Goal: Task Accomplishment & Management: Use online tool/utility

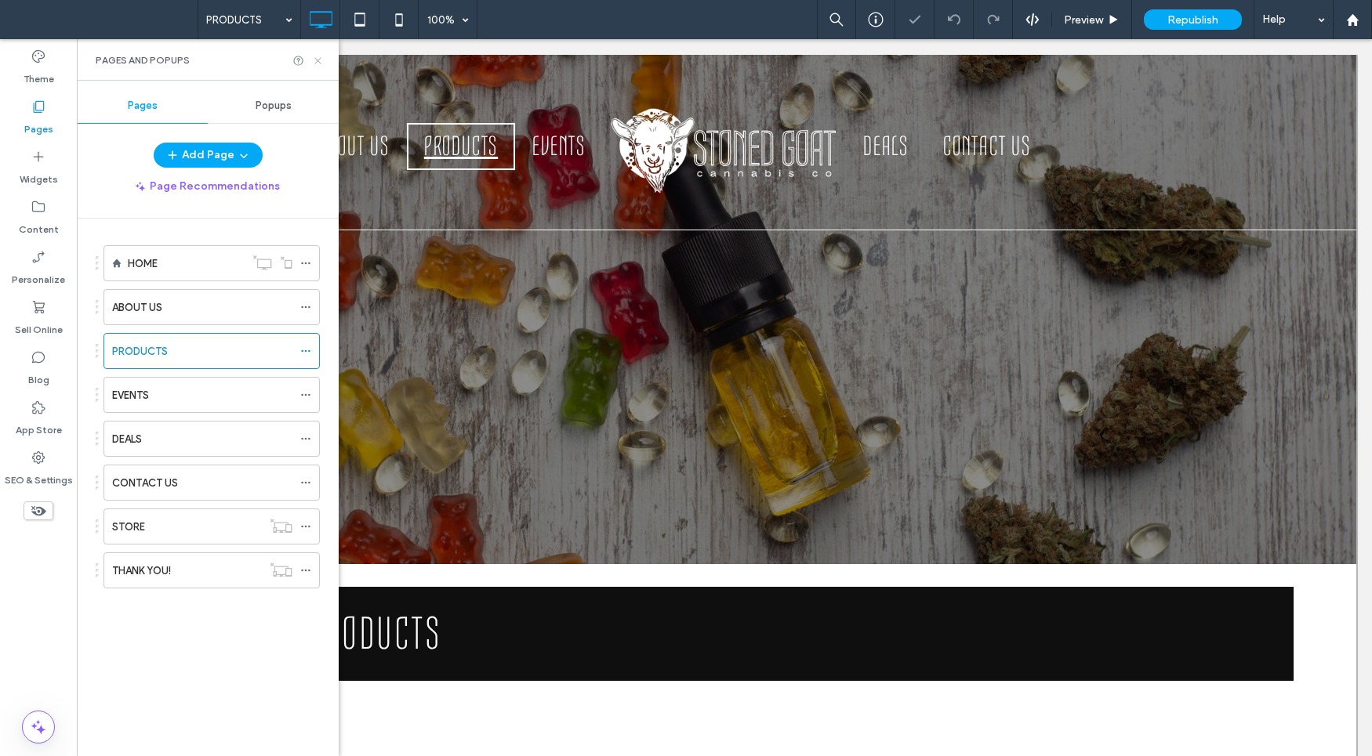
click at [314, 58] on use at bounding box center [317, 60] width 6 height 6
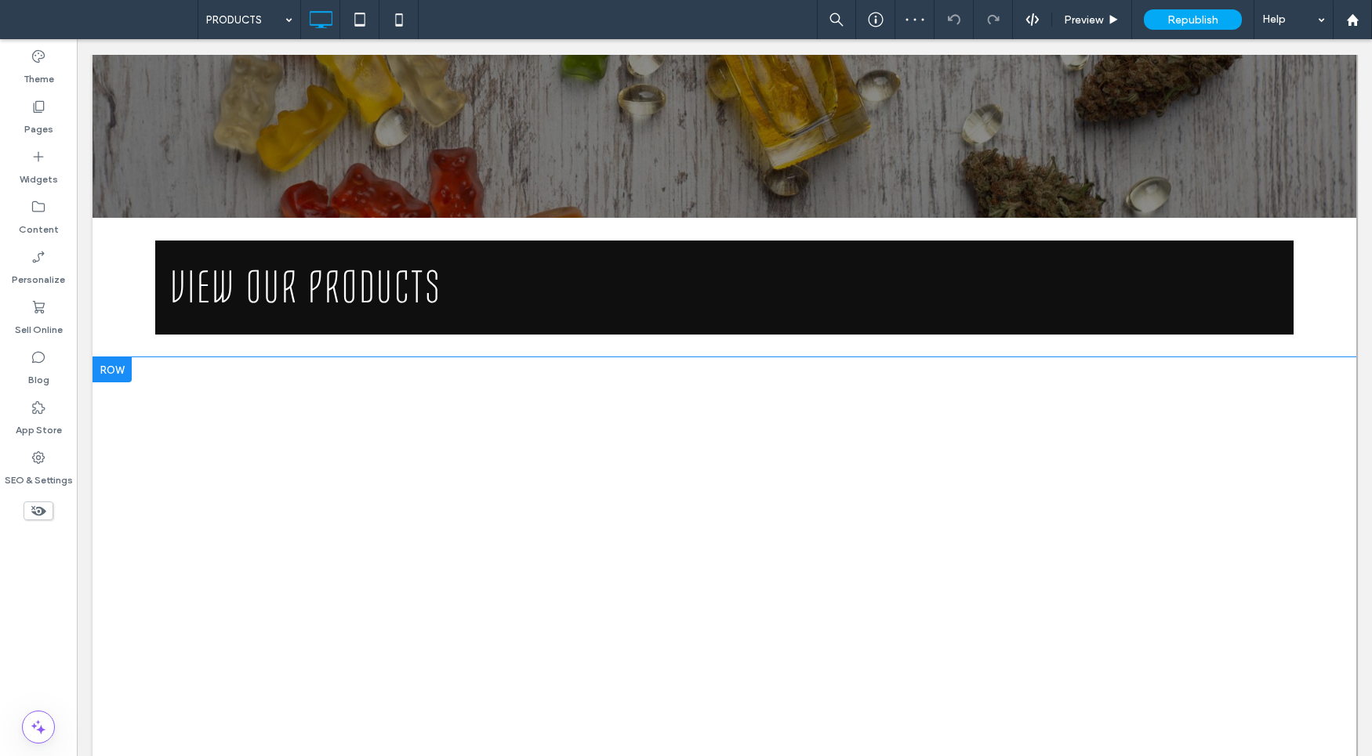
scroll to position [426, 0]
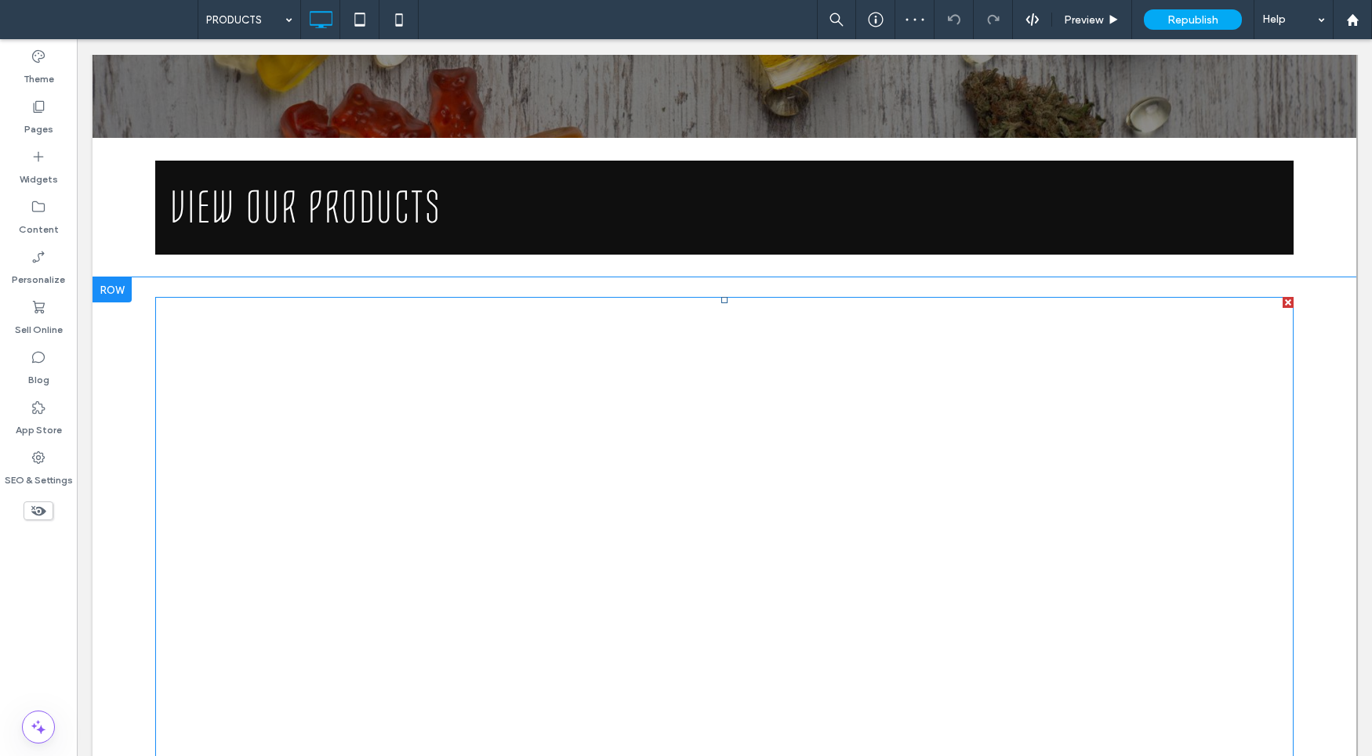
click at [633, 411] on span at bounding box center [724, 655] width 1138 height 717
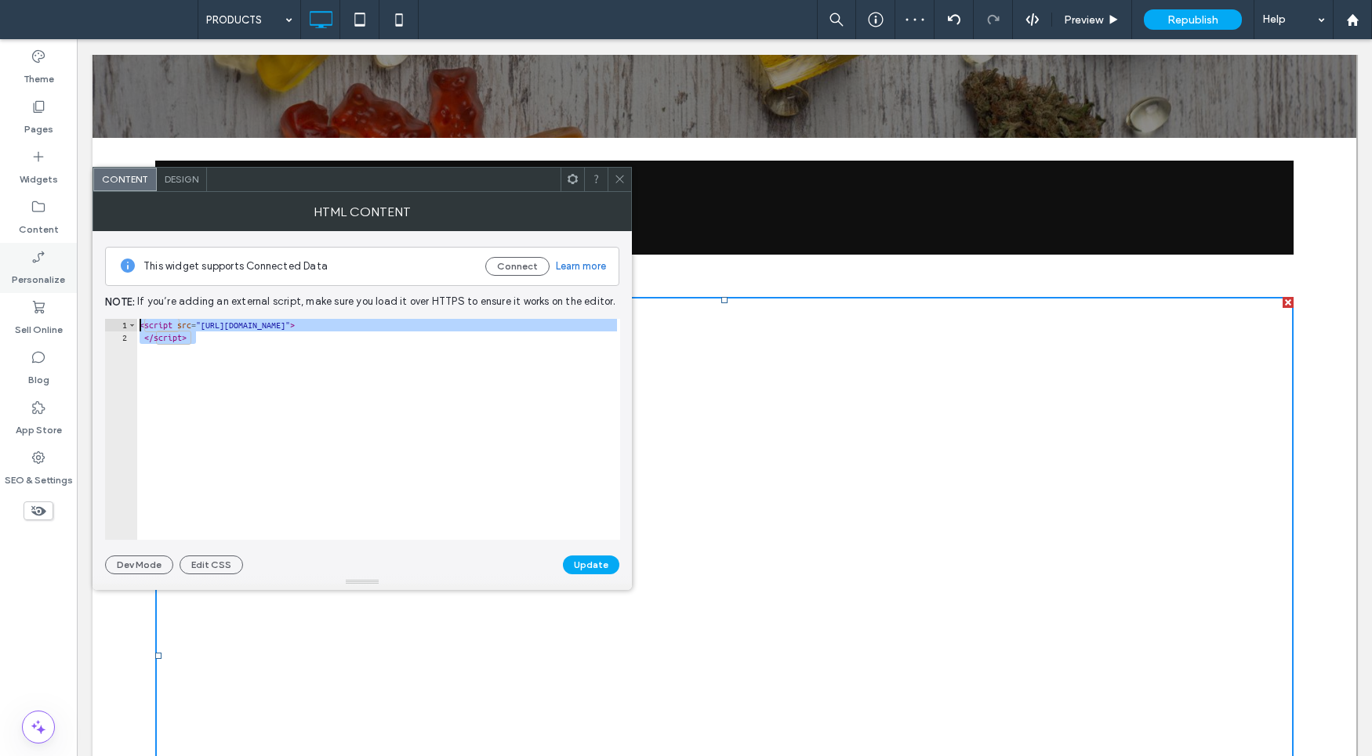
drag, startPoint x: 366, startPoint y: 390, endPoint x: 42, endPoint y: 271, distance: 345.4
click at [47, 280] on body ".wqwq-1{fill:#231f20;} .cls-1q, .cls-2q { fill-rule: evenodd; } .cls-2q { fill:…" at bounding box center [686, 378] width 1372 height 756
type textarea "**********"
click at [621, 181] on use at bounding box center [619, 180] width 8 height 8
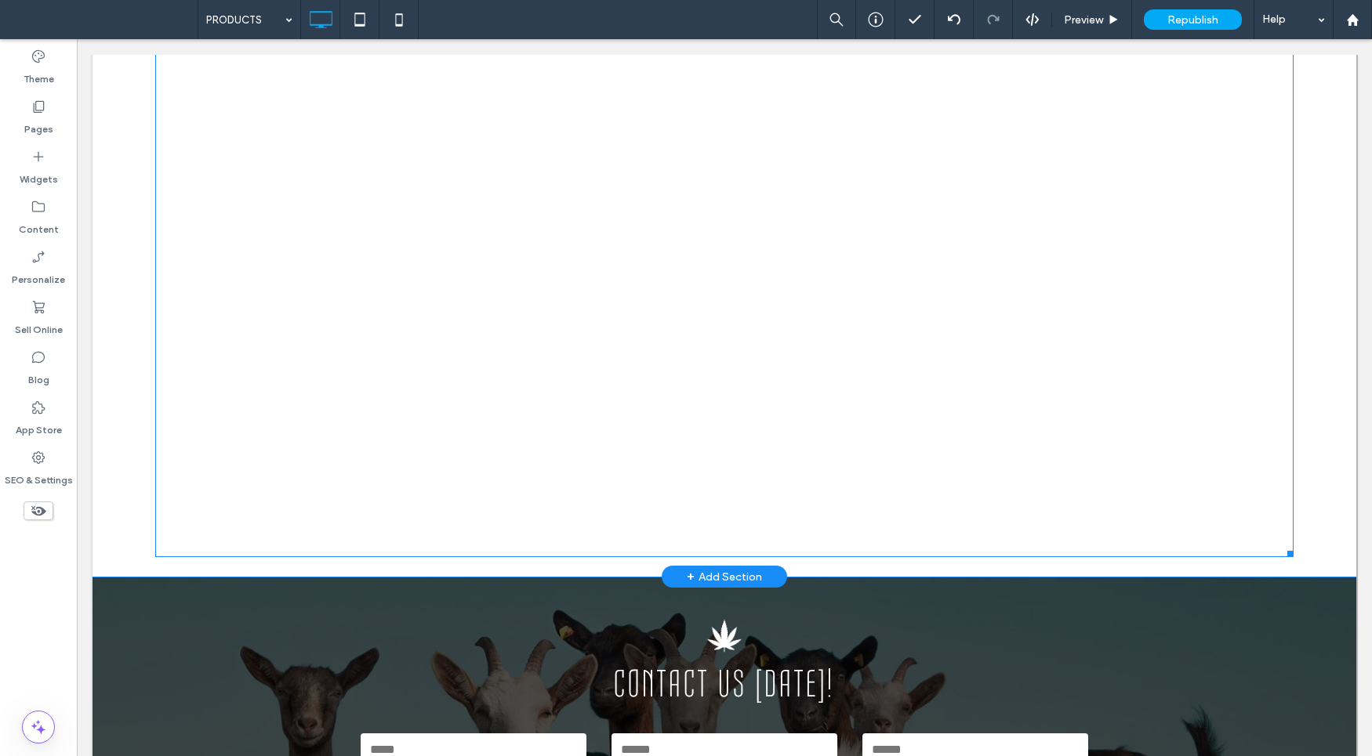
scroll to position [408, 0]
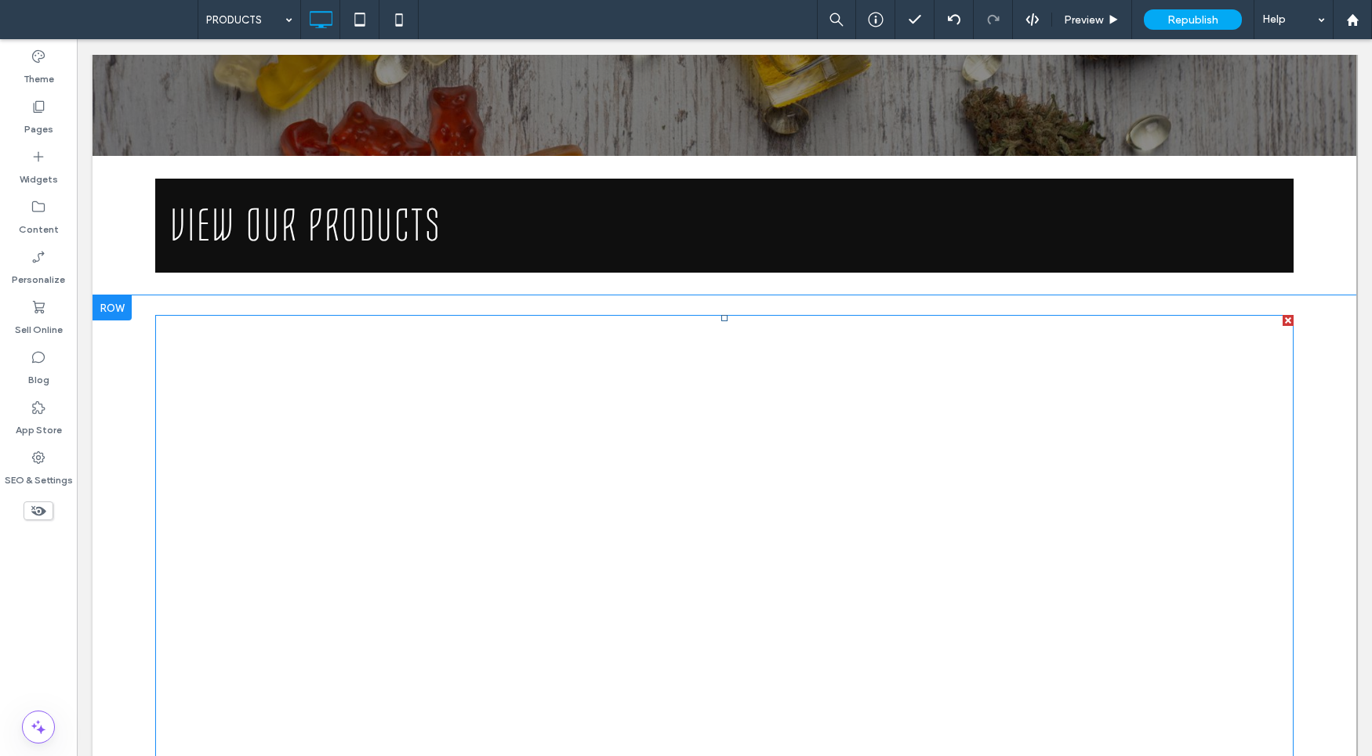
click at [412, 384] on span at bounding box center [724, 673] width 1138 height 717
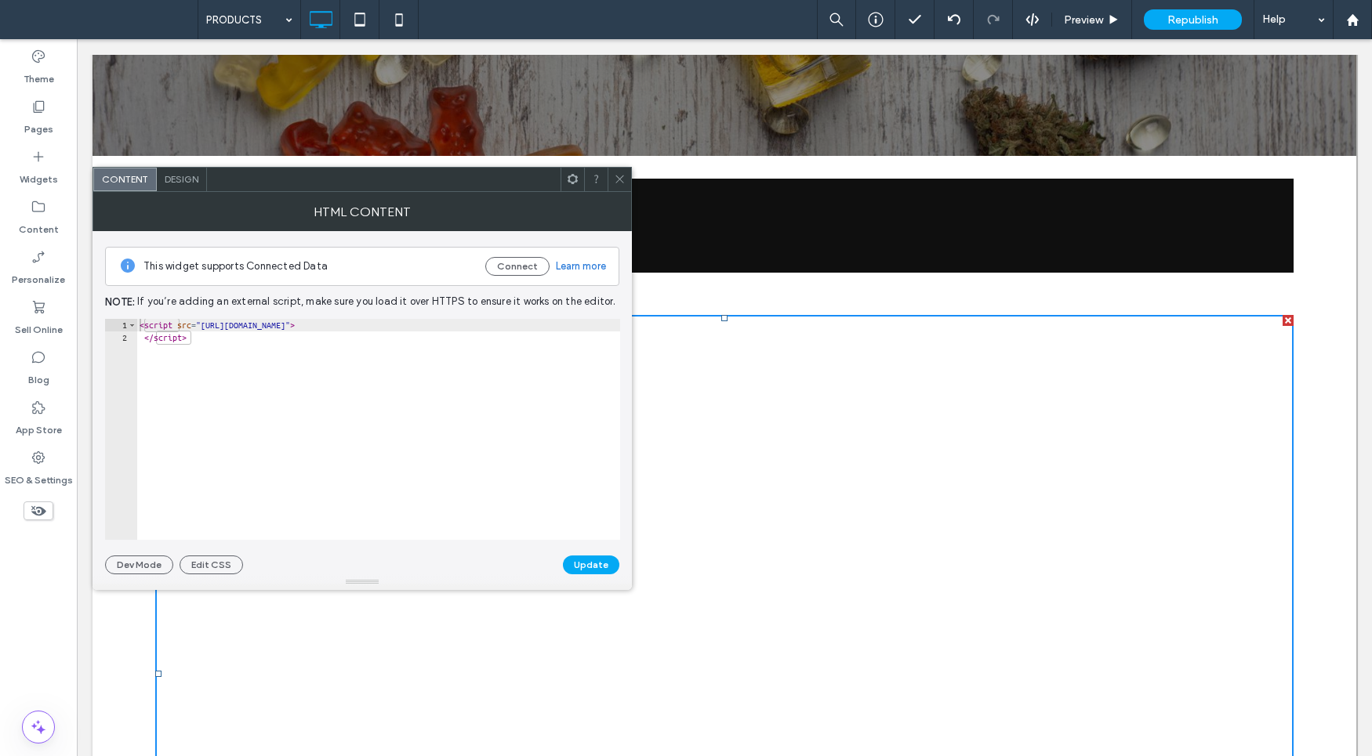
type textarea "**********"
drag, startPoint x: 453, startPoint y: 328, endPoint x: 408, endPoint y: 327, distance: 45.5
click at [408, 327] on div "< script src = "https://stoned-goat-cannabis-kiosk.wm.store/static/js/embed.js"…" at bounding box center [378, 442] width 484 height 246
click at [622, 176] on icon at bounding box center [620, 179] width 12 height 12
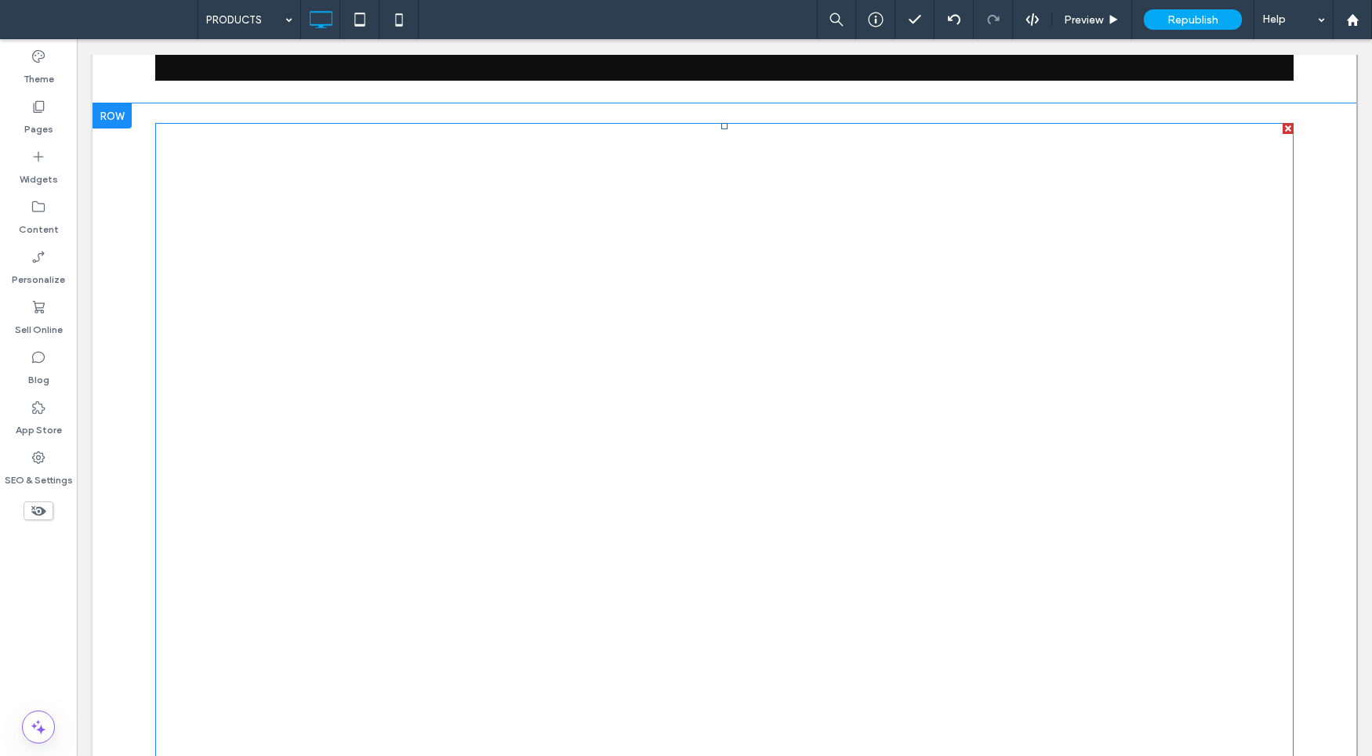
scroll to position [604, 0]
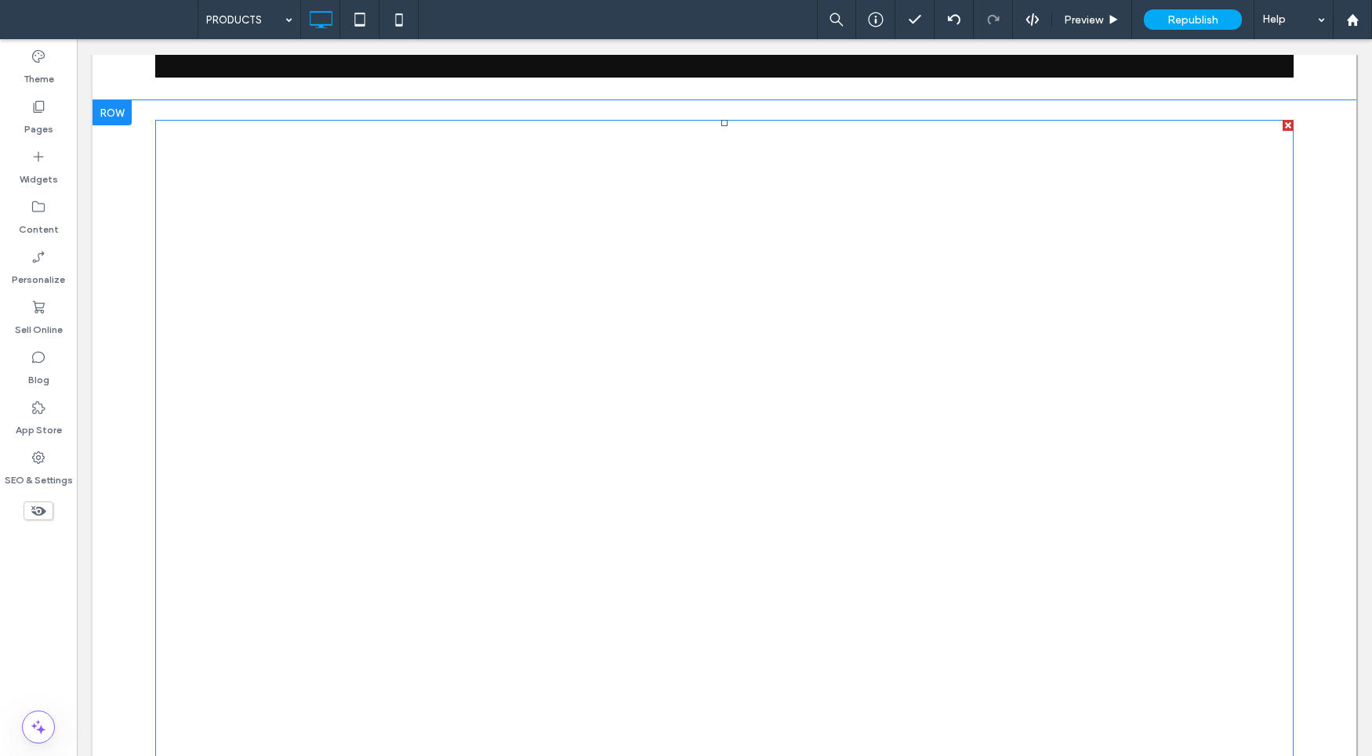
click at [541, 265] on span at bounding box center [724, 478] width 1138 height 717
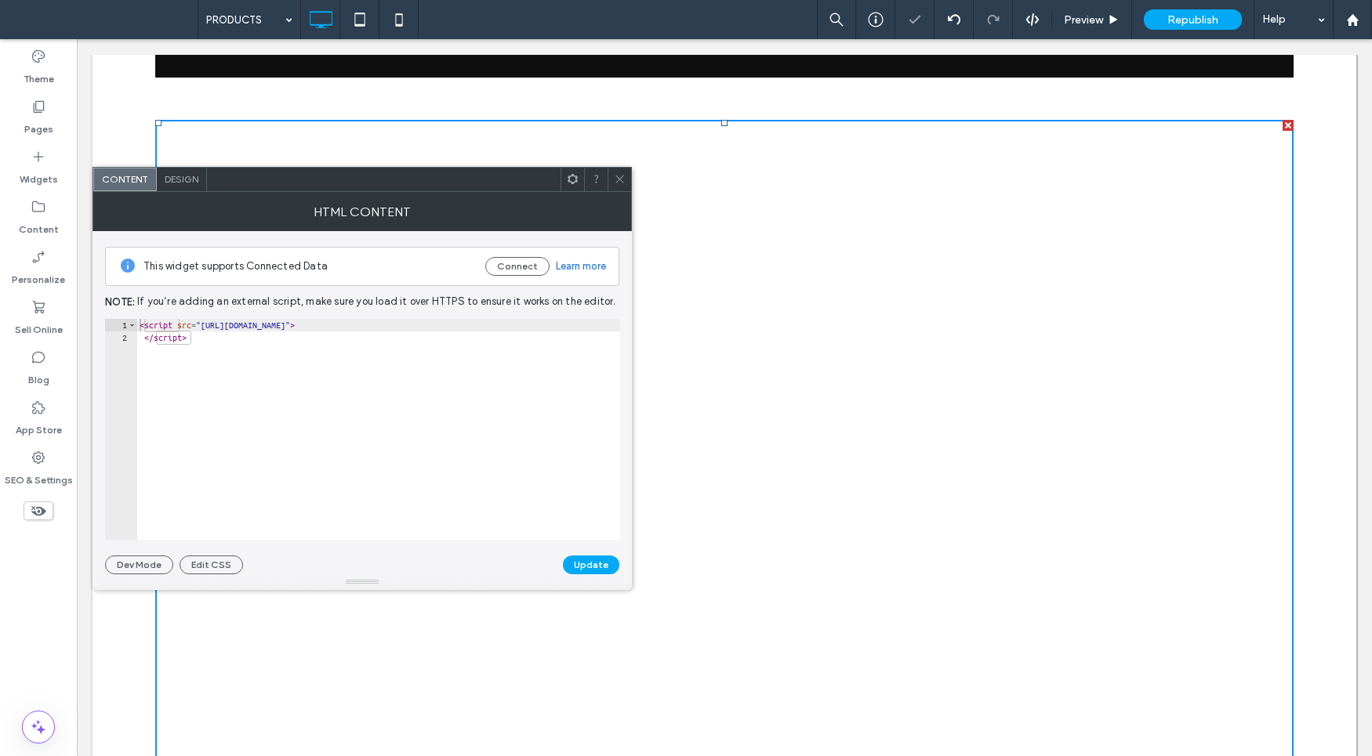
click at [245, 328] on div "< script src = "https://stoned-goat-cannabis-kiosk.wm.store/static/js/embed.js"…" at bounding box center [378, 442] width 484 height 246
drag, startPoint x: 252, startPoint y: 343, endPoint x: 31, endPoint y: 250, distance: 240.6
click at [34, 252] on body ".wqwq-1{fill:#231f20;} .cls-1q, .cls-2q { fill-rule: evenodd; } .cls-2q { fill:…" at bounding box center [686, 378] width 1372 height 756
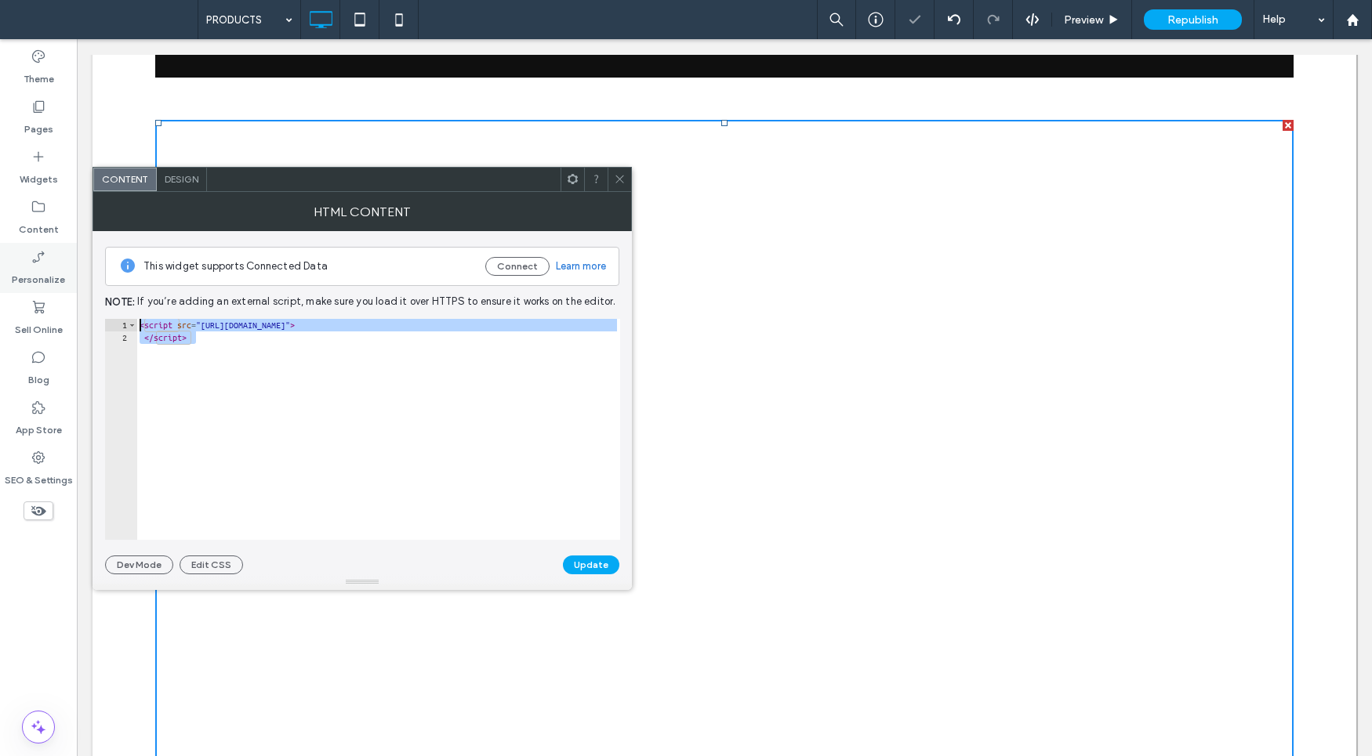
paste textarea "**********"
drag, startPoint x: 426, startPoint y: 328, endPoint x: 398, endPoint y: 327, distance: 27.4
click at [398, 327] on div "< iframe name = "myiFrame" width = "600px" height = "400px" src = "https://menu…" at bounding box center [709, 436] width 1147 height 234
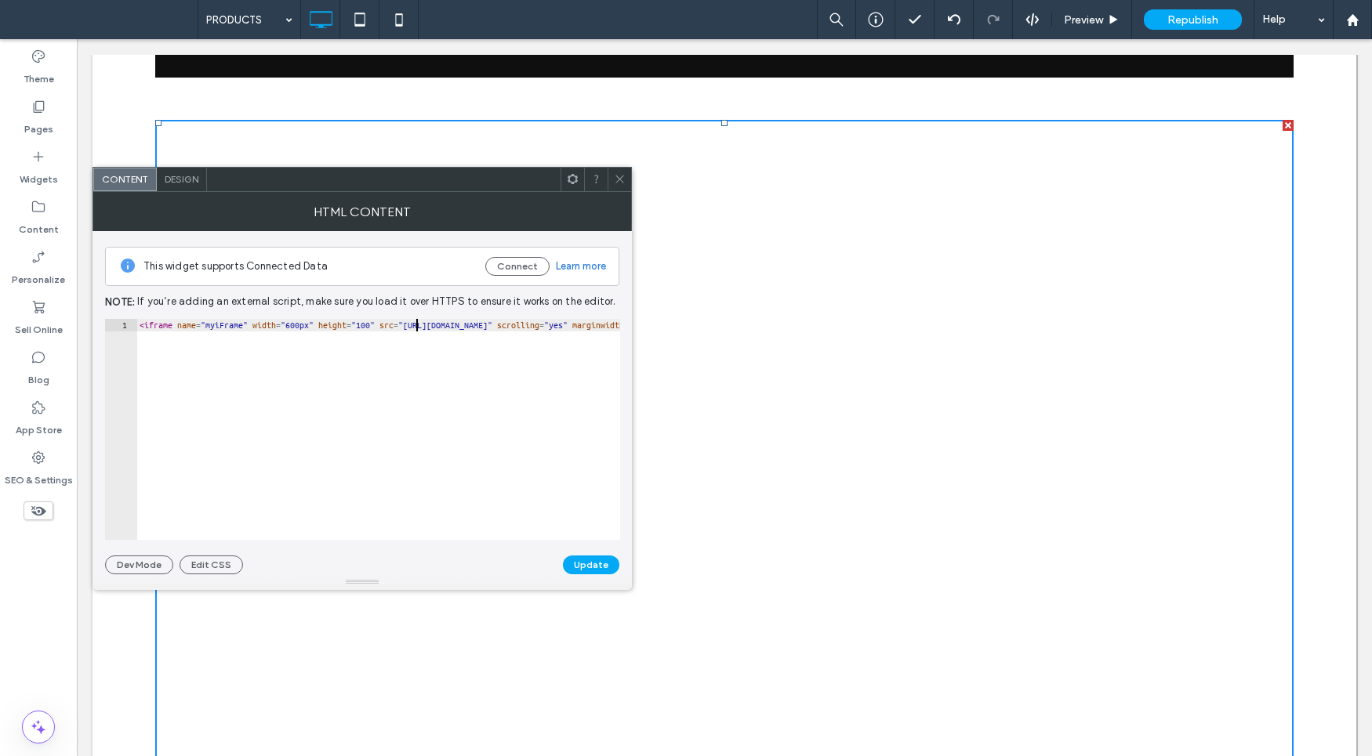
scroll to position [0, 24]
drag, startPoint x: 343, startPoint y: 326, endPoint x: 315, endPoint y: 327, distance: 28.2
click at [315, 327] on div "< iframe name = "myiFrame" width = "600px" height = "100%" src = "https://menus…" at bounding box center [706, 436] width 1140 height 234
type textarea "**********"
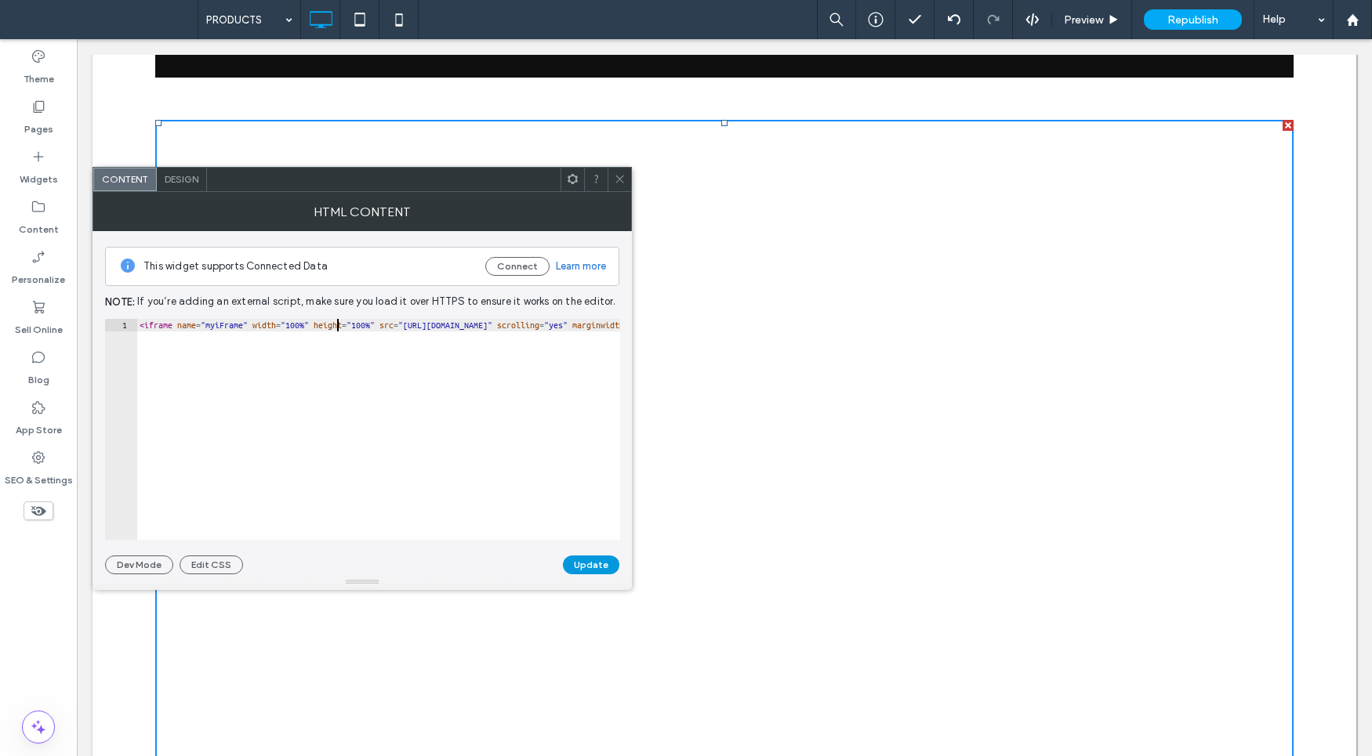
click at [593, 559] on button "Update" at bounding box center [591, 565] width 56 height 19
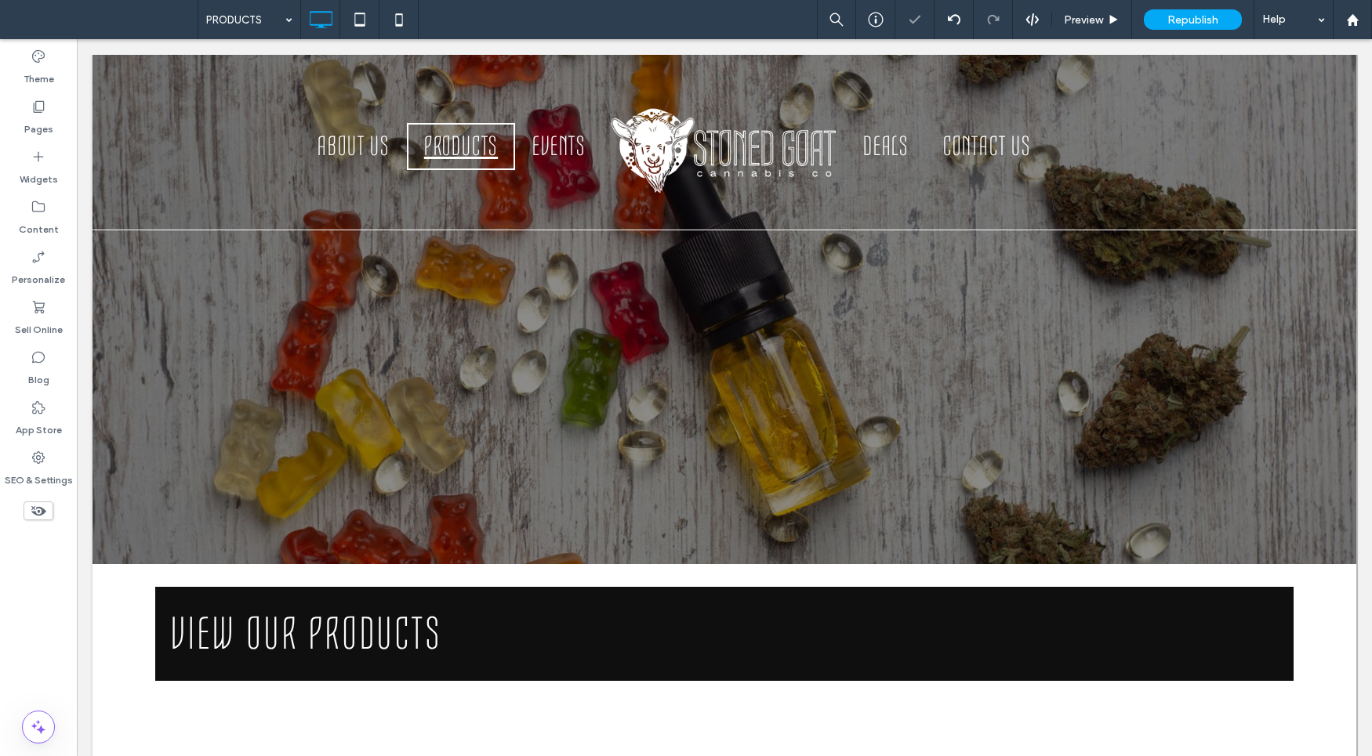
scroll to position [360, 0]
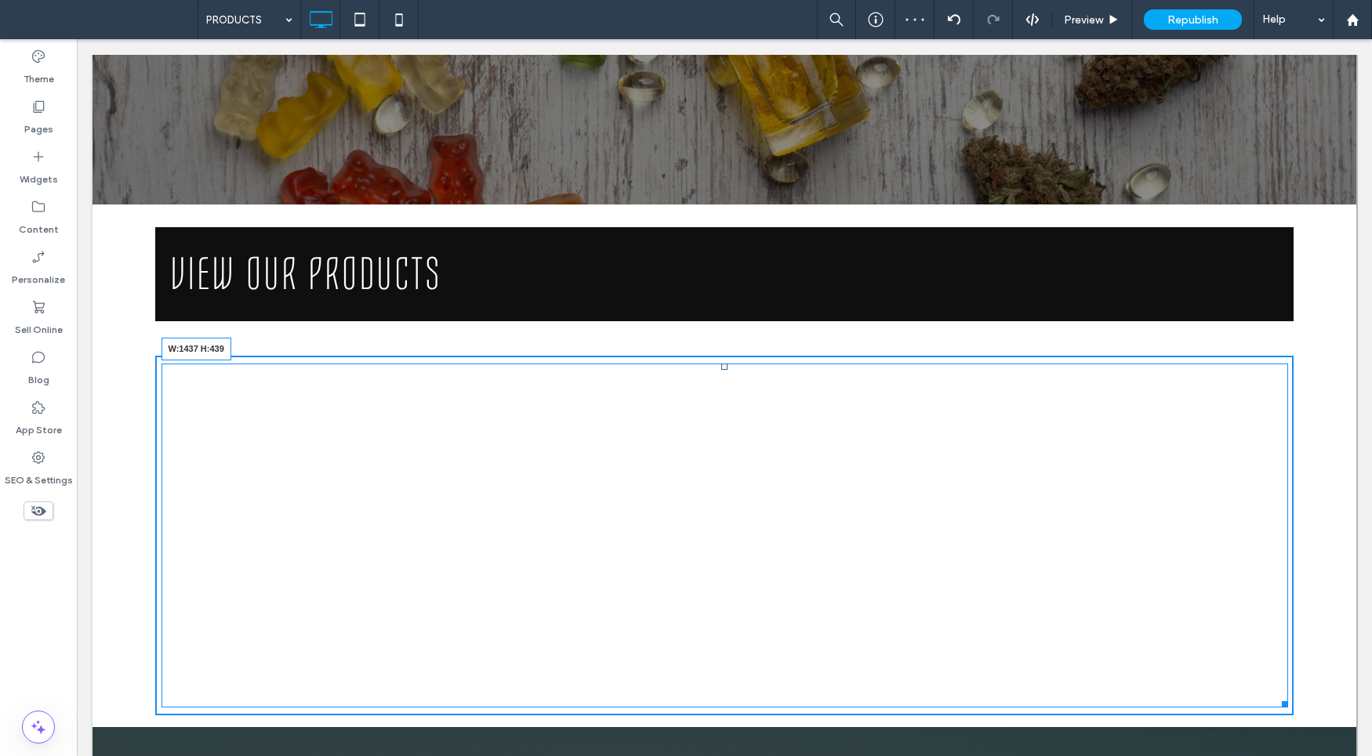
drag, startPoint x: 1274, startPoint y: 480, endPoint x: 1277, endPoint y: 702, distance: 222.6
click at [1277, 702] on div at bounding box center [1282, 702] width 12 height 12
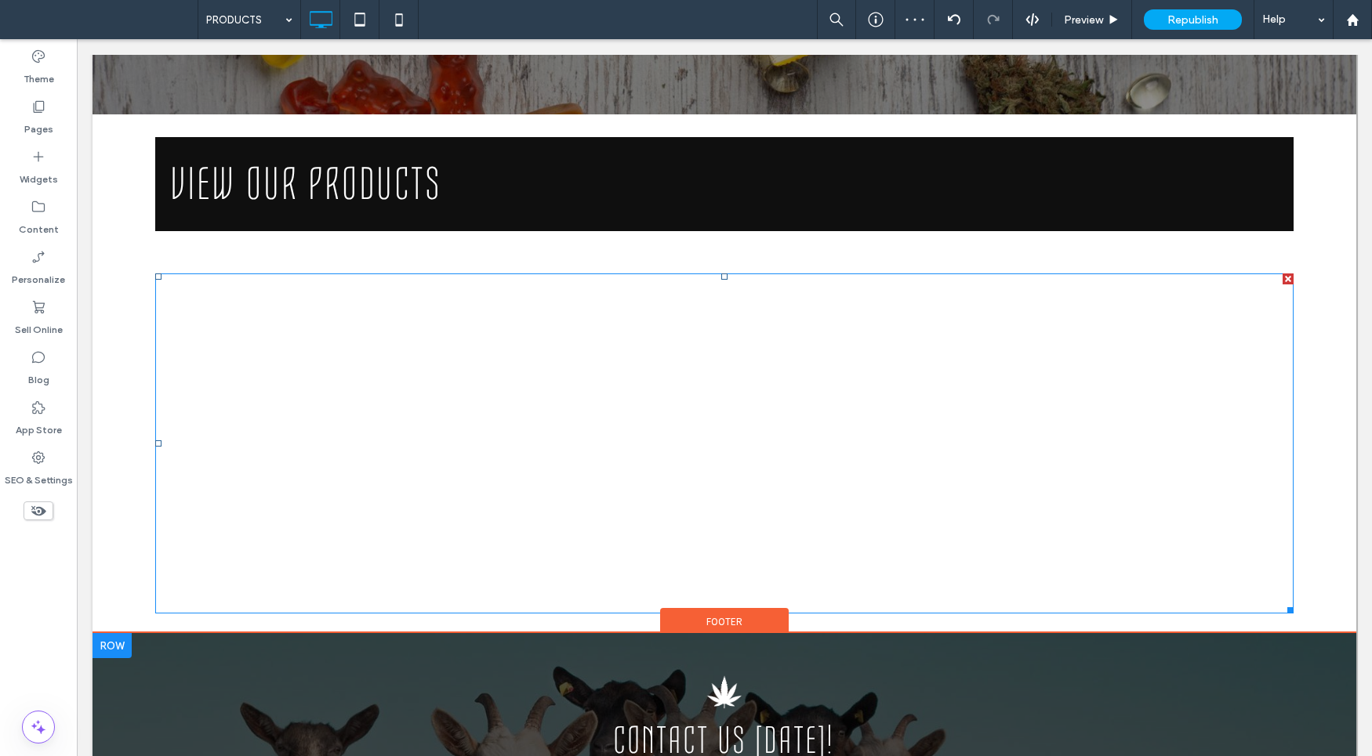
scroll to position [733, 0]
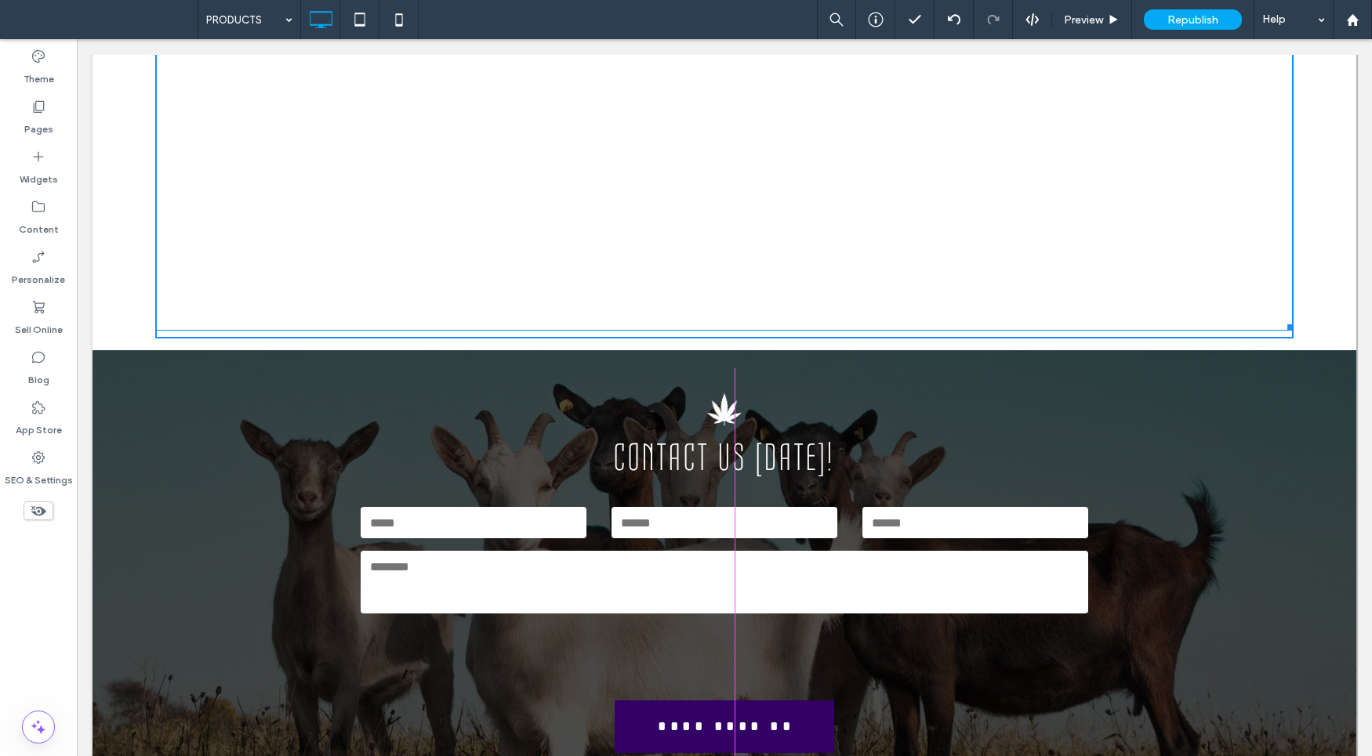
drag, startPoint x: 1275, startPoint y: 323, endPoint x: 1267, endPoint y: 705, distance: 382.6
click at [1282, 331] on div at bounding box center [1288, 325] width 12 height 12
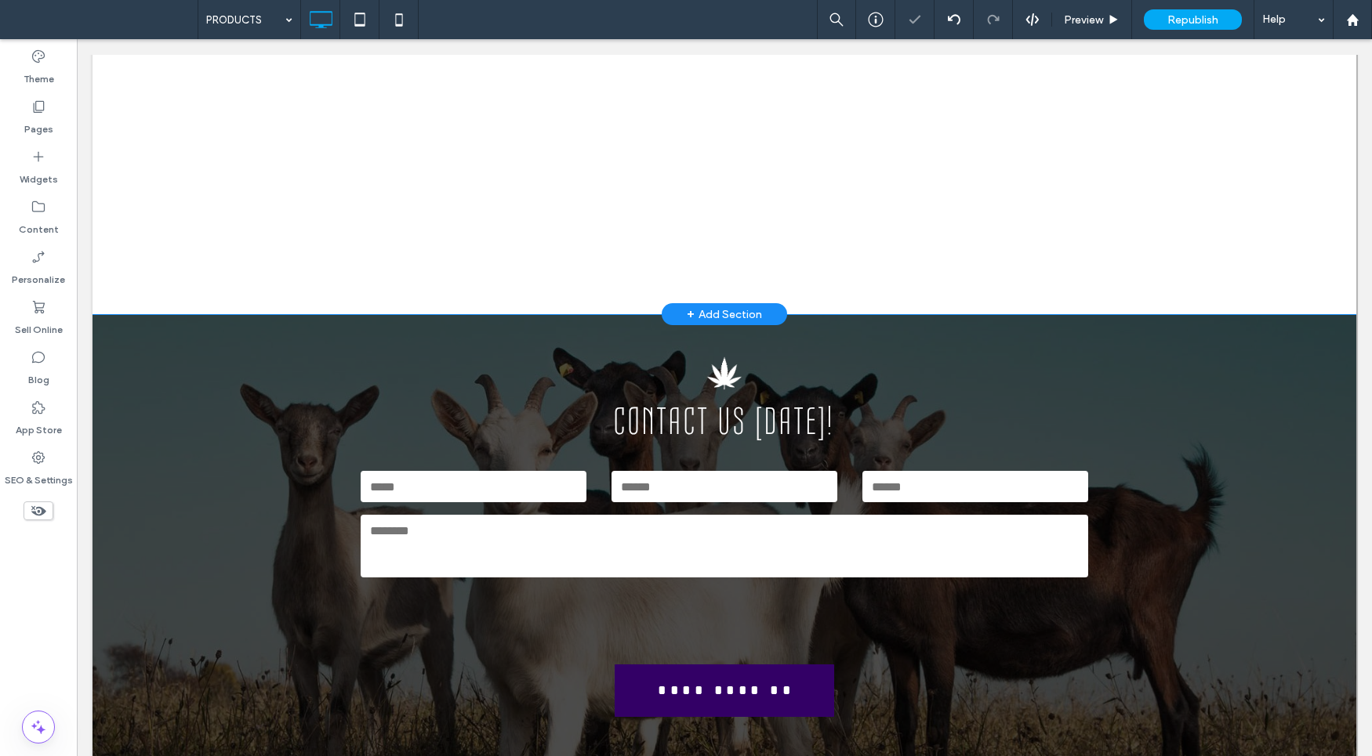
scroll to position [996, 0]
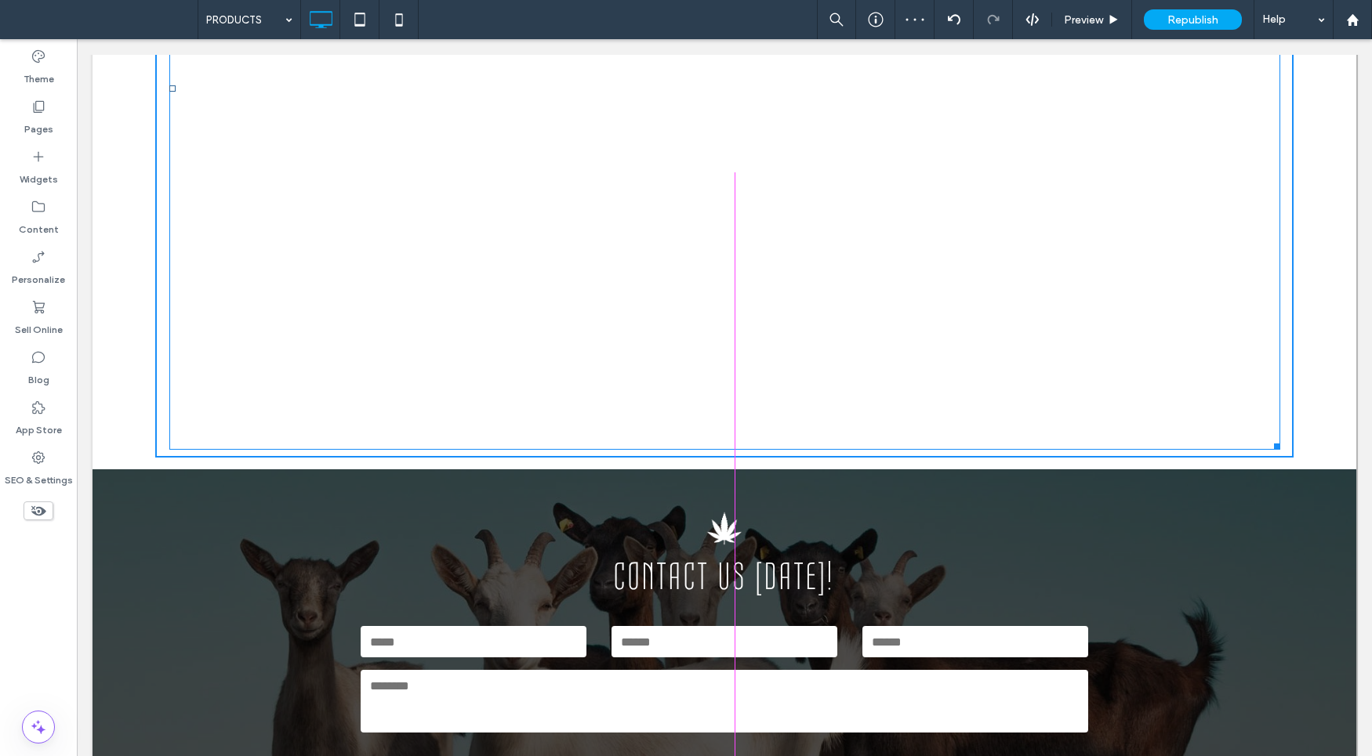
drag, startPoint x: 1272, startPoint y: 447, endPoint x: 1278, endPoint y: 705, distance: 258.0
click at [1278, 450] on div at bounding box center [1274, 444] width 12 height 12
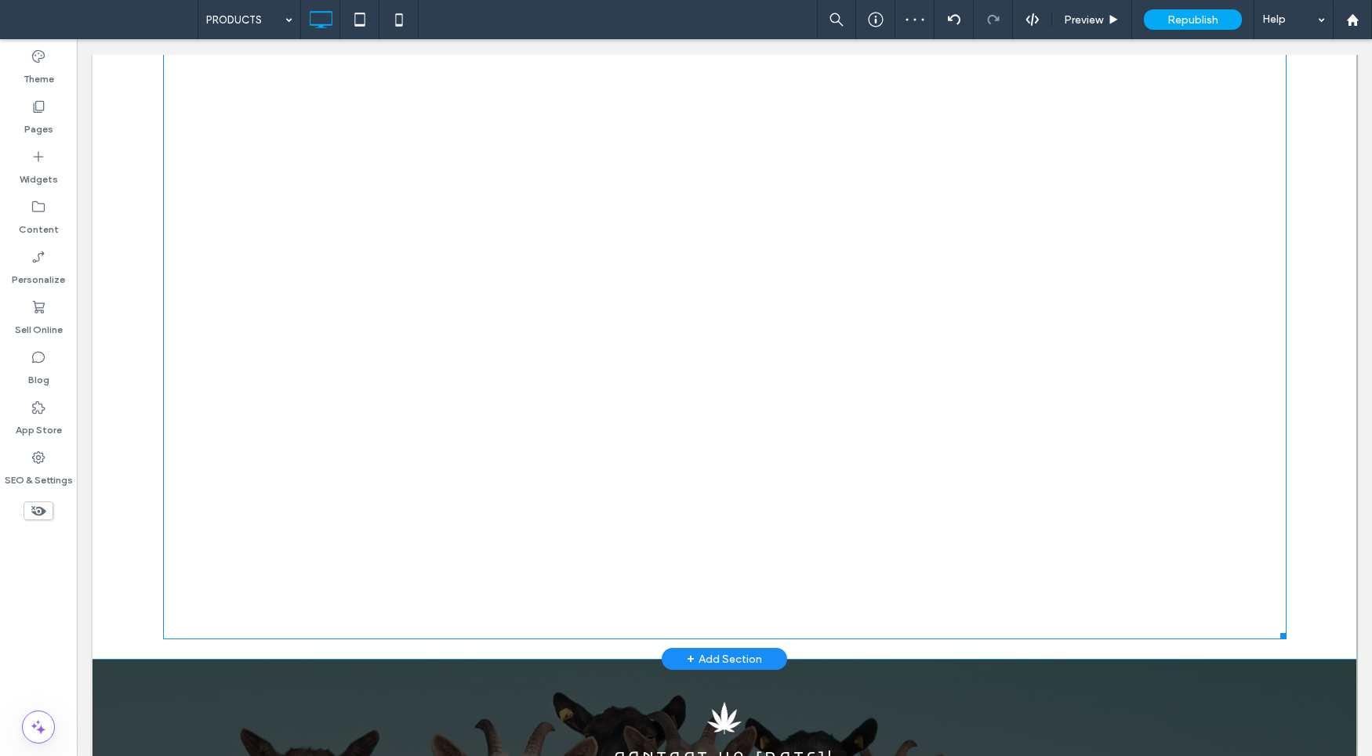
scroll to position [1340, 0]
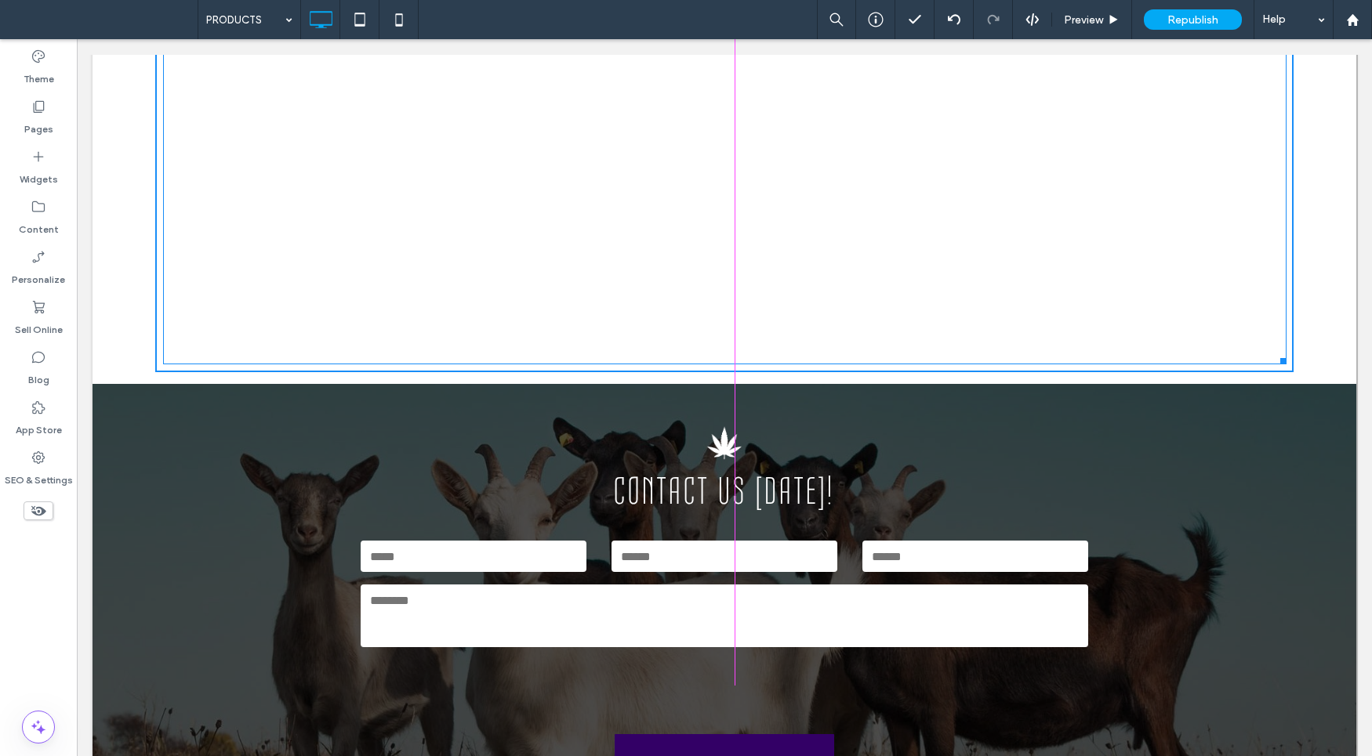
drag, startPoint x: 1276, startPoint y: 362, endPoint x: 1302, endPoint y: 444, distance: 86.3
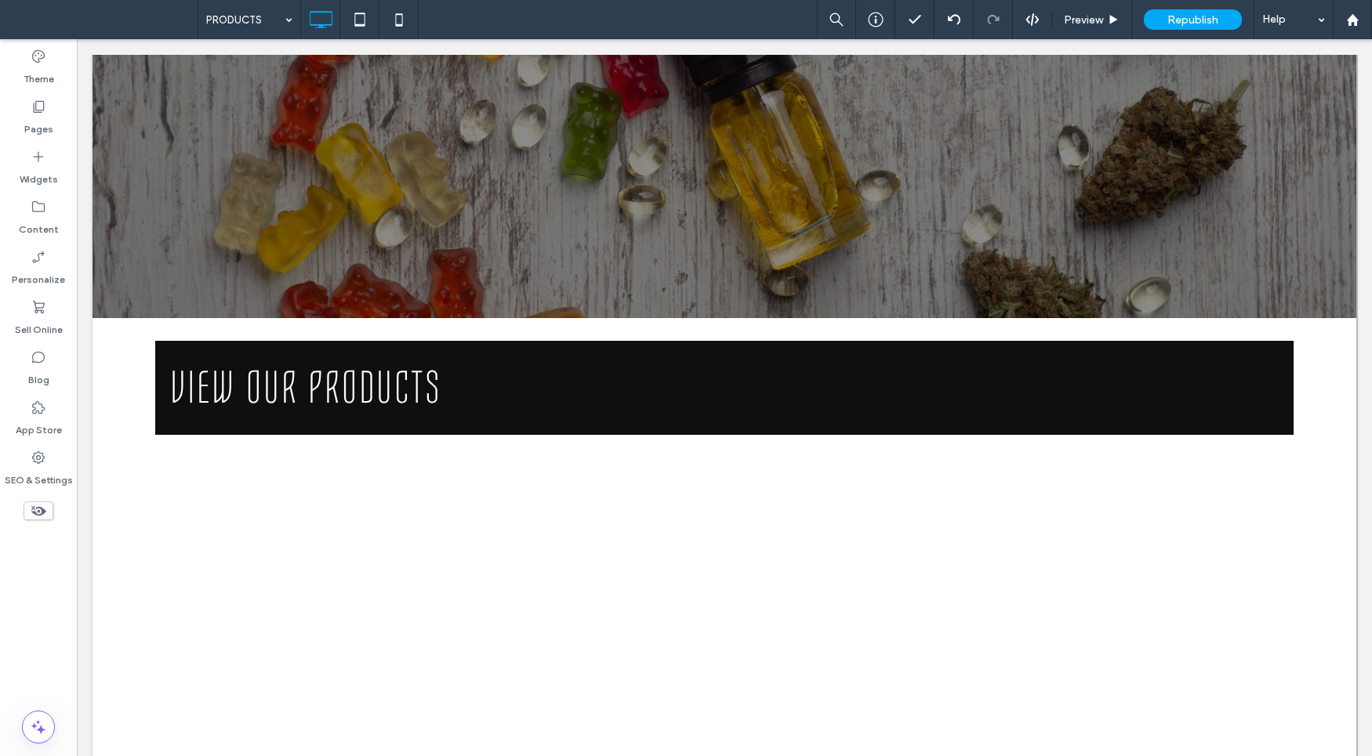
scroll to position [184, 0]
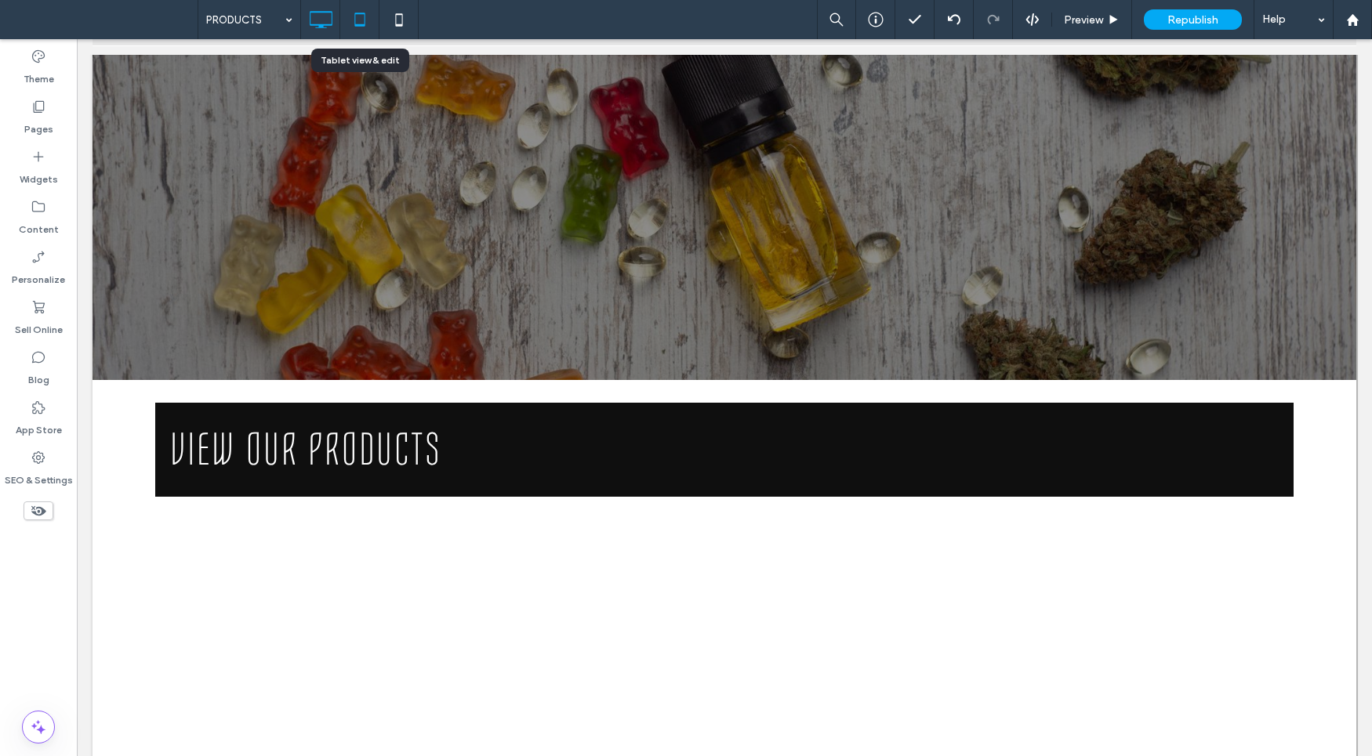
click at [364, 21] on icon at bounding box center [359, 19] width 31 height 31
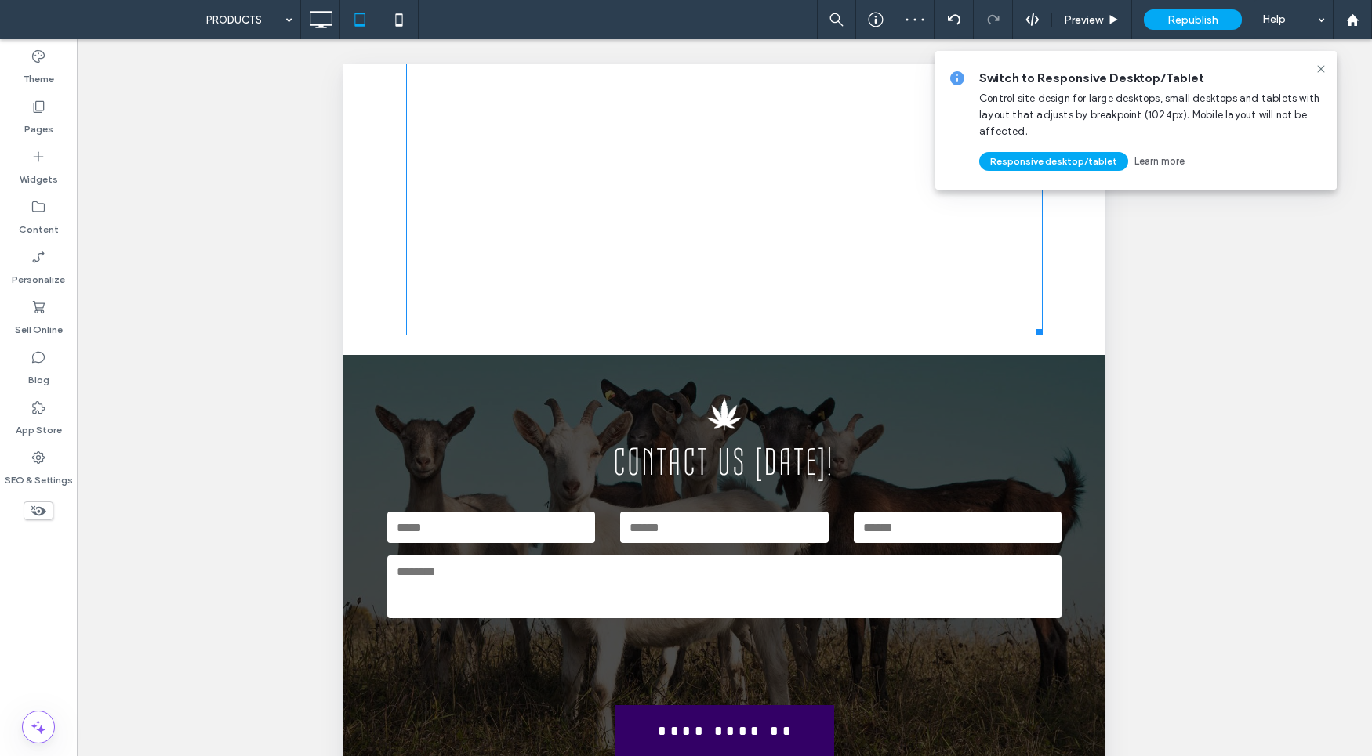
scroll to position [1461, 0]
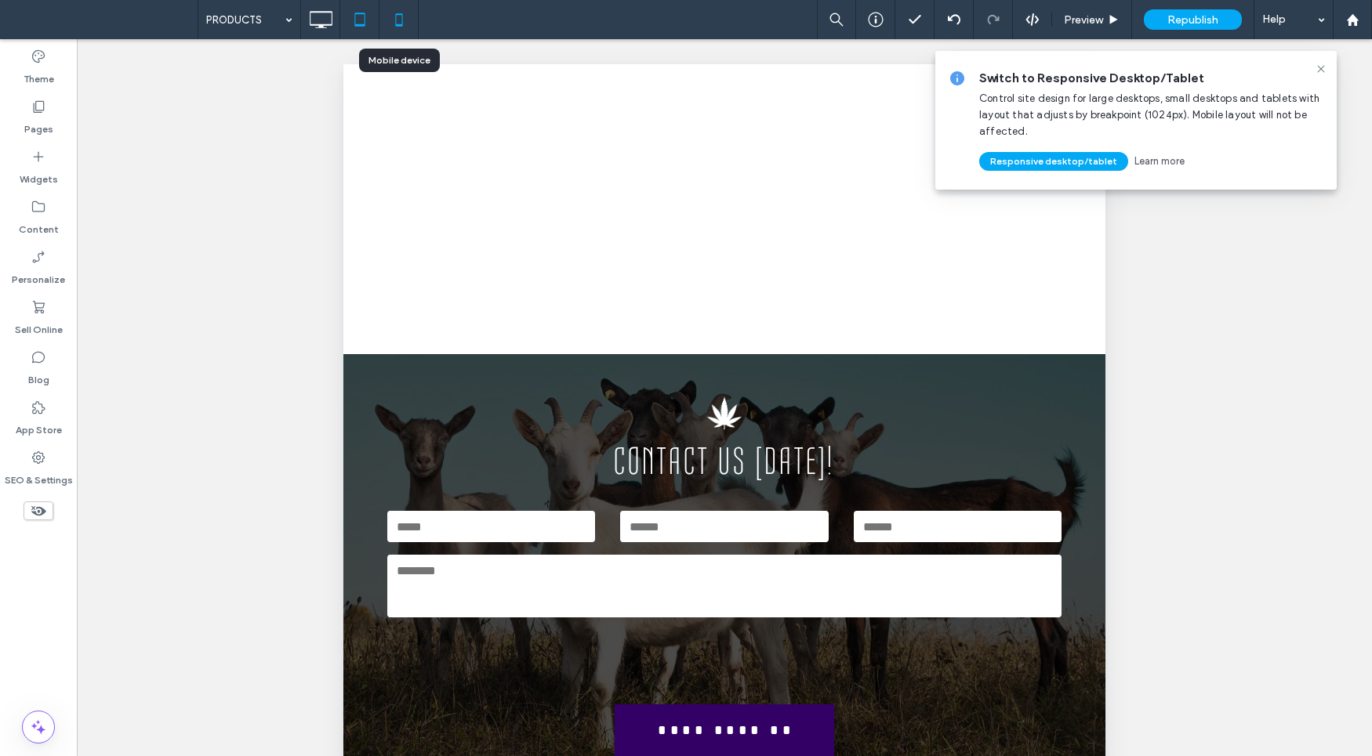
click at [394, 20] on icon at bounding box center [398, 19] width 31 height 31
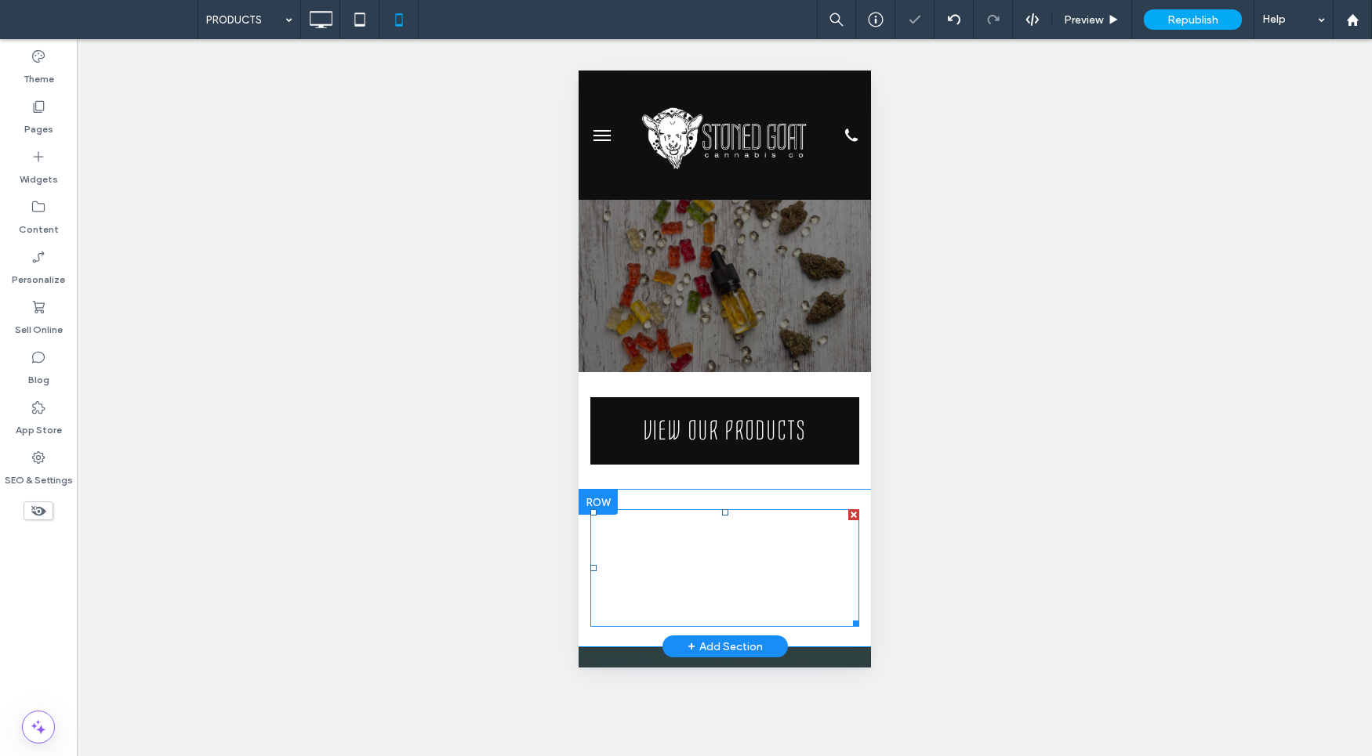
scroll to position [85, 0]
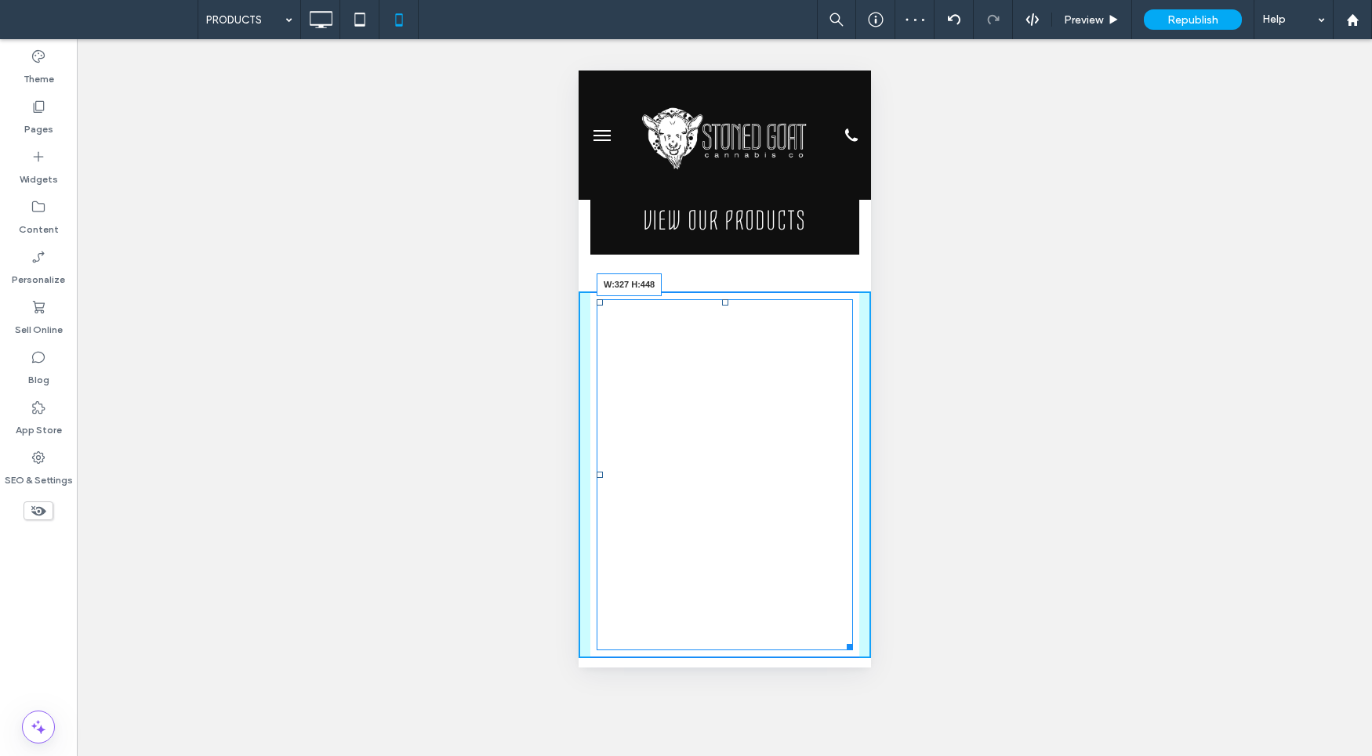
drag, startPoint x: 839, startPoint y: 535, endPoint x: 839, endPoint y: 704, distance: 168.5
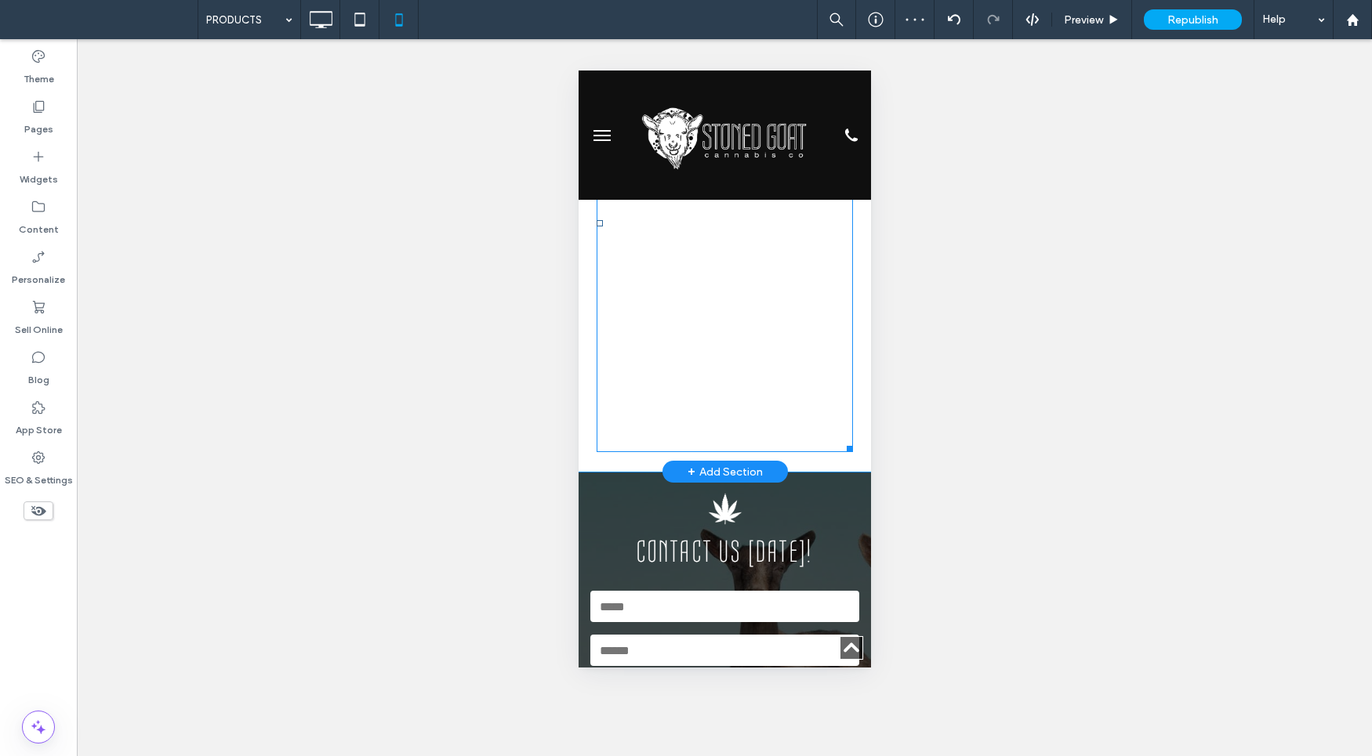
scroll to position [517, 0]
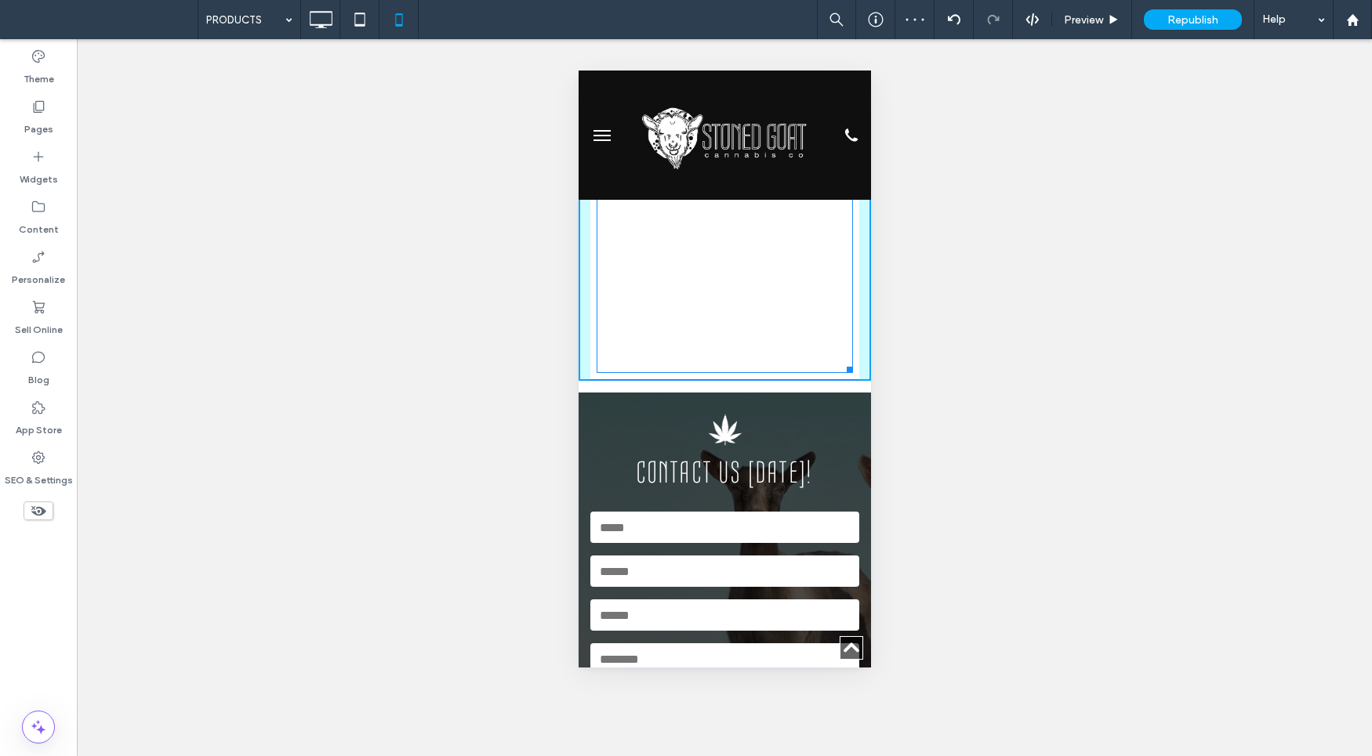
drag, startPoint x: 843, startPoint y: 449, endPoint x: 847, endPoint y: 692, distance: 243.0
click at [847, 692] on html "Click To Paste HOME ABOUT US PRODUCTS EVENTS DEALS CONTACT US Click To Paste Cl…" at bounding box center [724, 577] width 292 height 2203
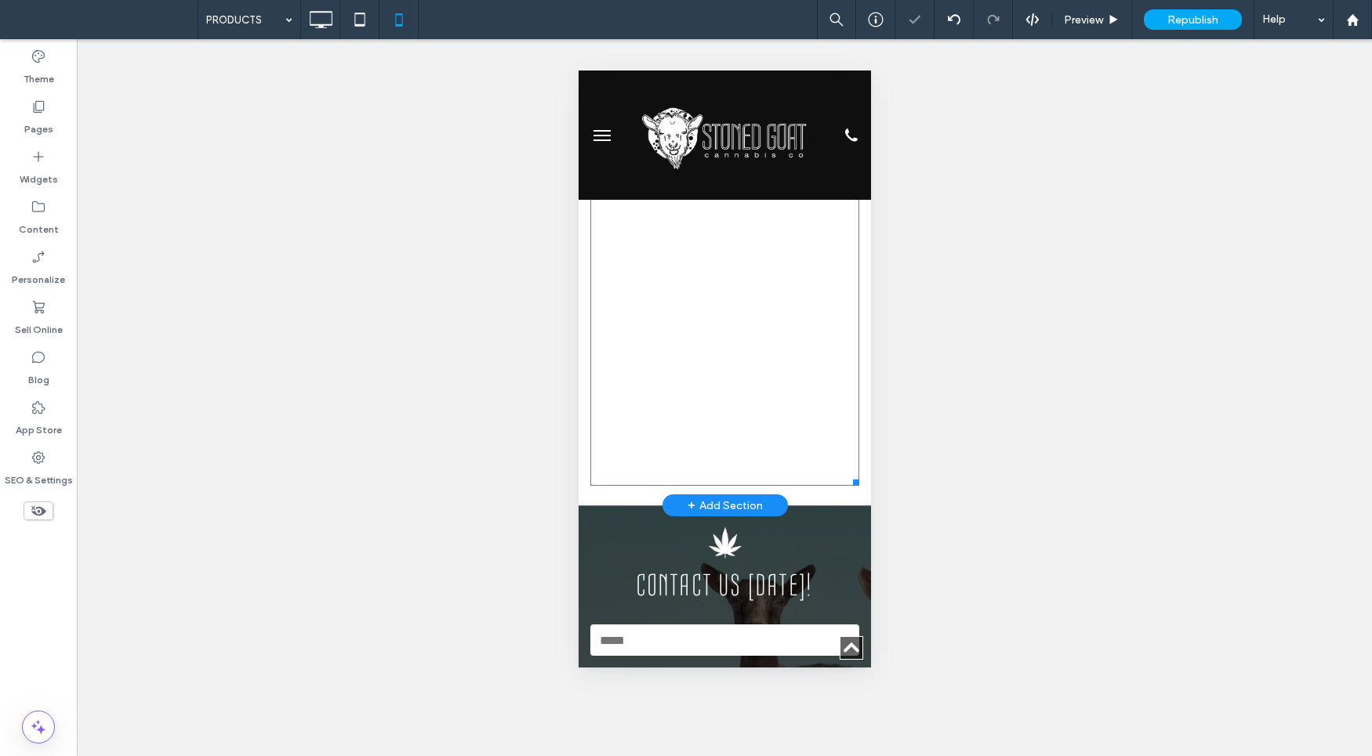
scroll to position [948, 0]
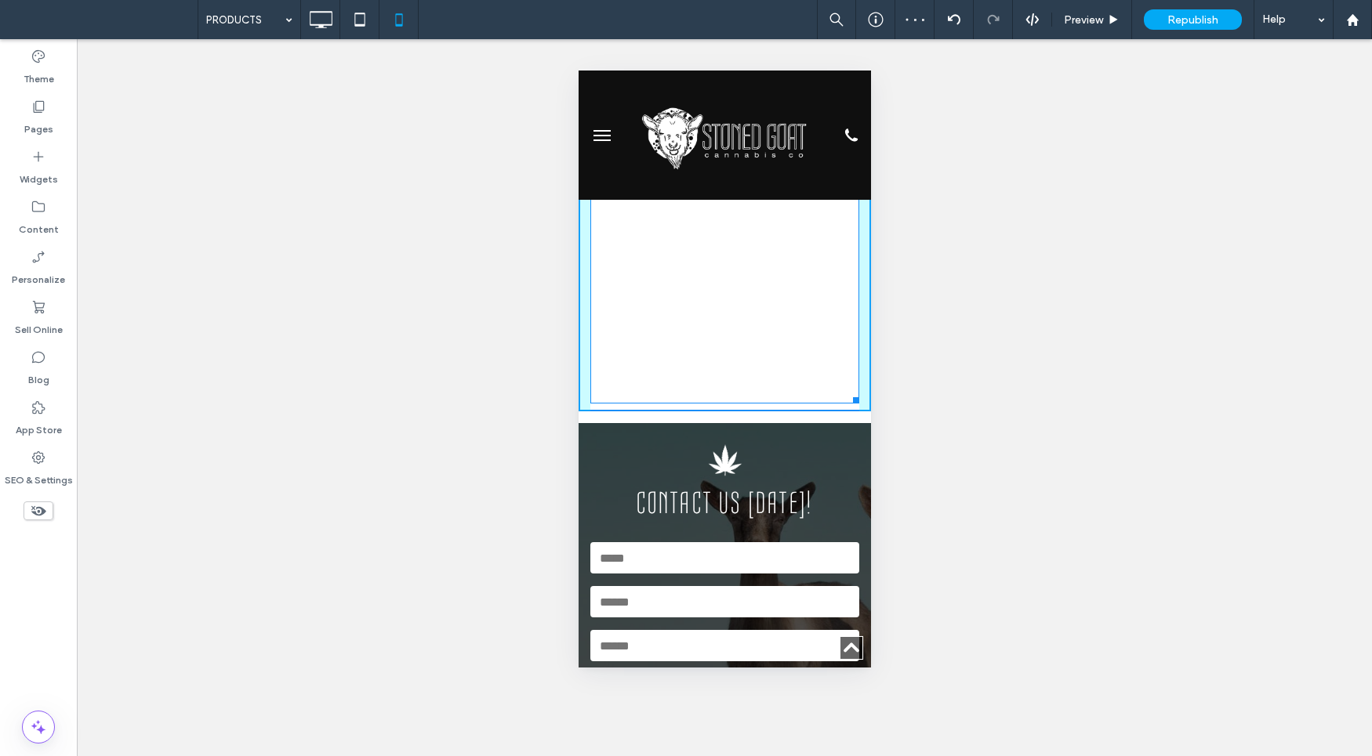
drag, startPoint x: 839, startPoint y: 402, endPoint x: 1426, endPoint y: 567, distance: 609.0
click at [847, 404] on div at bounding box center [853, 398] width 12 height 12
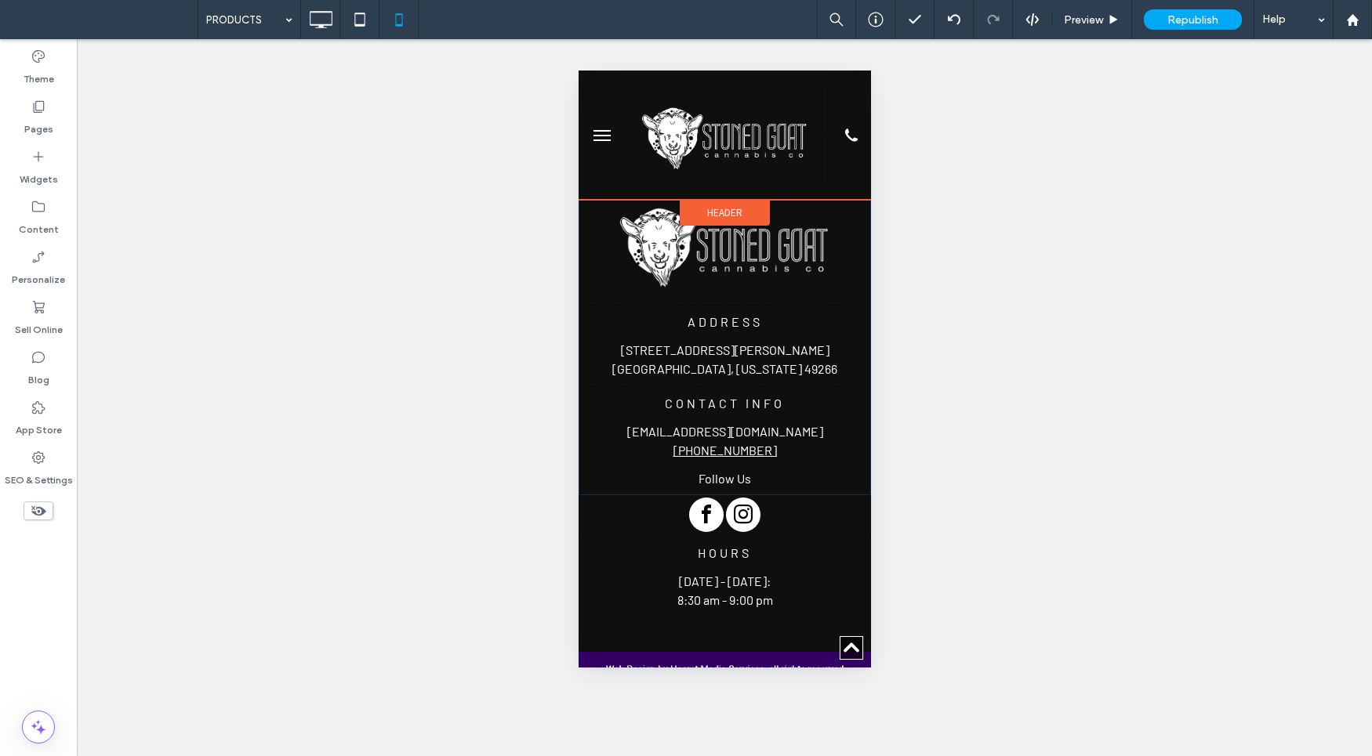
drag, startPoint x: 758, startPoint y: 393, endPoint x: 1242, endPoint y: 468, distance: 489.3
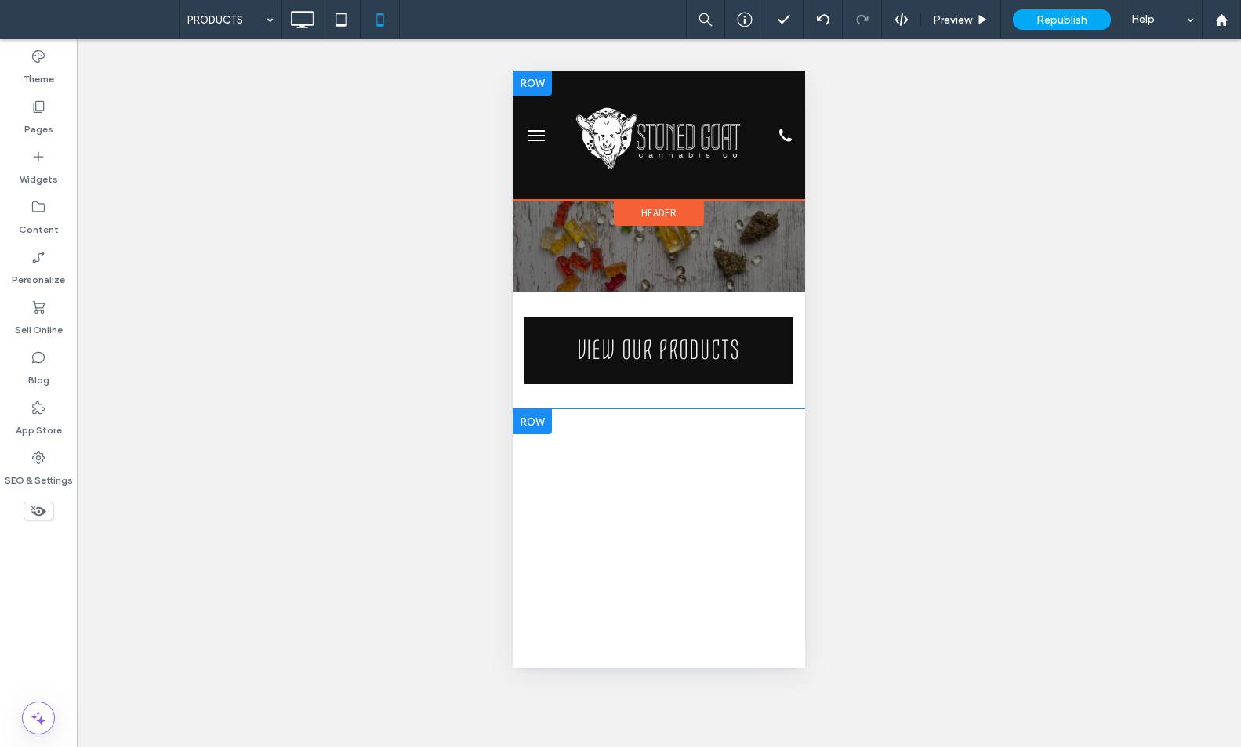
scroll to position [0, 0]
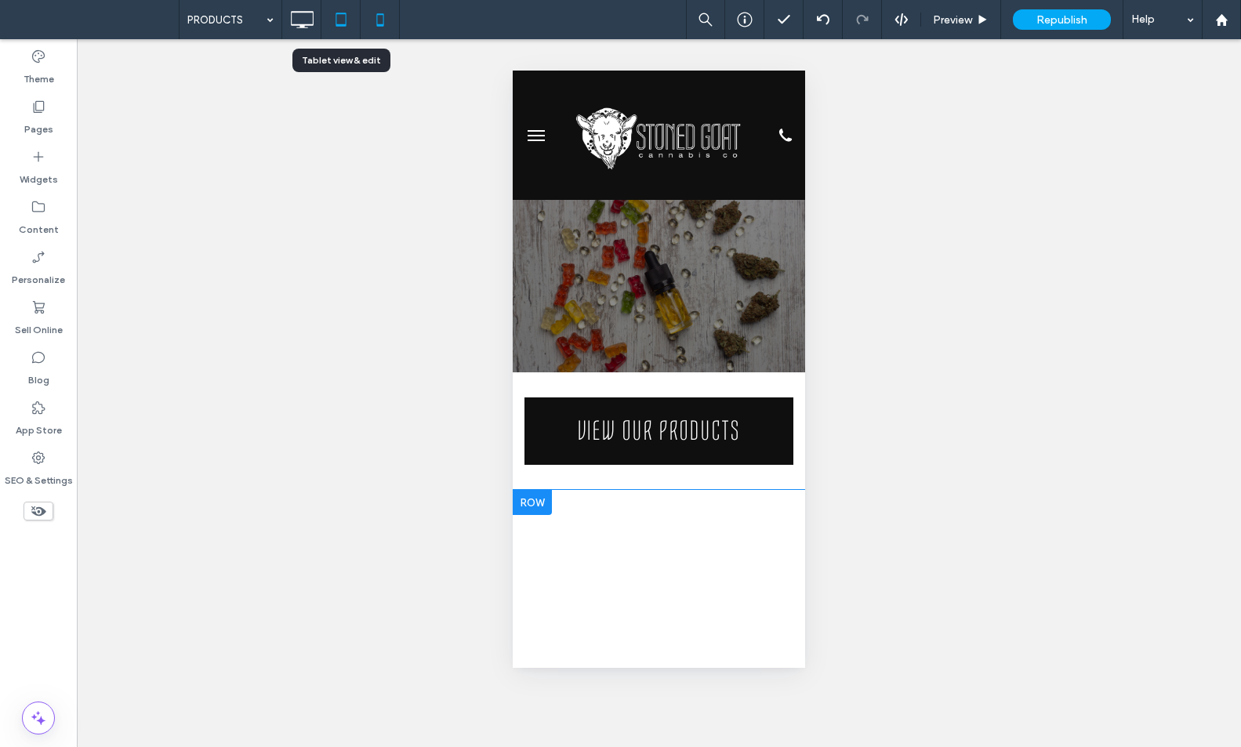
click at [347, 18] on icon at bounding box center [340, 19] width 31 height 31
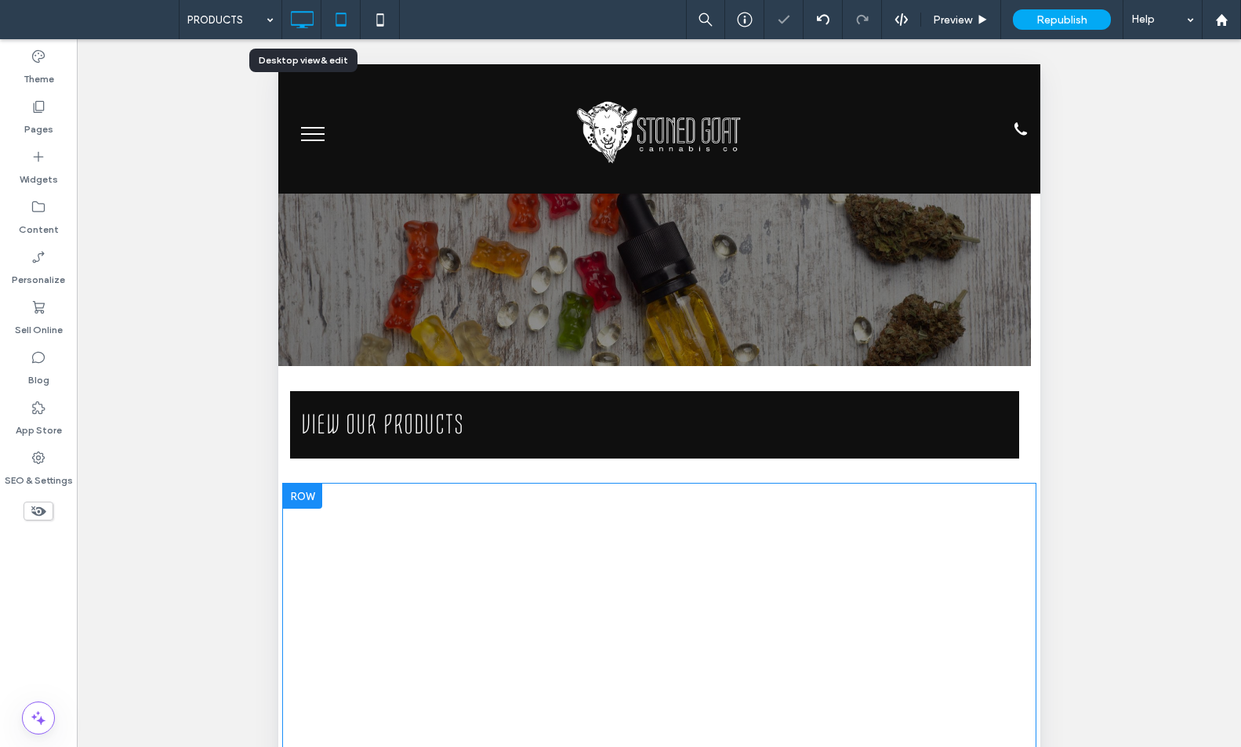
click at [303, 21] on icon at bounding box center [301, 19] width 31 height 31
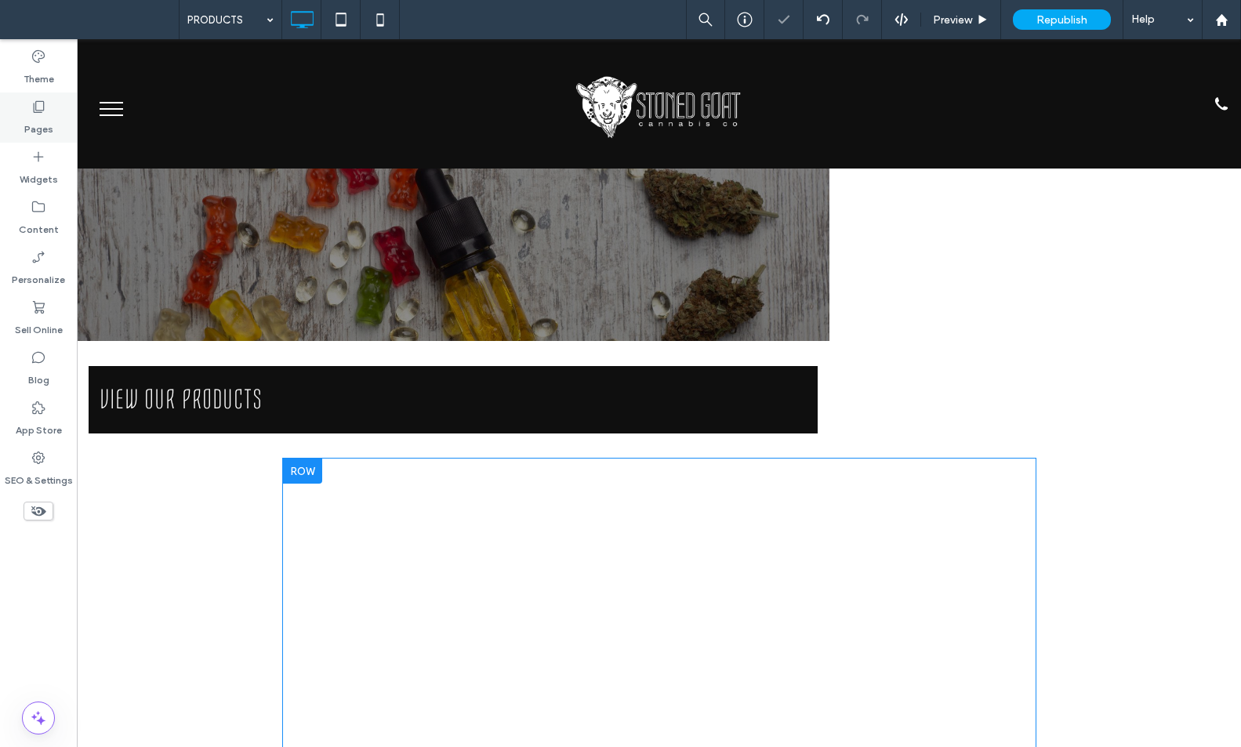
drag, startPoint x: 27, startPoint y: 100, endPoint x: 56, endPoint y: 121, distance: 36.5
click at [27, 100] on div "Pages" at bounding box center [38, 117] width 77 height 50
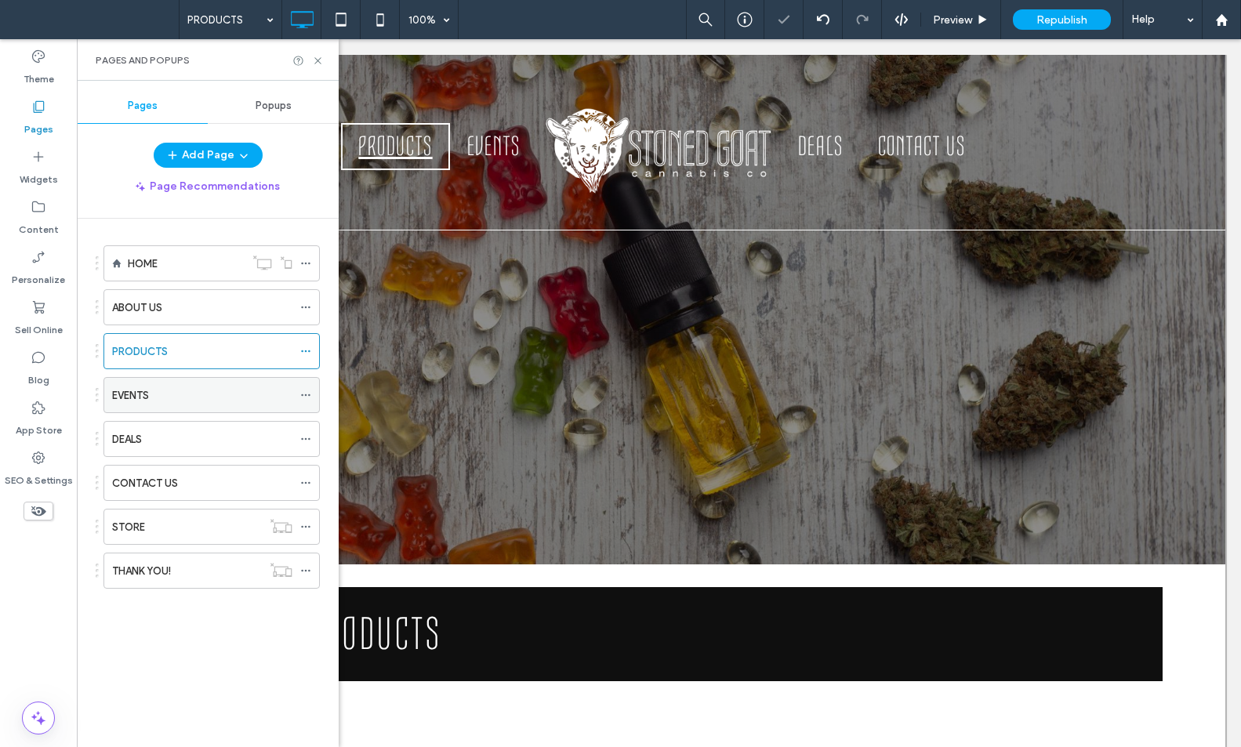
click at [182, 405] on div "EVENTS" at bounding box center [202, 395] width 180 height 34
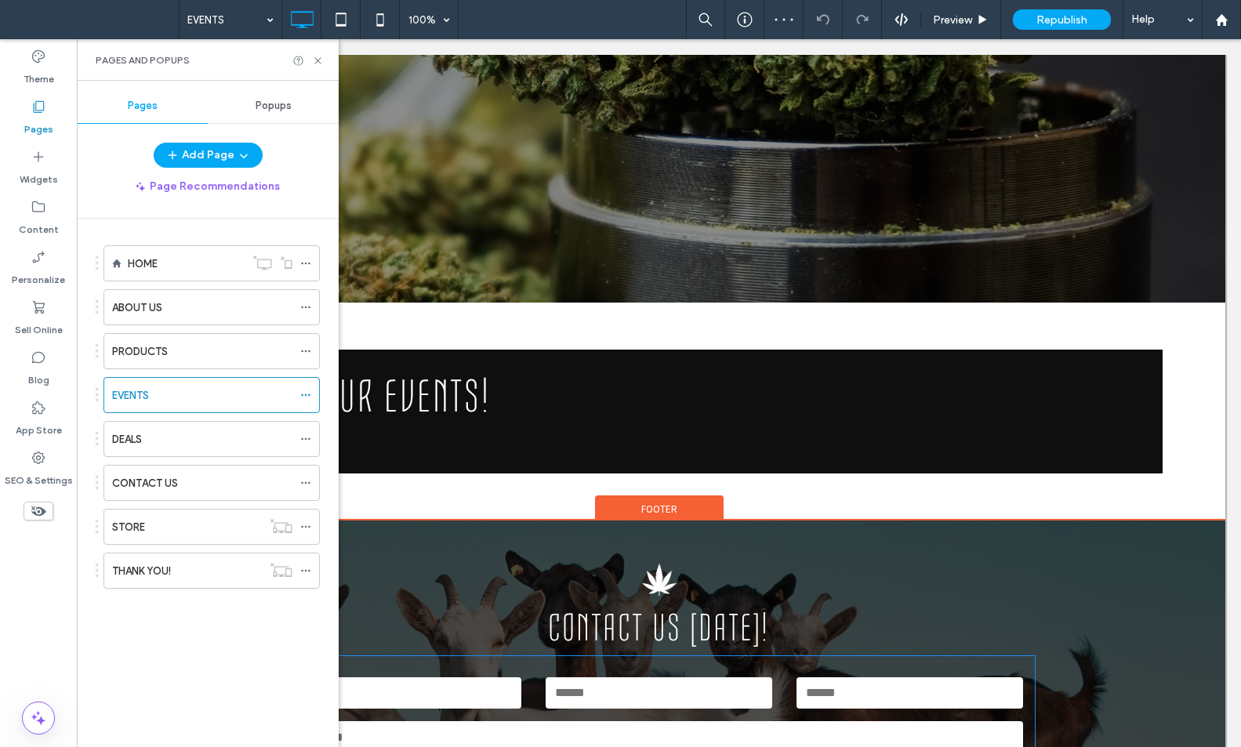
scroll to position [509, 0]
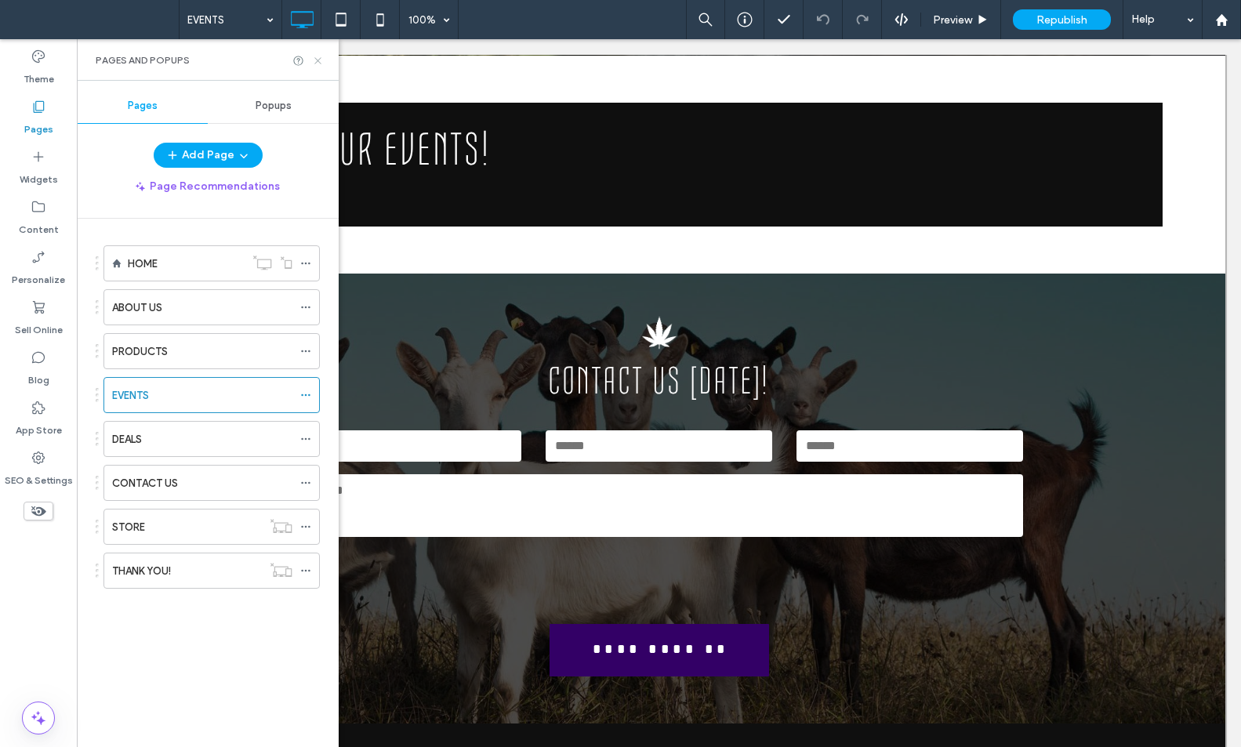
click at [316, 63] on icon at bounding box center [318, 61] width 12 height 12
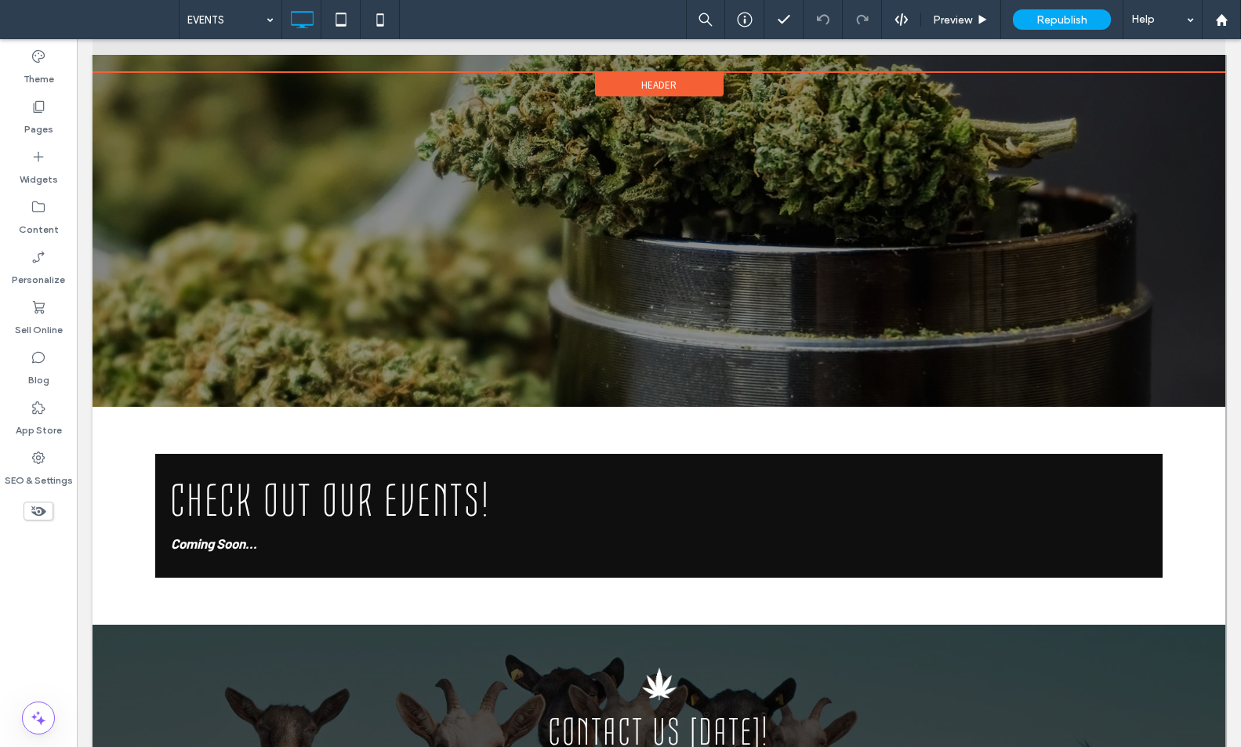
scroll to position [161, 0]
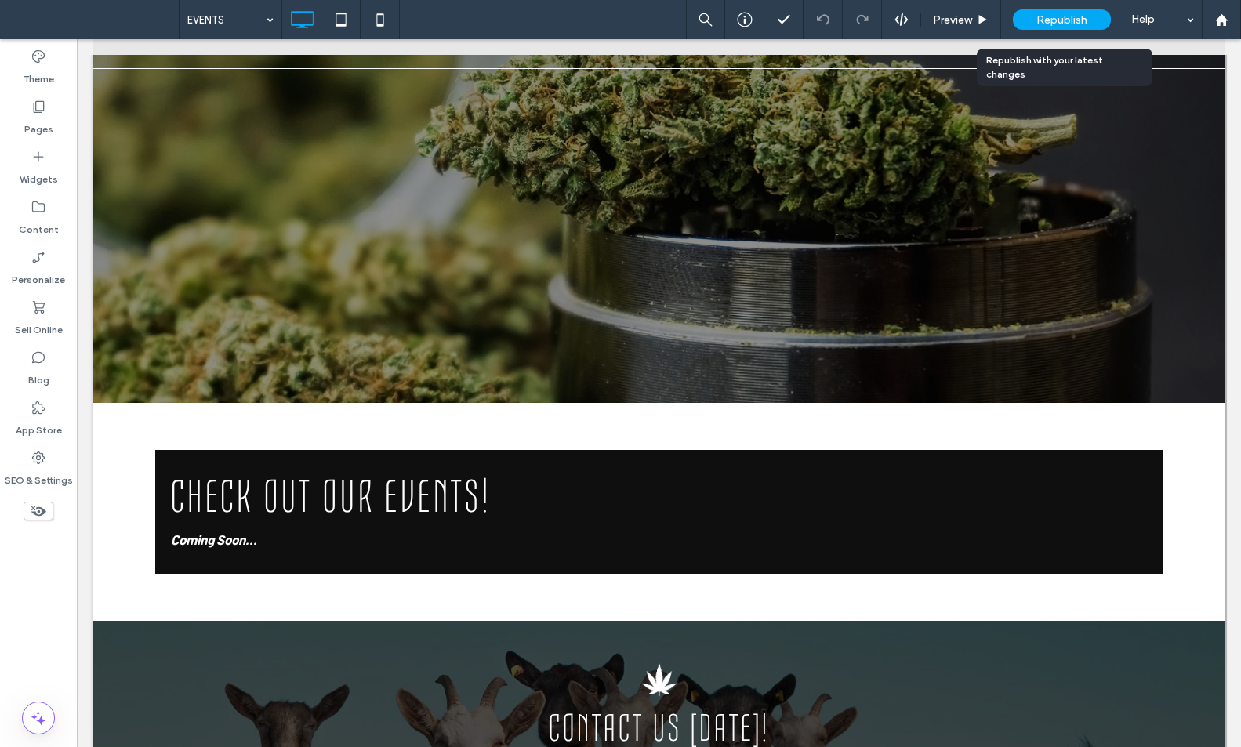
click at [1060, 19] on span "Republish" at bounding box center [1061, 19] width 51 height 13
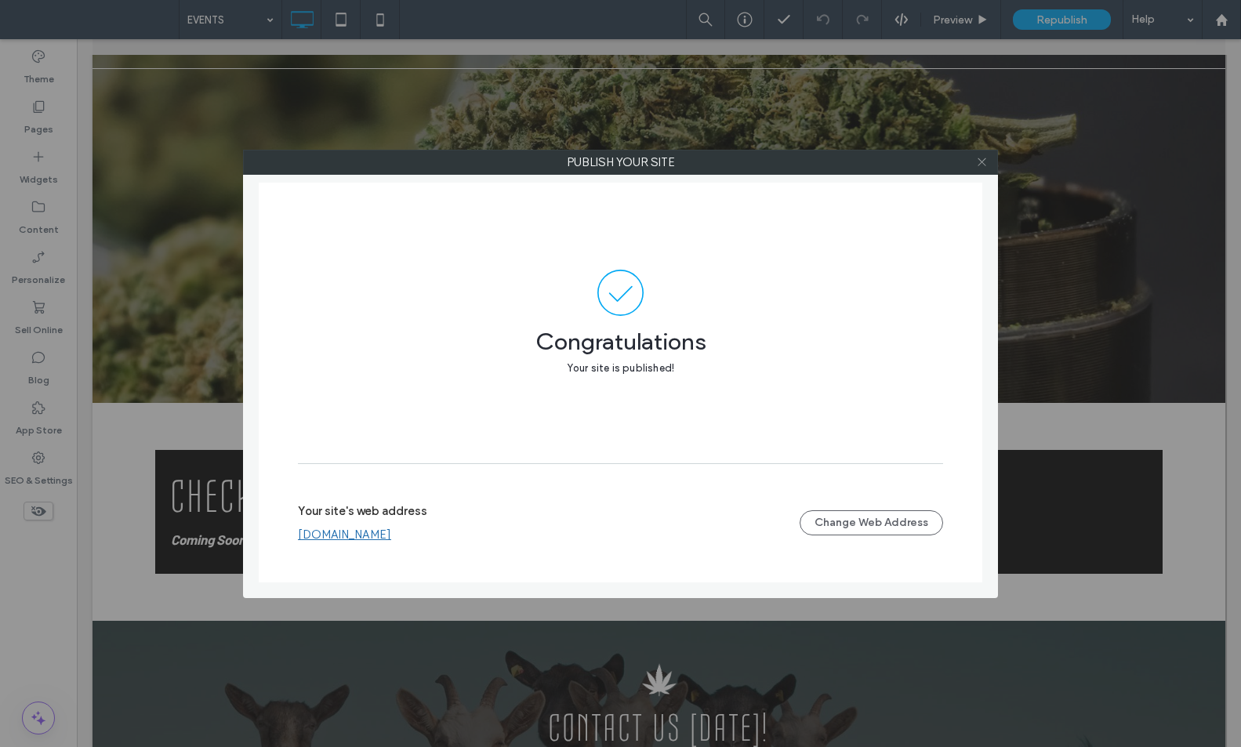
click at [979, 162] on icon at bounding box center [982, 162] width 12 height 12
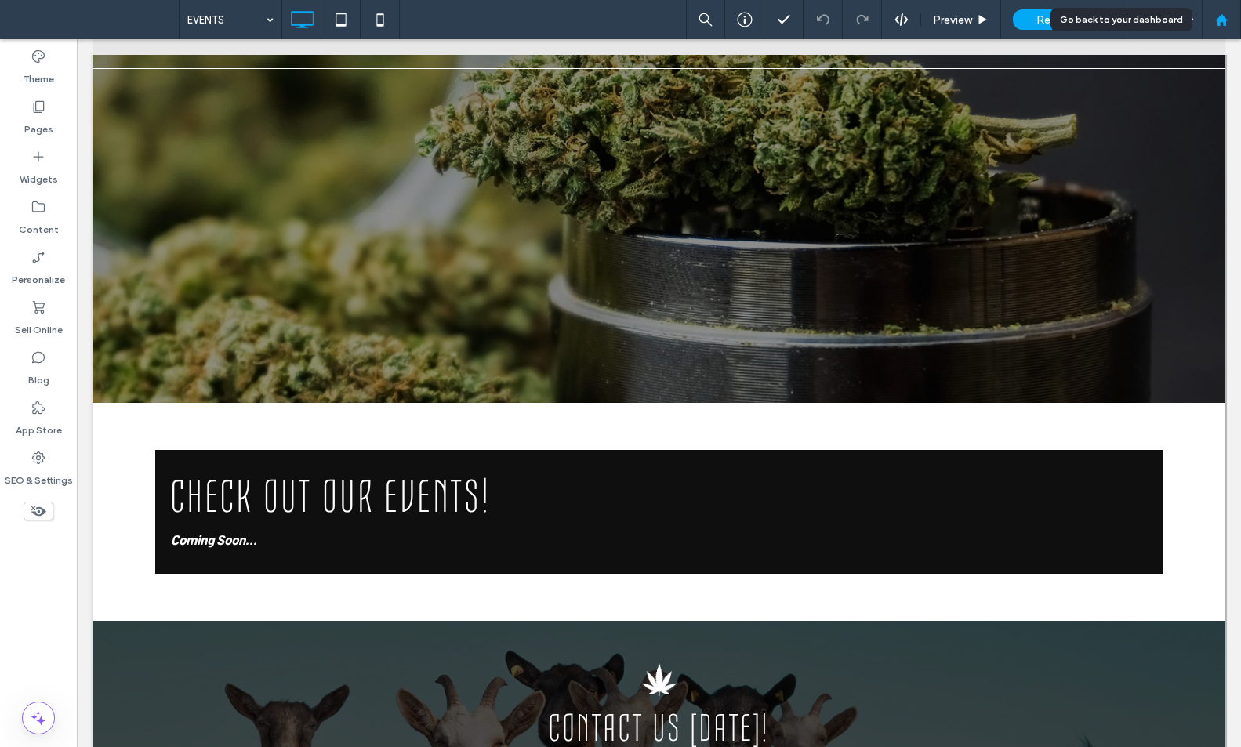
click at [1215, 18] on icon at bounding box center [1221, 19] width 13 height 13
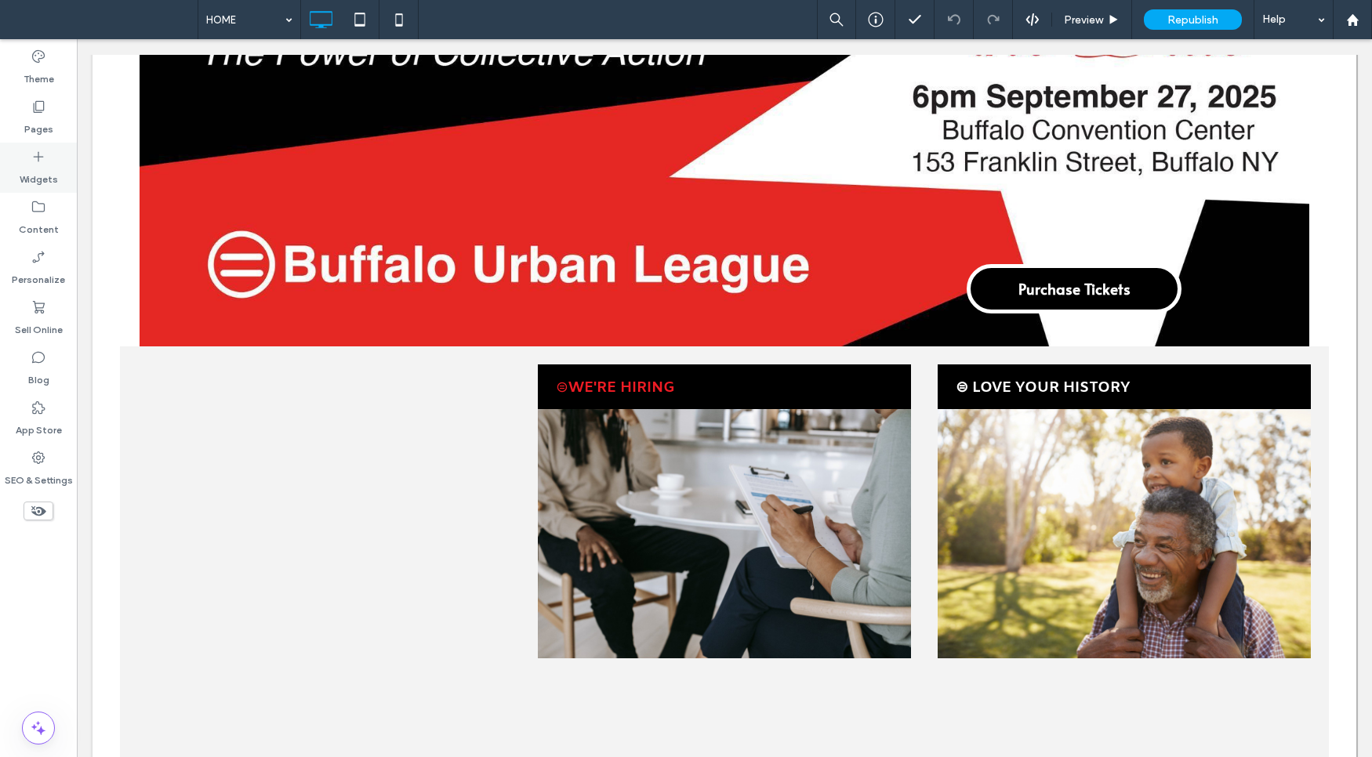
click at [33, 157] on icon at bounding box center [39, 157] width 16 height 16
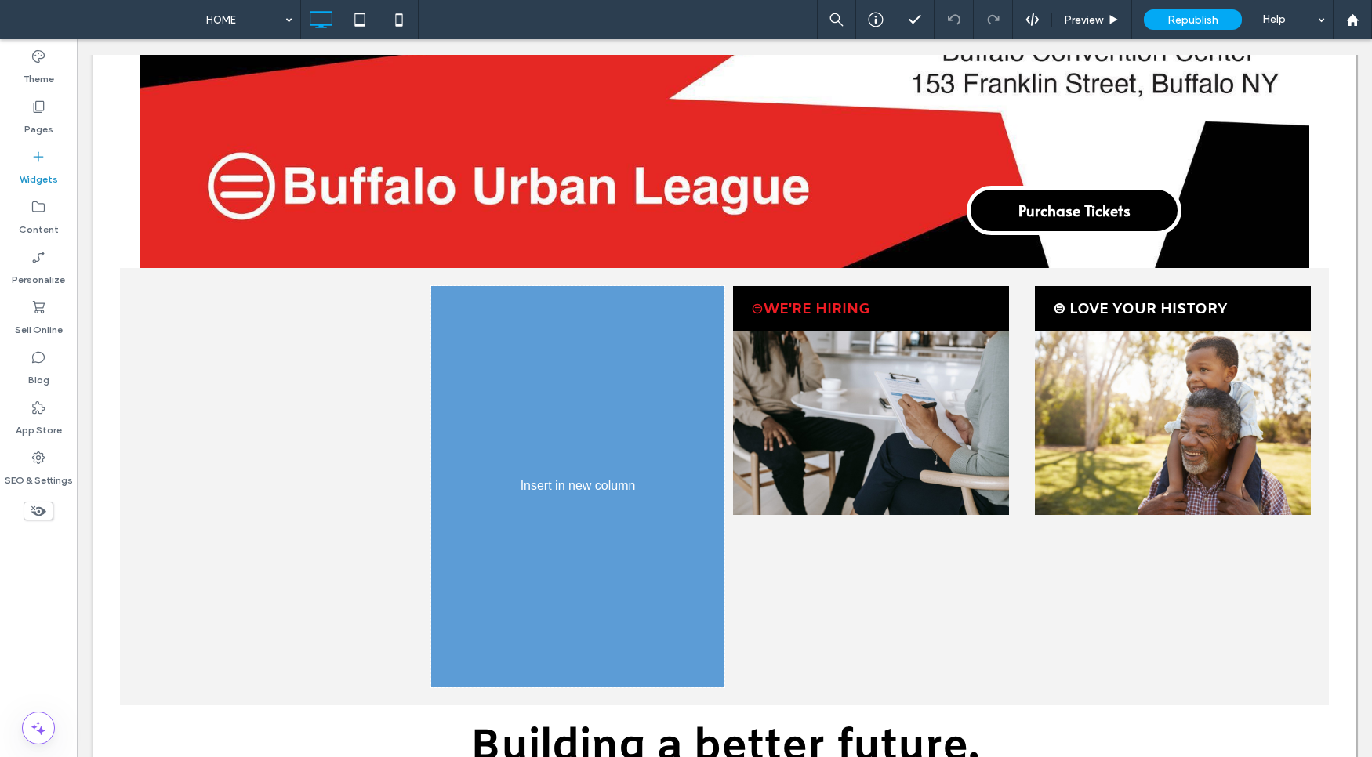
scroll to position [516, 0]
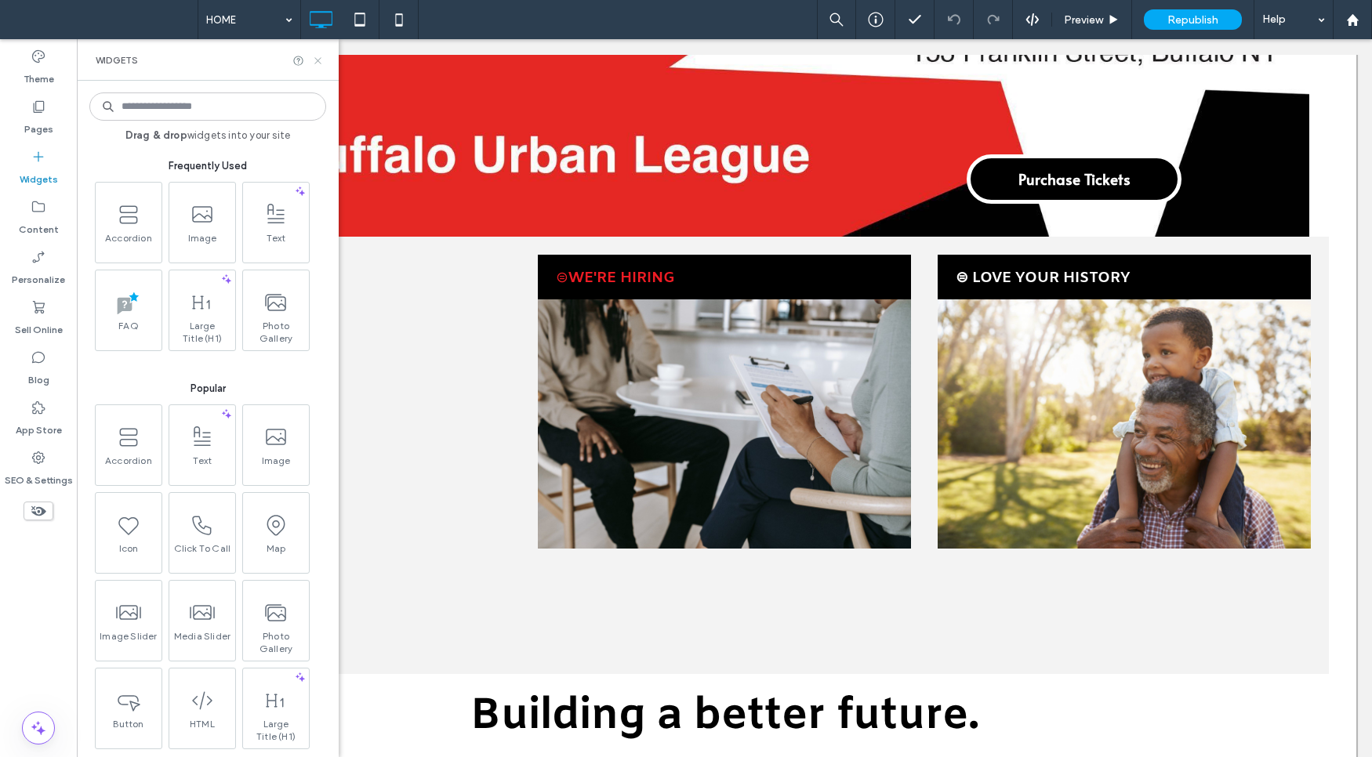
drag, startPoint x: 314, startPoint y: 57, endPoint x: 237, endPoint y: 19, distance: 85.2
click at [314, 57] on icon at bounding box center [318, 61] width 12 height 12
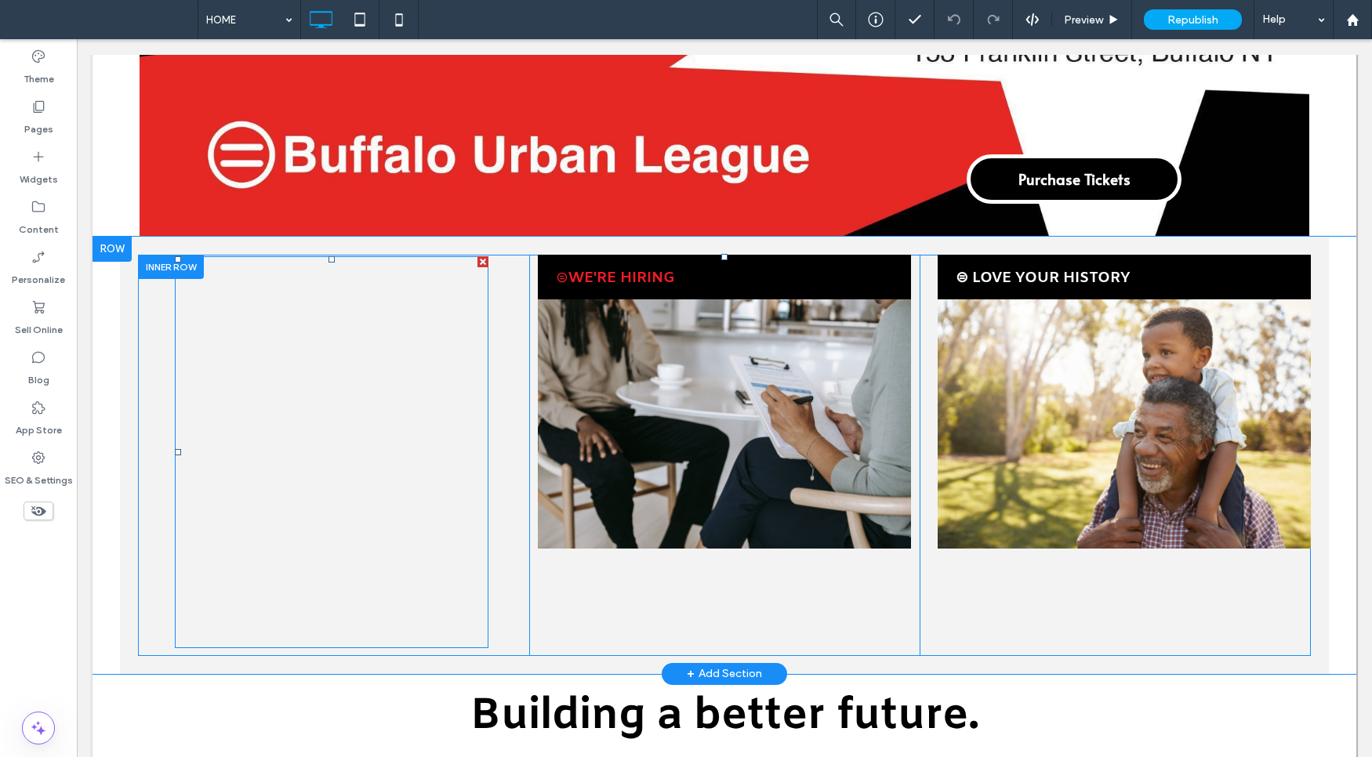
click at [478, 256] on div at bounding box center [482, 261] width 11 height 11
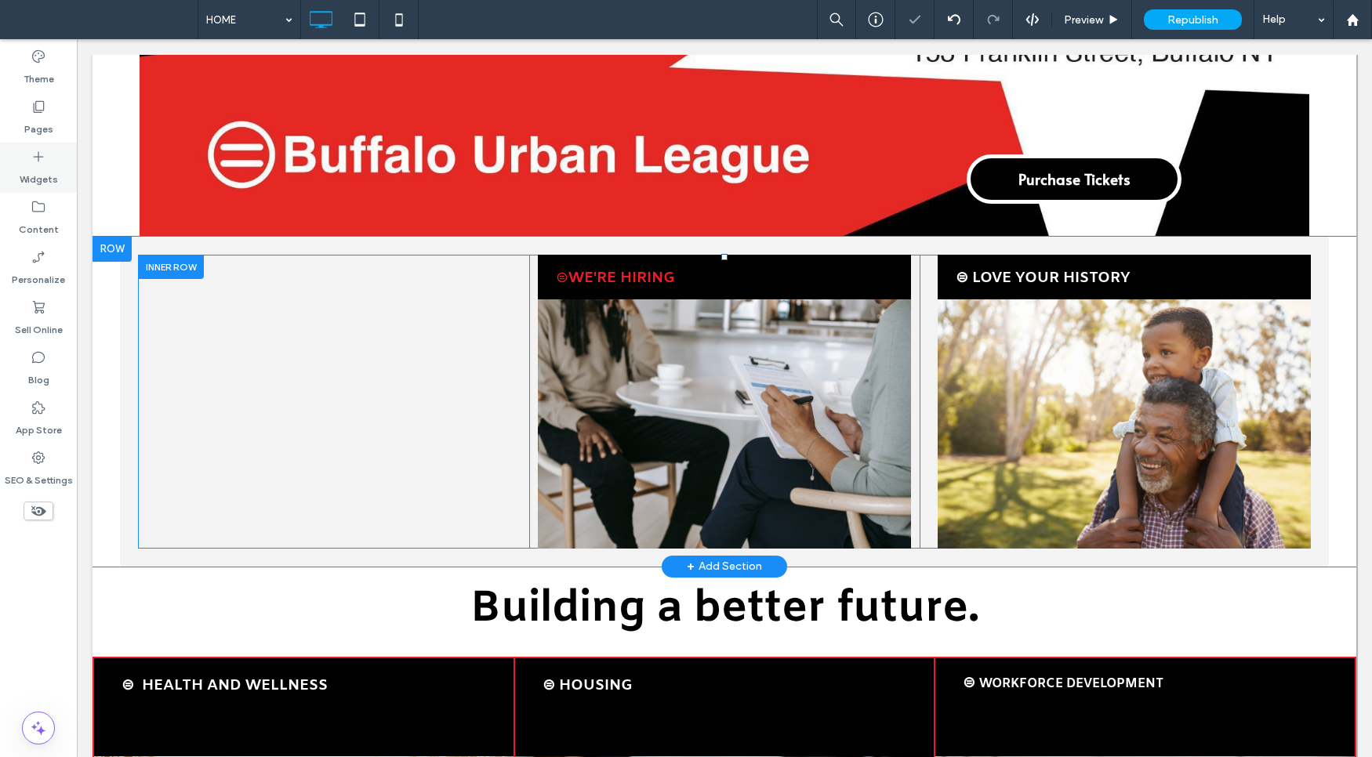
click at [34, 176] on label "Widgets" at bounding box center [39, 176] width 38 height 22
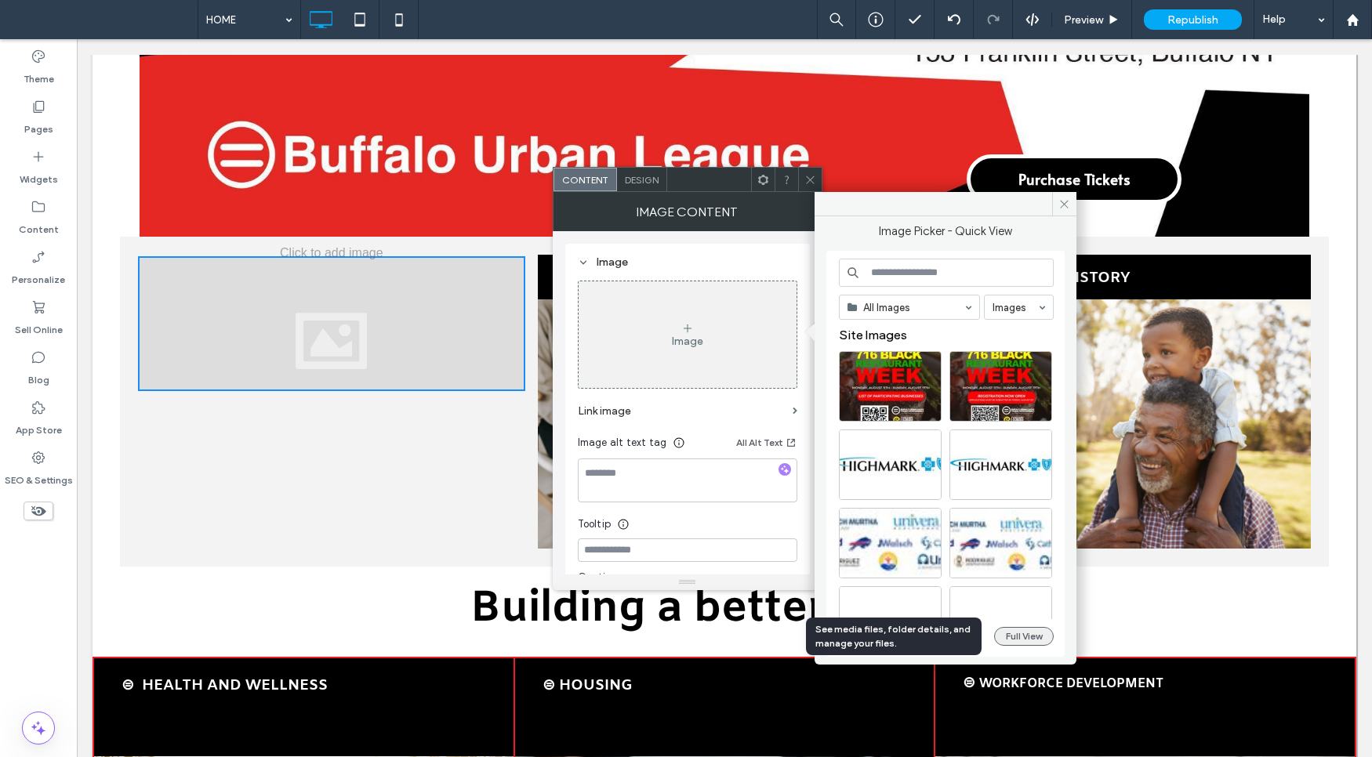
click at [1018, 633] on button "Full View" at bounding box center [1024, 636] width 60 height 19
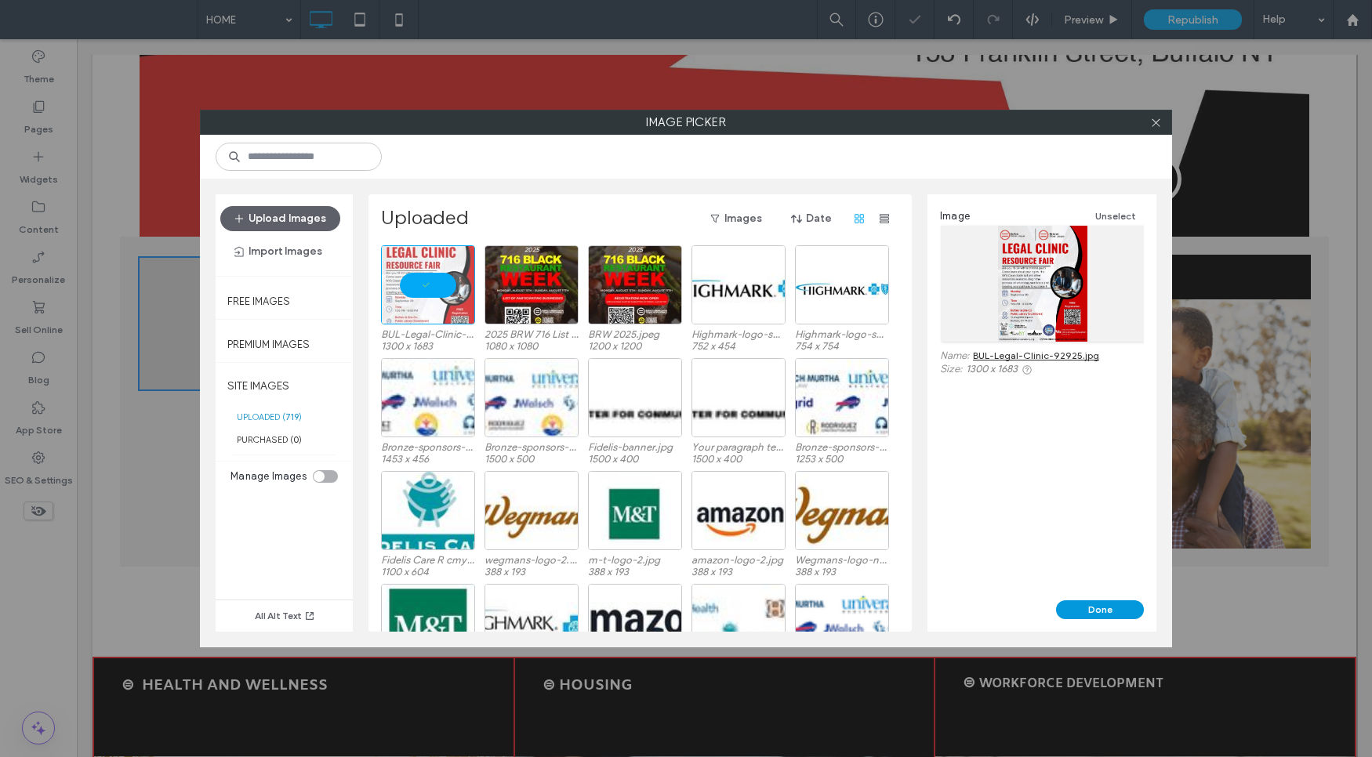
click at [1102, 611] on button "Done" at bounding box center [1100, 609] width 88 height 19
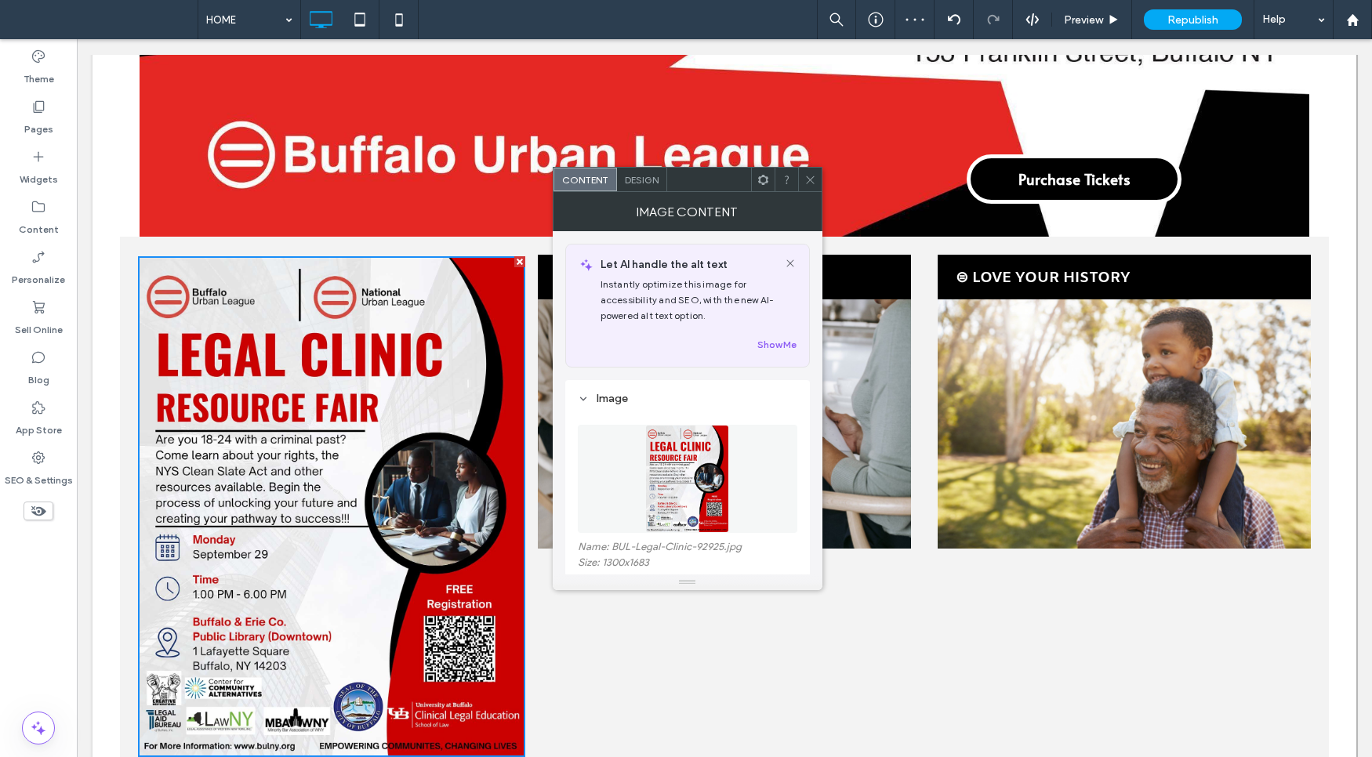
click at [810, 176] on icon at bounding box center [810, 180] width 12 height 12
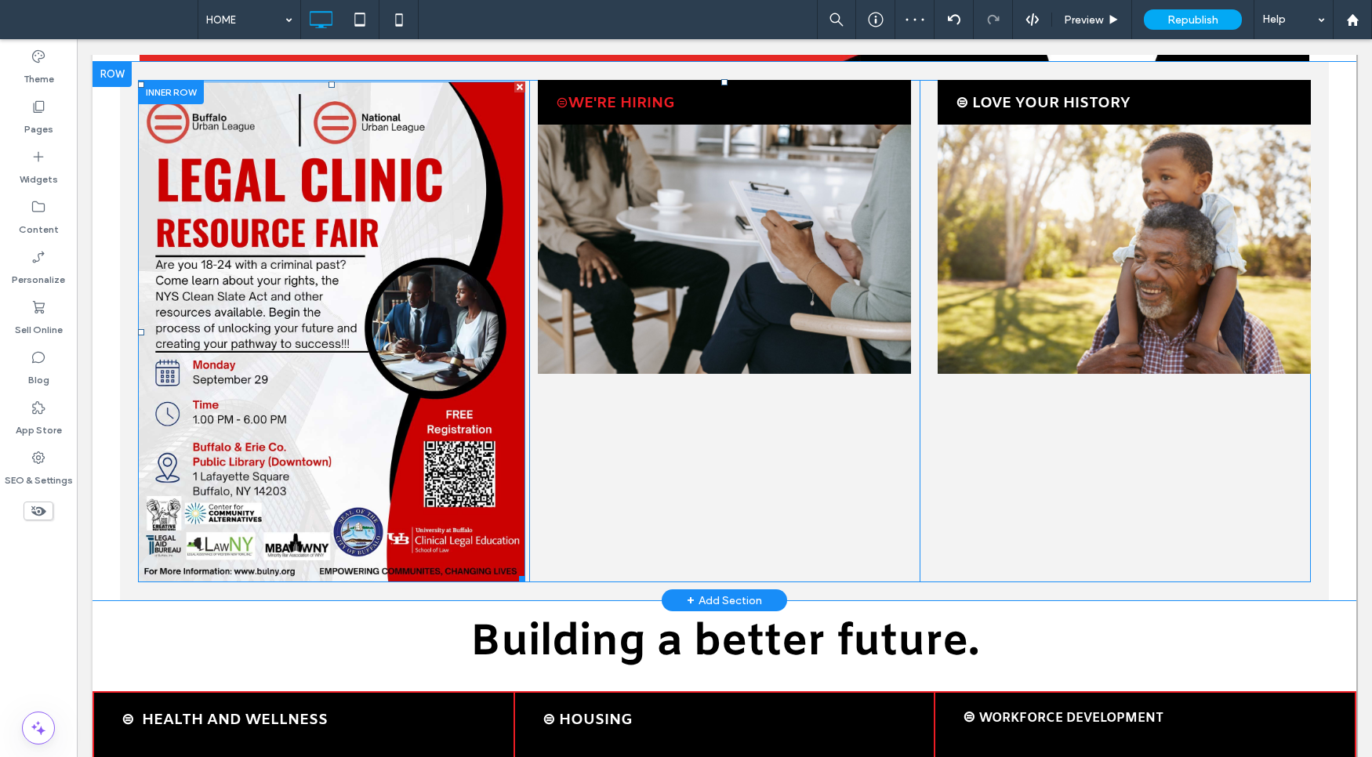
scroll to position [695, 0]
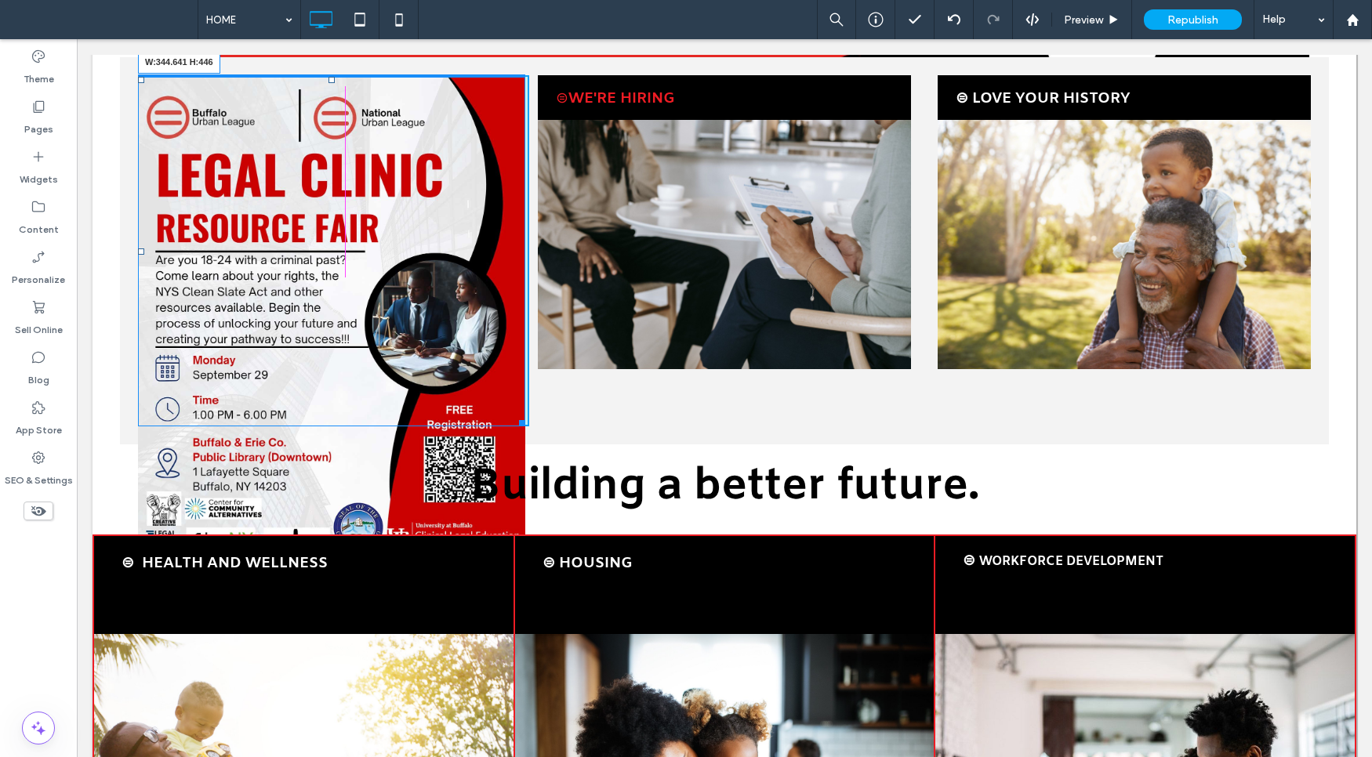
drag, startPoint x: 514, startPoint y: 560, endPoint x: 471, endPoint y: 357, distance: 207.5
click at [458, 445] on div "Sponsors & Gala Info Click To Paste Row Donate Now ⊜ B .U.R.C. Click To Paste ⊜…" at bounding box center [724, 737] width 1264 height 2435
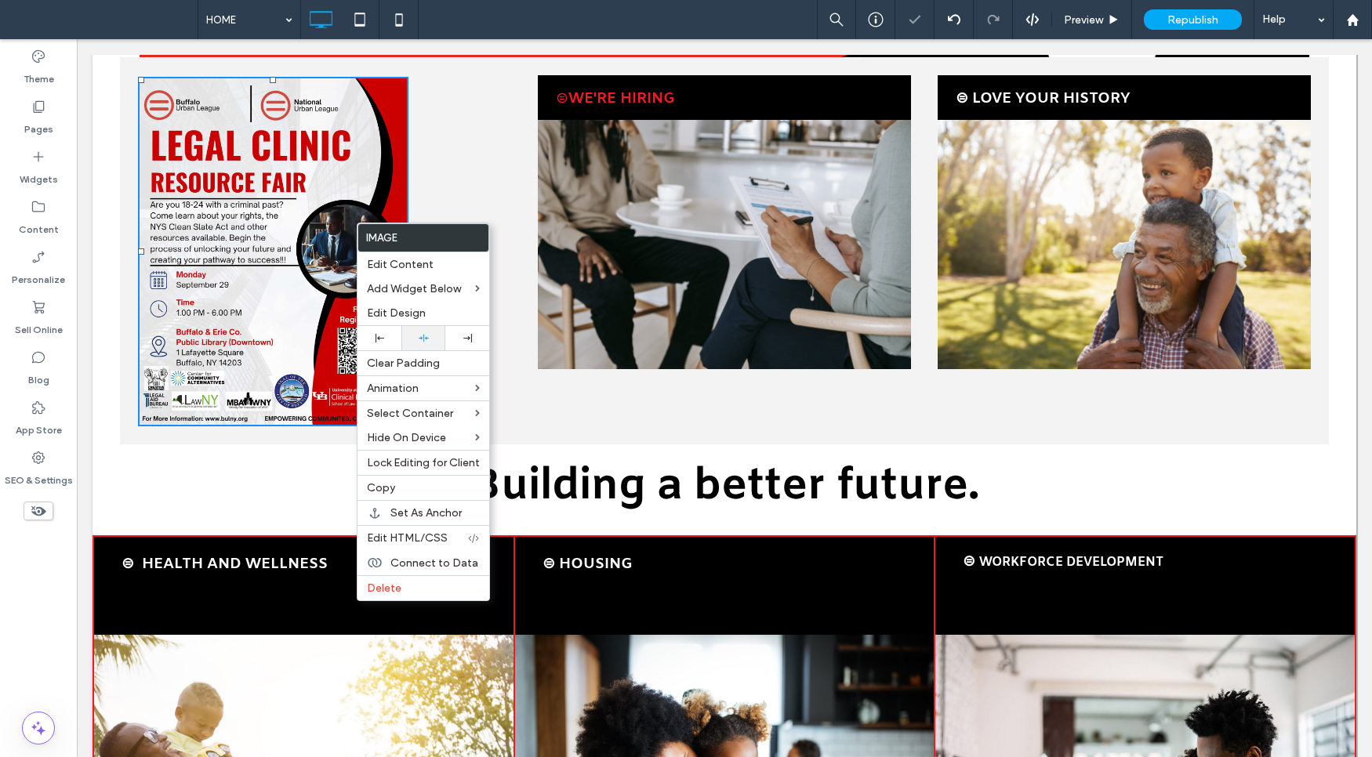
click at [431, 341] on div at bounding box center [423, 338] width 28 height 10
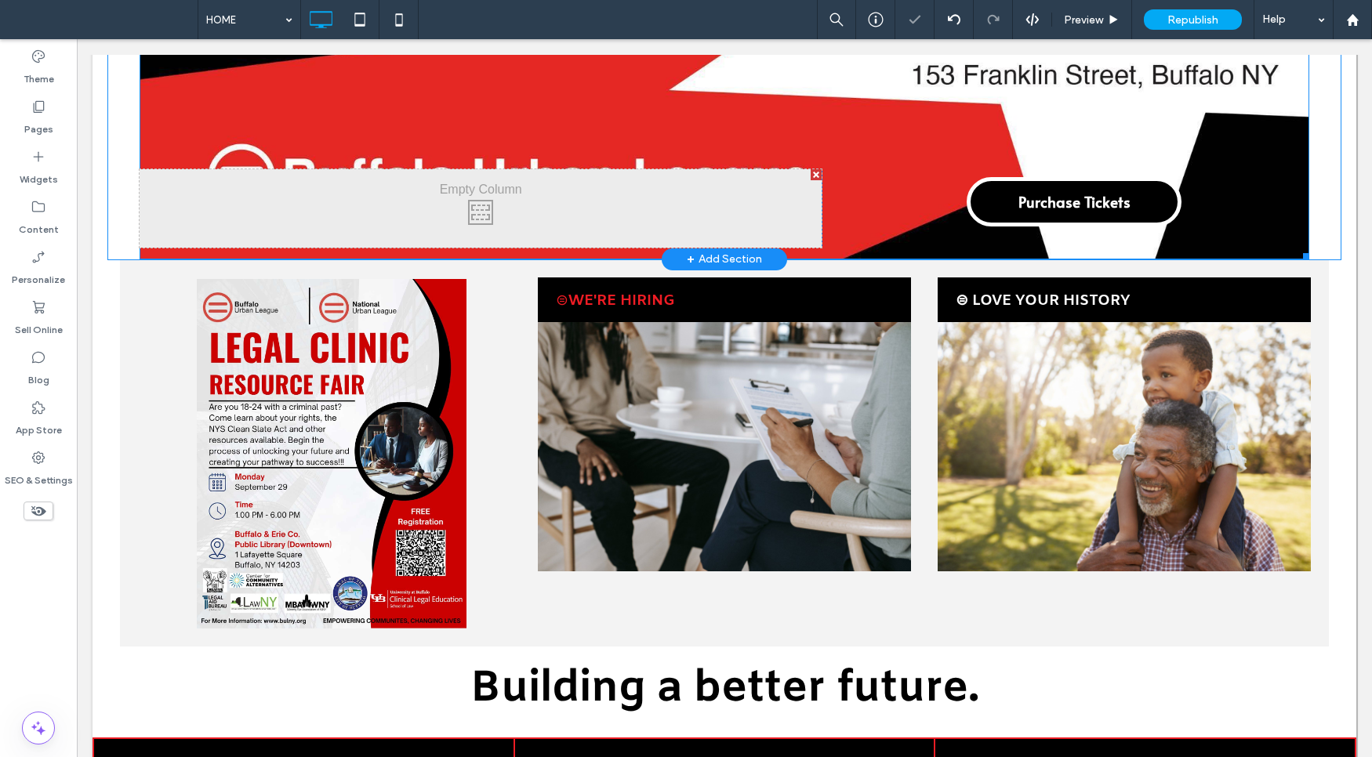
scroll to position [475, 0]
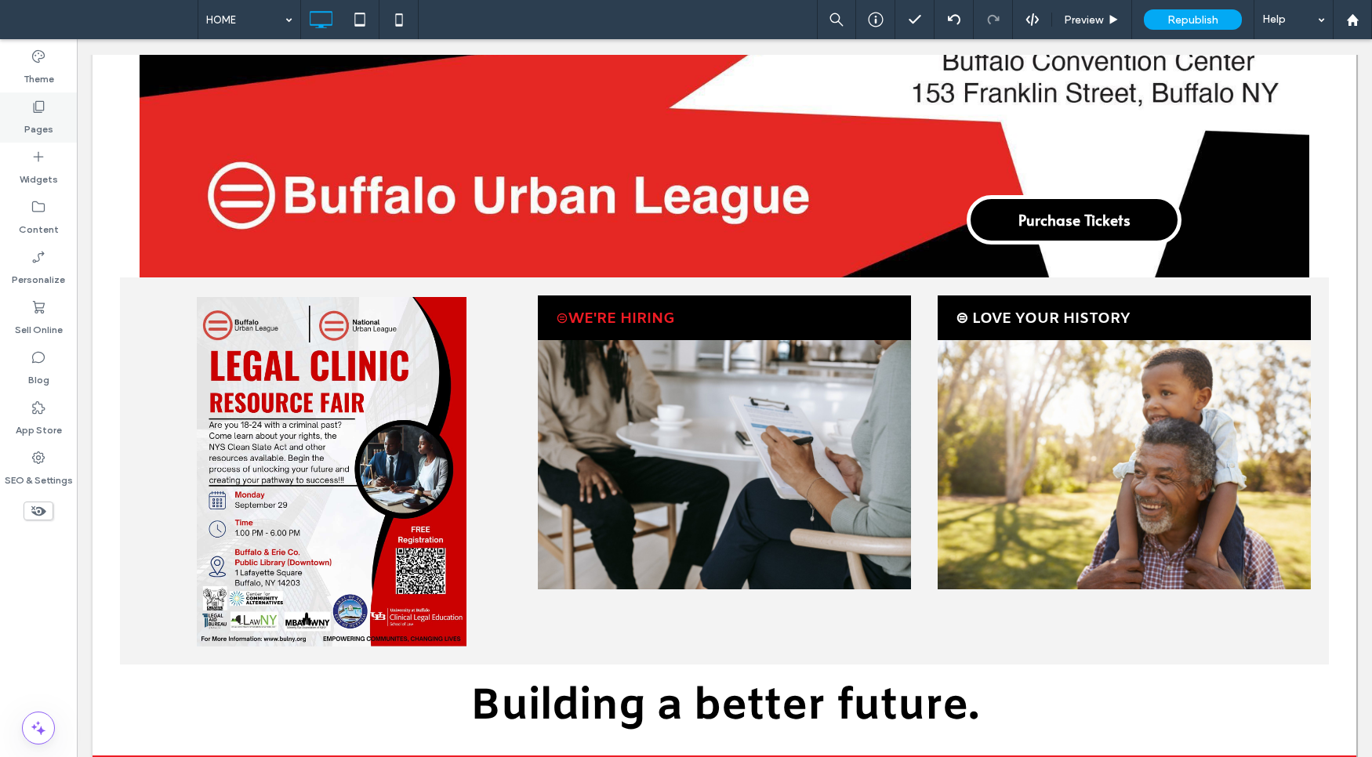
click at [38, 114] on div "Pages" at bounding box center [38, 117] width 77 height 50
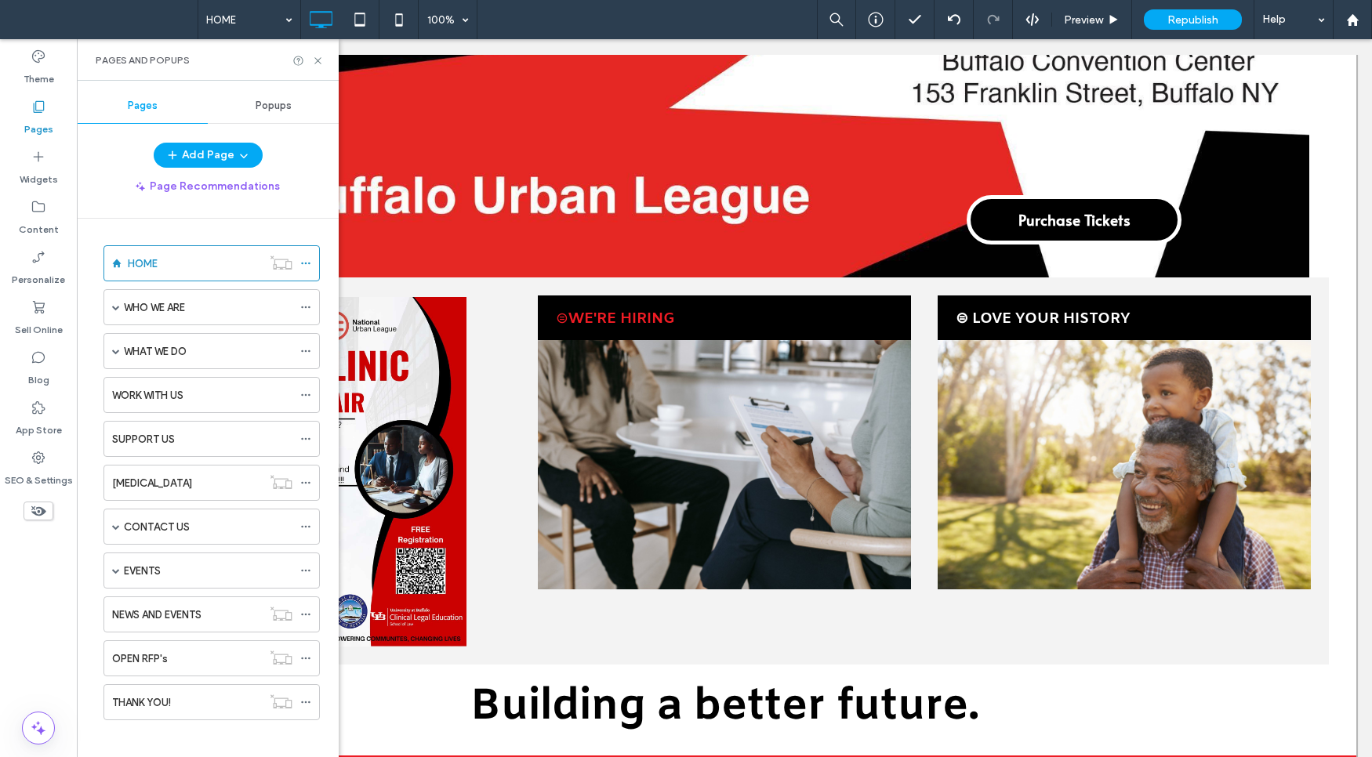
click at [275, 97] on div "Popups" at bounding box center [273, 106] width 131 height 34
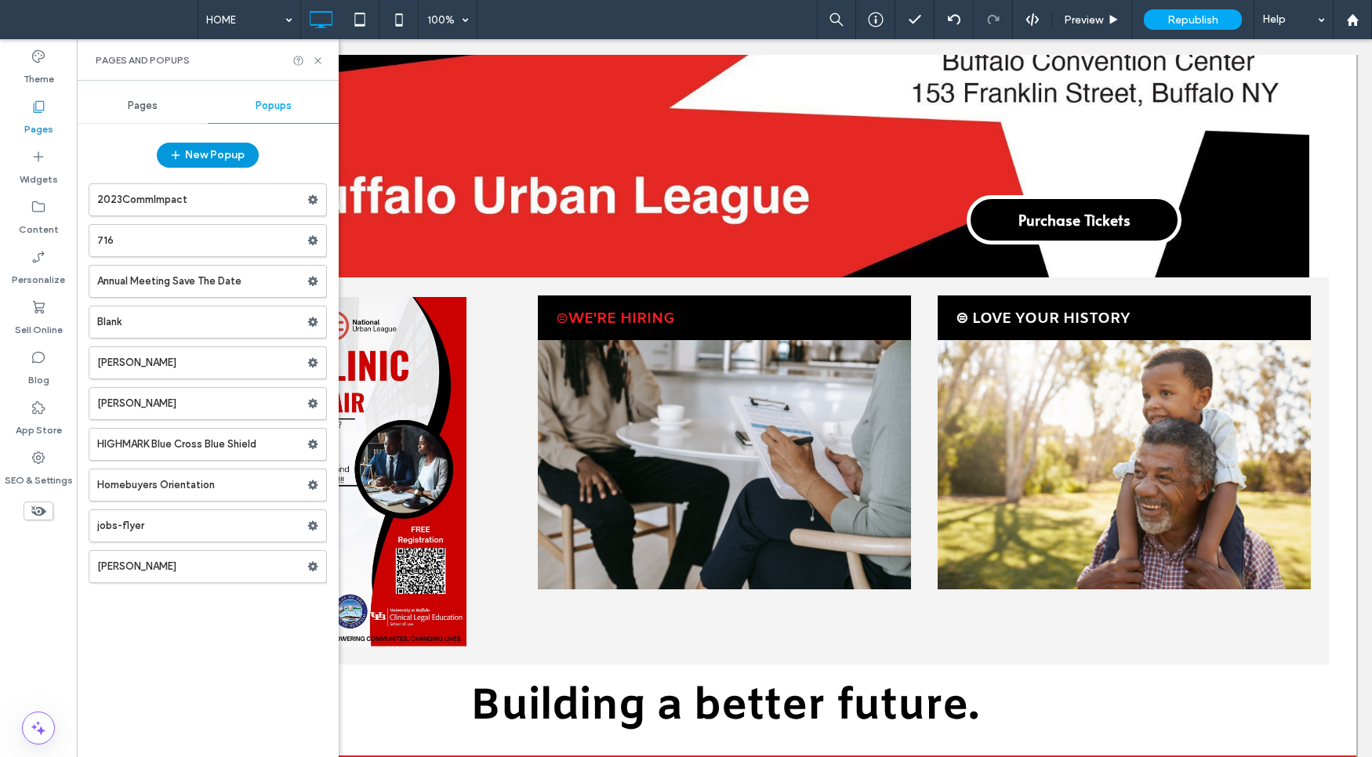
click at [219, 150] on button "New Popup" at bounding box center [208, 155] width 102 height 25
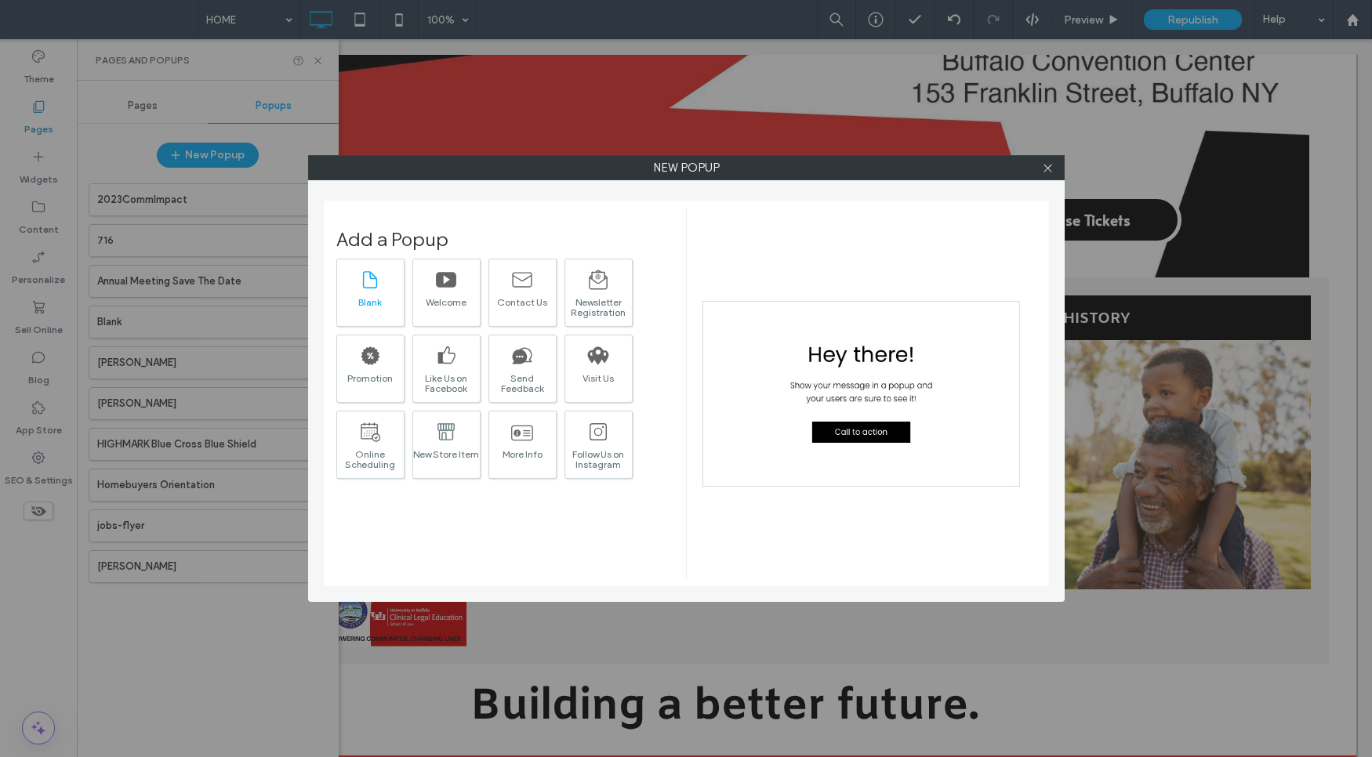
click at [390, 276] on div "Blank" at bounding box center [370, 293] width 68 height 68
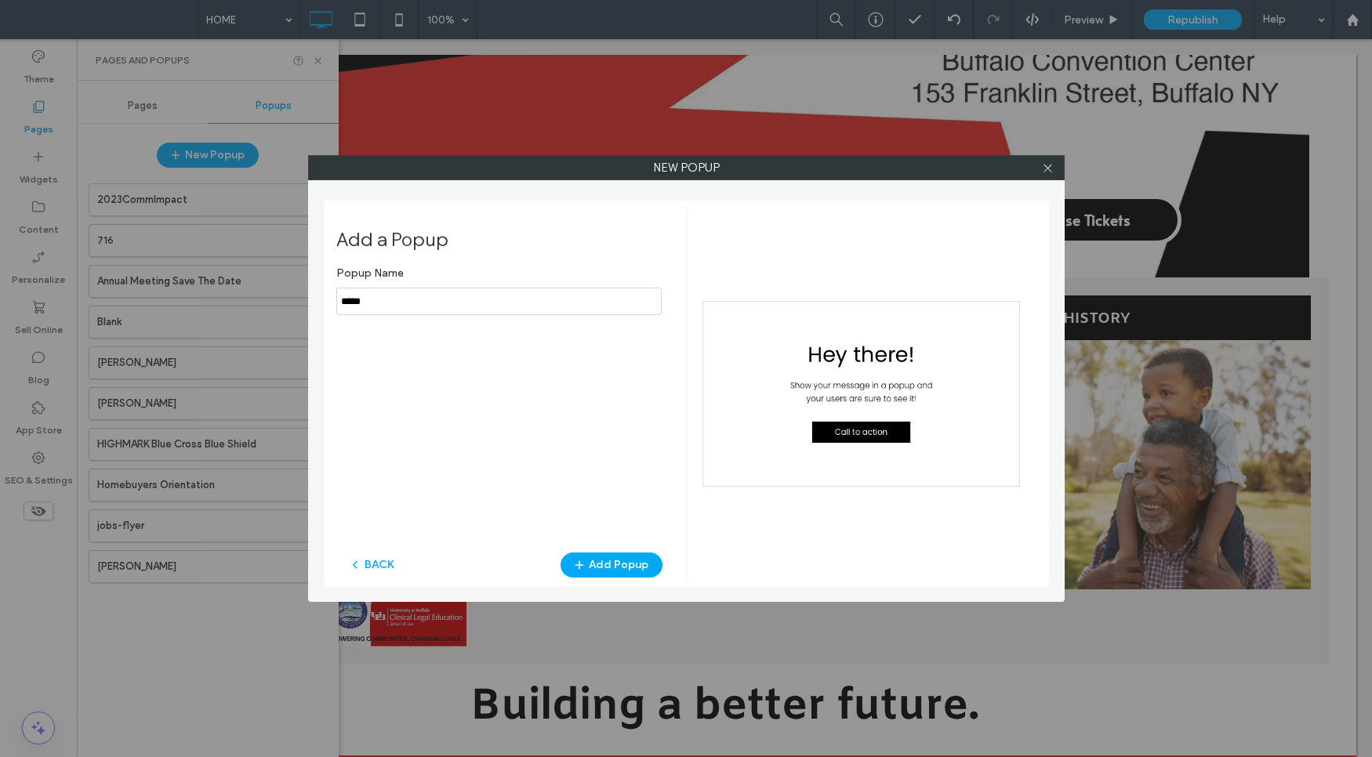
drag, startPoint x: 520, startPoint y: 303, endPoint x: 205, endPoint y: 236, distance: 322.2
click at [213, 237] on div "New popup Add a Popup Popup Name BACK Add Popup" at bounding box center [686, 378] width 1372 height 757
type input "**********"
click at [627, 549] on div "Add a Popup Popup Name BACK Add Popup" at bounding box center [511, 393] width 350 height 370
click at [626, 557] on button "Add Popup" at bounding box center [611, 565] width 102 height 25
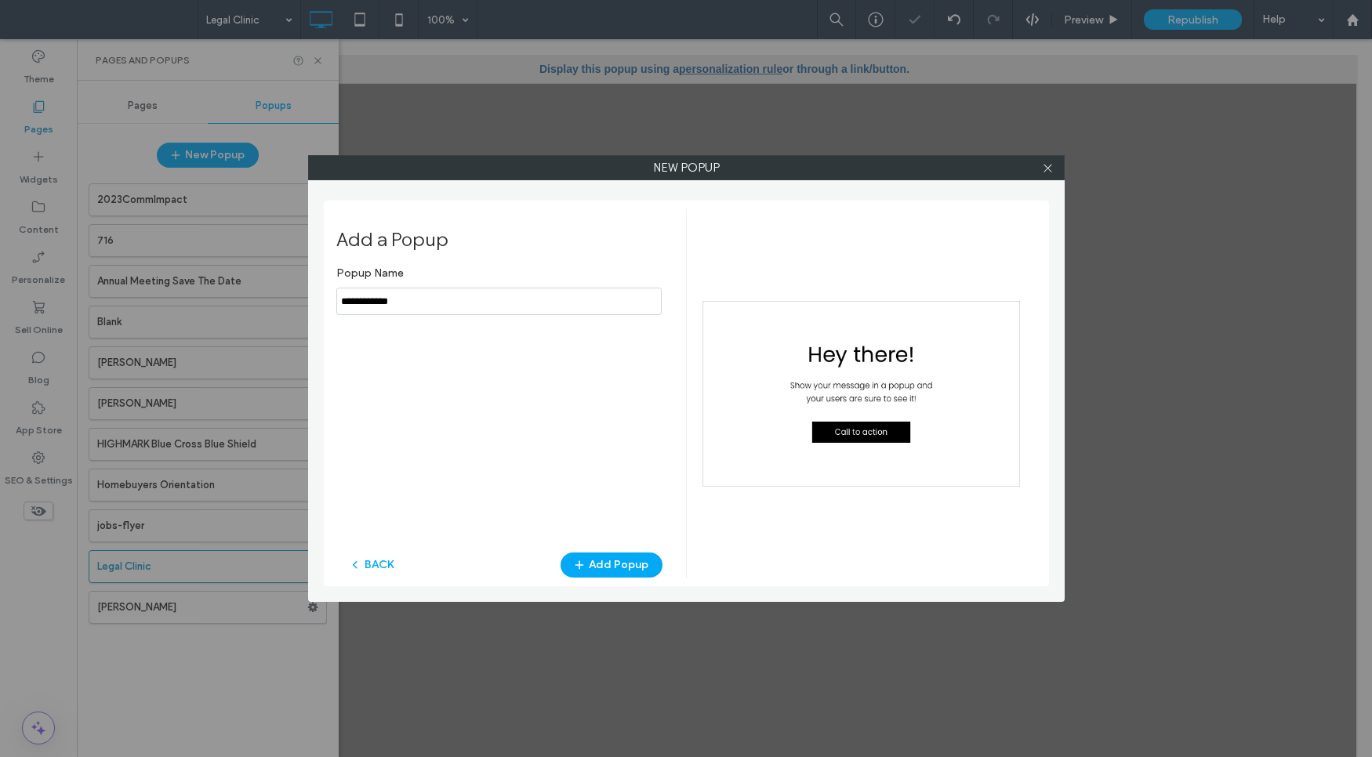
scroll to position [0, 0]
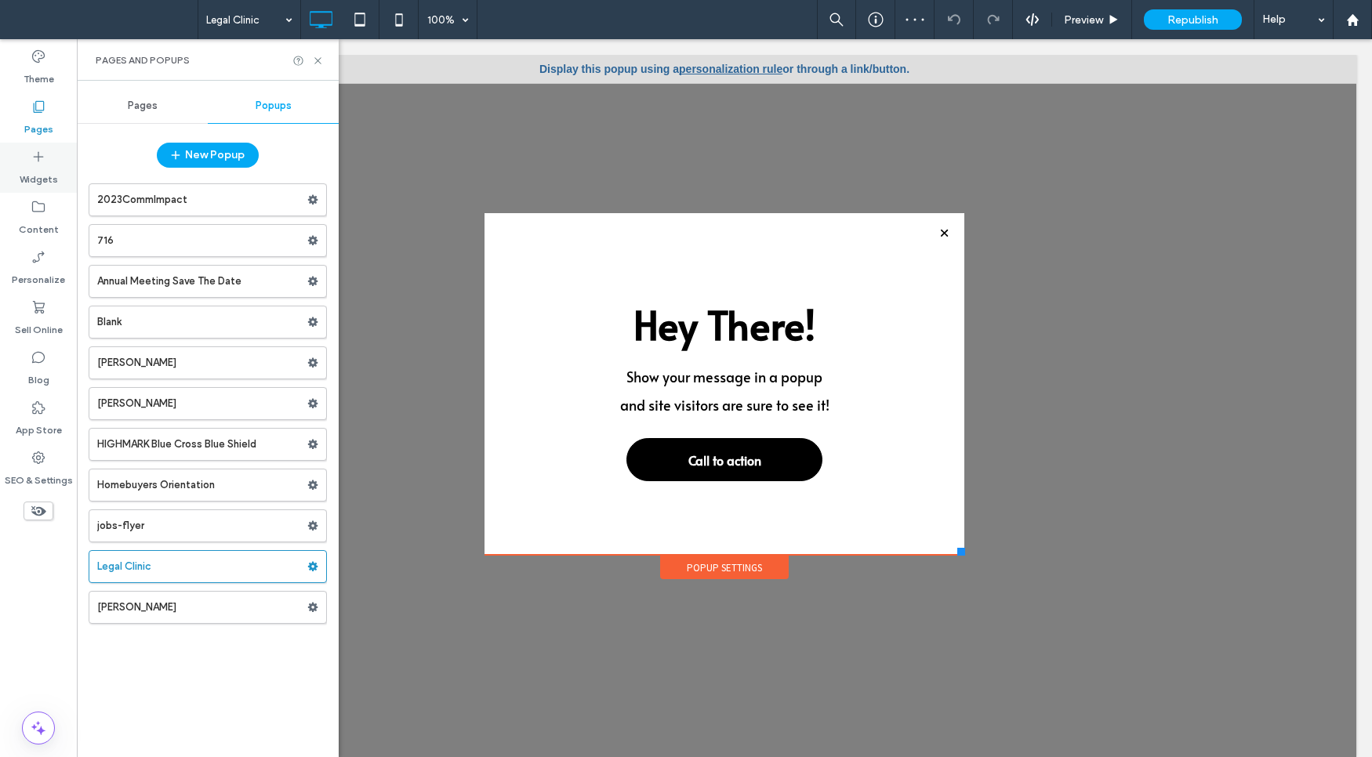
click at [40, 153] on icon at bounding box center [39, 157] width 16 height 16
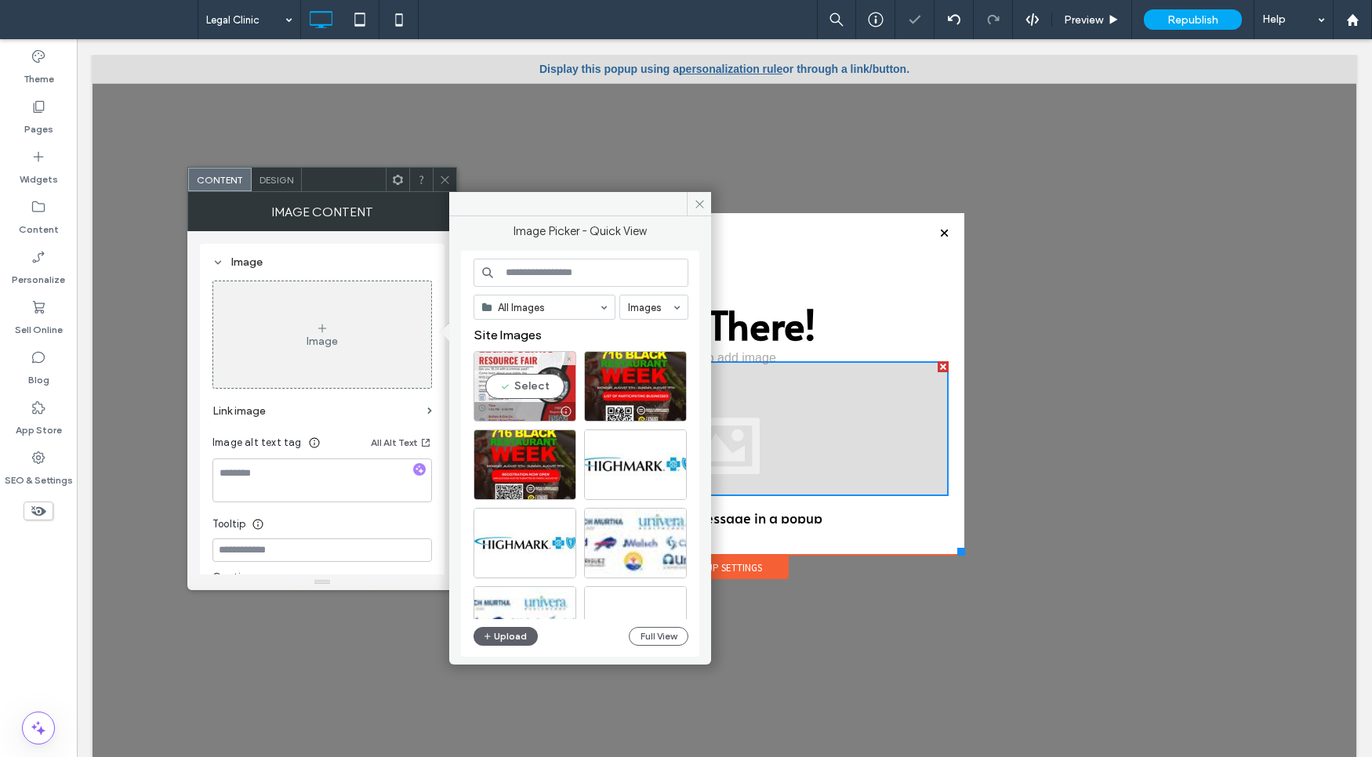
click at [508, 396] on div "Select" at bounding box center [524, 386] width 103 height 71
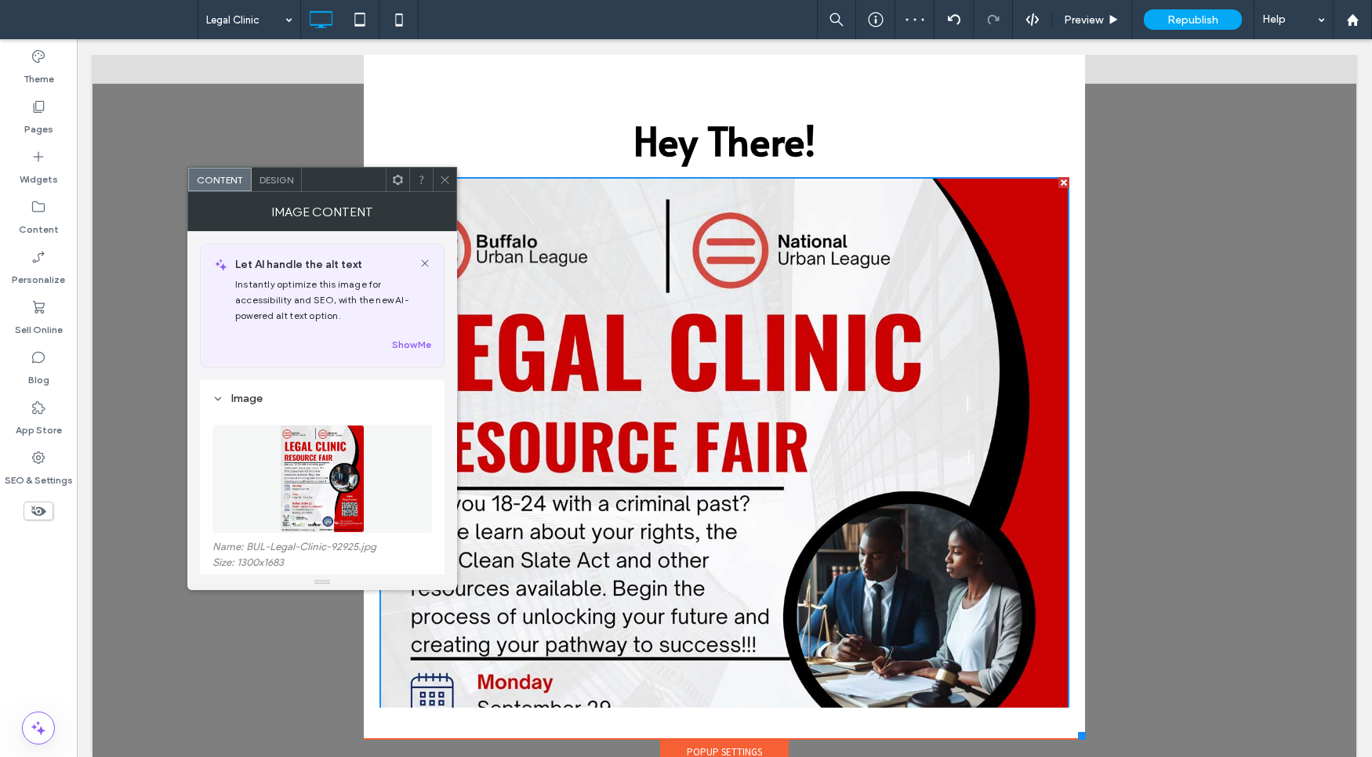
drag, startPoint x: 948, startPoint y: 553, endPoint x: 1029, endPoint y: 712, distance: 179.5
click at [1078, 736] on div at bounding box center [1082, 736] width 8 height 8
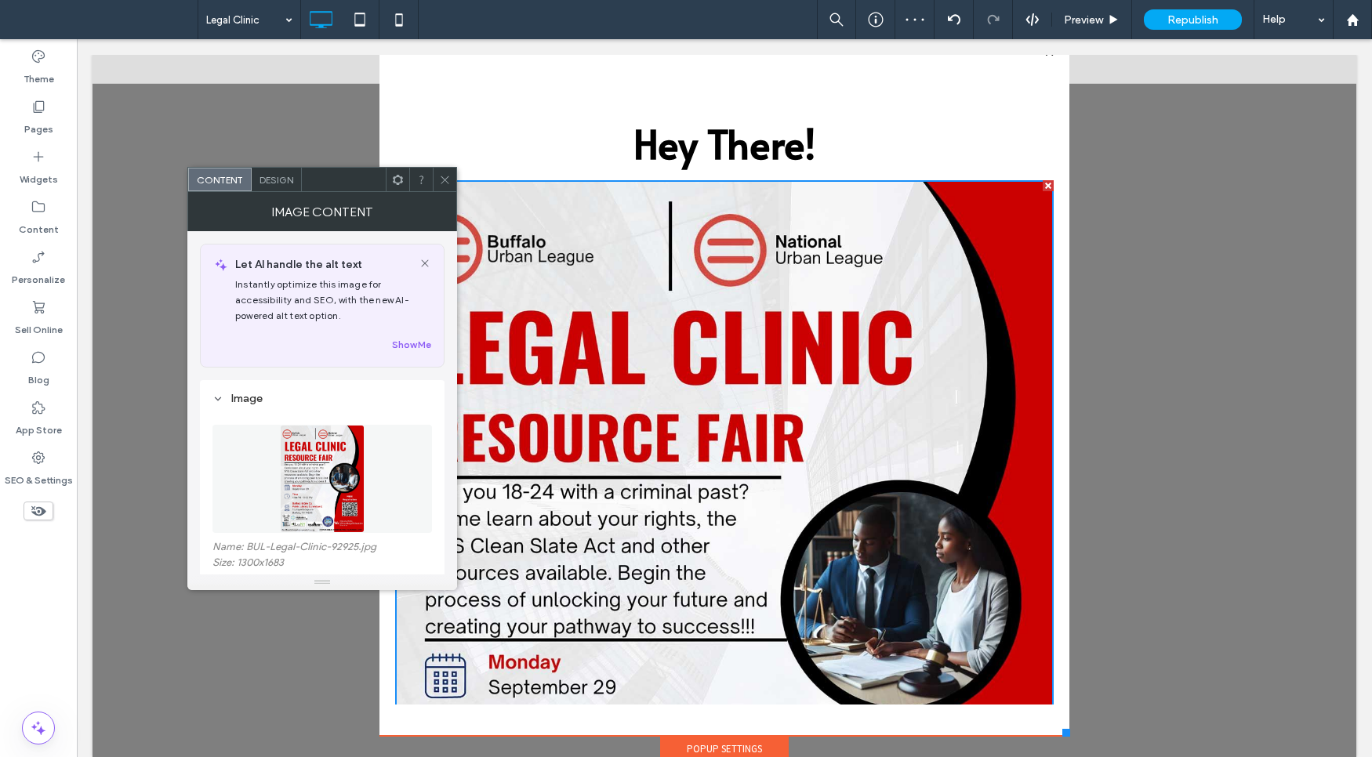
click at [451, 178] on div at bounding box center [445, 180] width 24 height 24
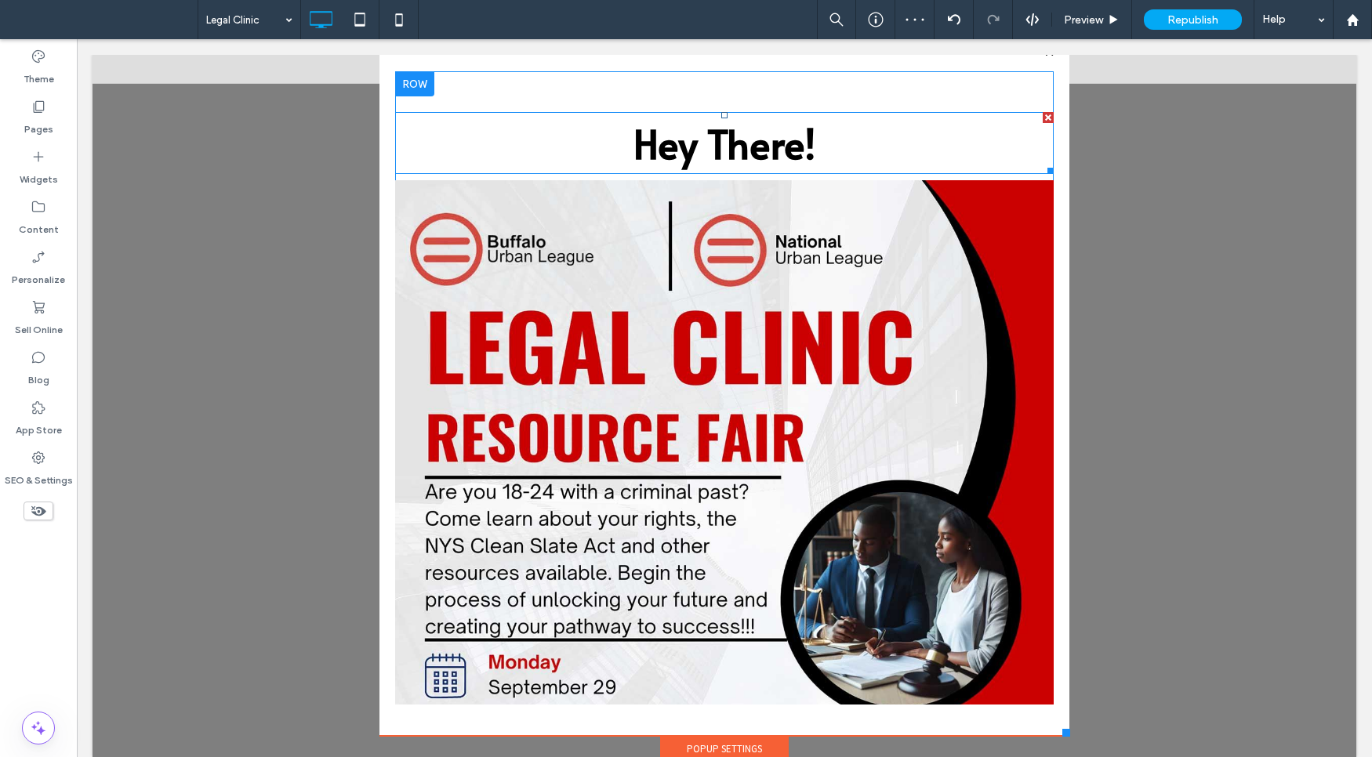
click at [1042, 118] on div at bounding box center [1047, 117] width 11 height 11
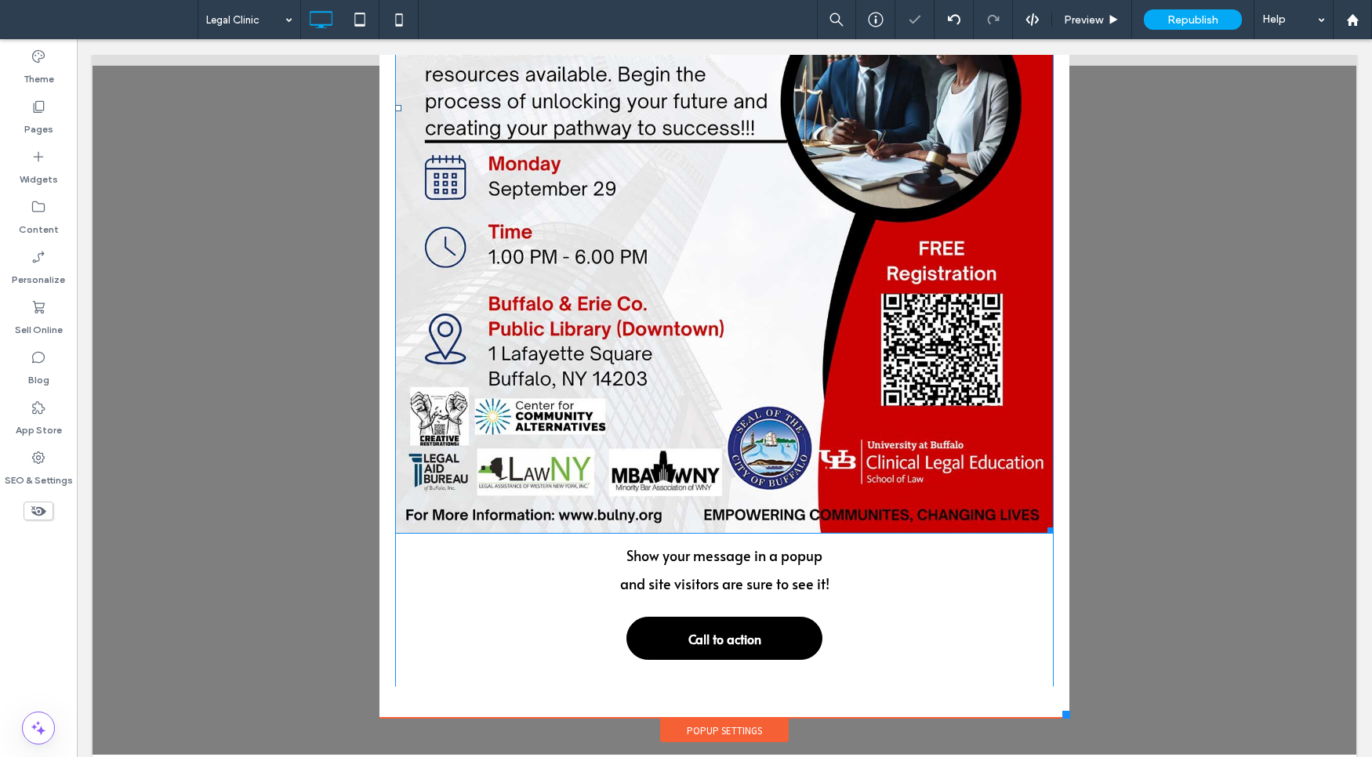
scroll to position [31, 0]
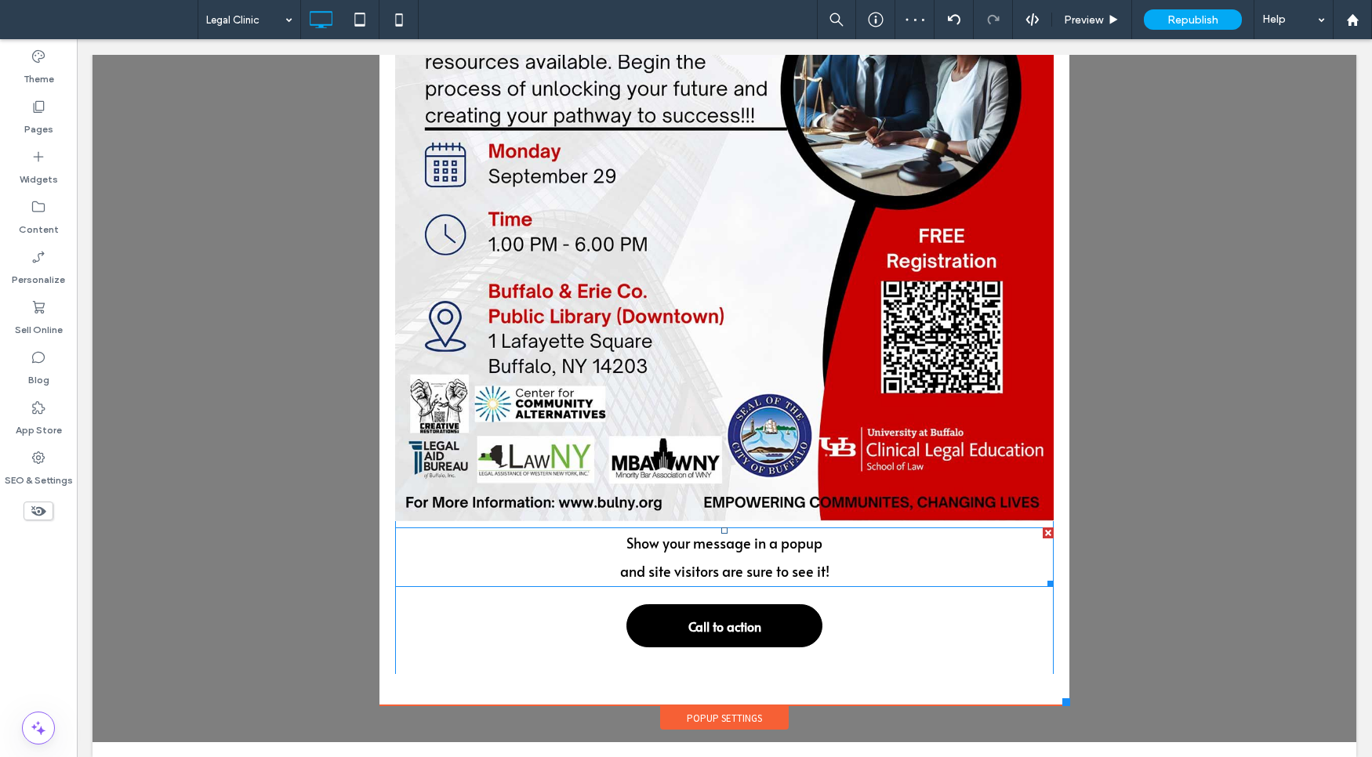
click at [1042, 528] on div at bounding box center [1047, 533] width 11 height 11
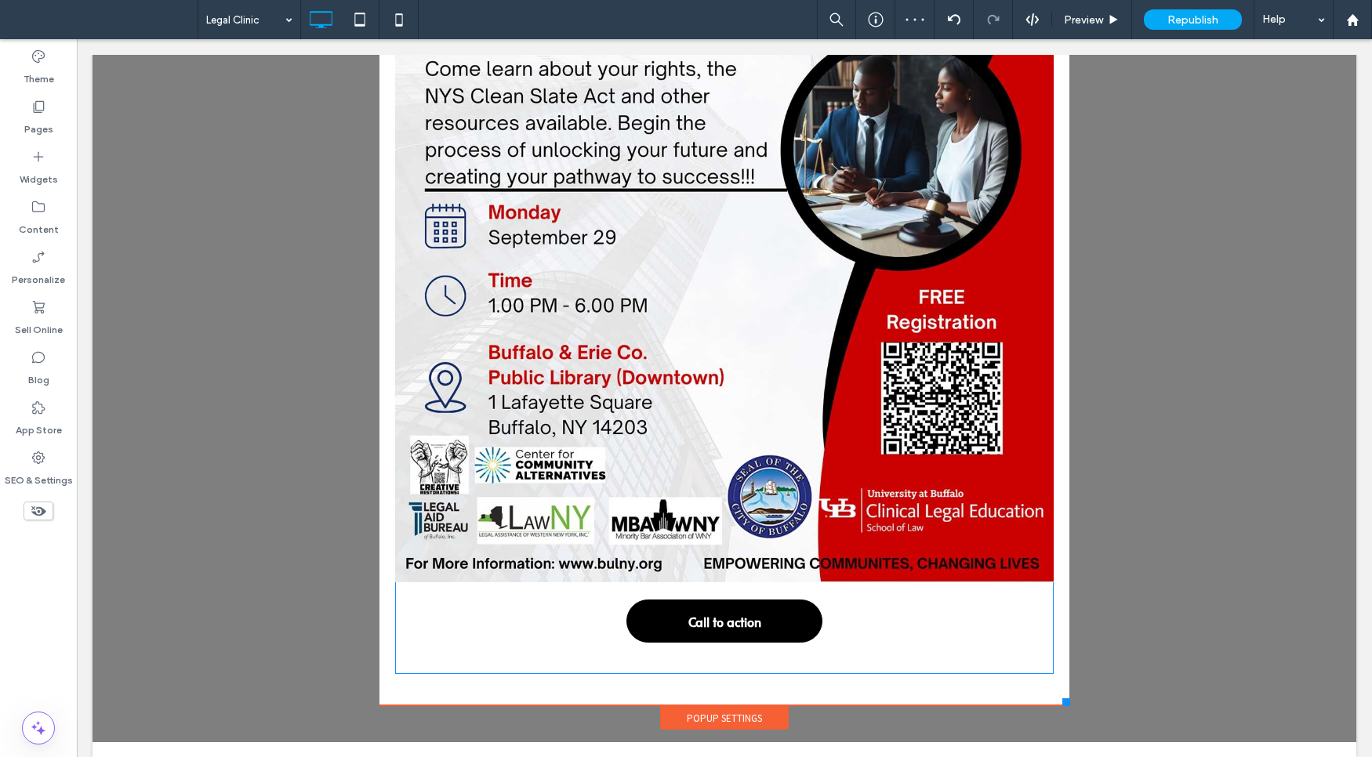
scroll to position [329, 0]
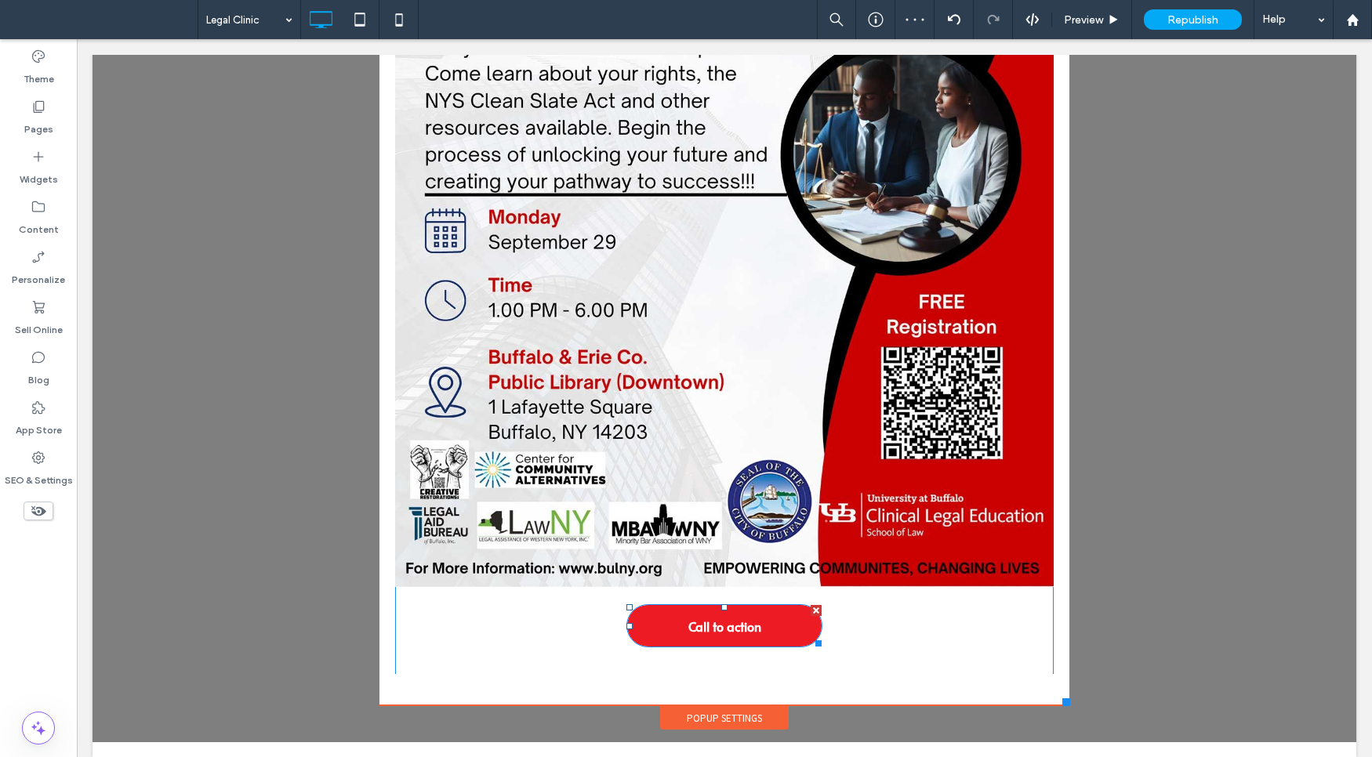
click at [810, 605] on div at bounding box center [815, 610] width 11 height 11
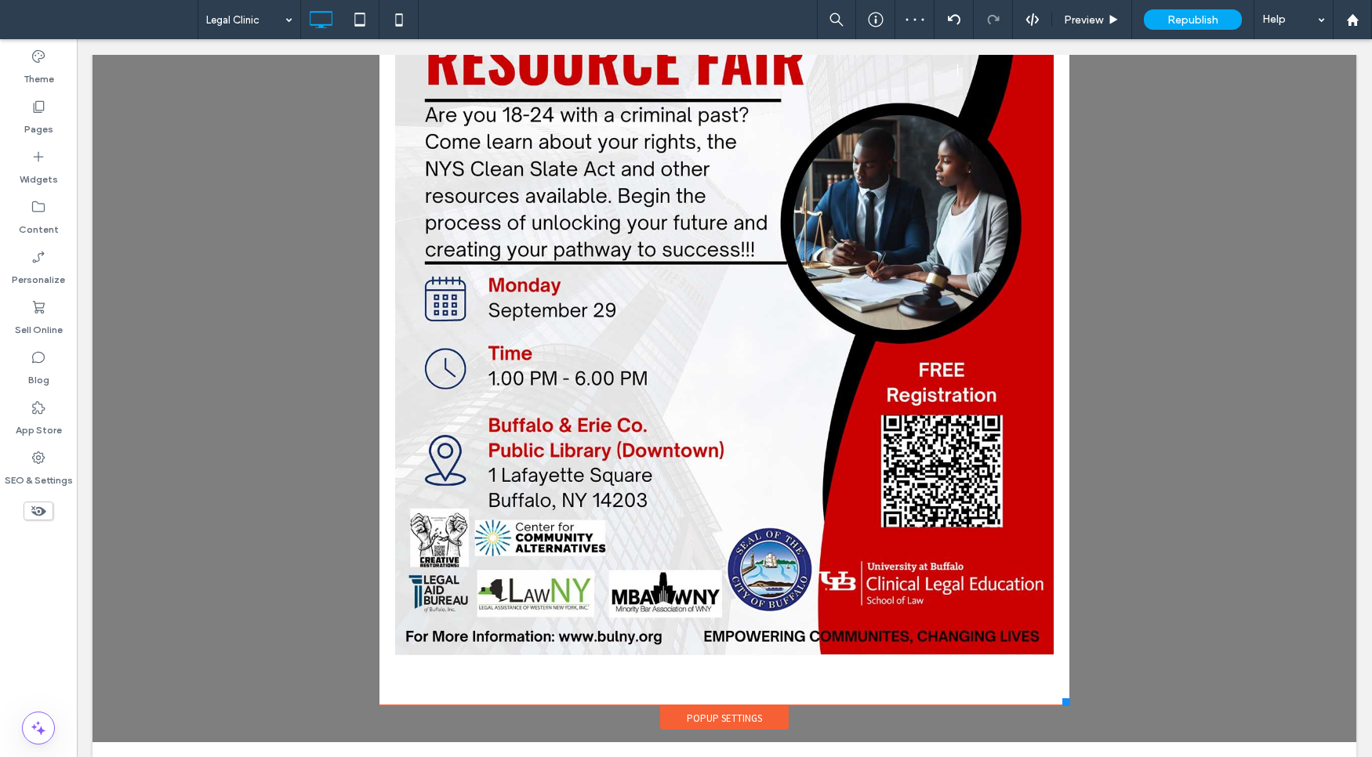
click at [709, 718] on div "Popup Settings" at bounding box center [724, 718] width 129 height 24
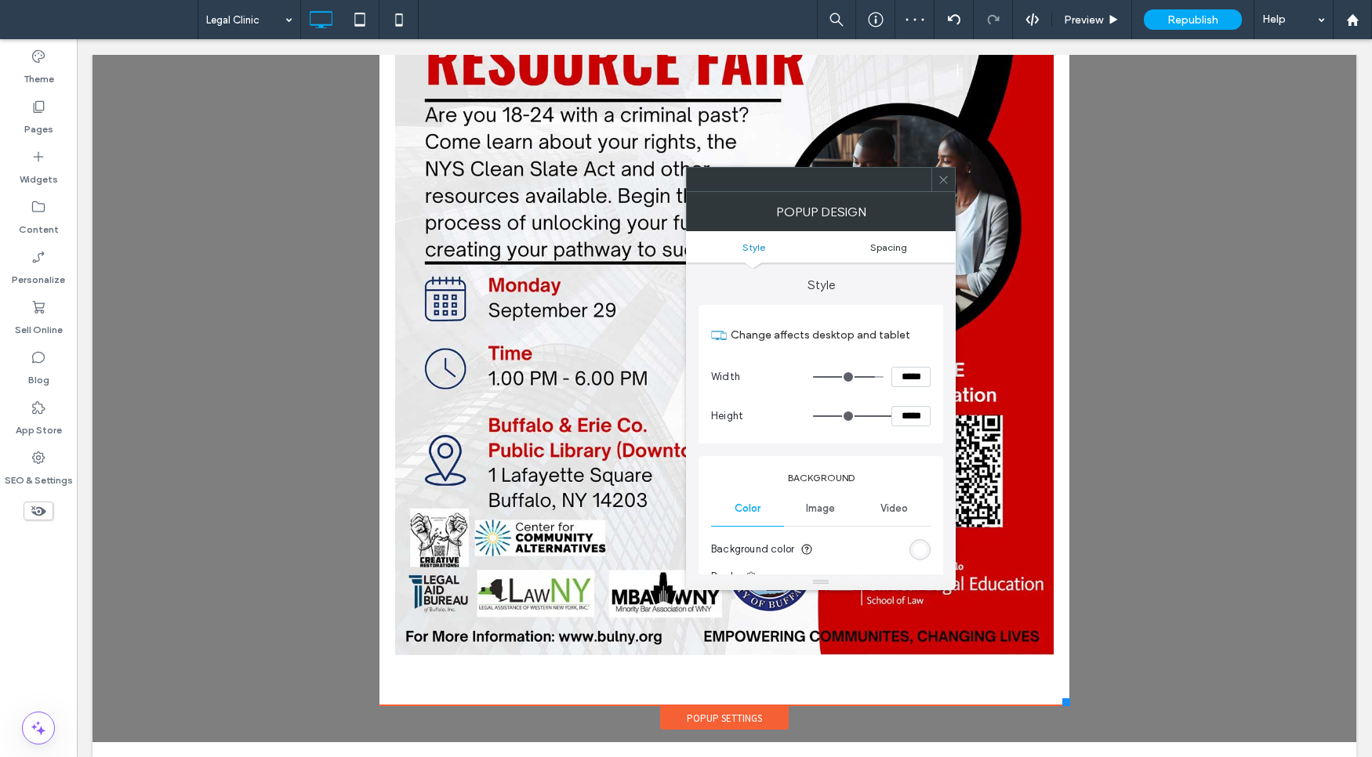
click at [897, 248] on span "Spacing" at bounding box center [888, 247] width 37 height 12
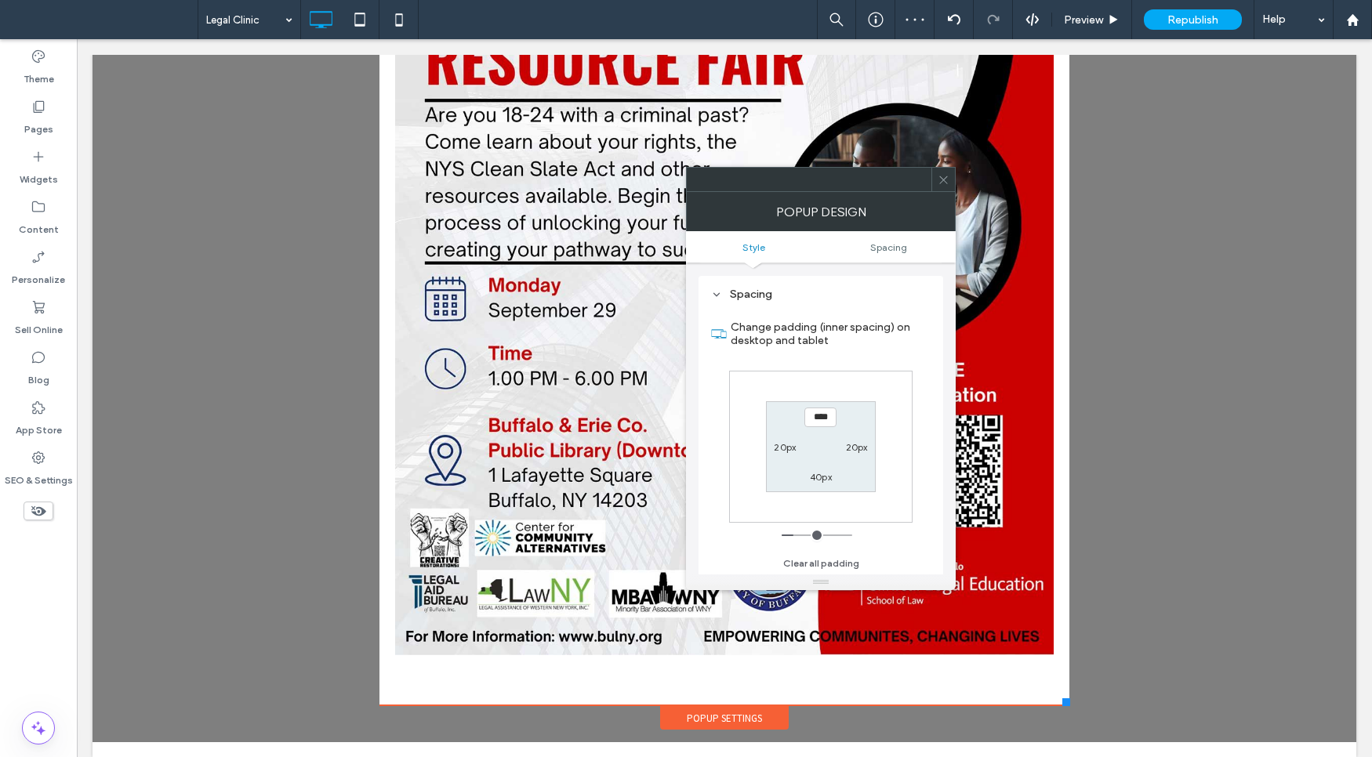
scroll to position [561, 0]
type input "***"
click at [847, 439] on div "20px" at bounding box center [857, 446] width 22 height 16
click at [851, 443] on label "20px" at bounding box center [857, 447] width 22 height 12
type input "**"
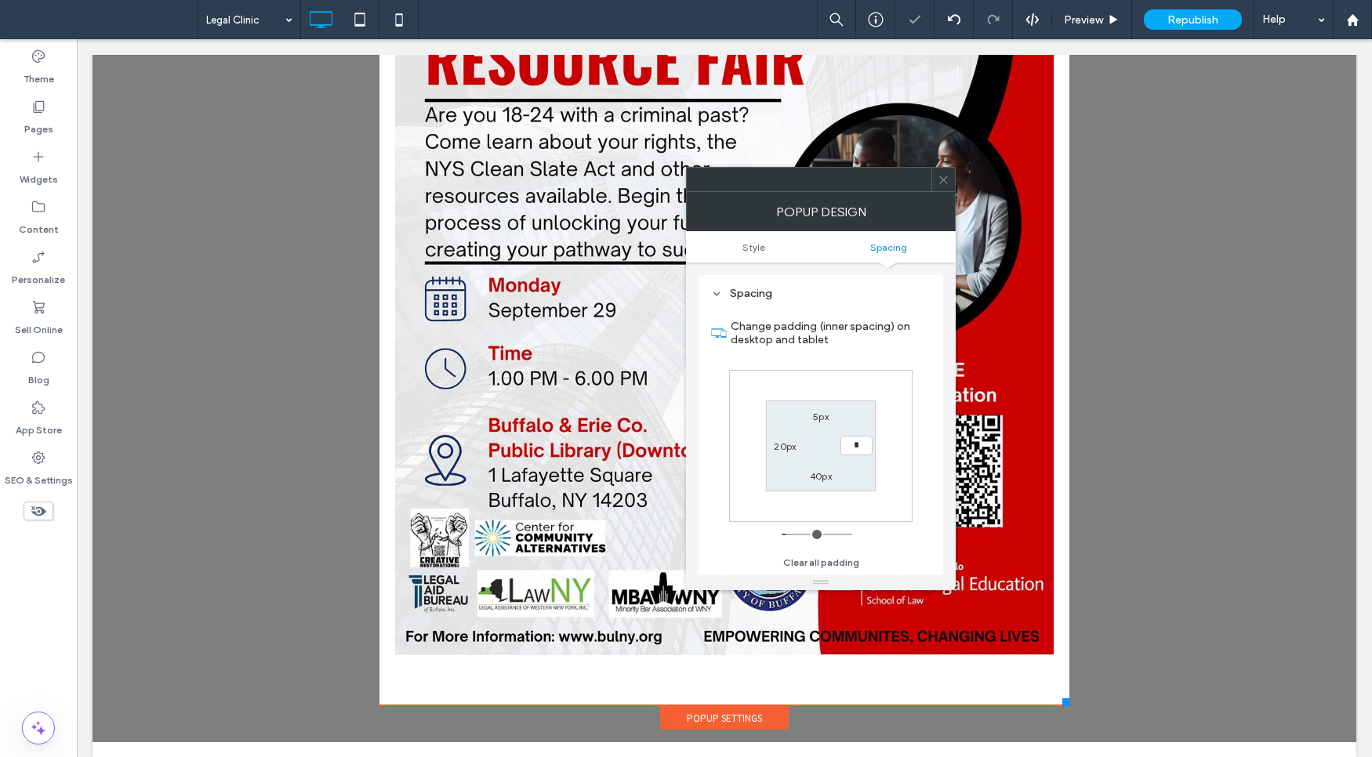
type input "*"
type input "***"
click at [814, 468] on div "40px" at bounding box center [821, 476] width 22 height 16
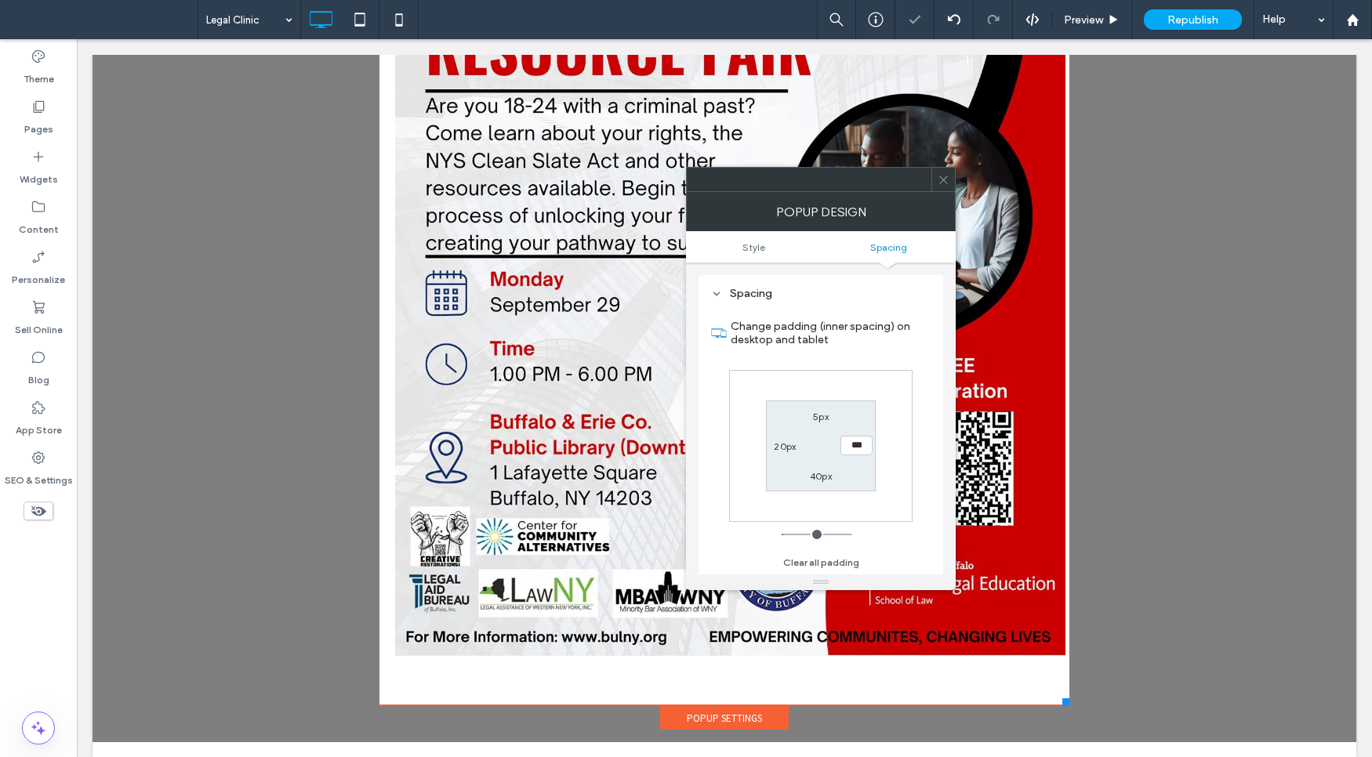
click at [821, 476] on label "40px" at bounding box center [821, 476] width 22 height 12
type input "**"
type input "*"
type input "***"
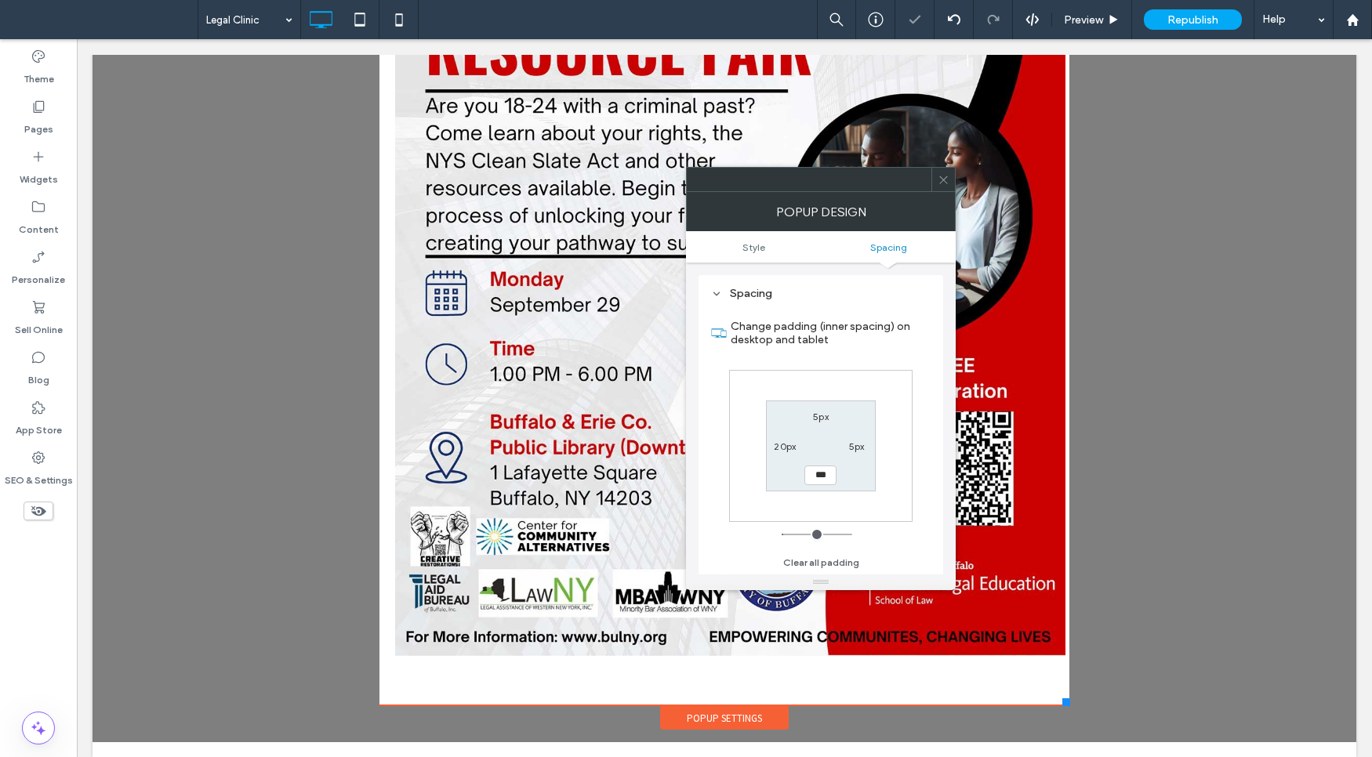
click at [774, 447] on label "20px" at bounding box center [785, 447] width 22 height 12
type input "**"
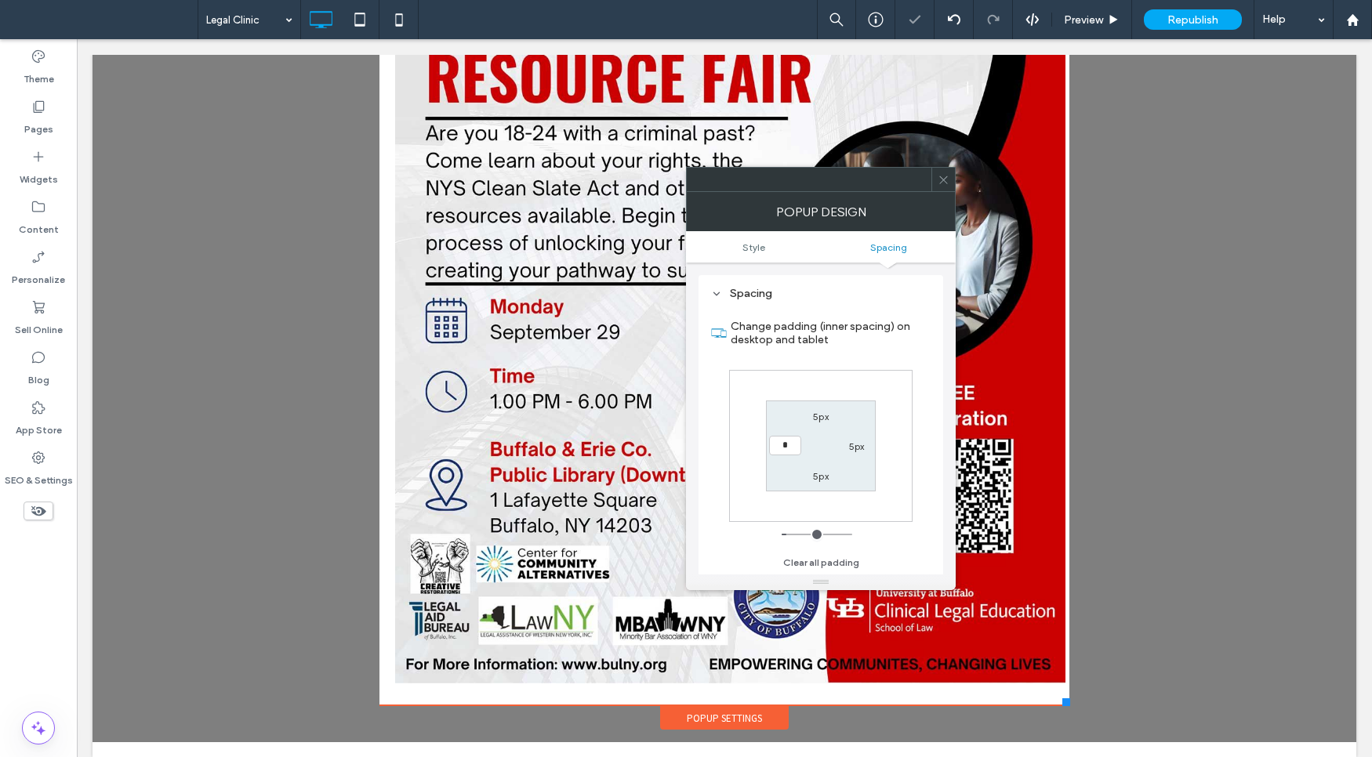
type input "*"
type input "***"
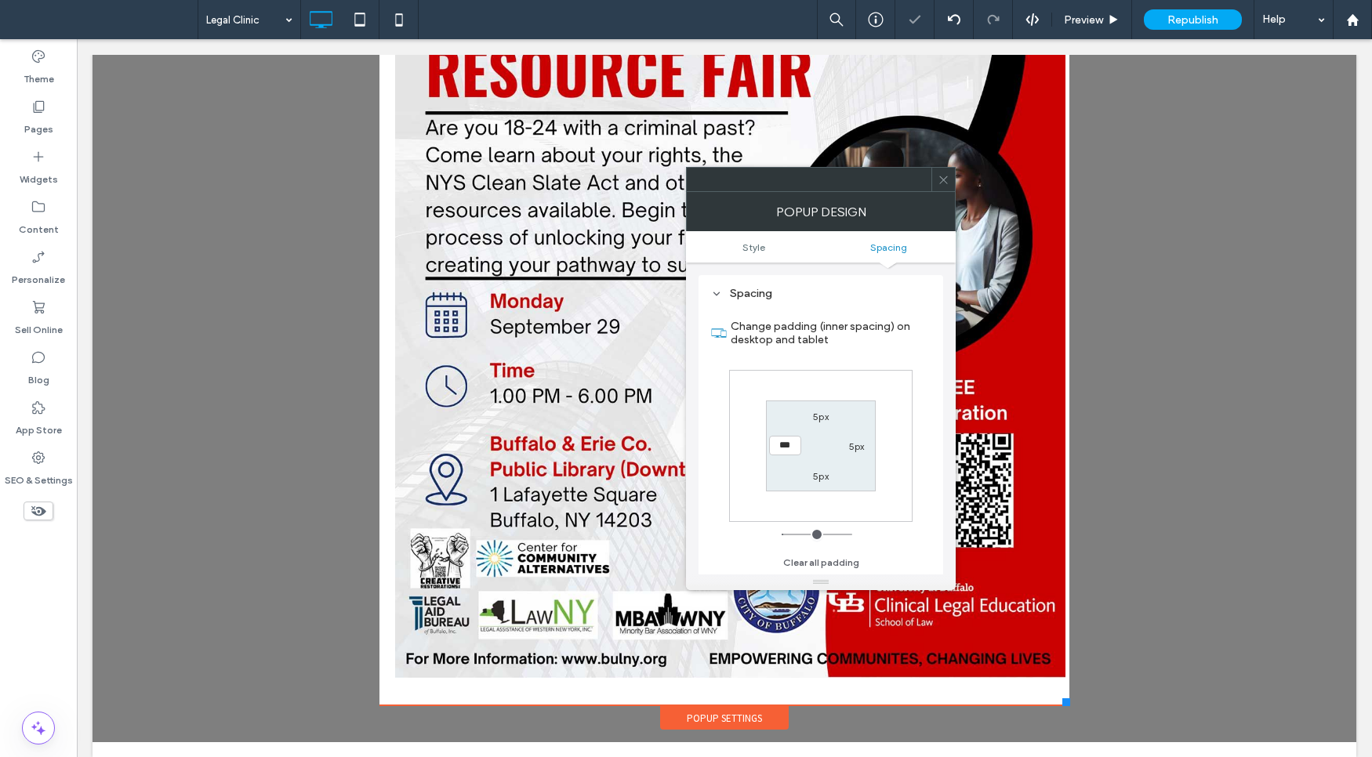
click at [847, 452] on section "5px 5px 5px ***" at bounding box center [820, 446] width 109 height 90
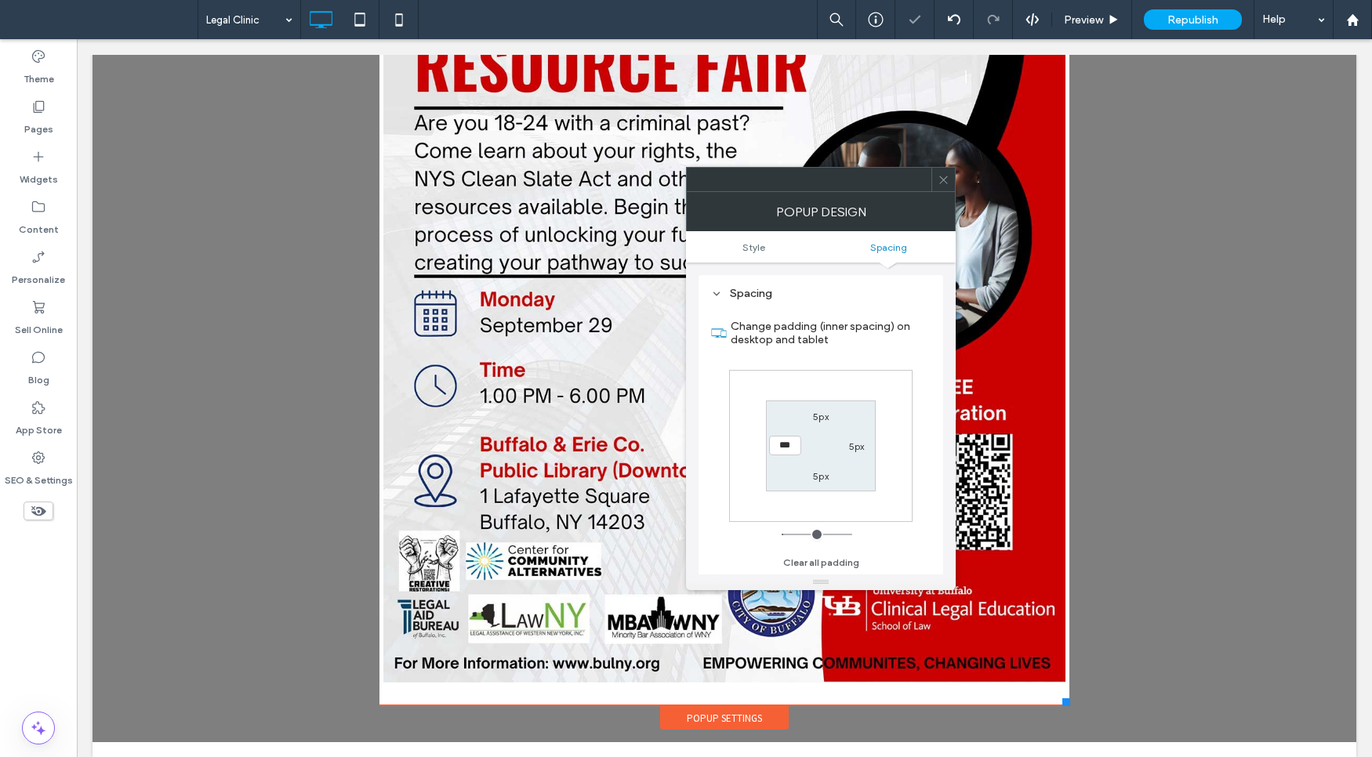
click at [818, 471] on label "5px" at bounding box center [821, 476] width 16 height 12
type input "*"
click at [868, 445] on div "5px" at bounding box center [857, 446] width 36 height 16
click at [850, 448] on label "5px" at bounding box center [857, 447] width 16 height 12
type input "*"
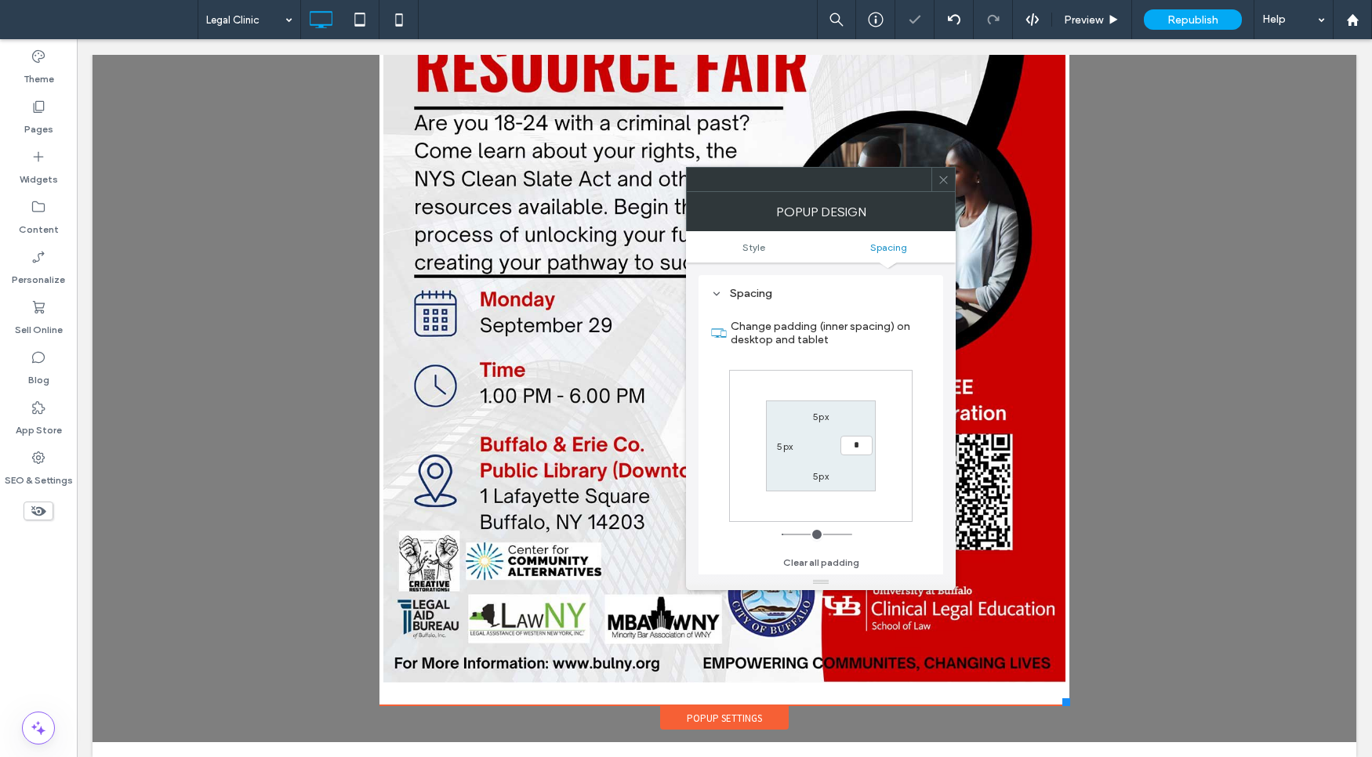
click at [815, 398] on div "5px * 5px 5px" at bounding box center [820, 446] width 183 height 152
click at [944, 183] on icon at bounding box center [943, 180] width 12 height 12
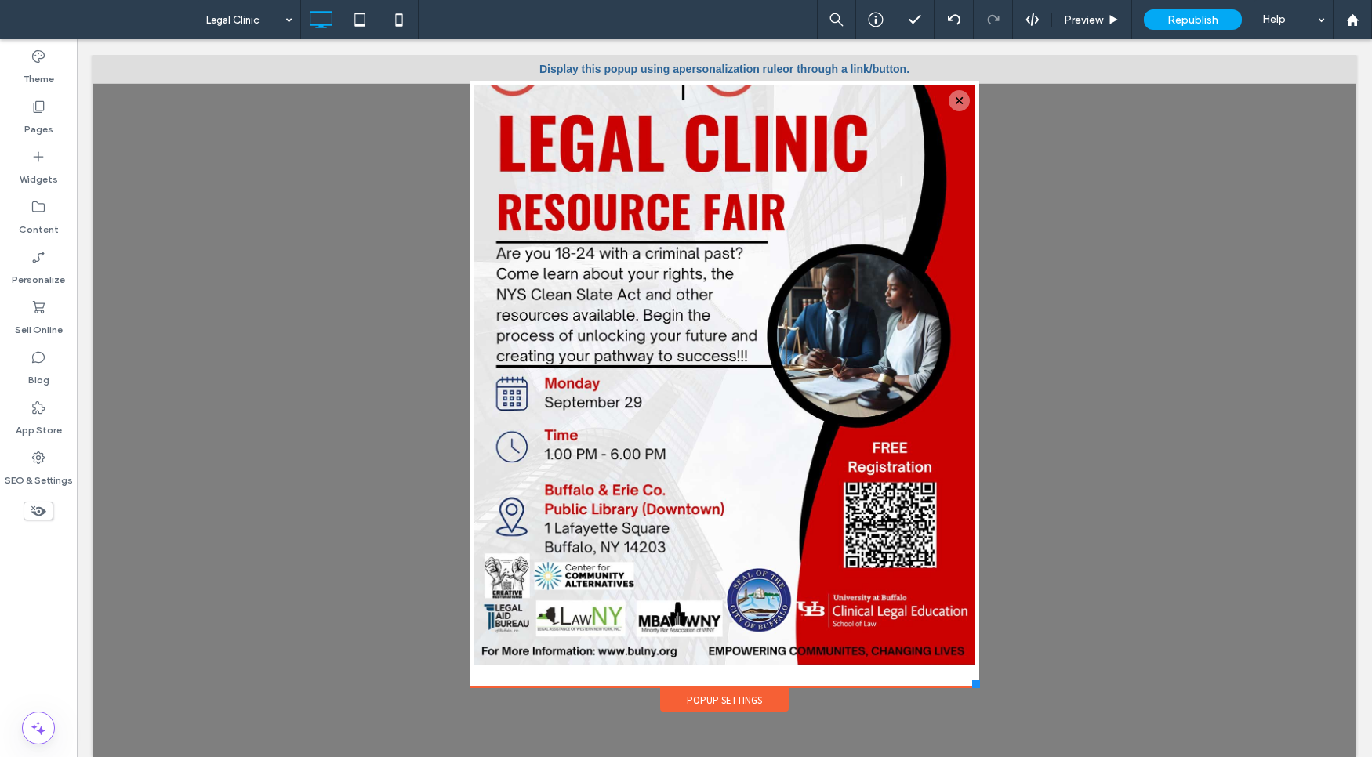
drag, startPoint x: 1056, startPoint y: 730, endPoint x: 969, endPoint y: 687, distance: 97.1
click at [972, 687] on div at bounding box center [976, 684] width 8 height 8
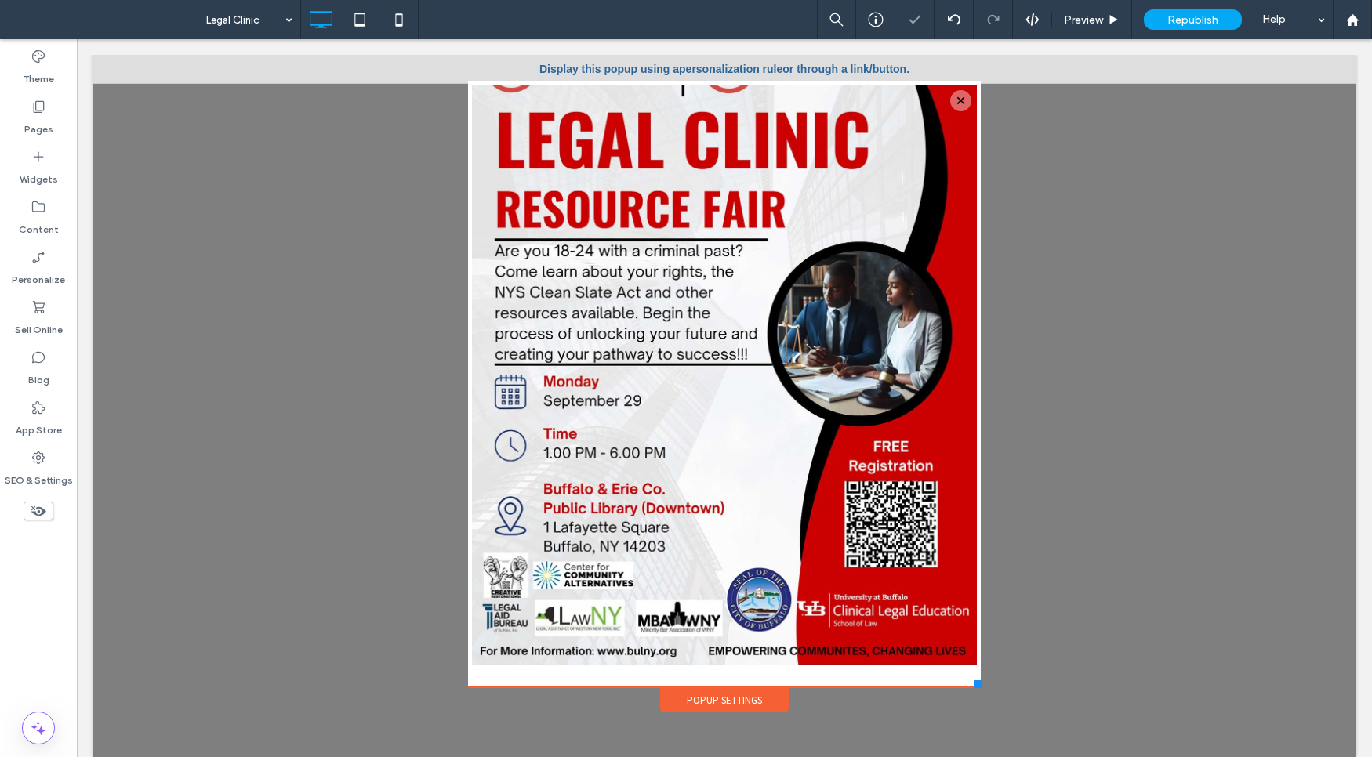
drag, startPoint x: 970, startPoint y: 683, endPoint x: 970, endPoint y: 673, distance: 9.4
click at [970, 673] on div "Serving the Community Since 1927. Click To Paste Click To Paste Donate Now Clic…" at bounding box center [724, 395] width 520 height 636
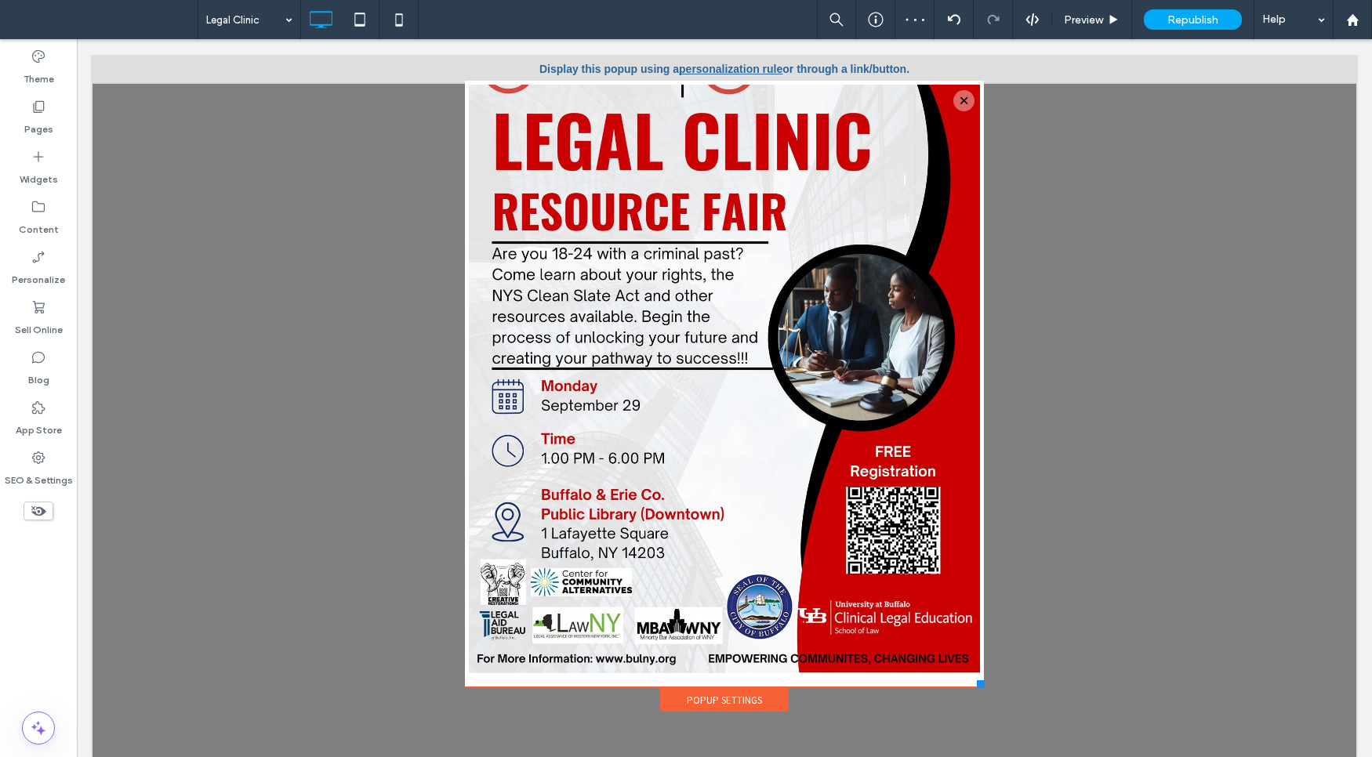
scroll to position [93, 0]
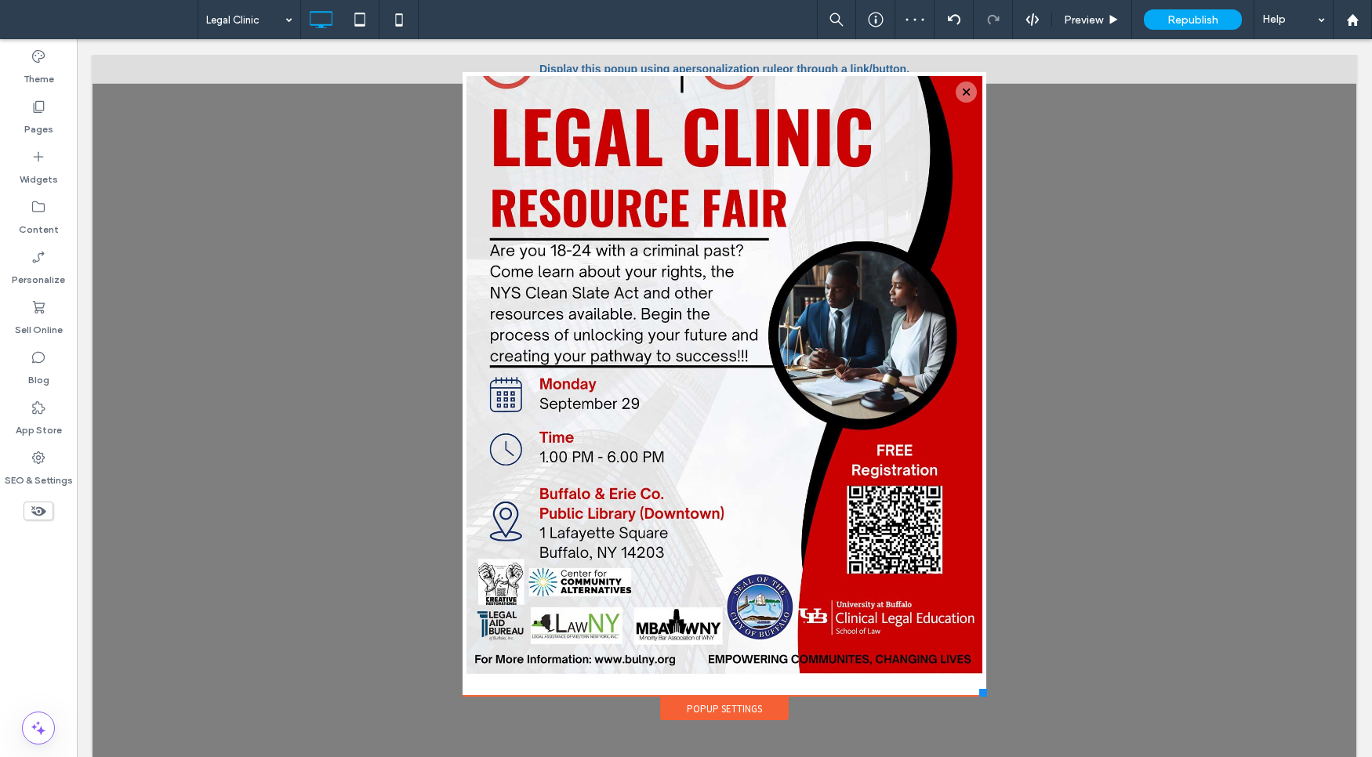
drag, startPoint x: 968, startPoint y: 684, endPoint x: 974, endPoint y: 698, distance: 14.7
click at [974, 698] on div "Serving the Community Since 1927. Click To Paste Click To Paste Donate Now Clic…" at bounding box center [724, 395] width 531 height 654
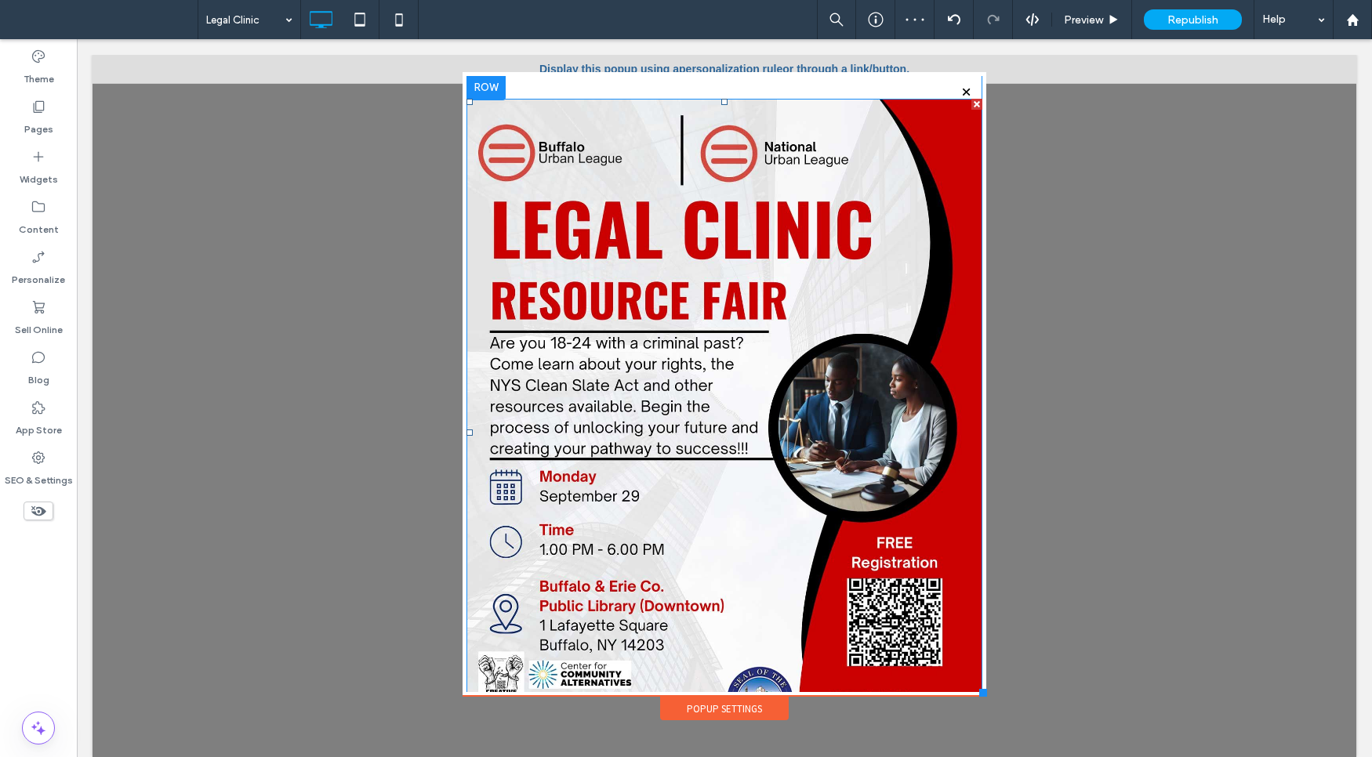
scroll to position [0, 0]
click at [466, 84] on div at bounding box center [485, 88] width 39 height 25
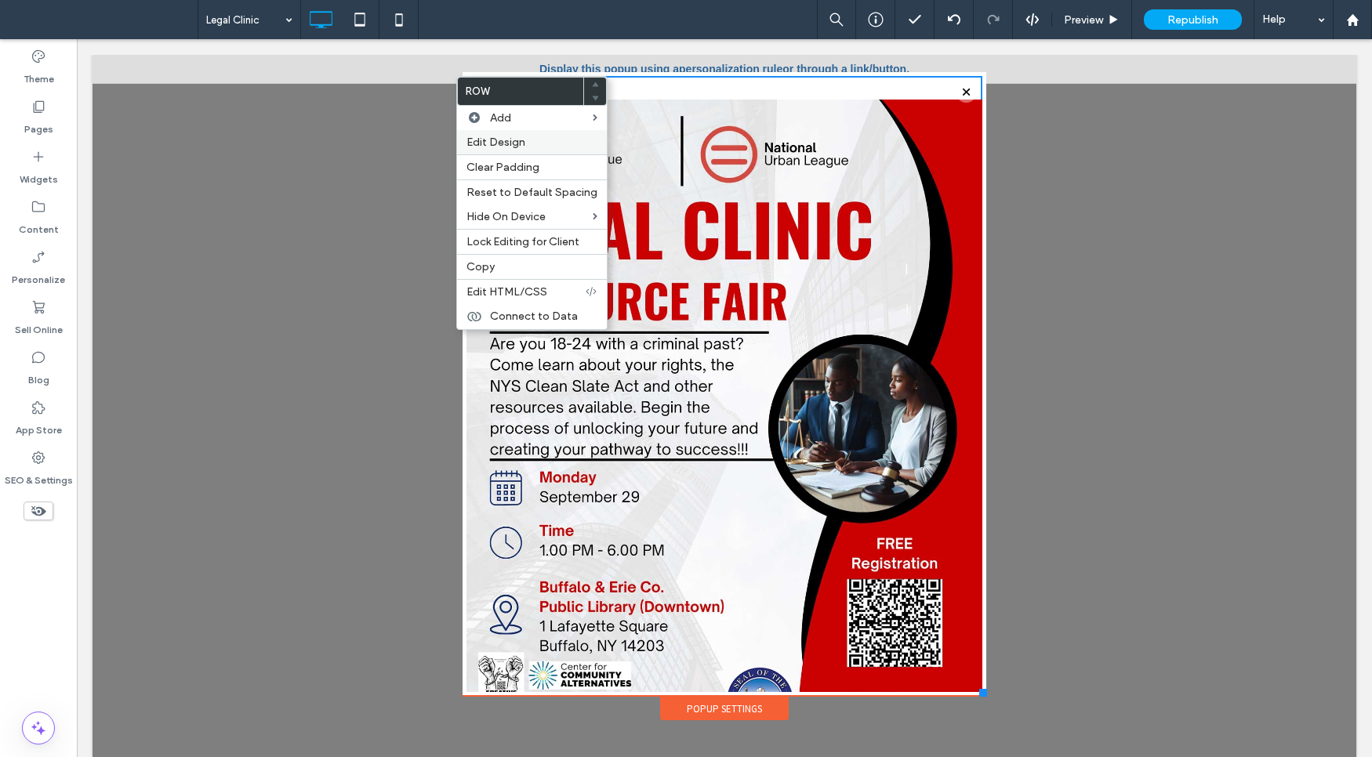
click at [522, 150] on div "Edit Design" at bounding box center [532, 142] width 150 height 24
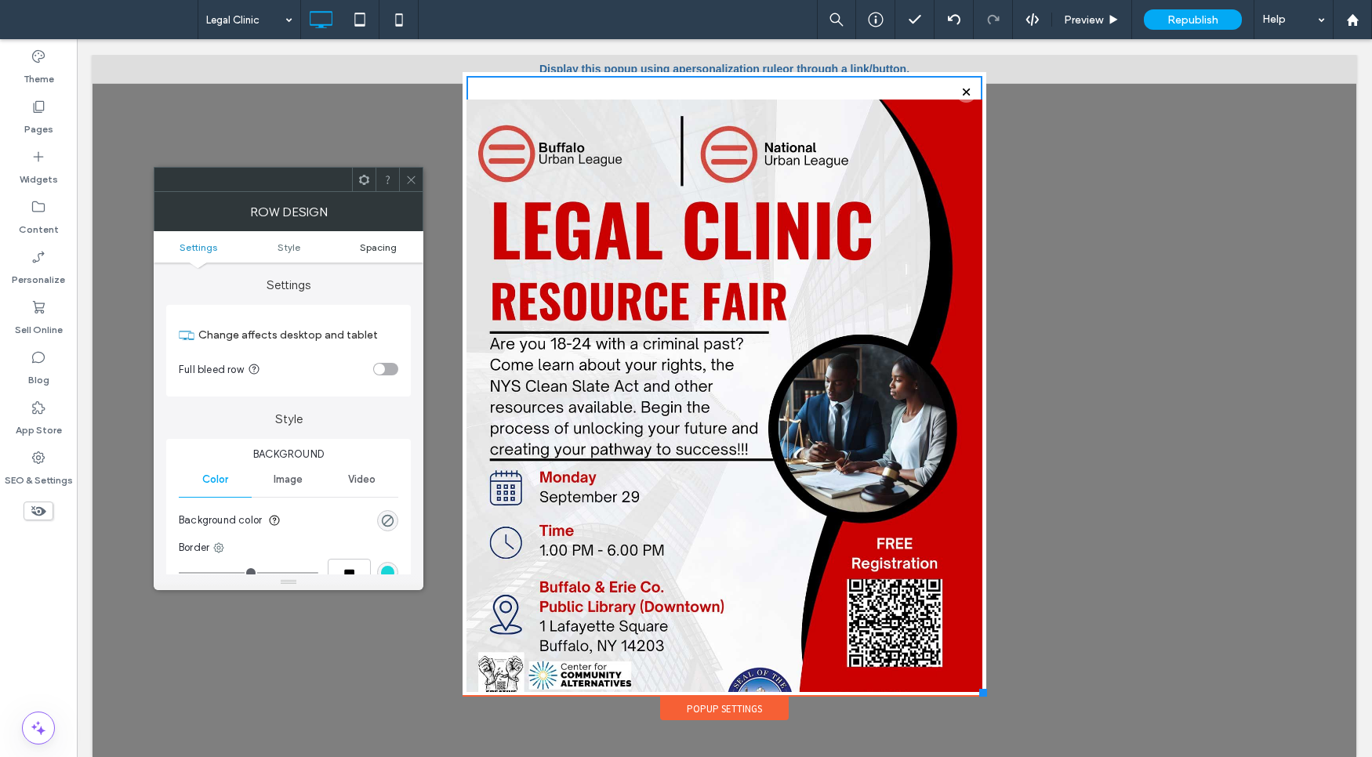
click at [383, 248] on span "Spacing" at bounding box center [378, 247] width 37 height 12
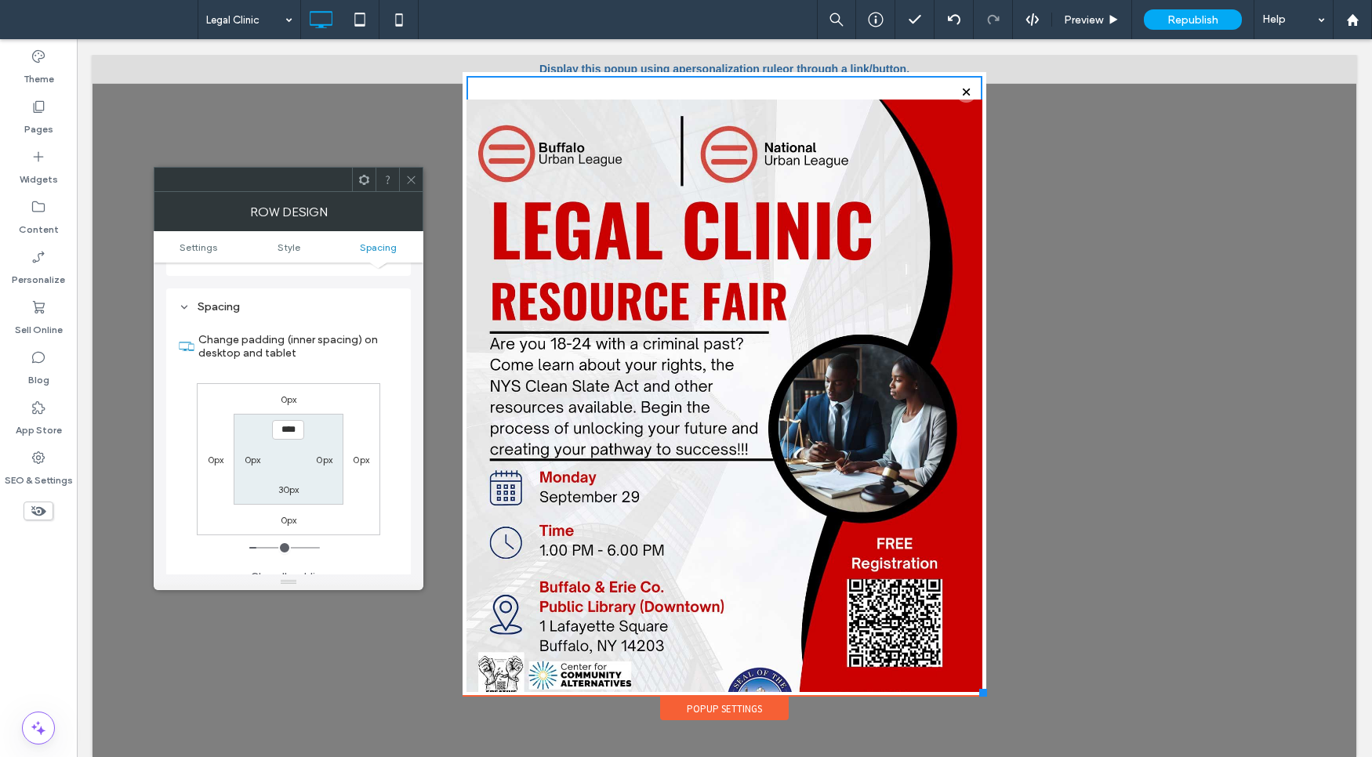
scroll to position [393, 0]
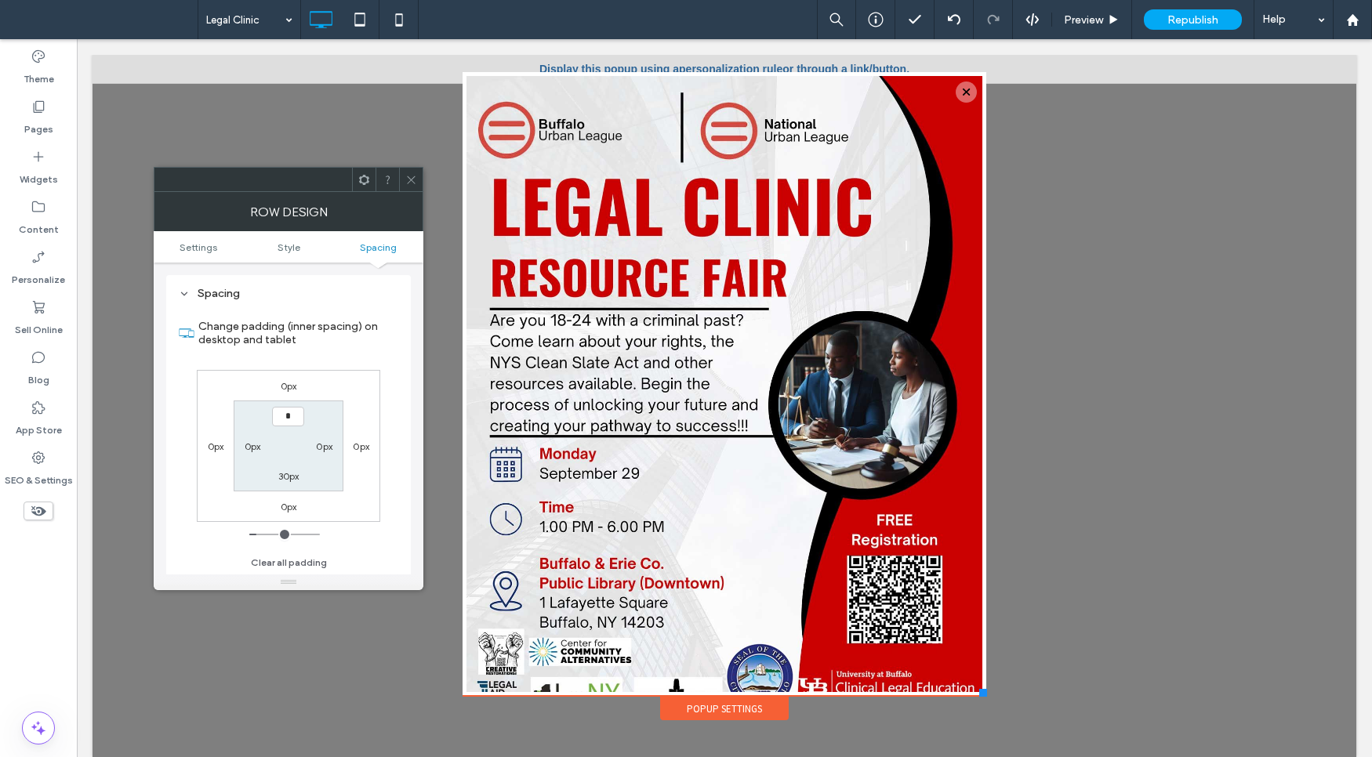
type input "***"
click at [281, 473] on label "30px" at bounding box center [288, 476] width 21 height 12
type input "**"
type input "*"
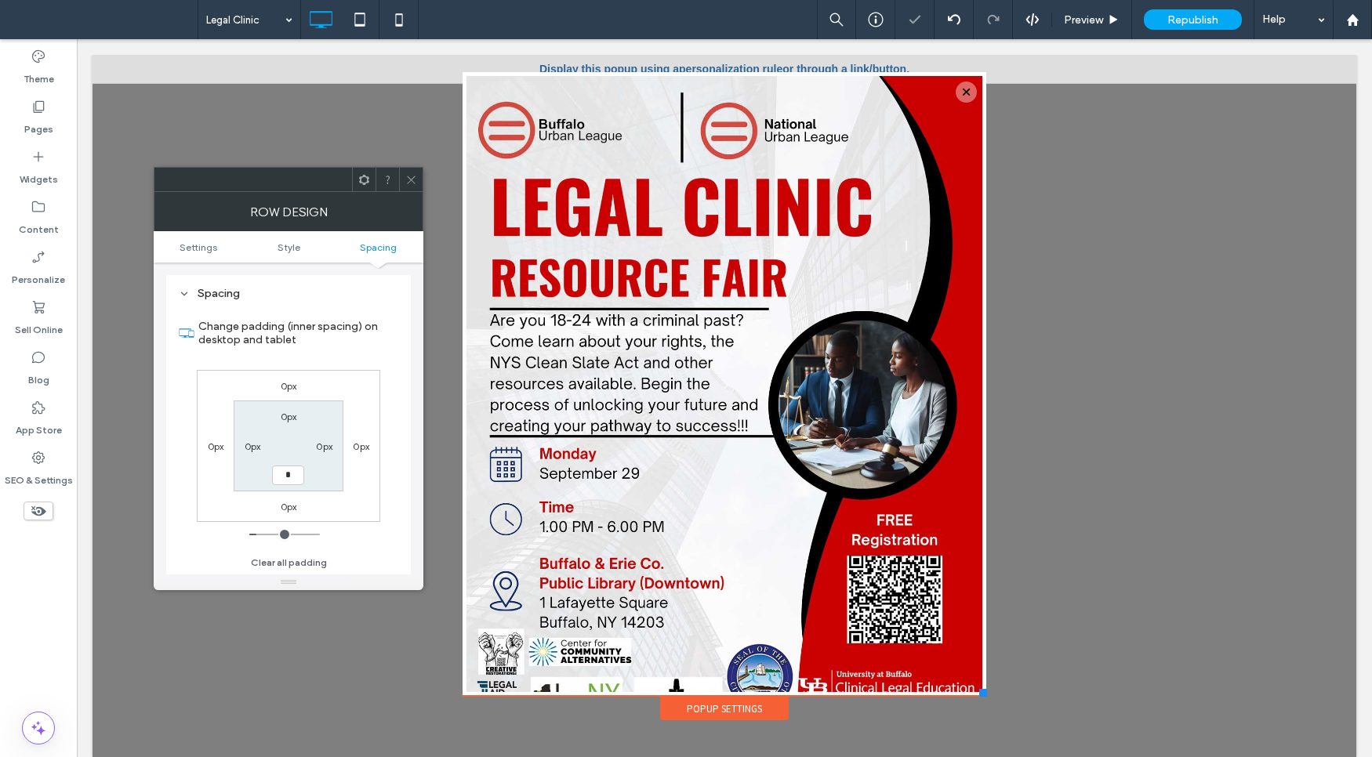
type input "***"
click at [340, 441] on div "0px" at bounding box center [324, 446] width 36 height 16
click at [360, 433] on div "0px 0px 0px 0px 0px 0px *** 0px" at bounding box center [288, 446] width 183 height 152
click at [405, 182] on icon at bounding box center [411, 180] width 12 height 12
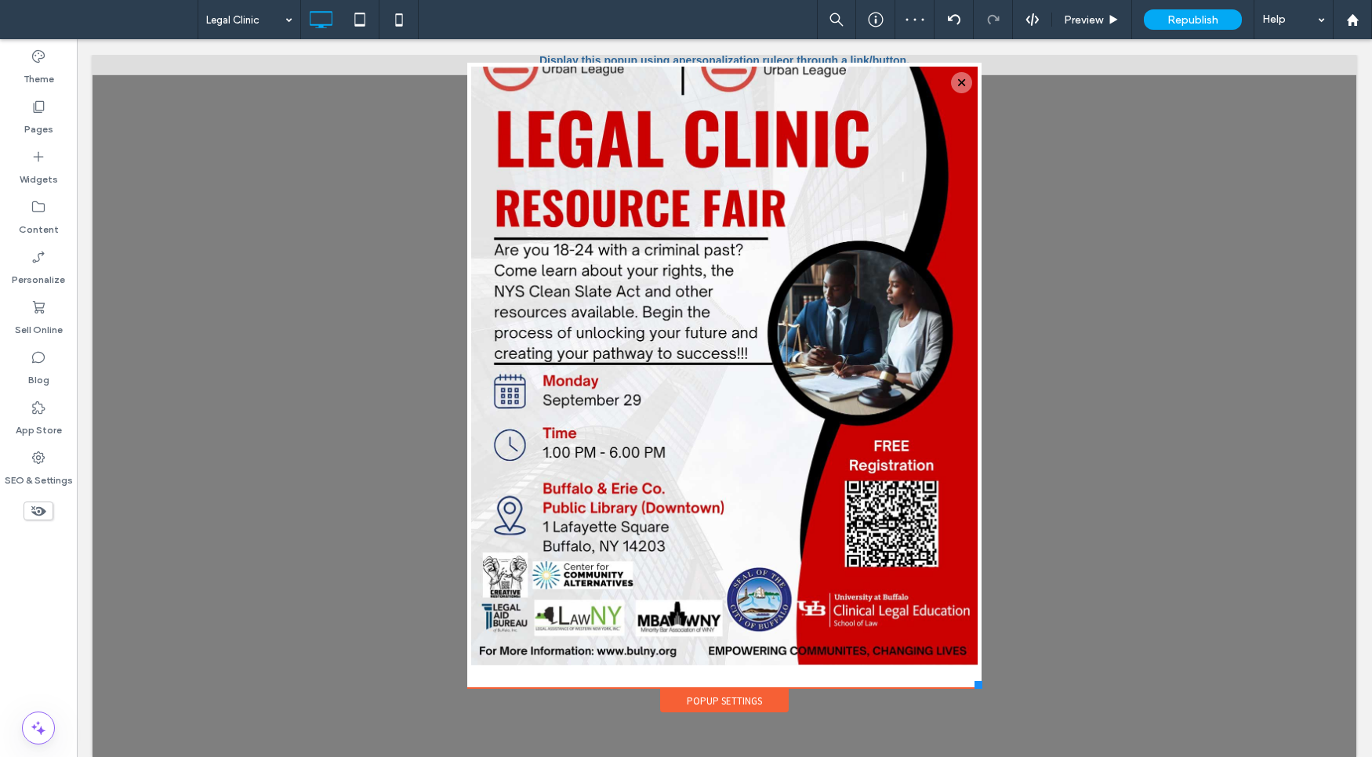
scroll to position [15, 0]
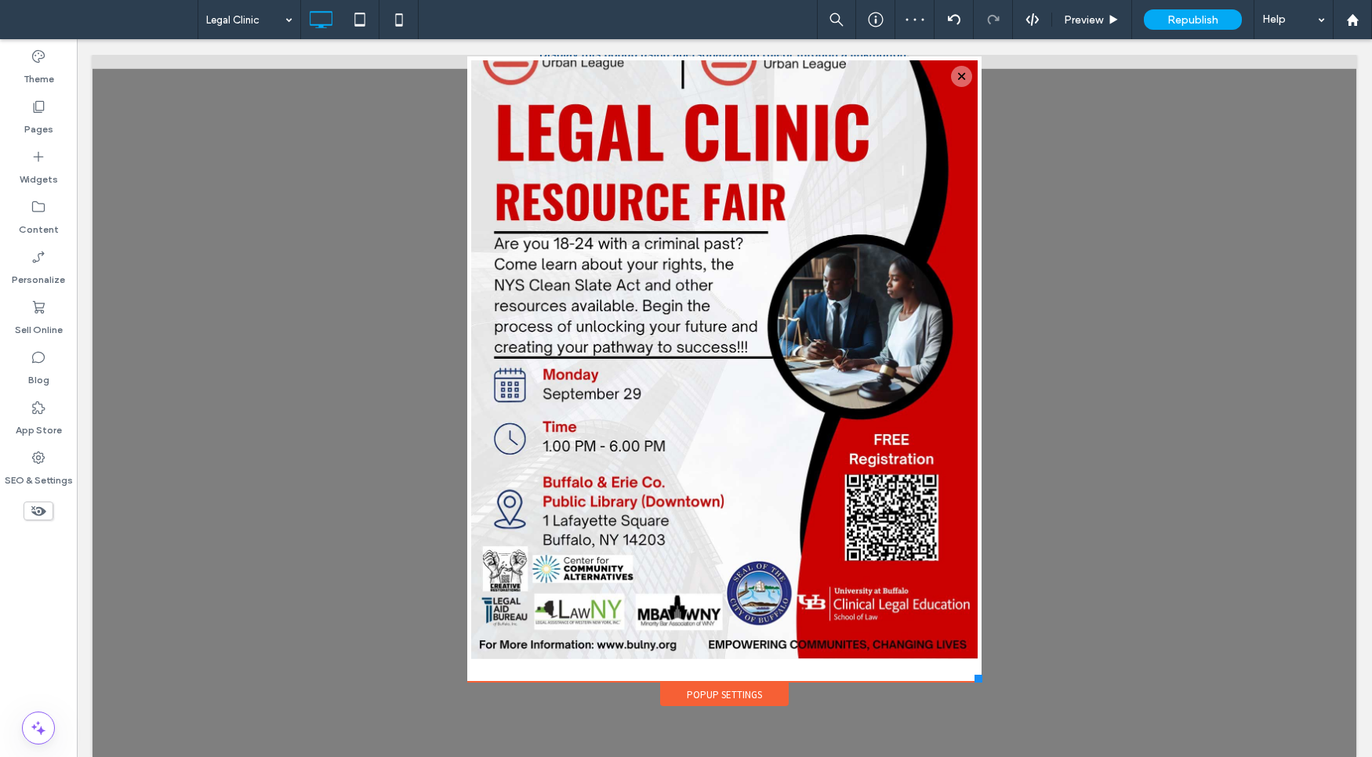
drag, startPoint x: 968, startPoint y: 685, endPoint x: 963, endPoint y: 664, distance: 21.9
click at [974, 680] on div at bounding box center [978, 679] width 8 height 8
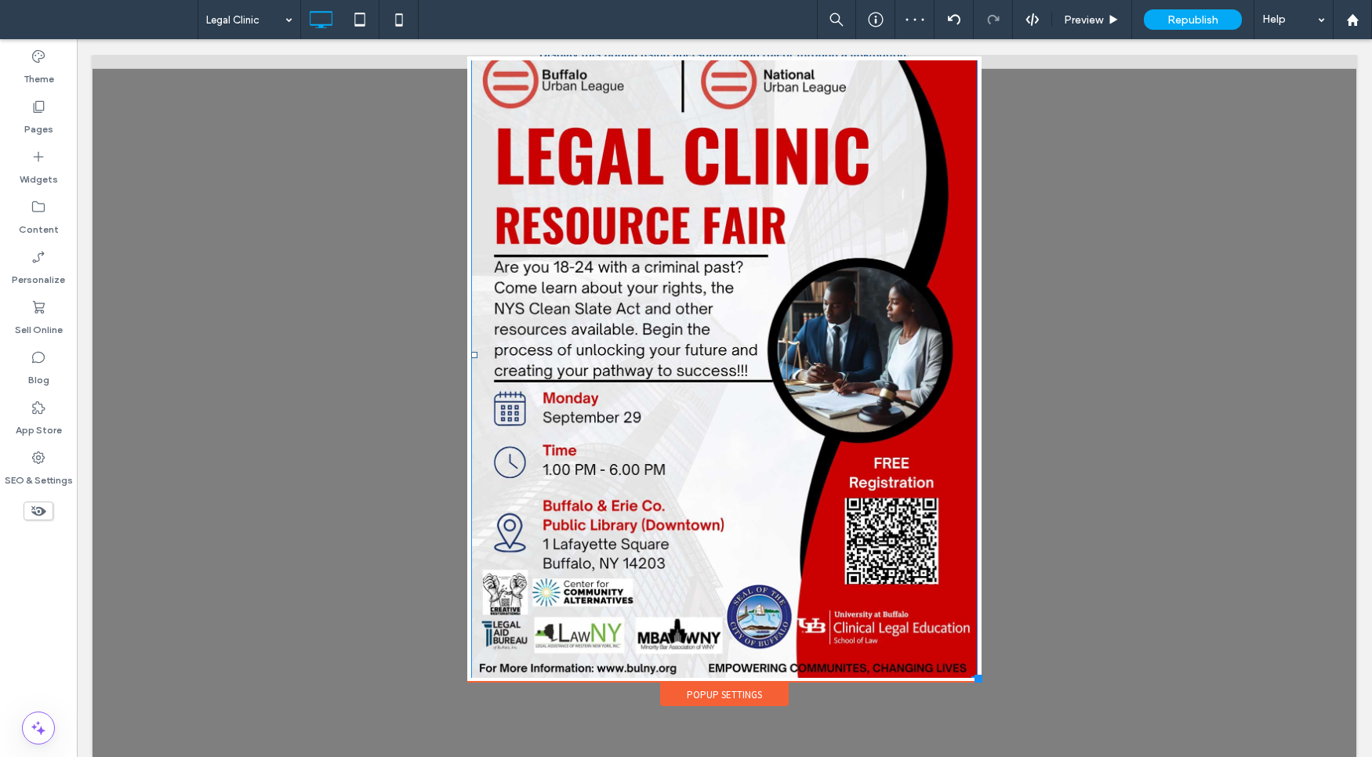
scroll to position [0, 0]
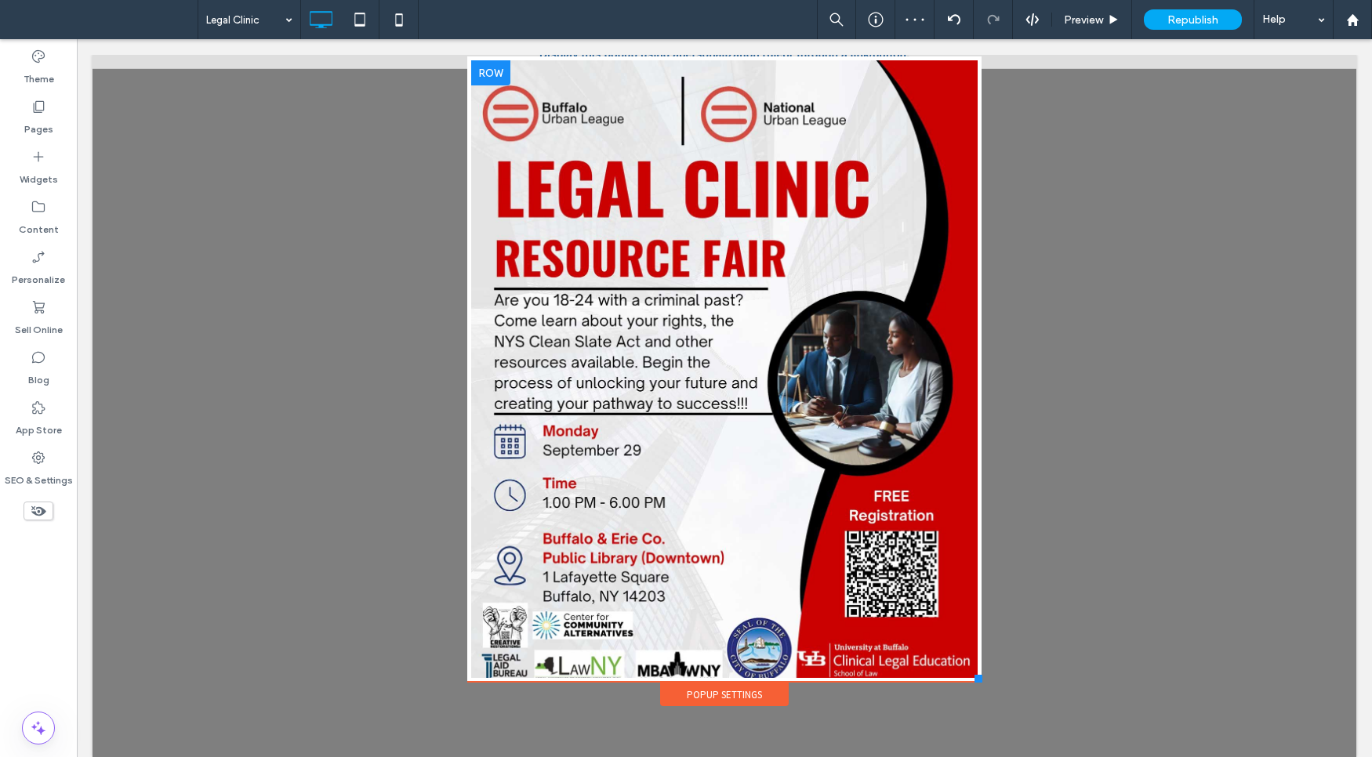
click at [477, 74] on div at bounding box center [490, 72] width 39 height 25
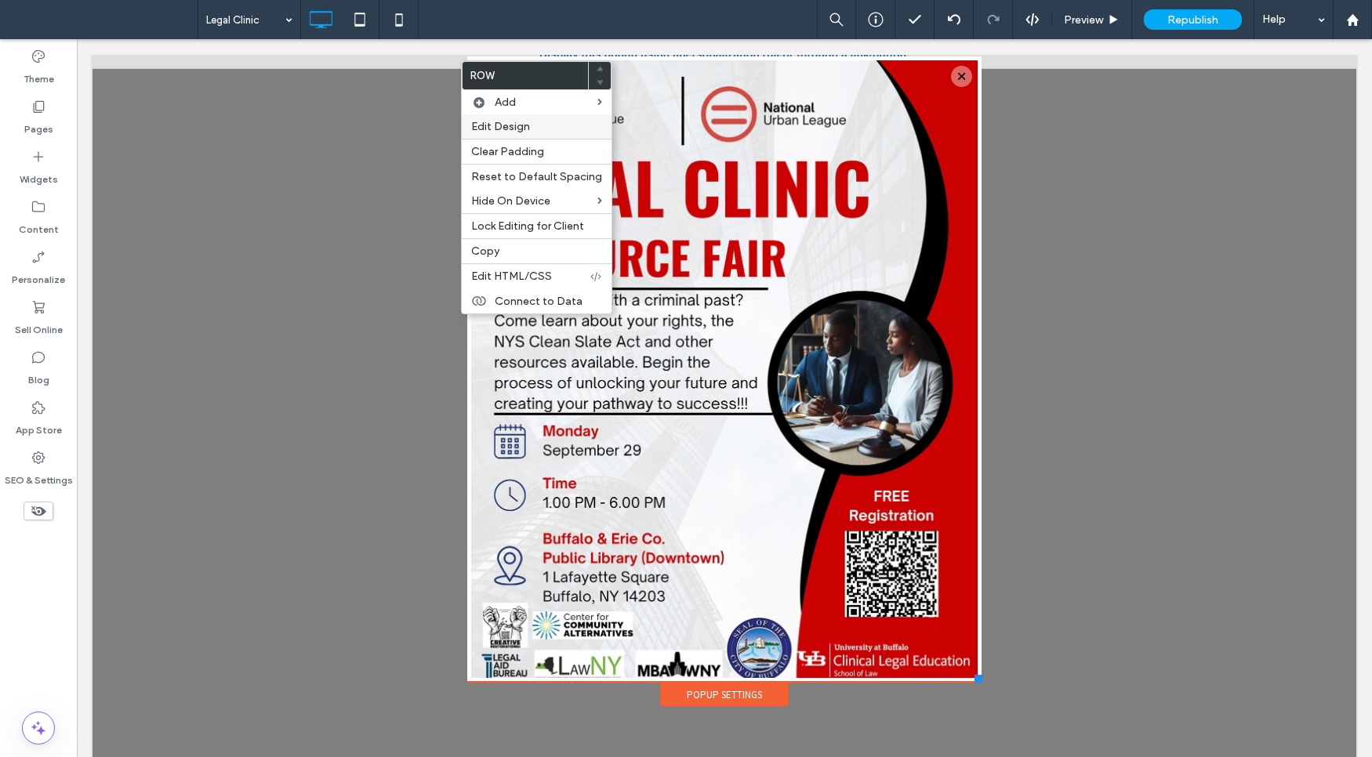
click at [524, 129] on span "Edit Design" at bounding box center [500, 126] width 59 height 13
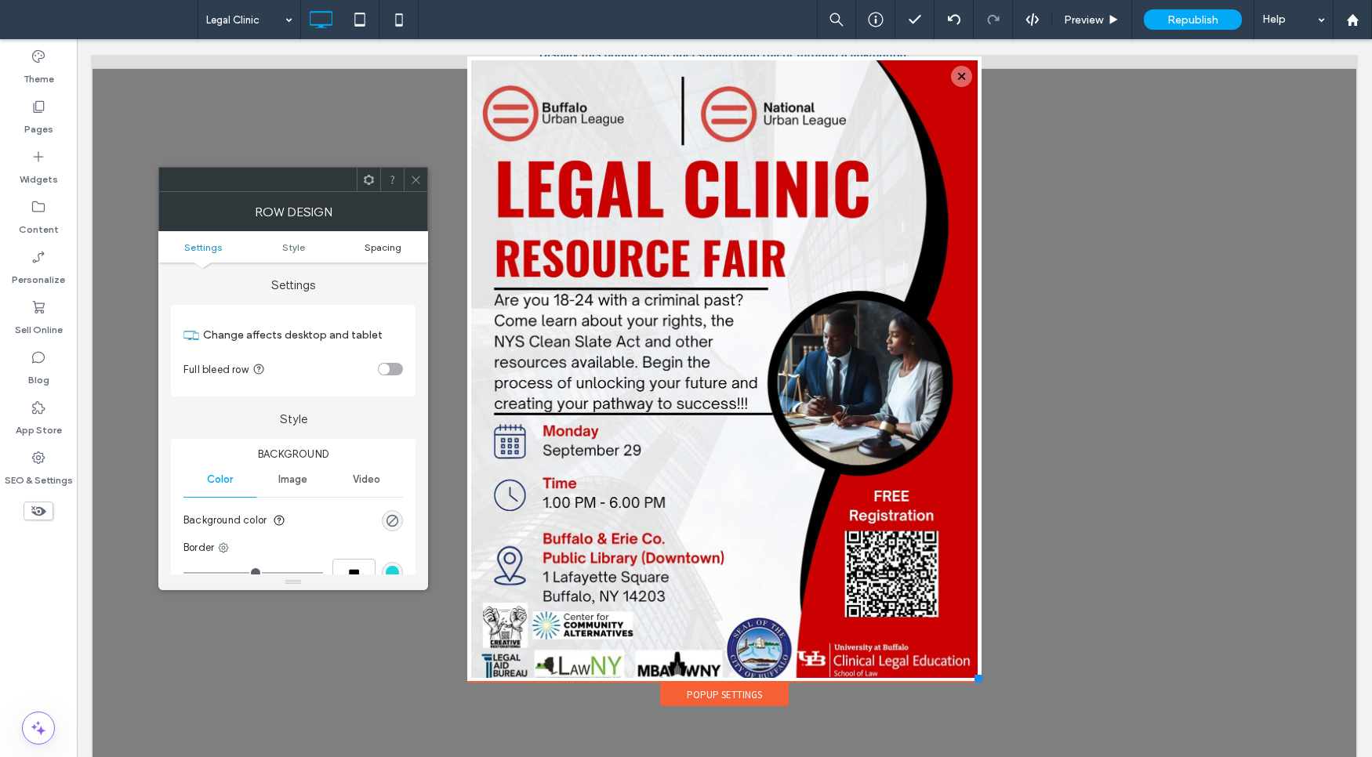
click at [380, 249] on span "Spacing" at bounding box center [382, 247] width 37 height 12
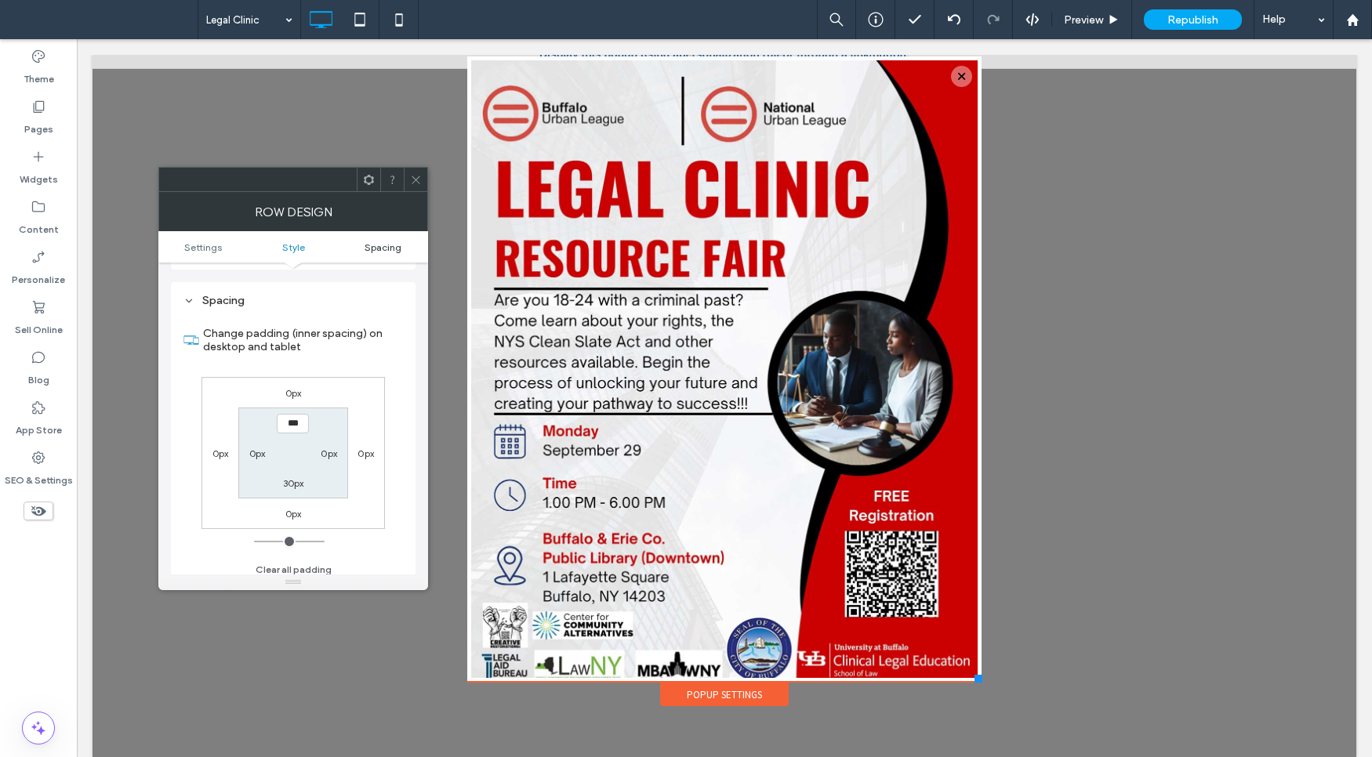
scroll to position [393, 0]
click at [294, 471] on label "30px" at bounding box center [293, 476] width 21 height 12
type input "**"
type input "*"
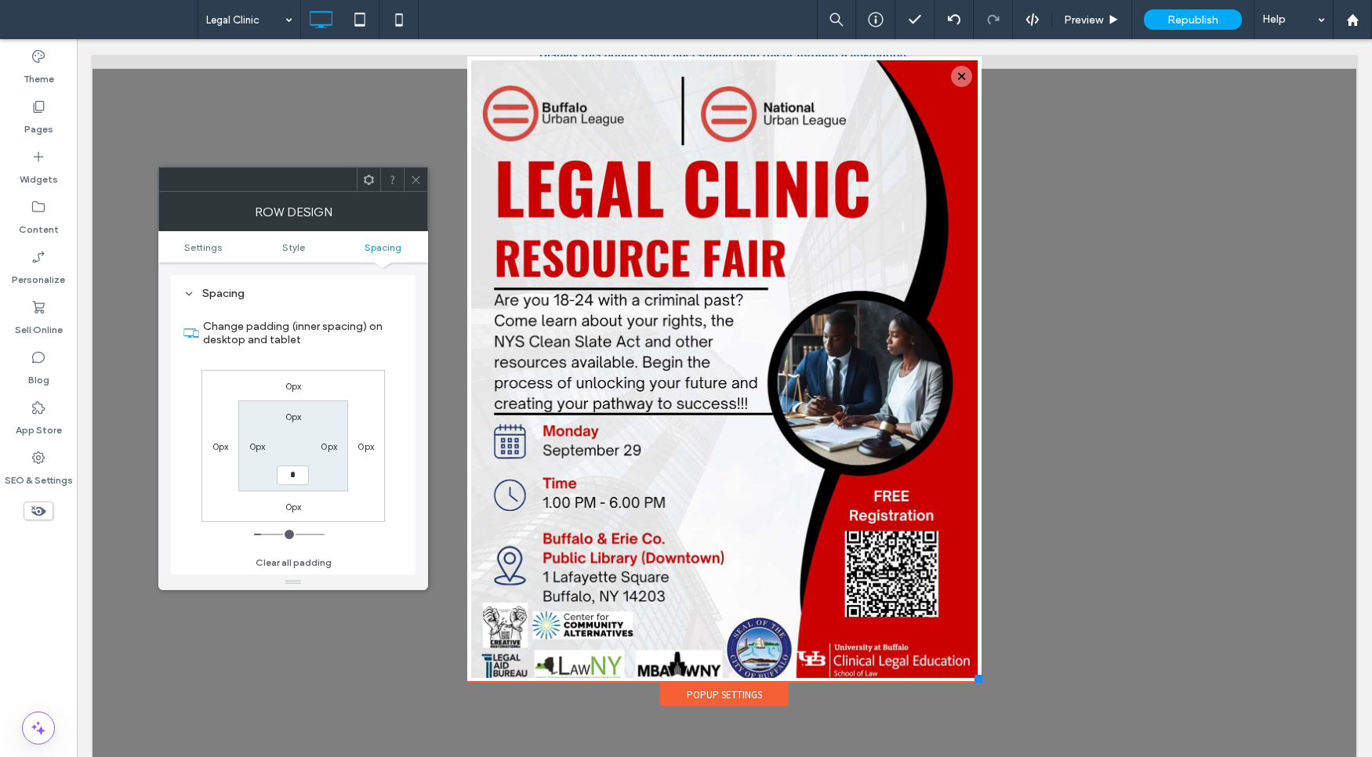
type input "***"
click at [330, 446] on label "0px" at bounding box center [329, 447] width 16 height 12
drag, startPoint x: 416, startPoint y: 179, endPoint x: 361, endPoint y: 159, distance: 59.3
click at [416, 179] on use at bounding box center [416, 180] width 8 height 8
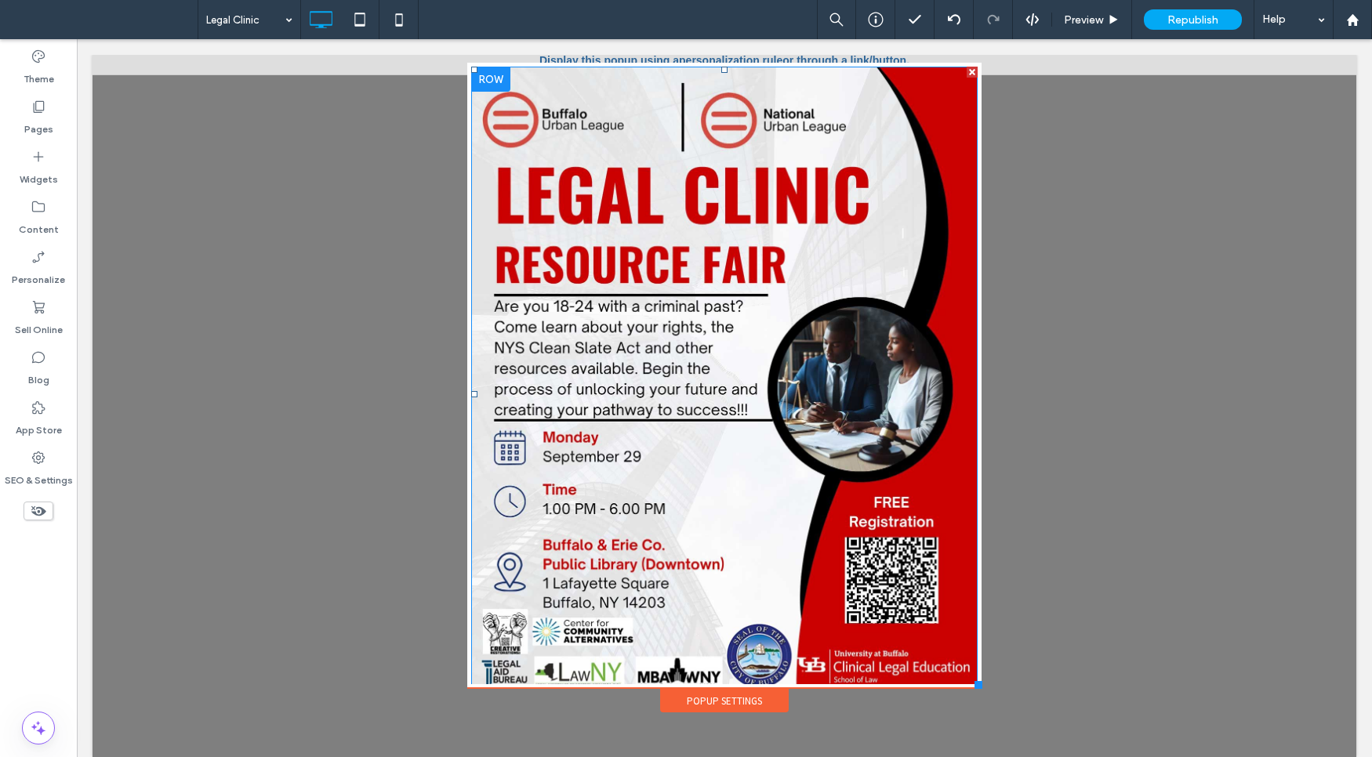
scroll to position [0, 0]
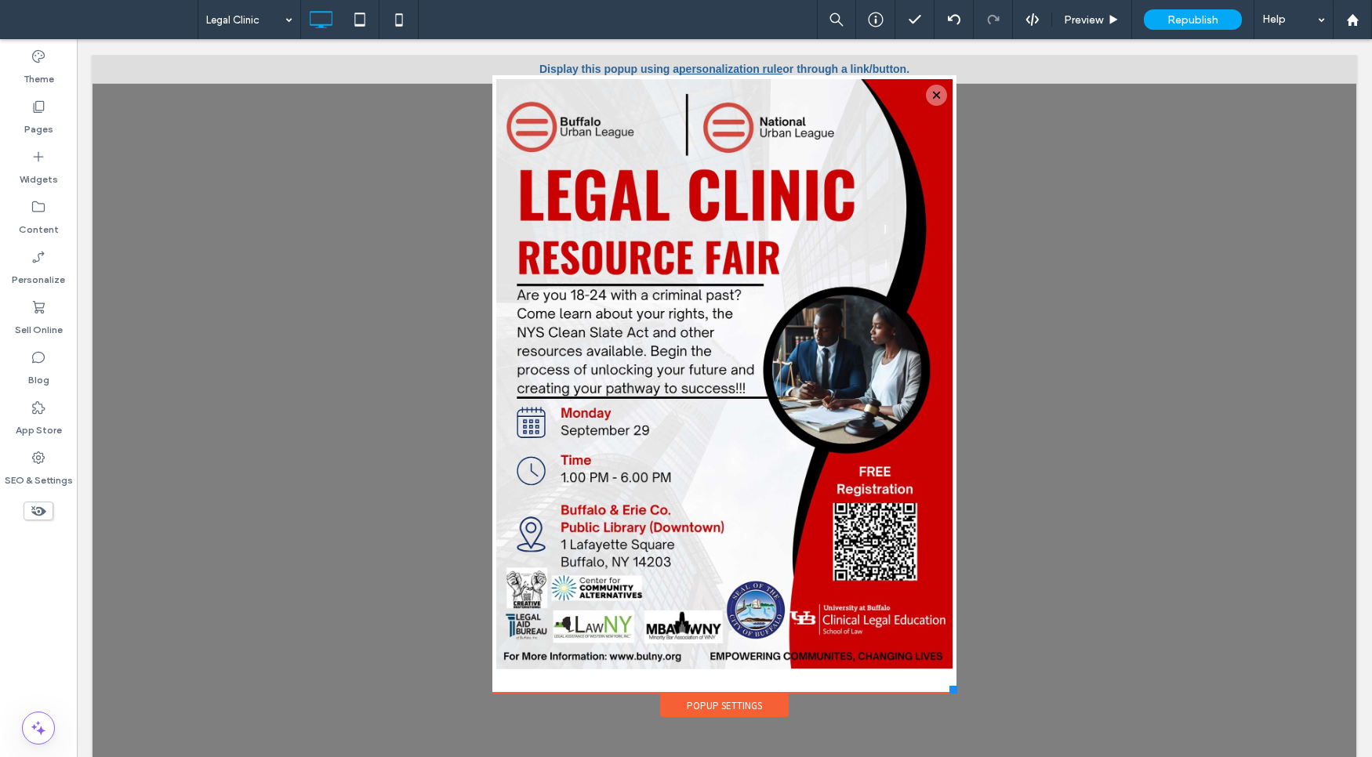
drag, startPoint x: 965, startPoint y: 703, endPoint x: 944, endPoint y: 693, distance: 22.8
click at [944, 693] on div "Serving the Community Since 1927. Click To Paste Click To Paste Donate Now Clic…" at bounding box center [724, 394] width 472 height 647
click at [363, 31] on icon at bounding box center [359, 19] width 31 height 31
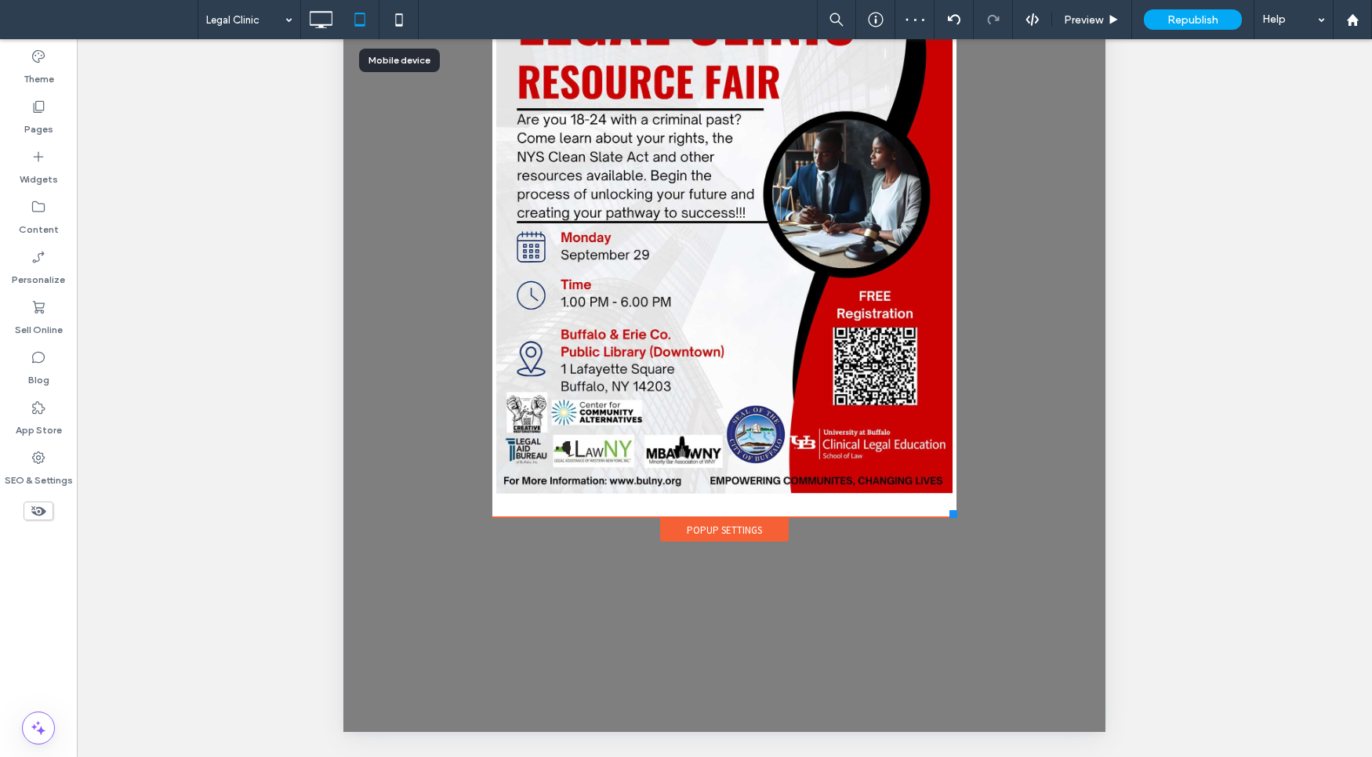
drag, startPoint x: 415, startPoint y: 23, endPoint x: 401, endPoint y: 22, distance: 14.1
click at [412, 22] on div at bounding box center [398, 19] width 38 height 31
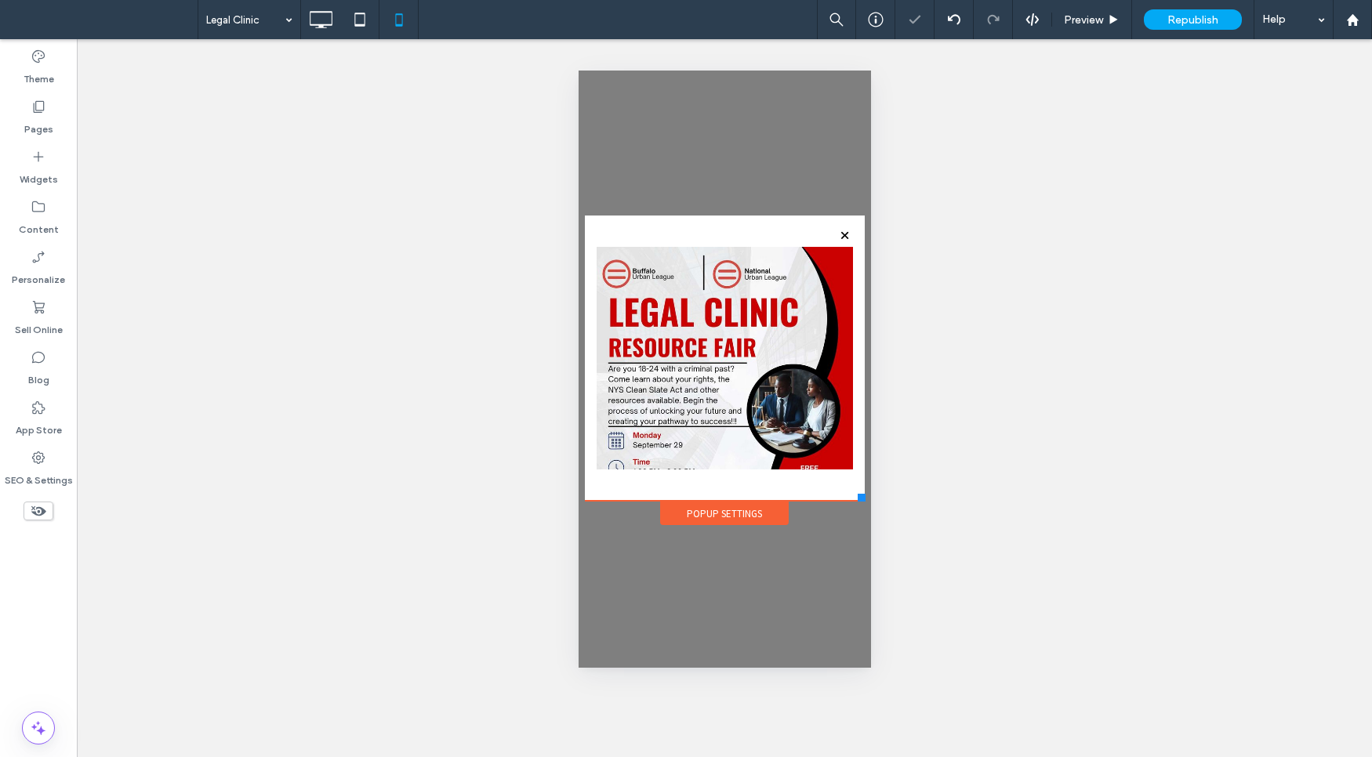
click at [735, 507] on div "Popup Settings" at bounding box center [723, 514] width 129 height 24
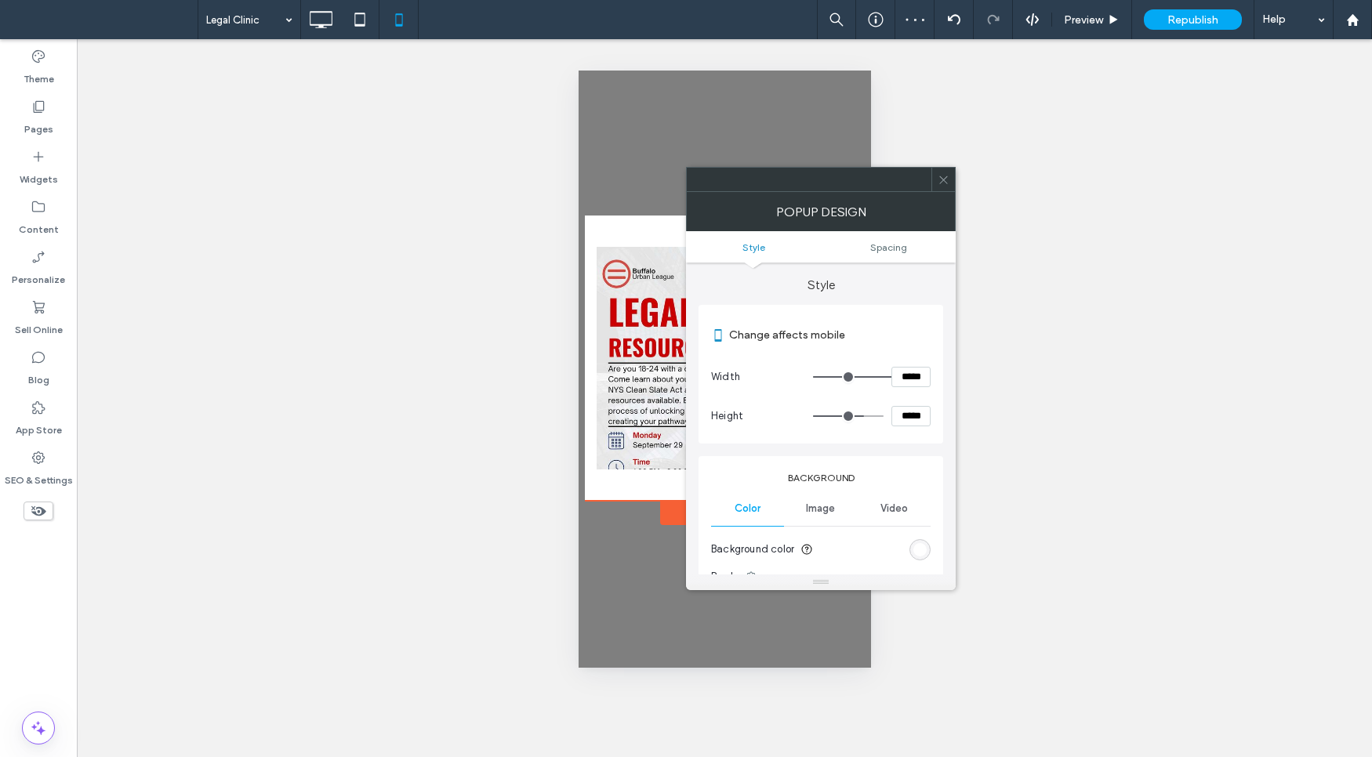
click at [886, 239] on ul "Style Spacing" at bounding box center [821, 246] width 270 height 31
click at [890, 247] on span "Spacing" at bounding box center [888, 247] width 37 height 12
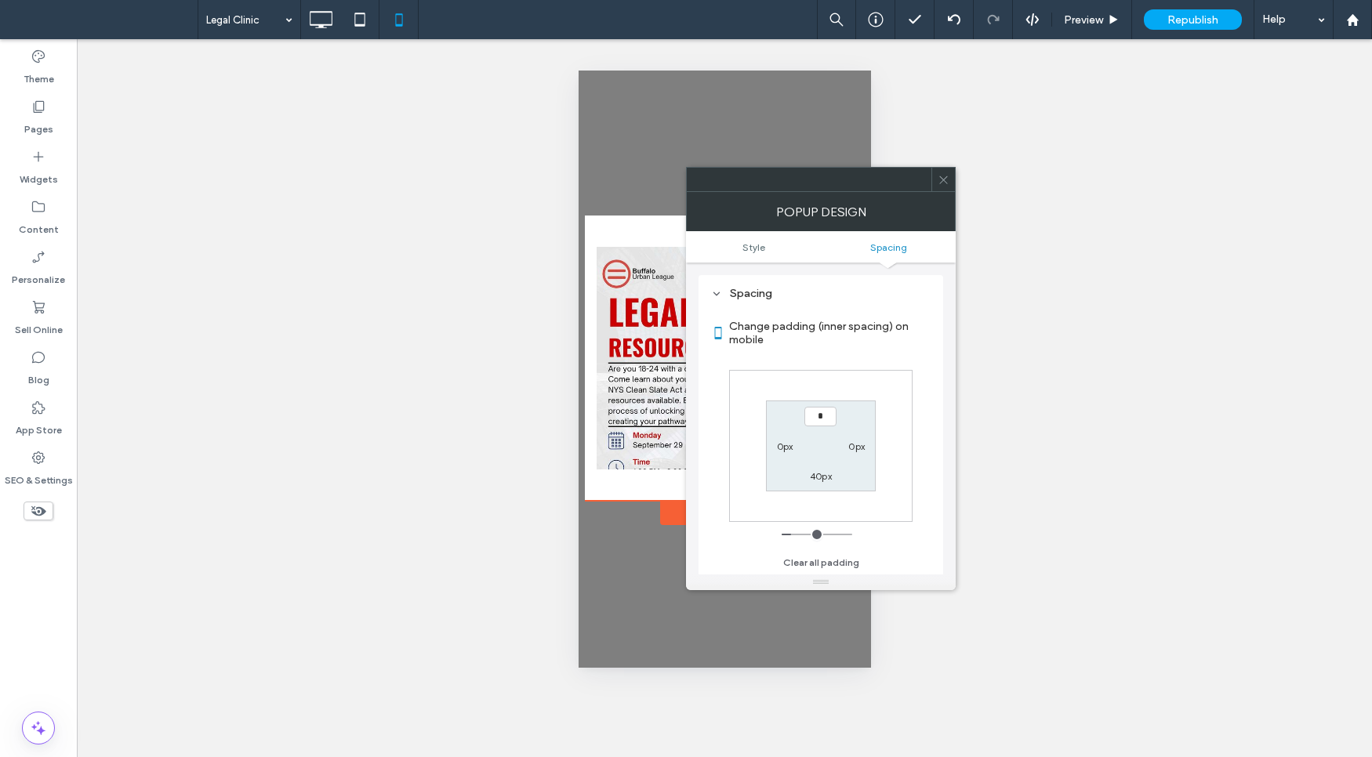
type input "***"
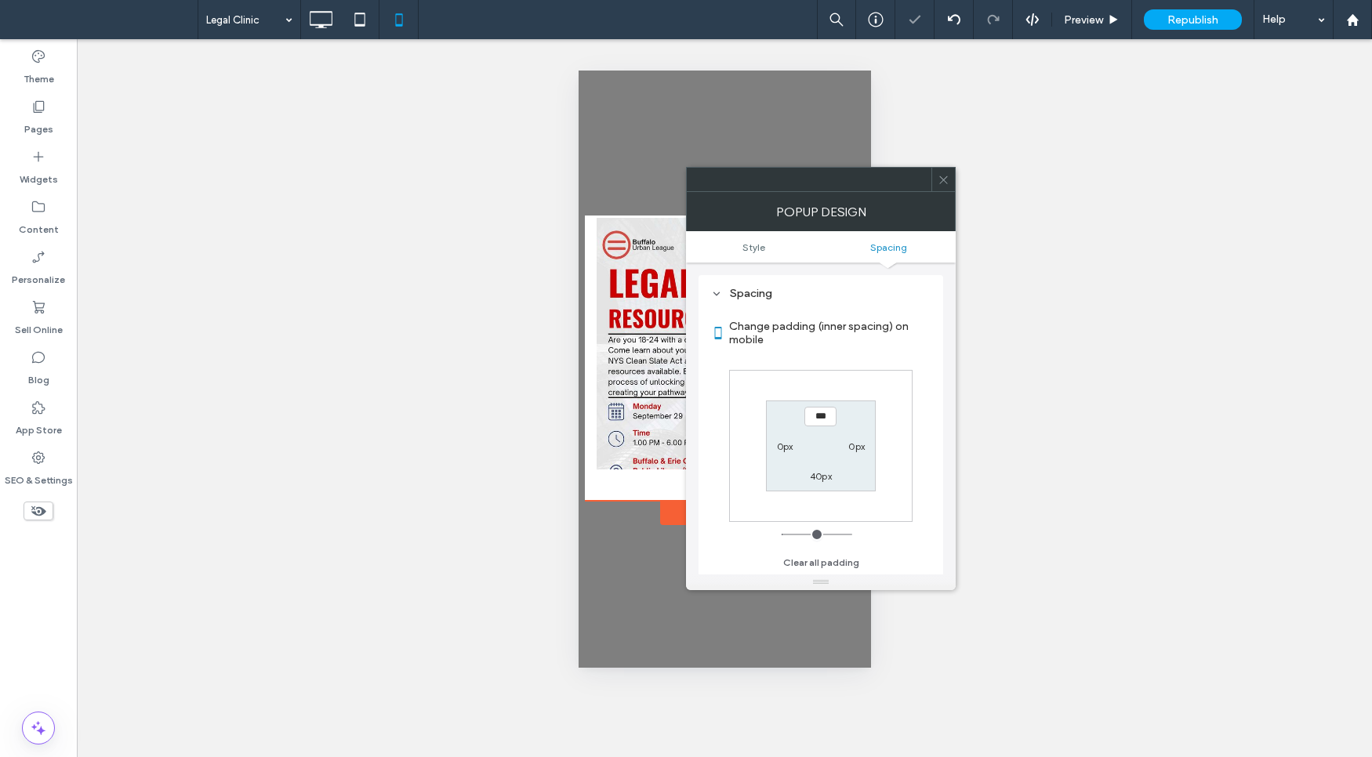
click at [861, 446] on label "0px" at bounding box center [856, 447] width 16 height 12
type input "*"
type input "***"
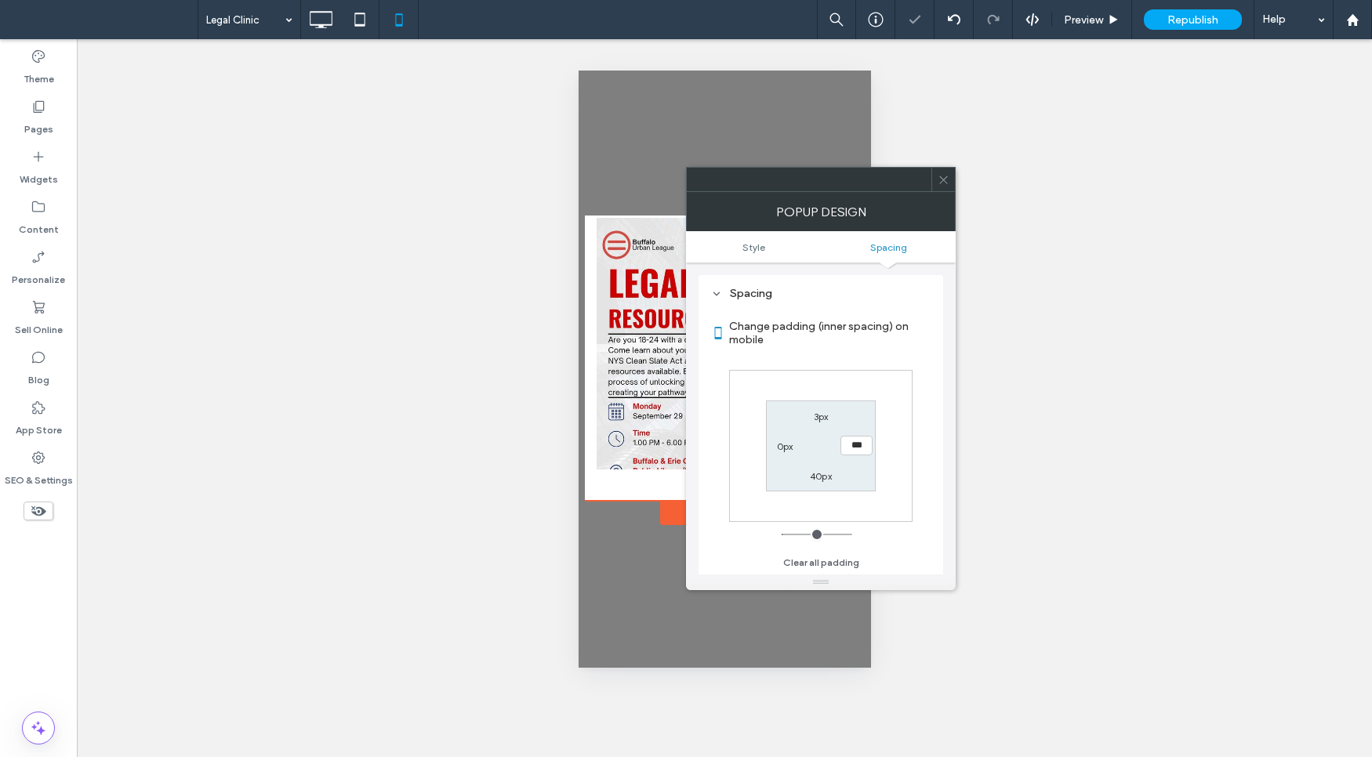
click at [815, 481] on label "40px" at bounding box center [821, 476] width 22 height 12
type input "**"
type input "*"
type input "***"
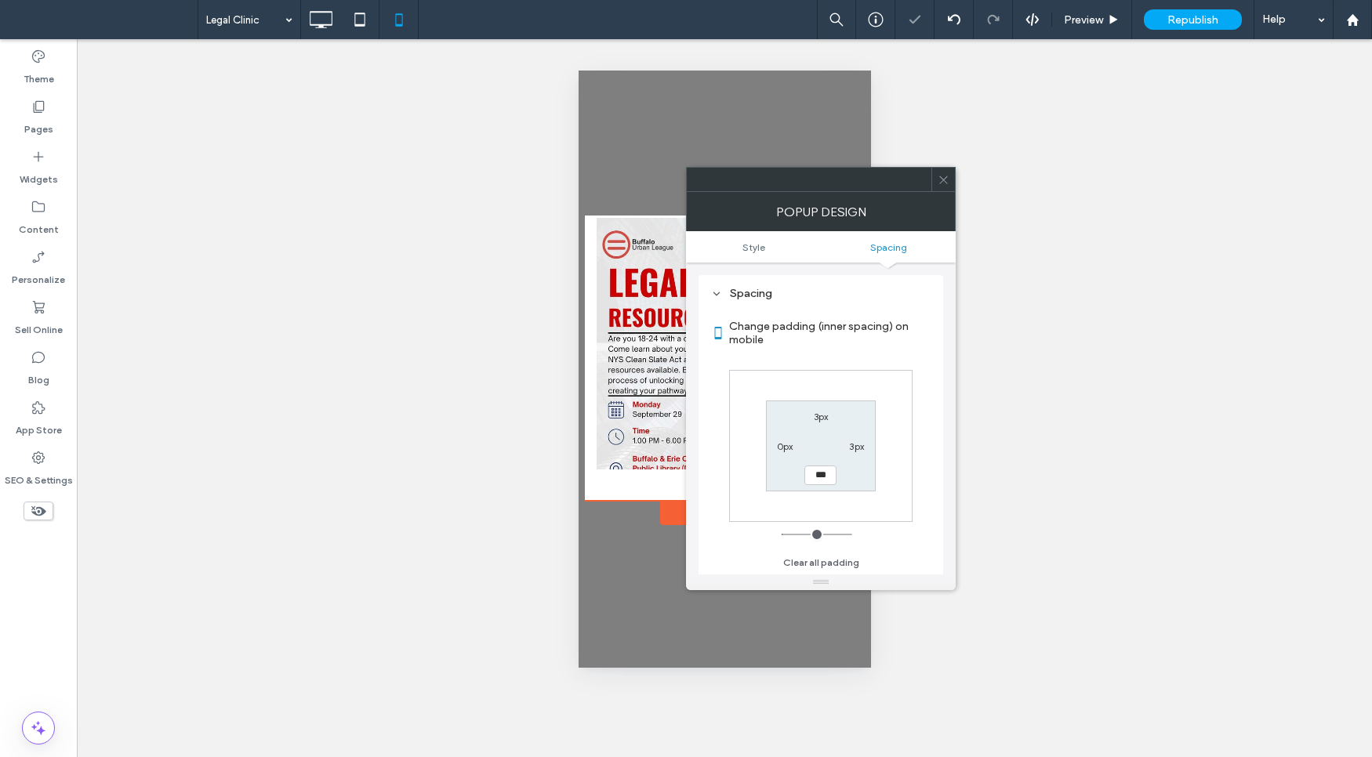
click at [780, 442] on label "0px" at bounding box center [785, 447] width 16 height 12
type input "*"
type input "***"
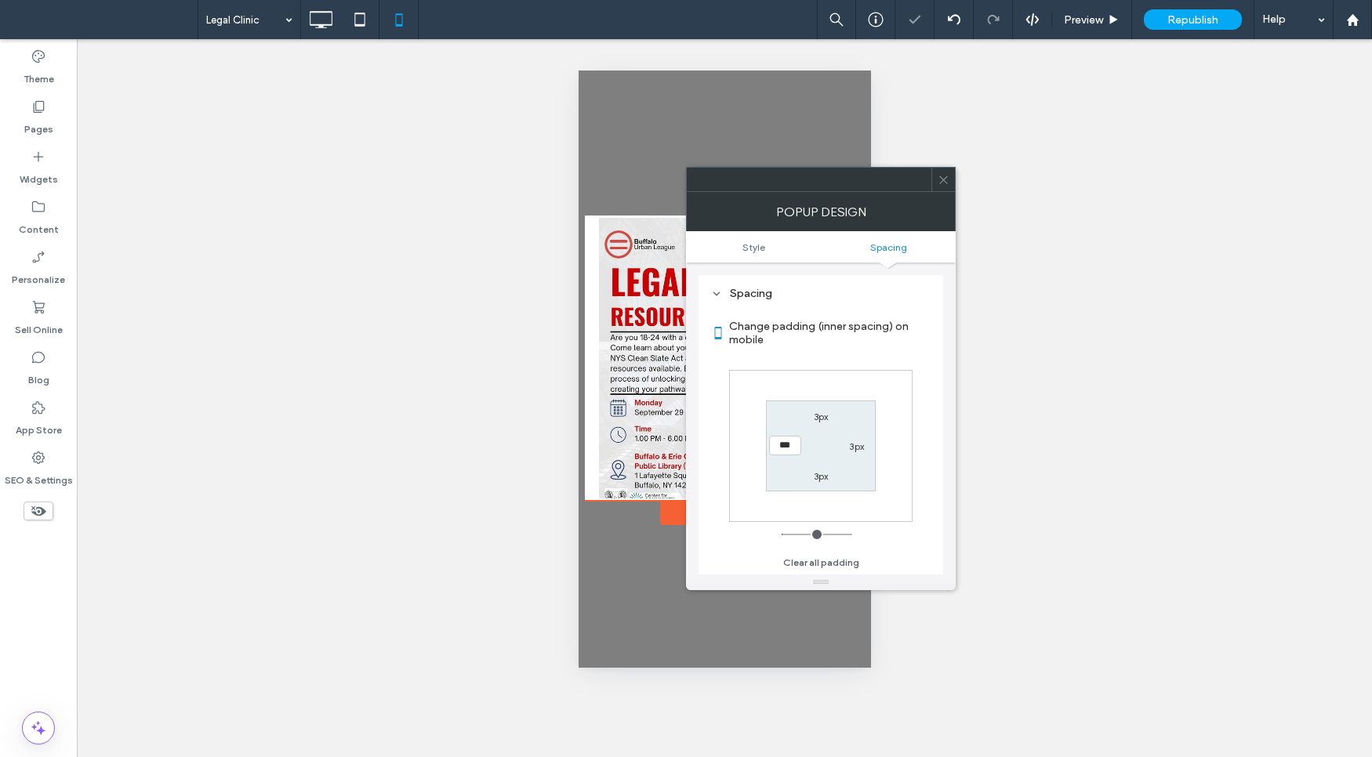
click at [816, 471] on label "3px" at bounding box center [821, 476] width 15 height 12
click at [937, 187] on div at bounding box center [943, 180] width 24 height 24
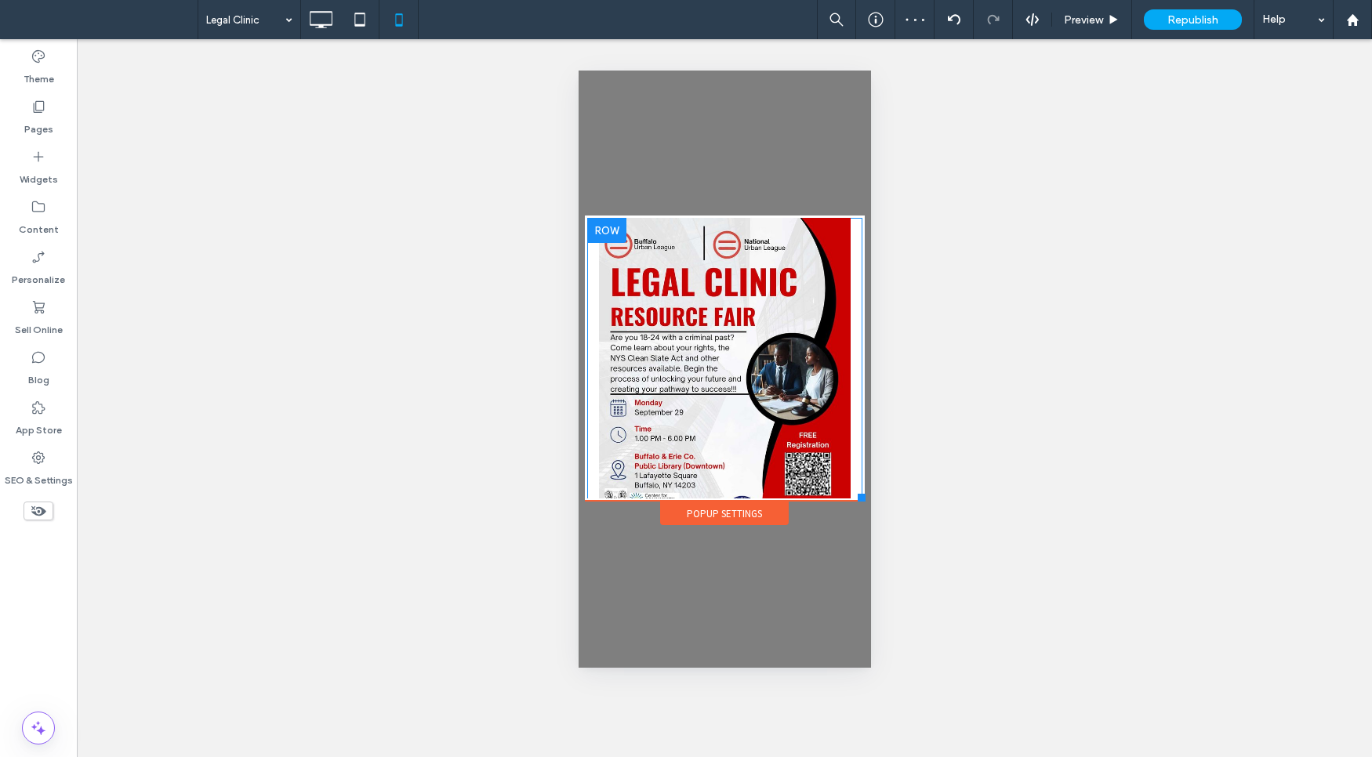
click at [611, 234] on div at bounding box center [605, 230] width 39 height 25
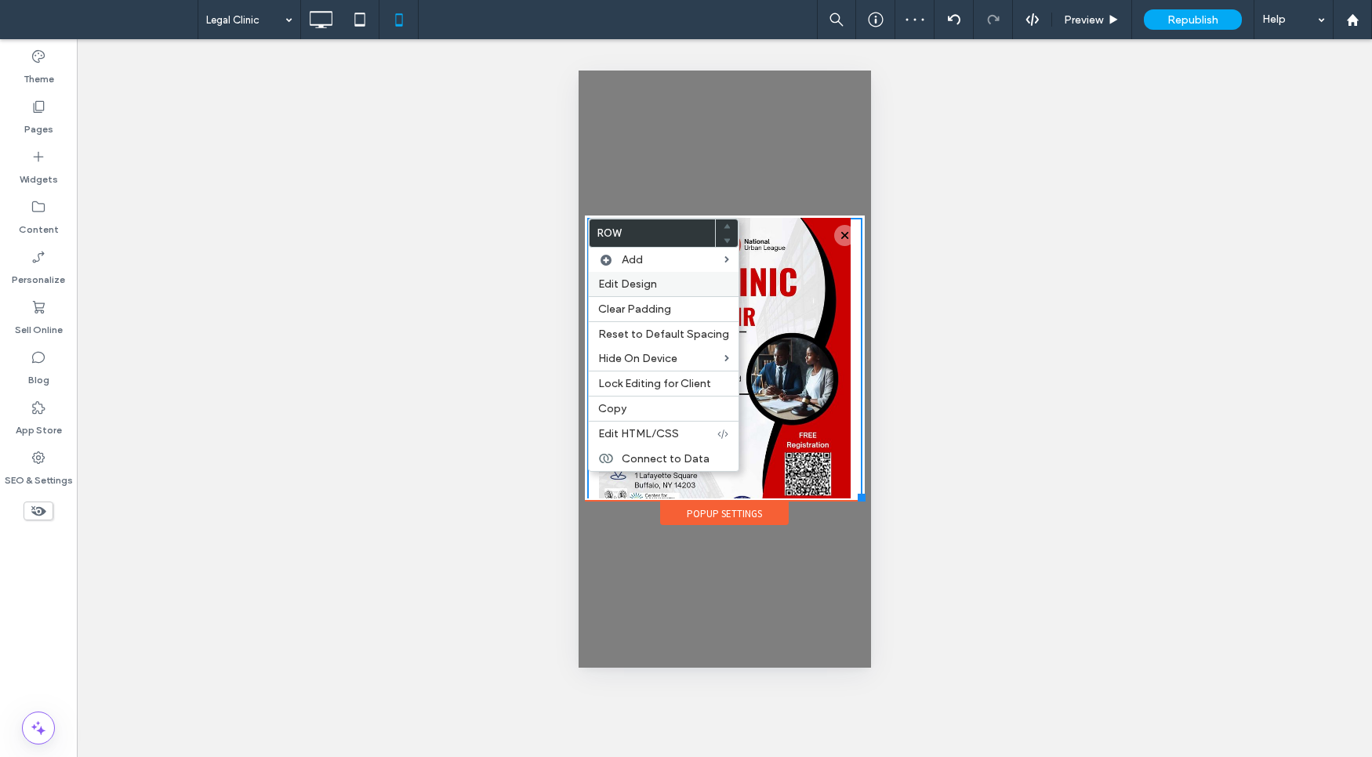
click at [652, 280] on span "Edit Design" at bounding box center [627, 283] width 59 height 13
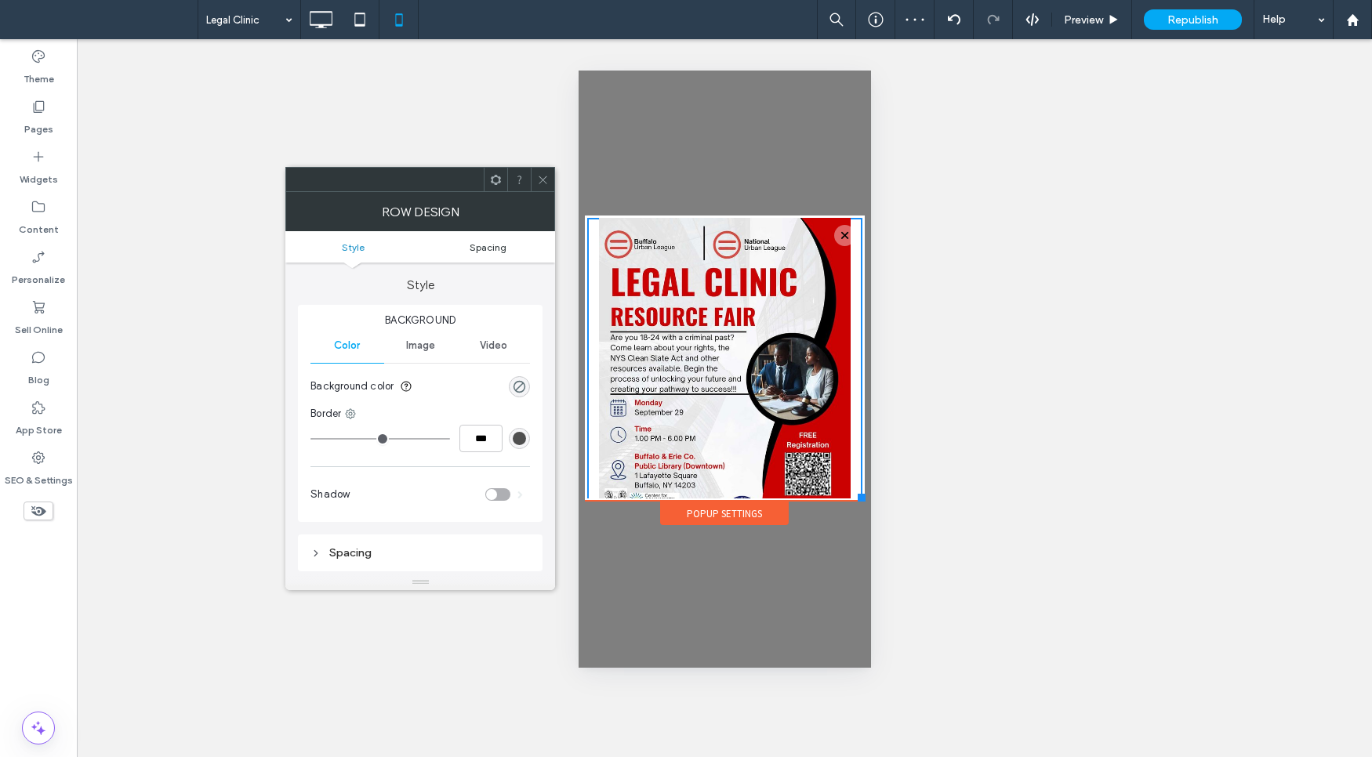
click at [491, 241] on span "Spacing" at bounding box center [488, 247] width 37 height 12
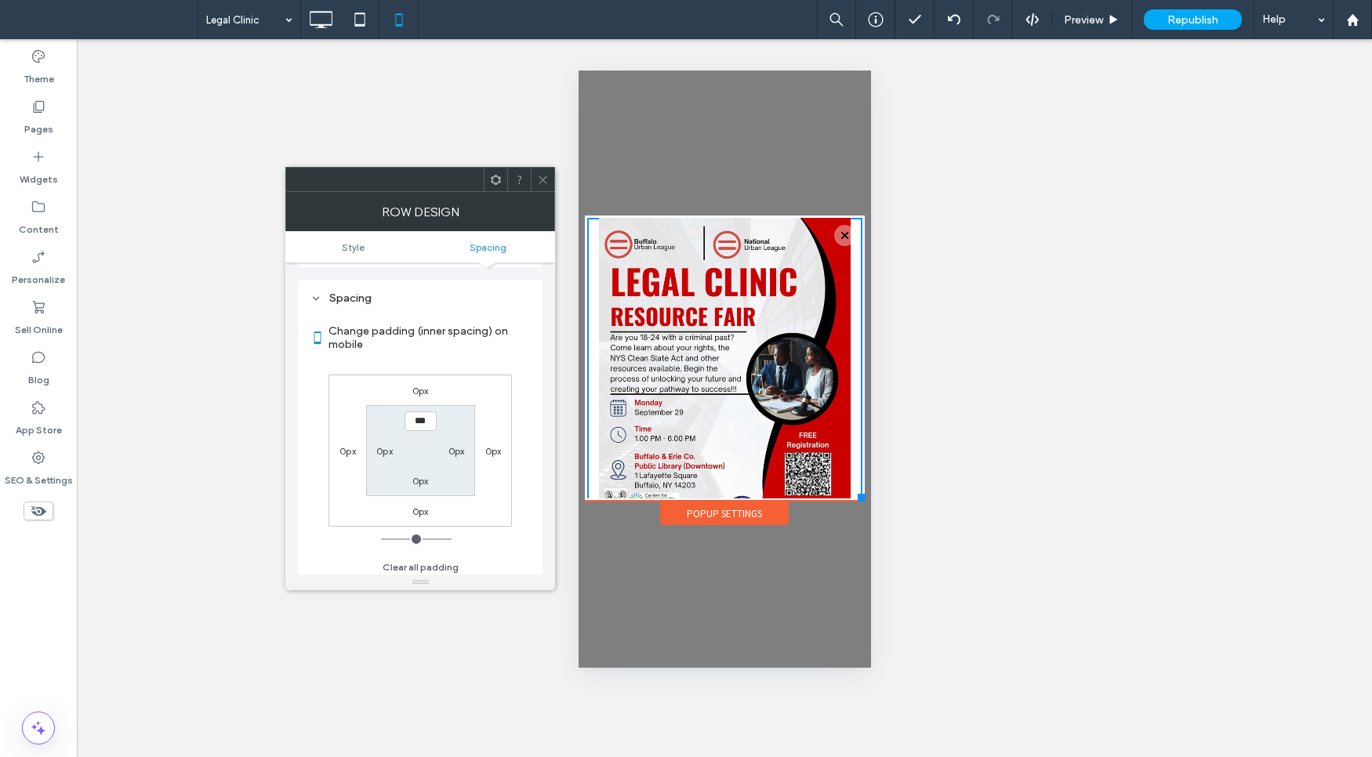
scroll to position [259, 0]
type input "*"
click at [466, 449] on div "0px" at bounding box center [456, 446] width 36 height 16
click at [543, 192] on div "Row Design" at bounding box center [420, 211] width 270 height 39
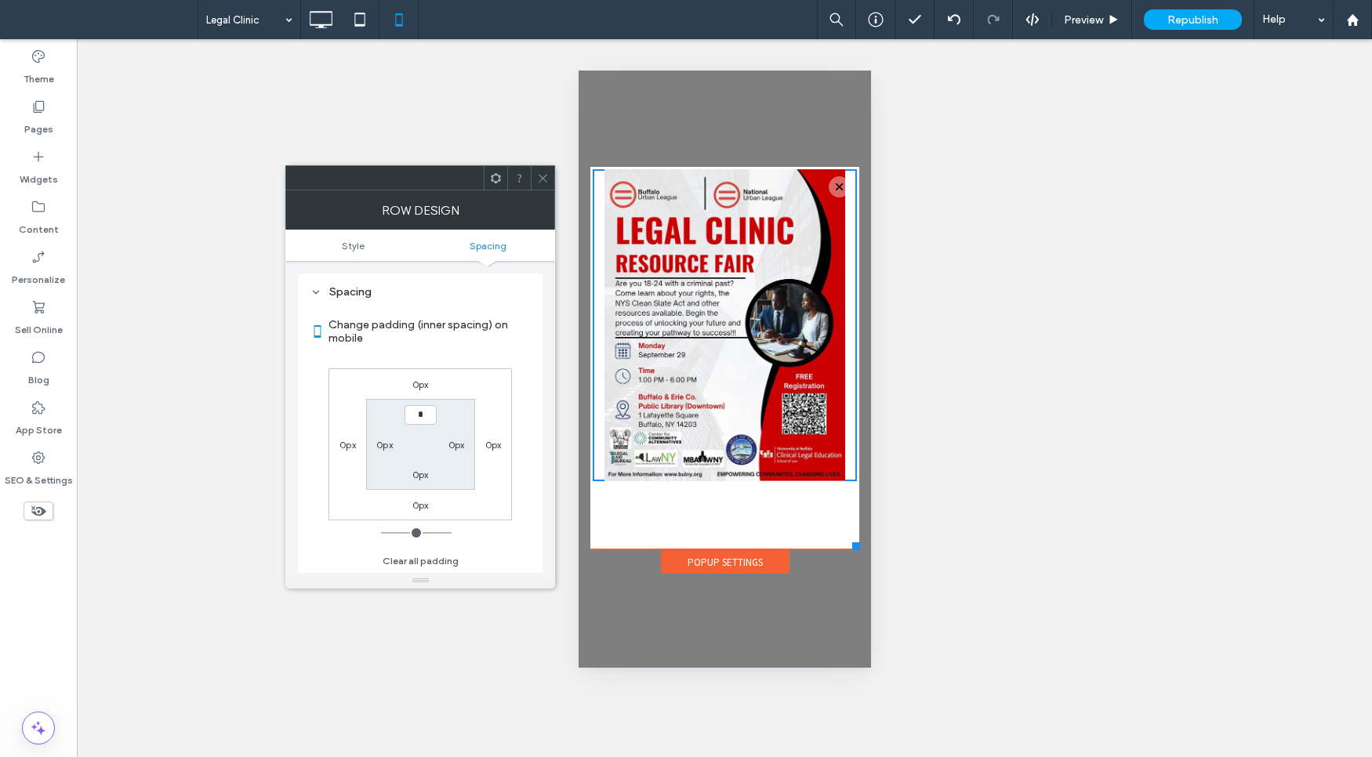
drag, startPoint x: 859, startPoint y: 499, endPoint x: 858, endPoint y: 549, distance: 50.2
click at [858, 549] on div at bounding box center [855, 546] width 8 height 8
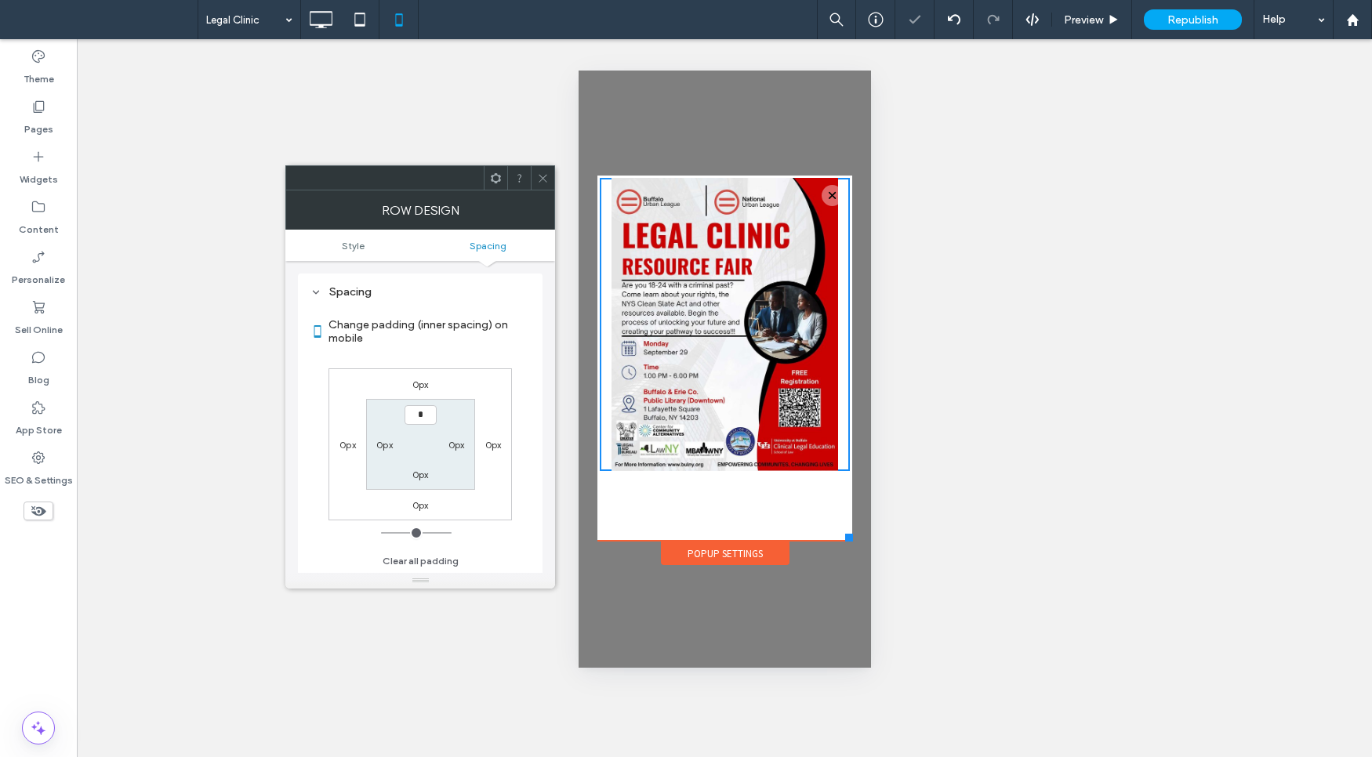
click at [851, 541] on div at bounding box center [848, 538] width 8 height 8
click at [615, 182] on div at bounding box center [618, 190] width 39 height 25
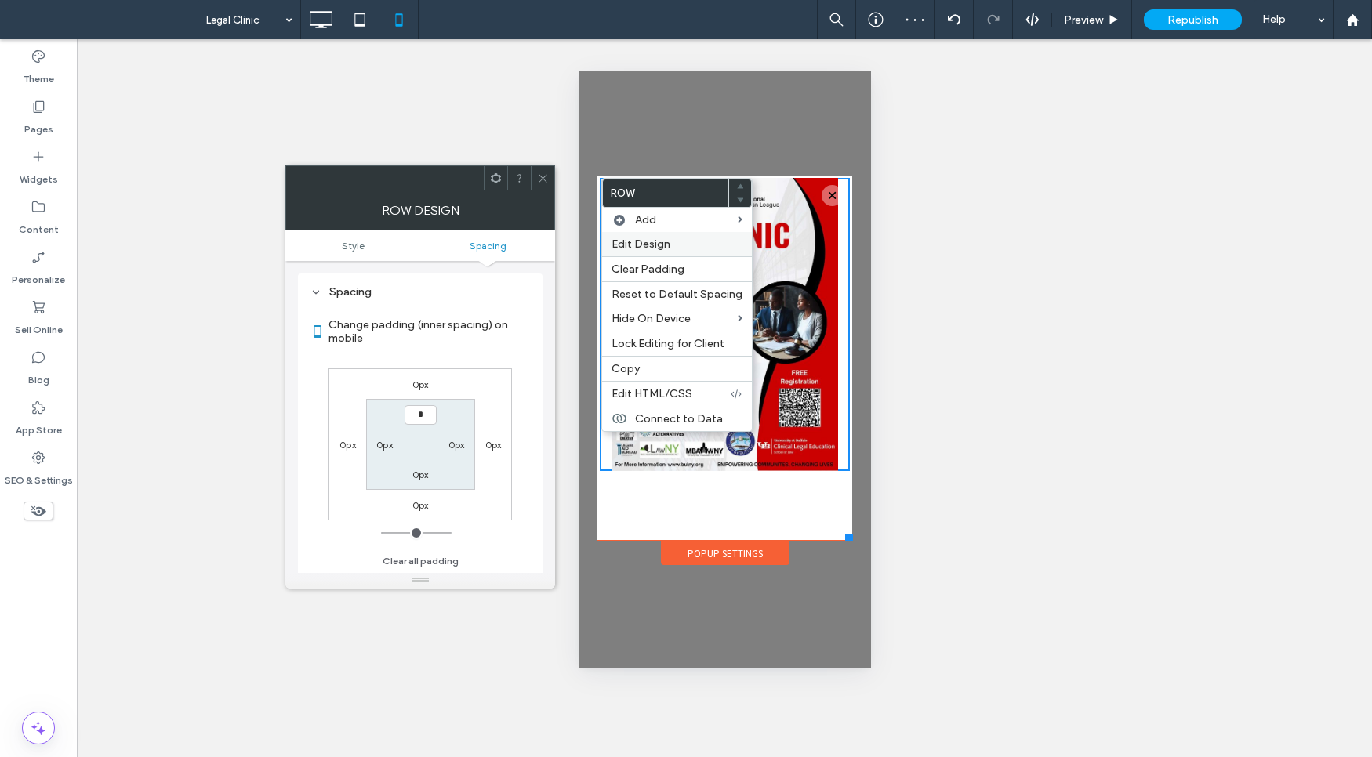
drag, startPoint x: 654, startPoint y: 236, endPoint x: 647, endPoint y: 235, distance: 7.9
click at [654, 235] on div "Edit Design" at bounding box center [677, 244] width 150 height 24
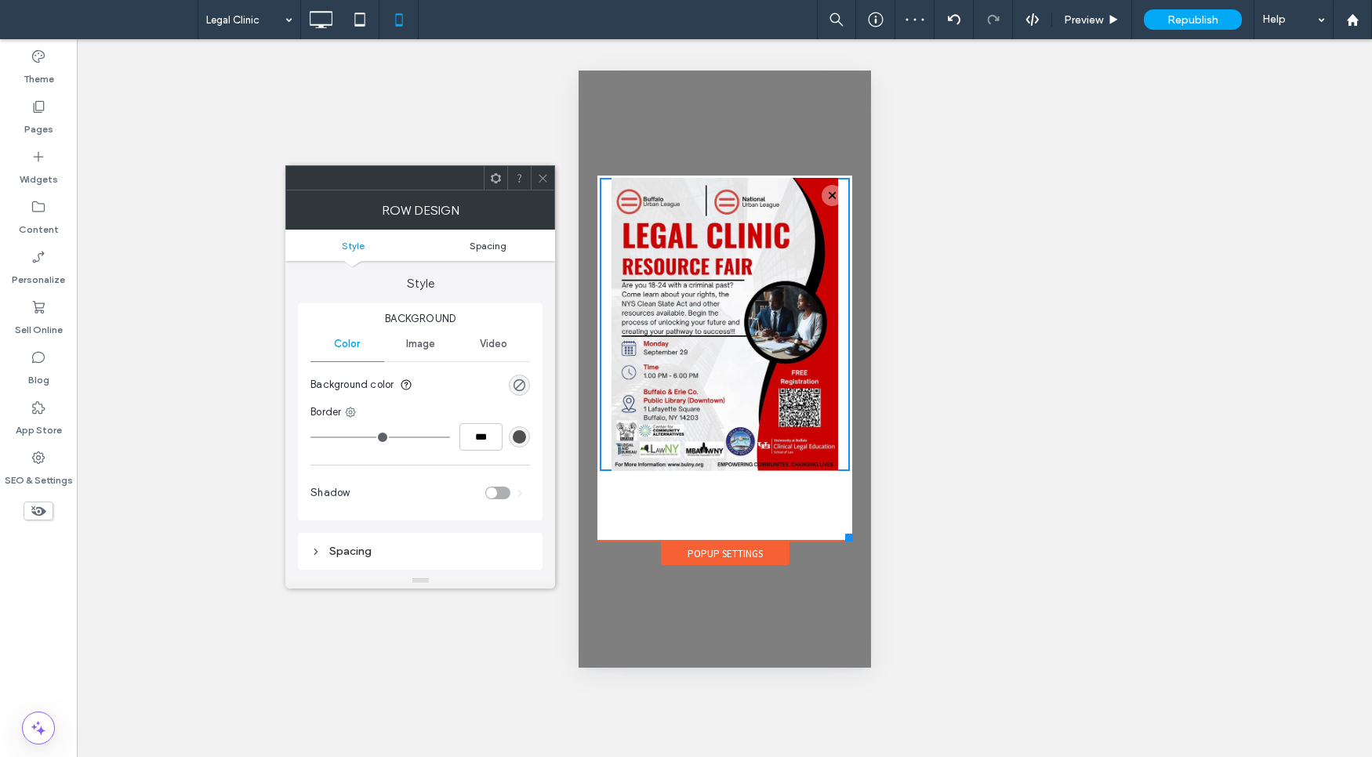
click at [503, 243] on span "Spacing" at bounding box center [488, 246] width 37 height 12
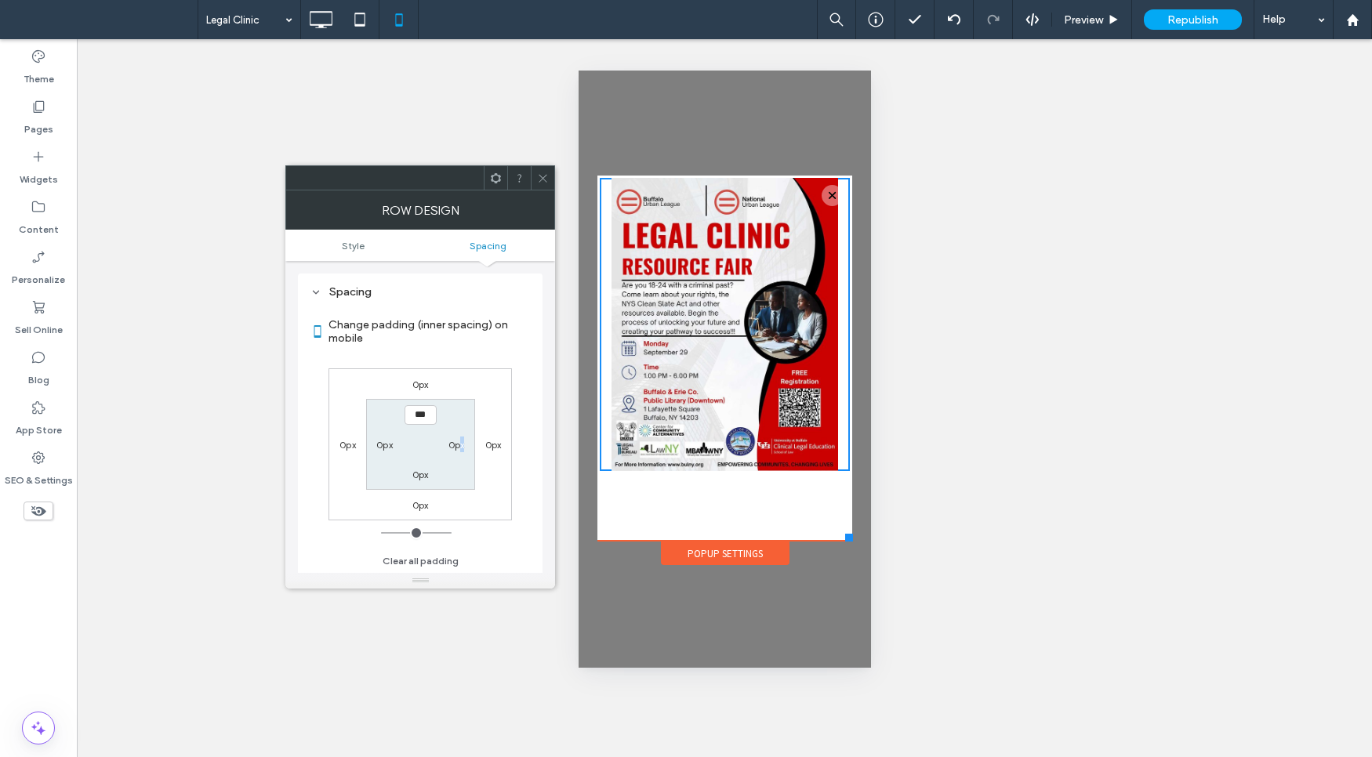
click at [462, 442] on label "0px" at bounding box center [456, 445] width 16 height 12
type input "*"
click at [488, 443] on label "0px" at bounding box center [493, 445] width 16 height 12
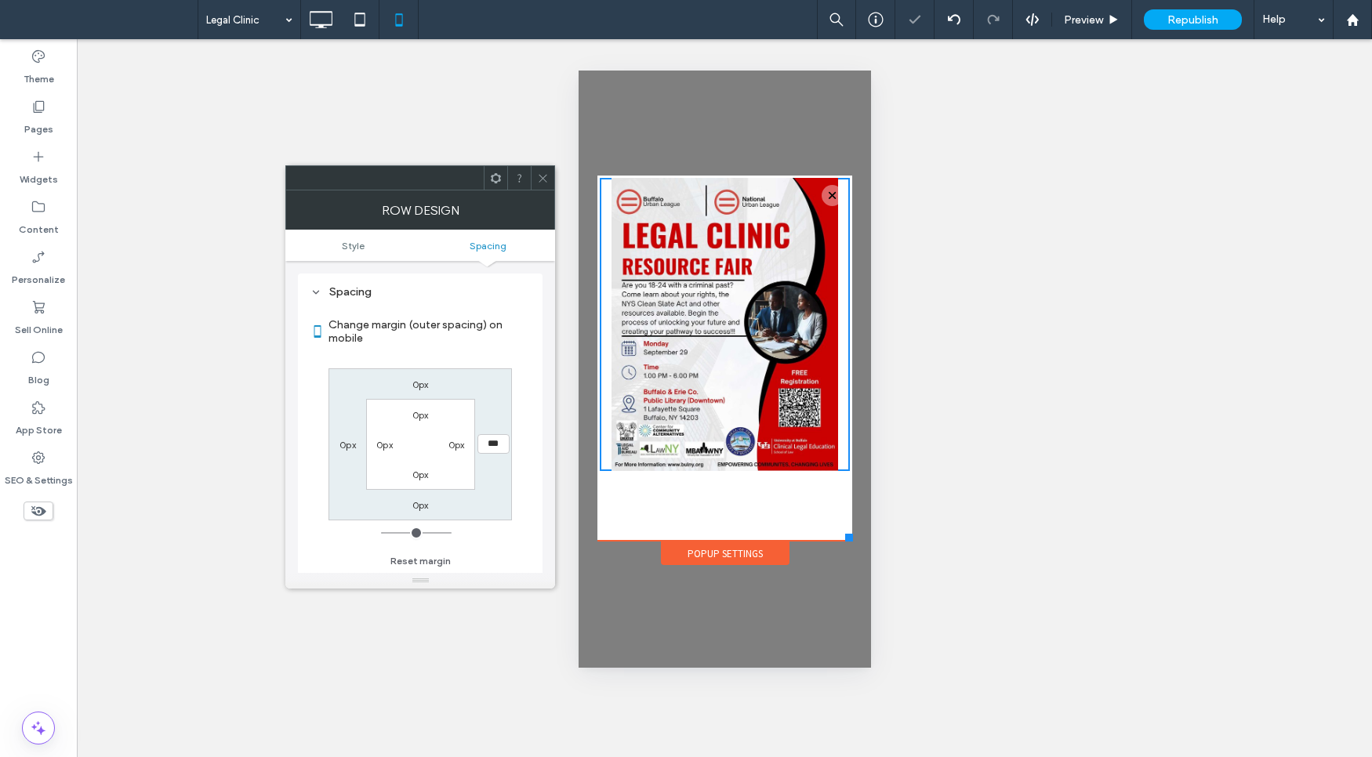
drag, startPoint x: 386, startPoint y: 441, endPoint x: 426, endPoint y: 414, distance: 48.0
click at [386, 441] on label "0px" at bounding box center [384, 445] width 16 height 12
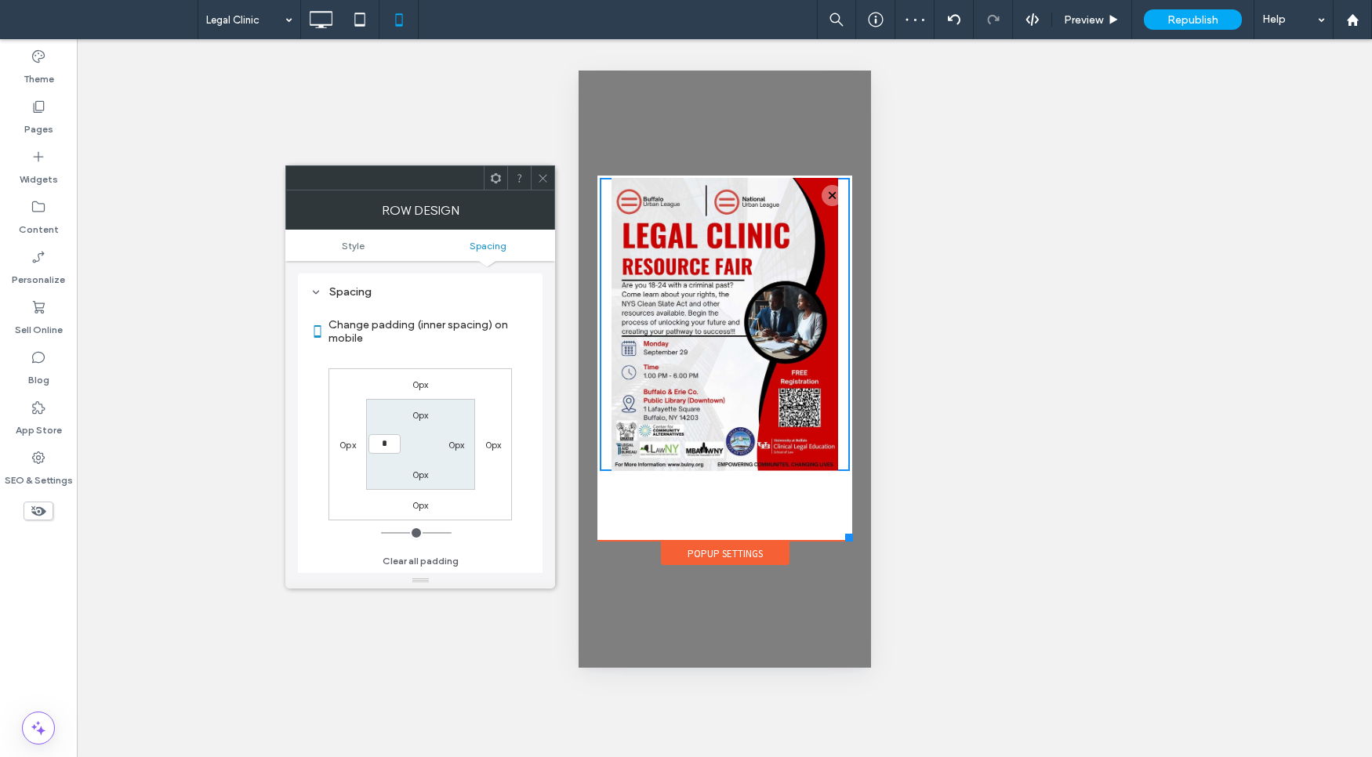
type input "*"
click at [543, 186] on span at bounding box center [543, 178] width 12 height 24
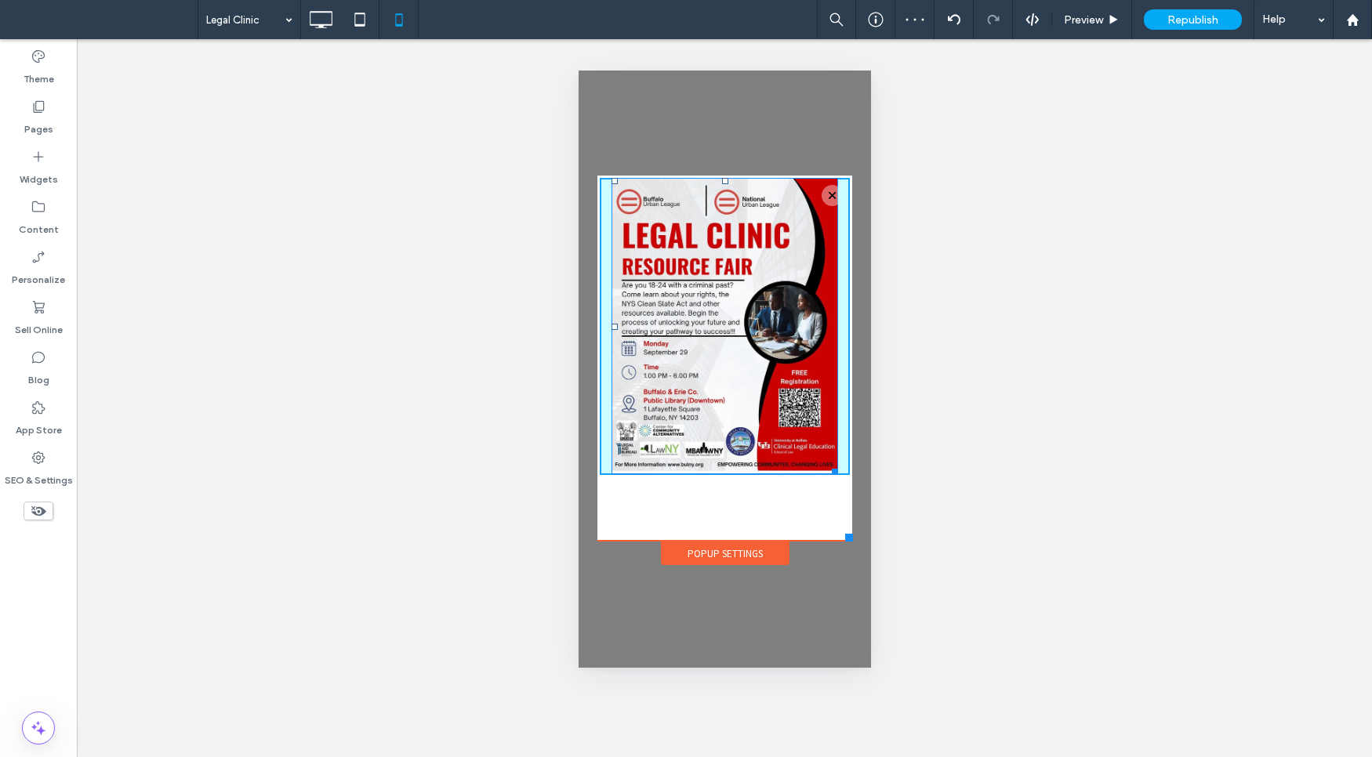
drag, startPoint x: 832, startPoint y: 470, endPoint x: 860, endPoint y: 488, distance: 32.8
click at [860, 488] on div "Click To Paste WHO WE ARE BOARD OF DIRECTORS NATIONAL URBAN LEAGUE WHAT WE DO H…" at bounding box center [724, 369] width 292 height 597
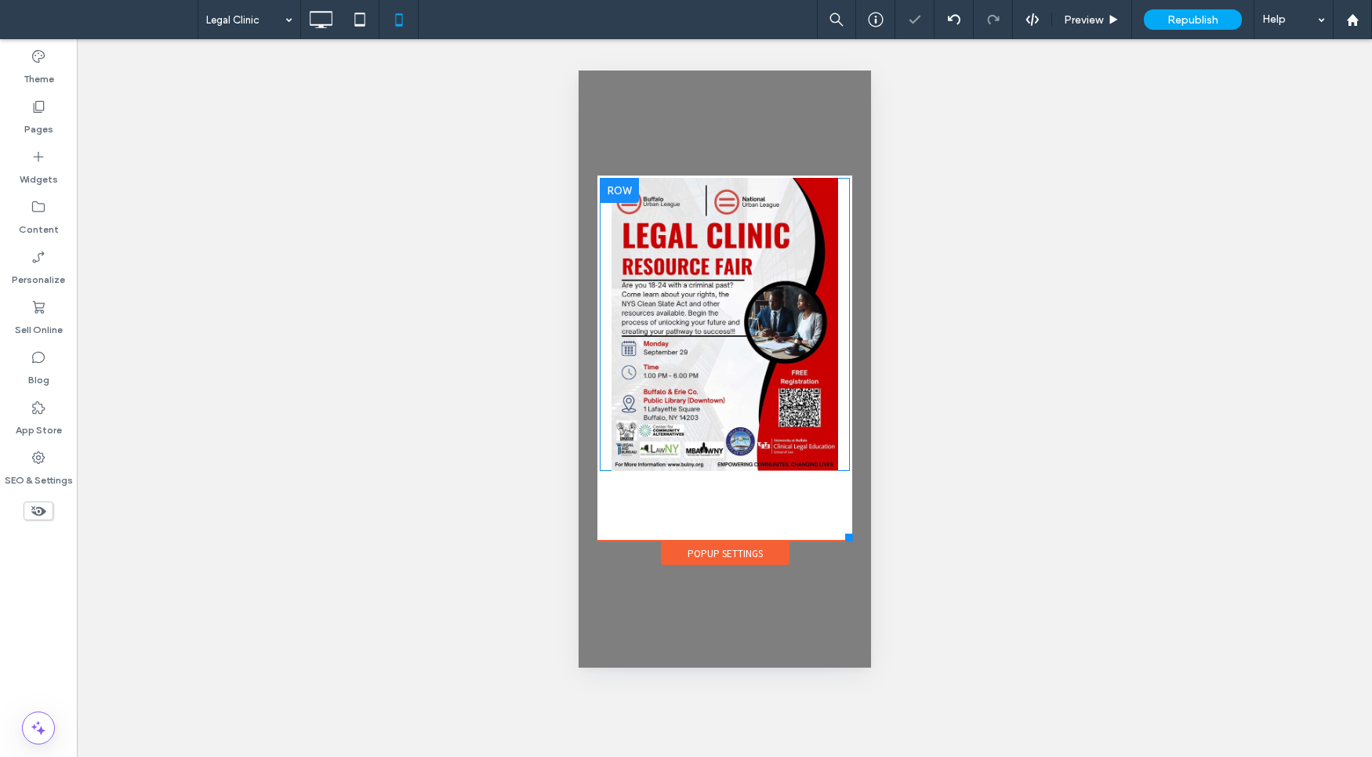
click at [843, 324] on div "Click To Paste" at bounding box center [724, 324] width 250 height 293
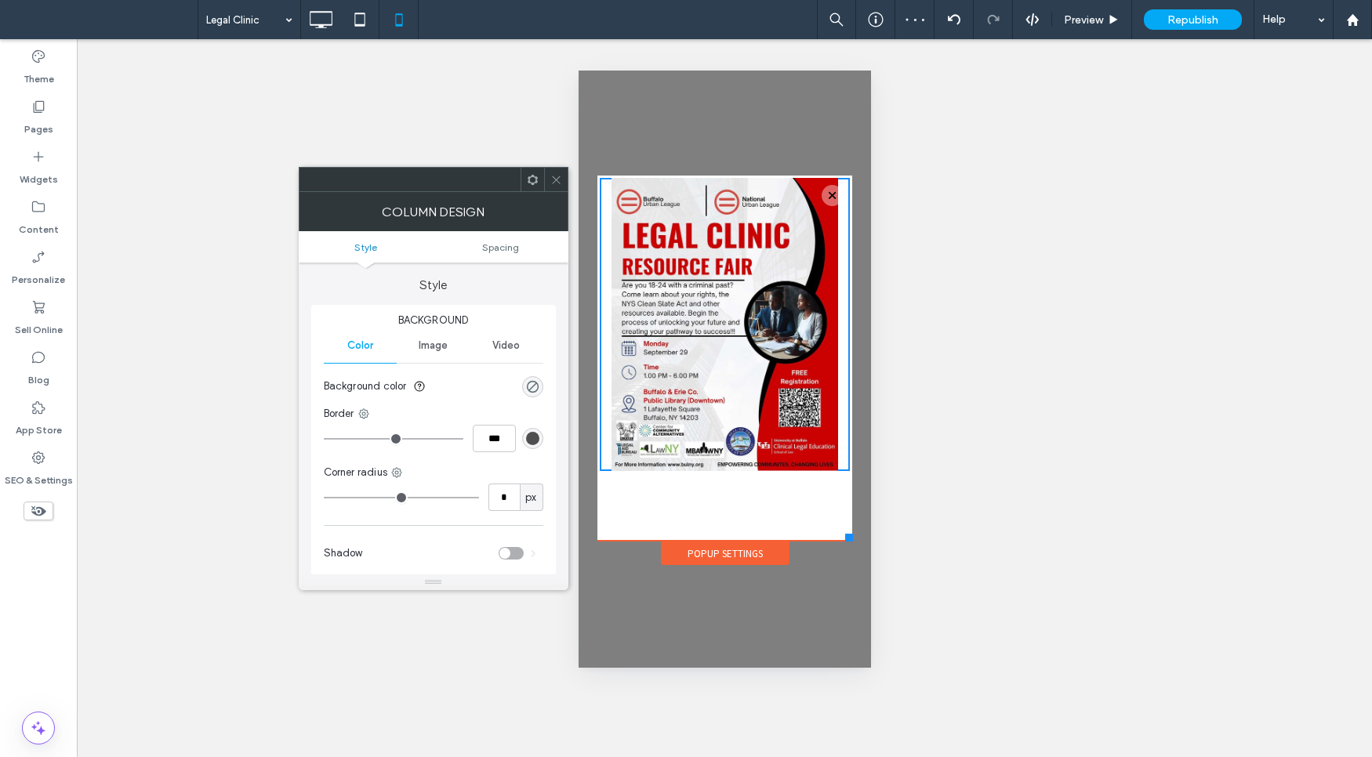
click at [557, 182] on icon at bounding box center [556, 180] width 12 height 12
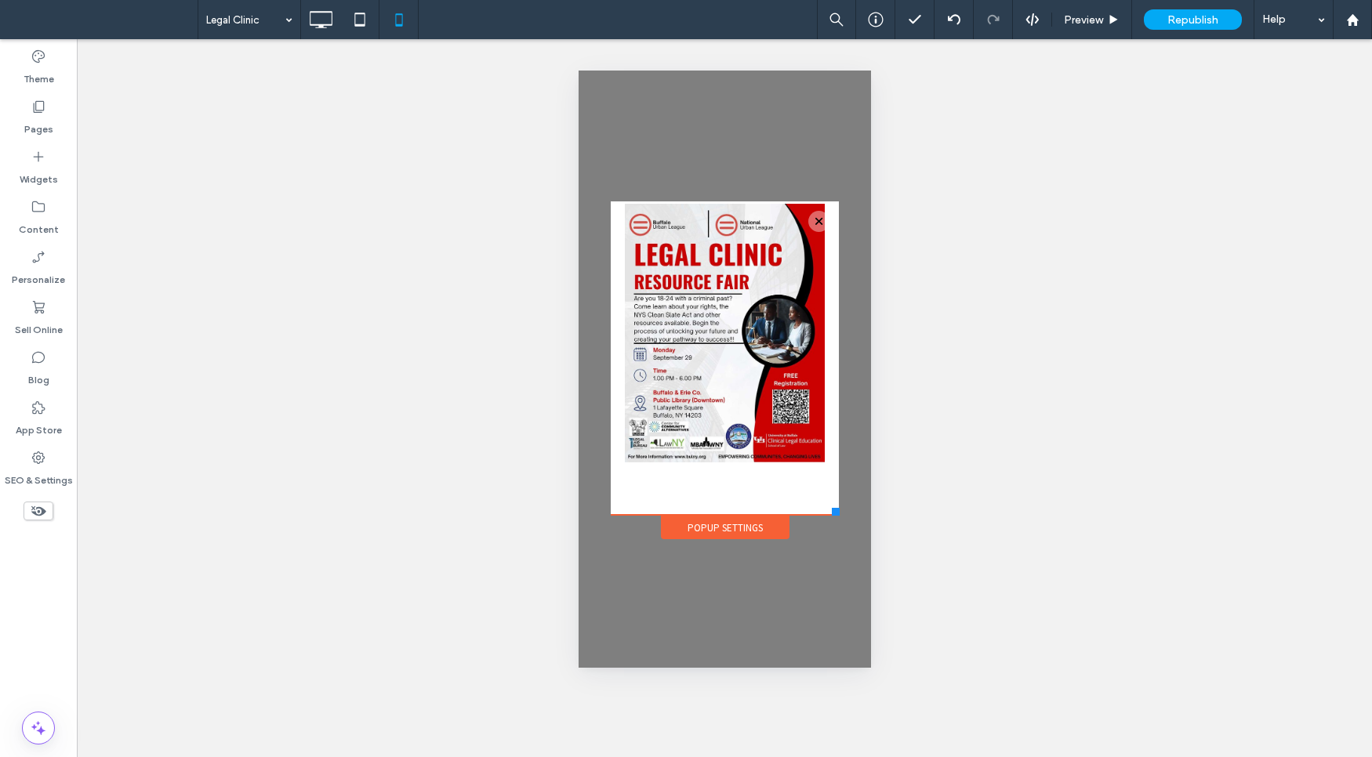
drag, startPoint x: 843, startPoint y: 536, endPoint x: 838, endPoint y: 515, distance: 21.7
click at [838, 515] on div at bounding box center [835, 512] width 8 height 8
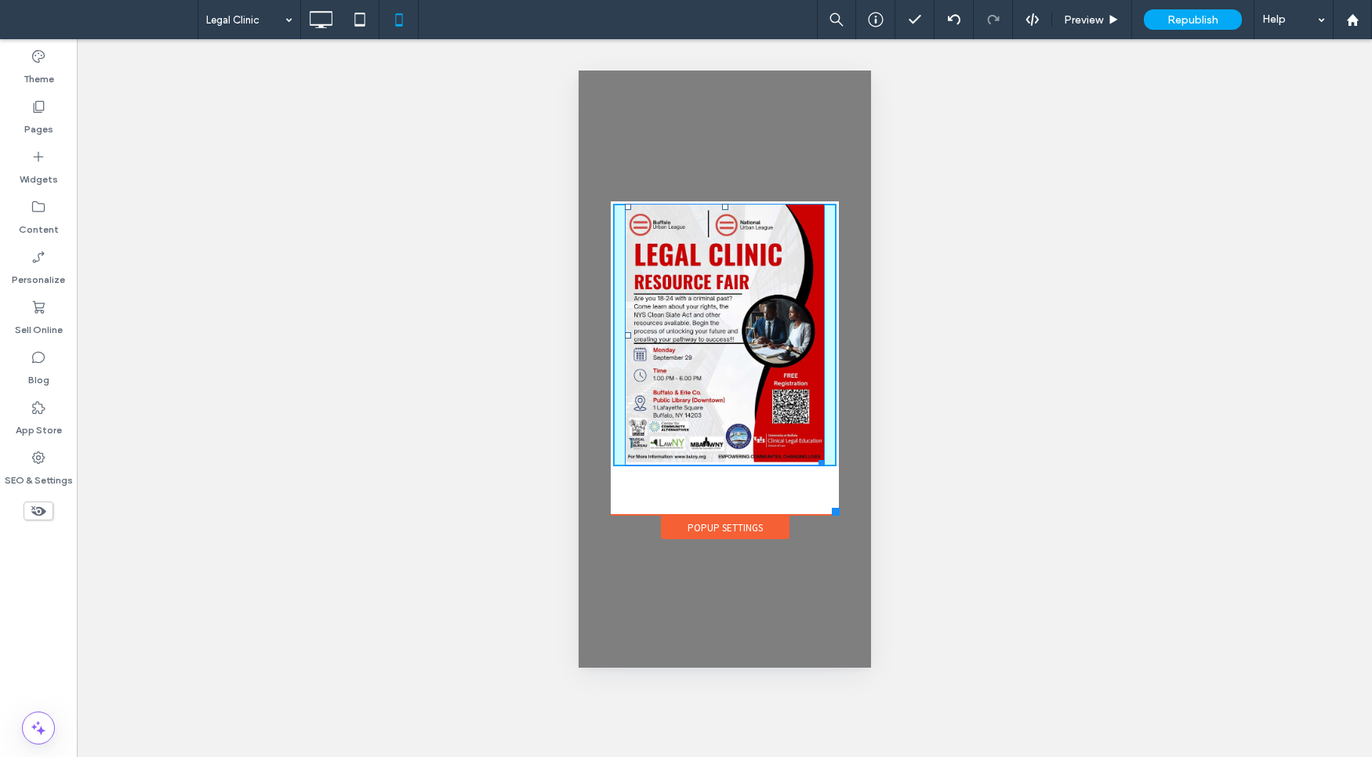
drag, startPoint x: 725, startPoint y: 205, endPoint x: 723, endPoint y: 216, distance: 11.1
click at [723, 210] on div at bounding box center [724, 207] width 6 height 6
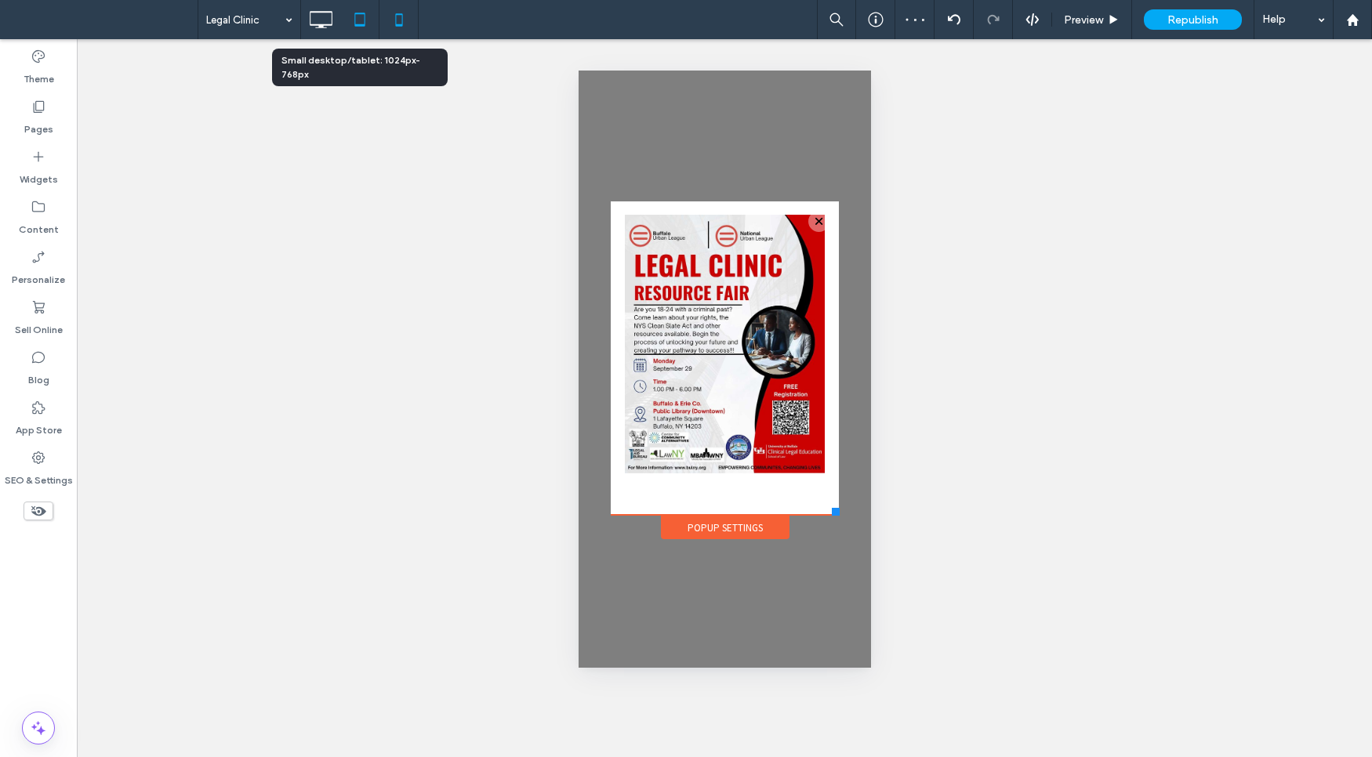
click at [366, 6] on icon at bounding box center [359, 19] width 31 height 31
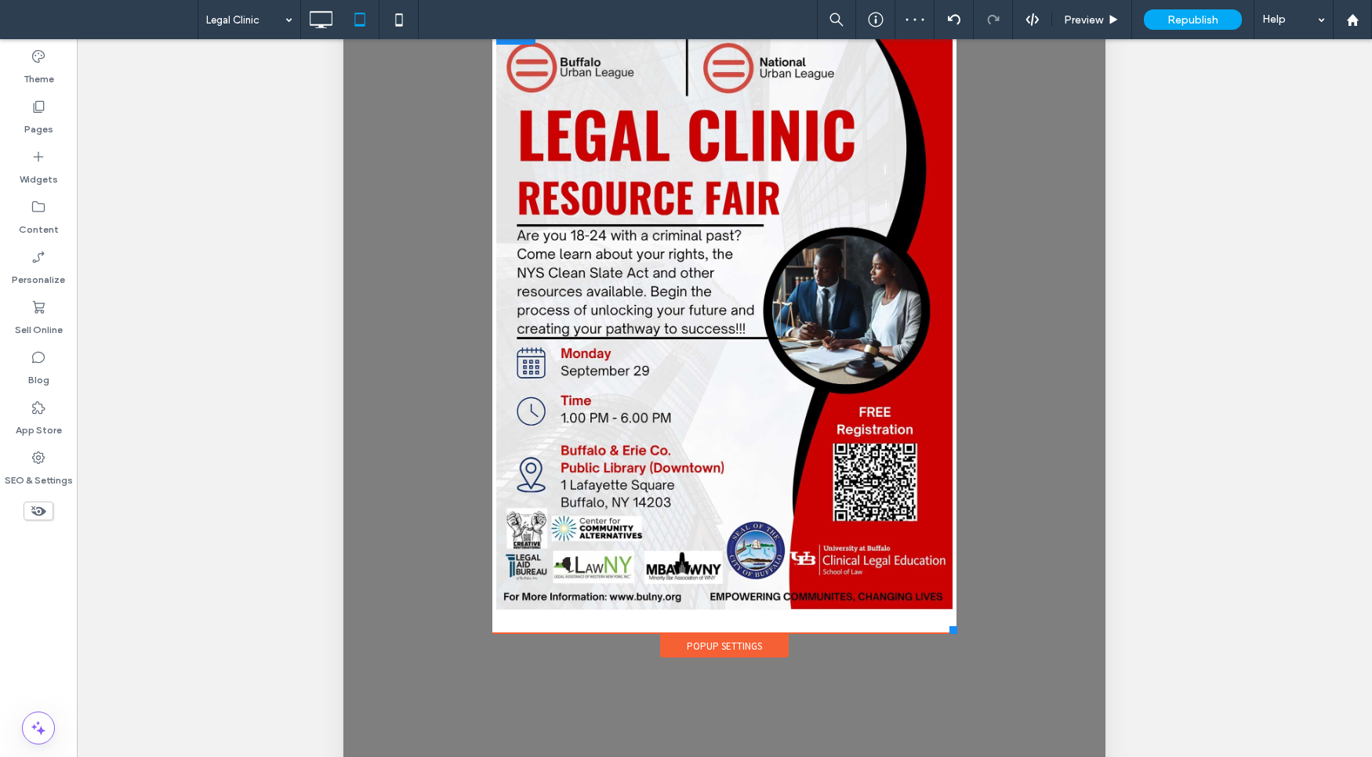
scroll to position [230, 0]
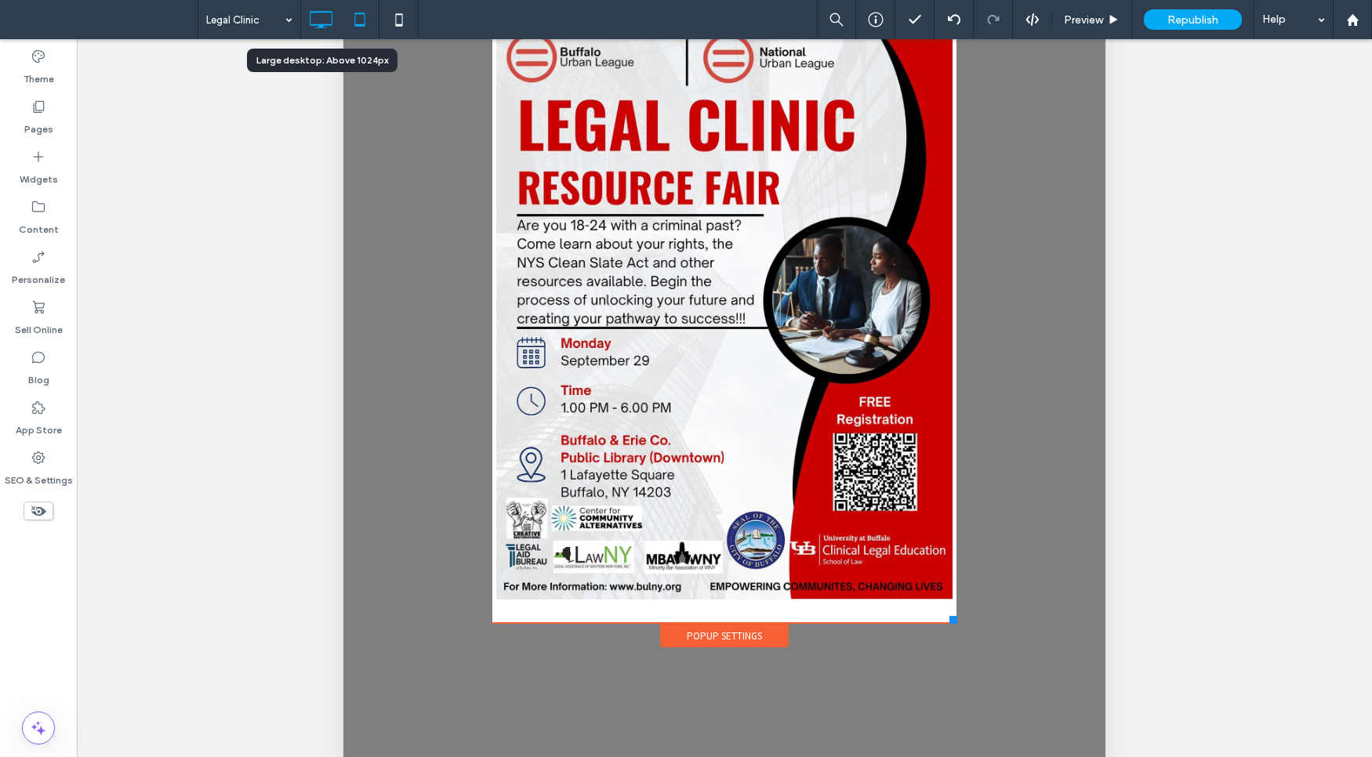
click at [327, 10] on icon at bounding box center [320, 19] width 31 height 31
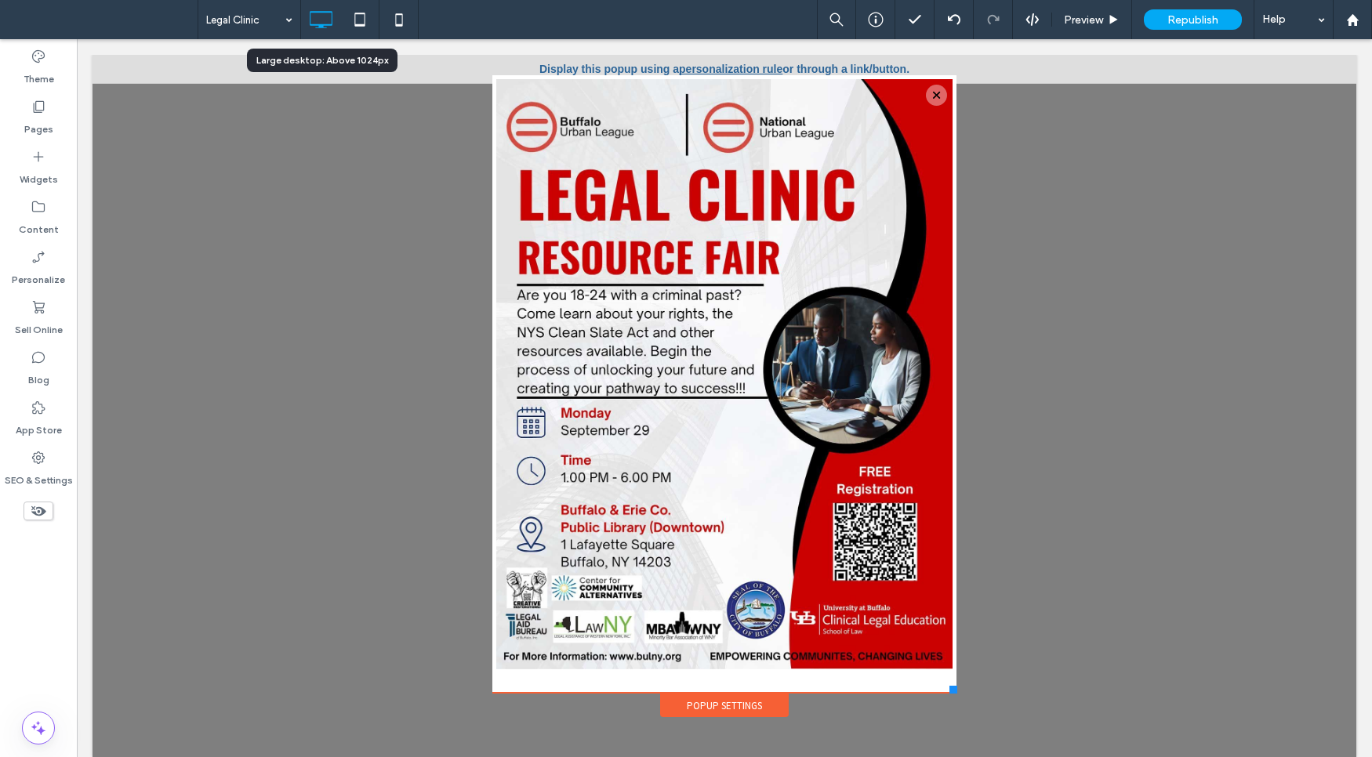
scroll to position [0, 0]
click at [72, 112] on div "Pages" at bounding box center [38, 117] width 77 height 50
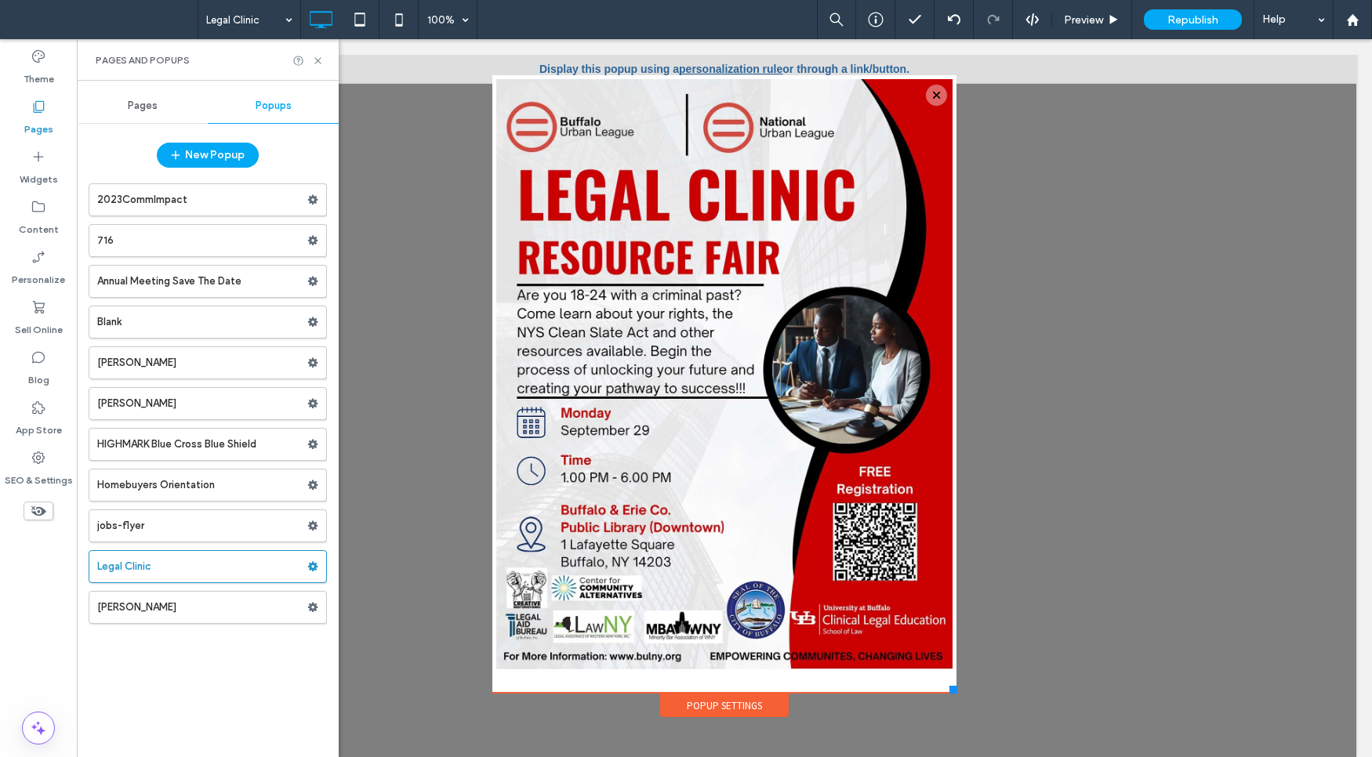
click at [132, 107] on span "Pages" at bounding box center [143, 106] width 30 height 13
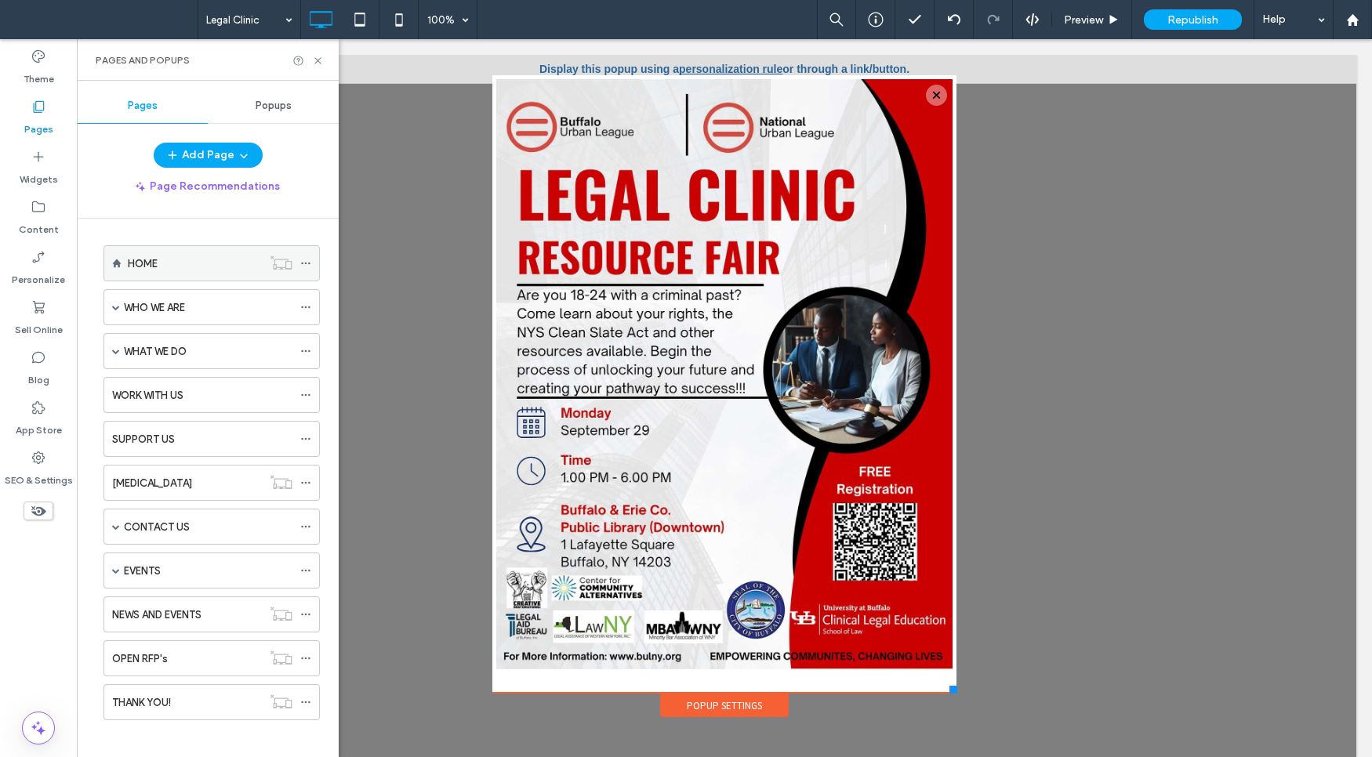
click at [178, 270] on div "HOME" at bounding box center [195, 264] width 134 height 16
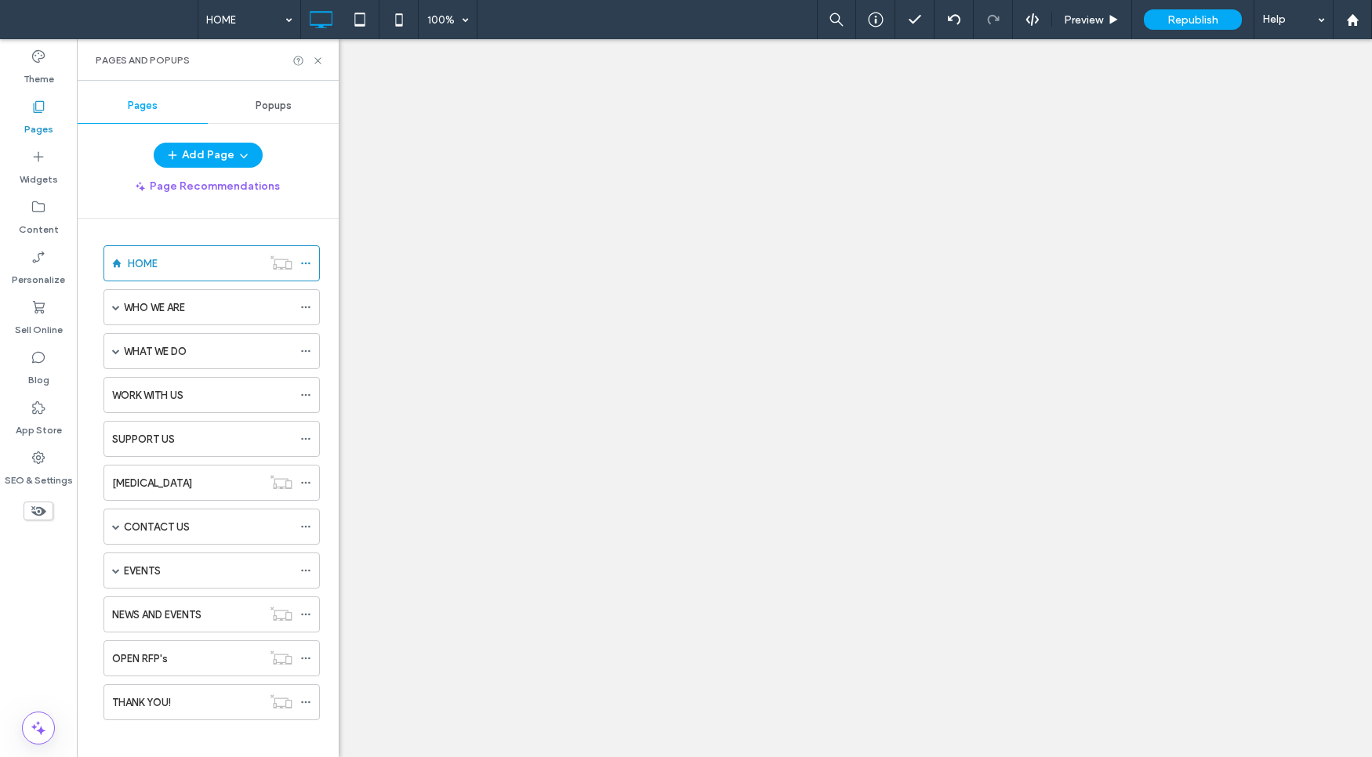
click at [318, 62] on icon at bounding box center [318, 61] width 12 height 12
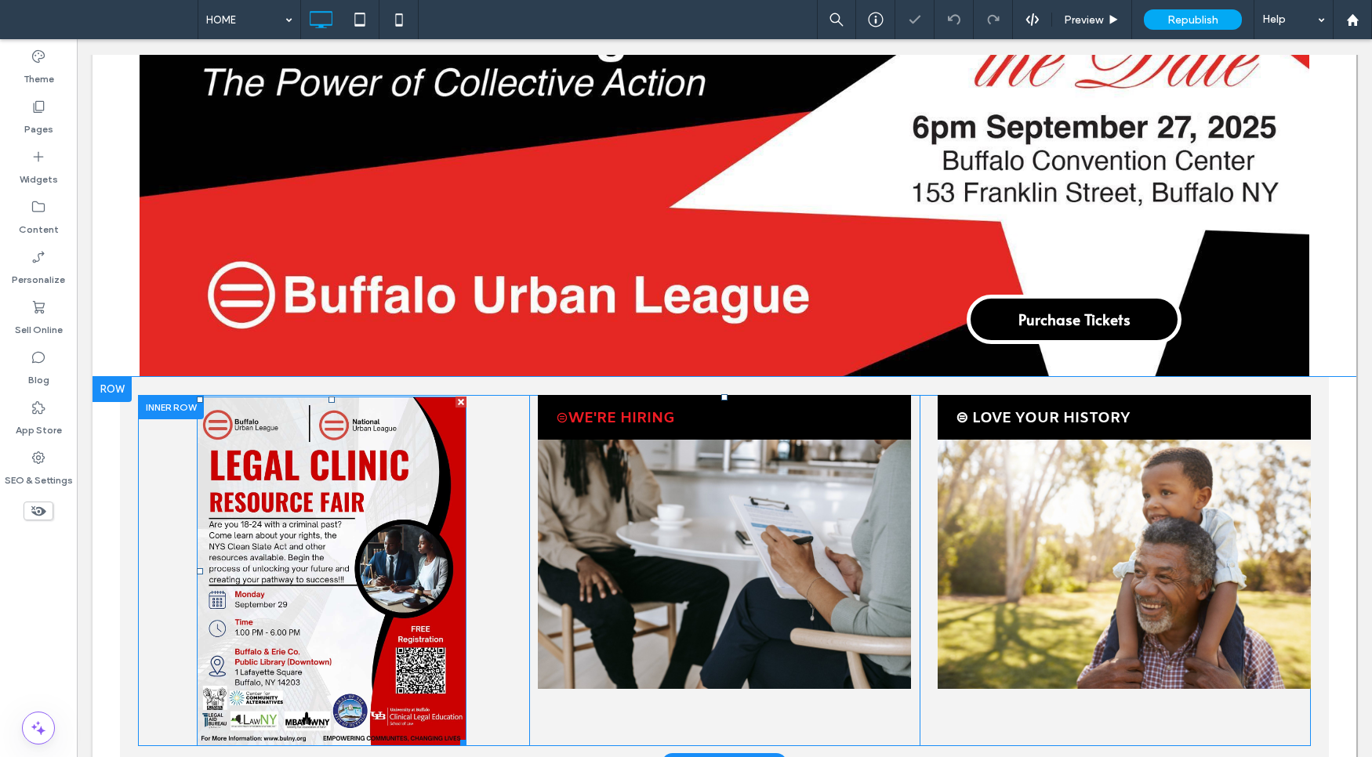
scroll to position [596, 0]
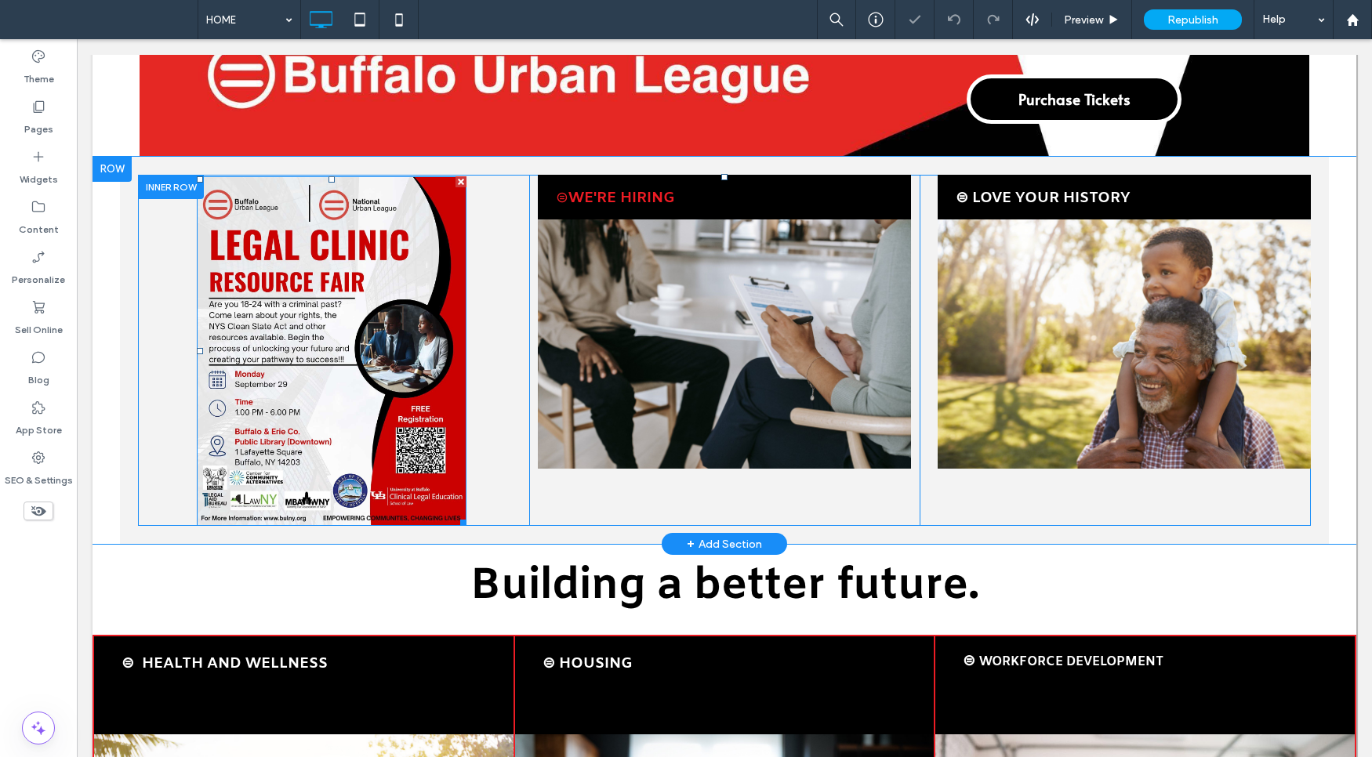
click at [383, 431] on img at bounding box center [332, 351] width 270 height 350
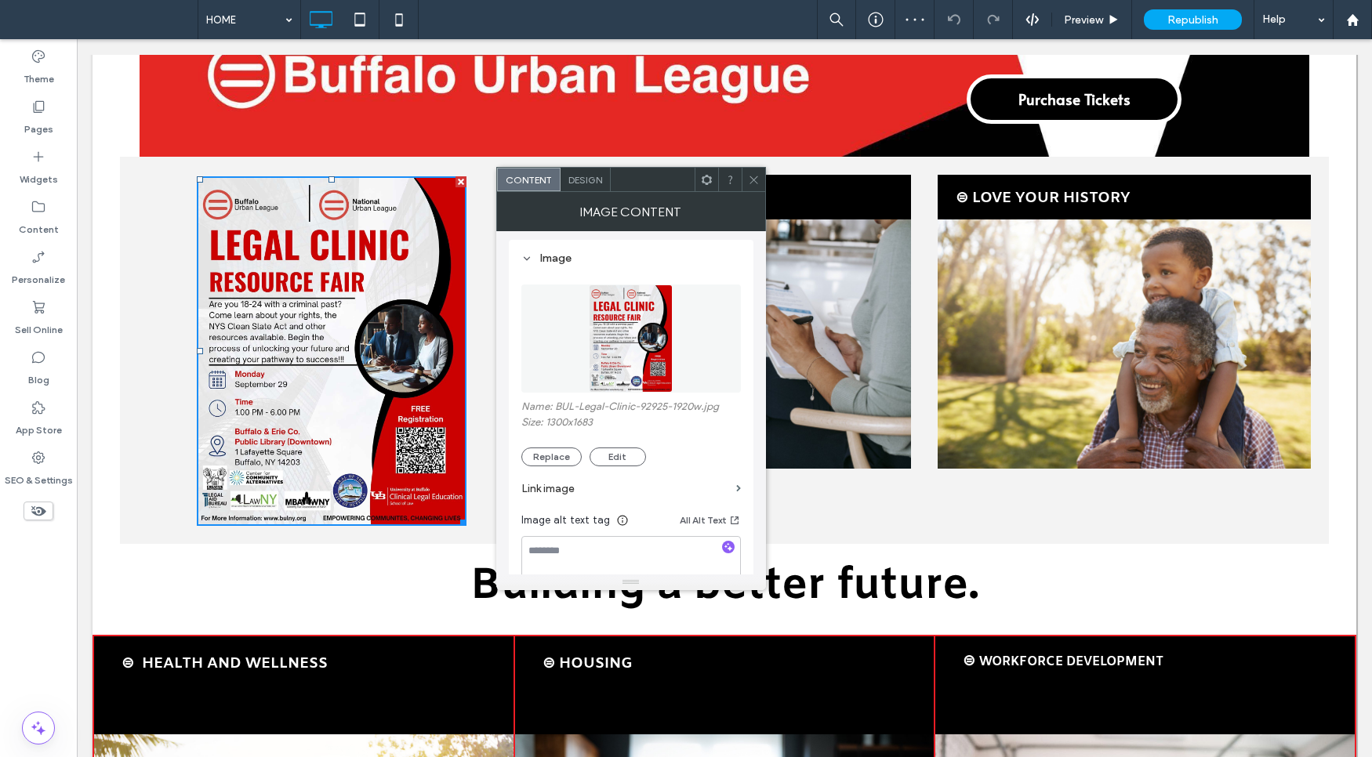
scroll to position [189, 0]
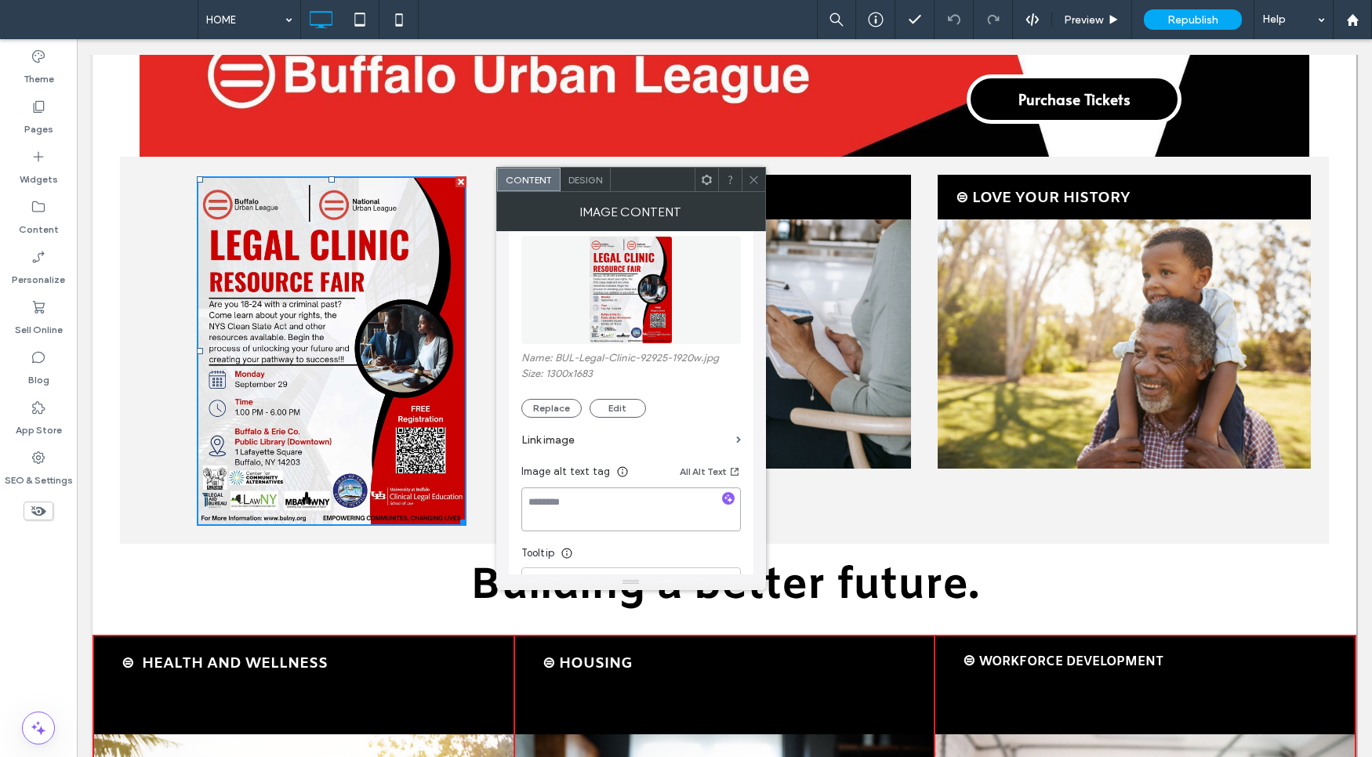
click at [575, 509] on textarea at bounding box center [630, 510] width 219 height 44
drag, startPoint x: 600, startPoint y: 520, endPoint x: 497, endPoint y: 475, distance: 113.0
click at [499, 473] on div "**********" at bounding box center [631, 402] width 270 height 343
type textarea "**********"
click at [752, 176] on icon at bounding box center [754, 180] width 12 height 12
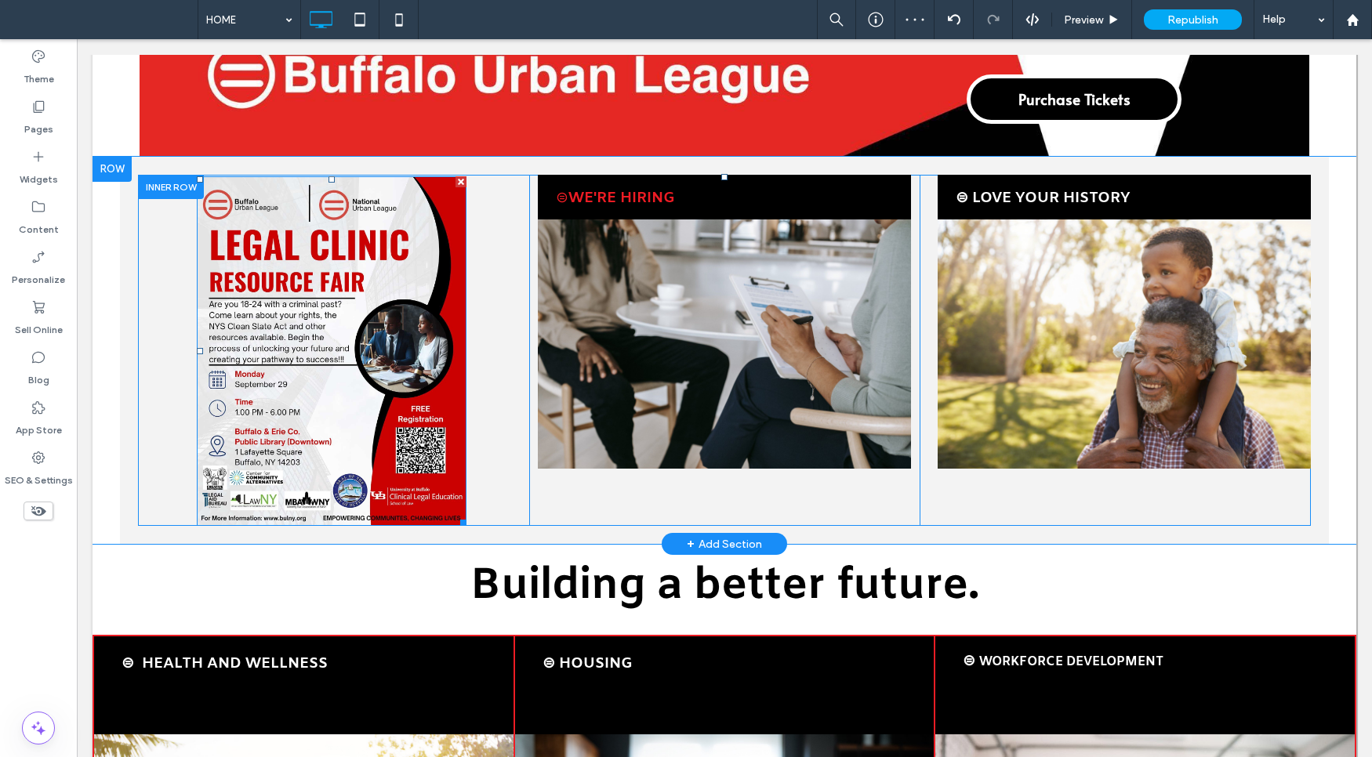
click at [408, 241] on img at bounding box center [332, 351] width 270 height 350
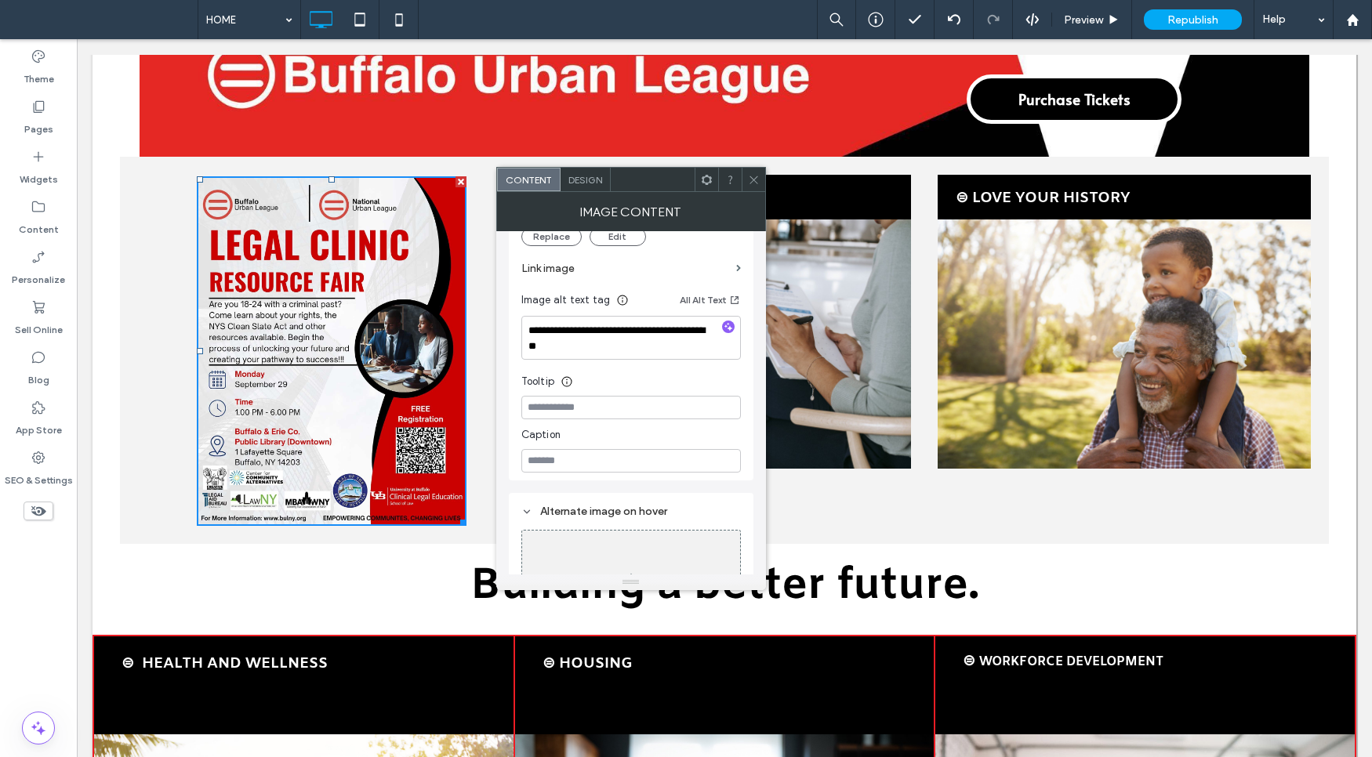
scroll to position [368, 0]
click at [723, 261] on label "Link image" at bounding box center [625, 261] width 208 height 29
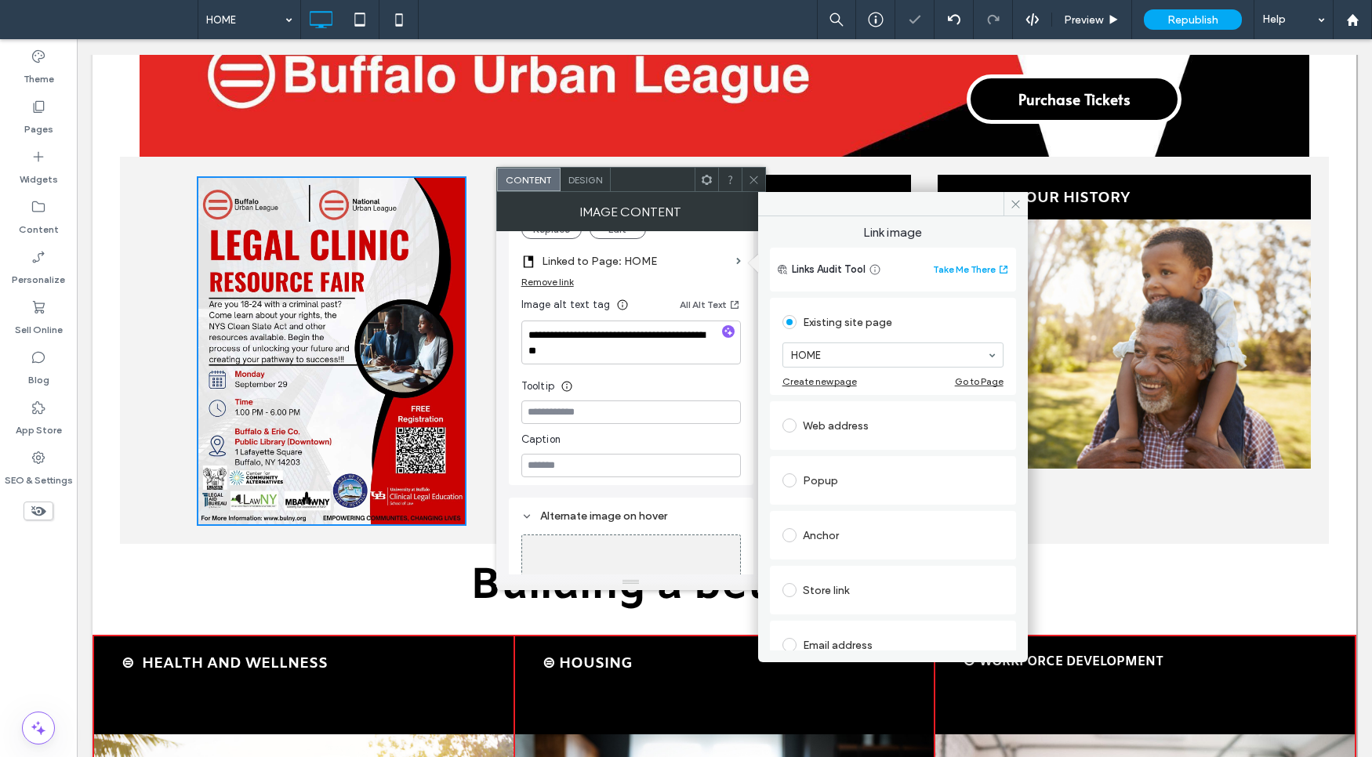
scroll to position [3, 0]
click at [847, 477] on div "Popup" at bounding box center [892, 477] width 221 height 25
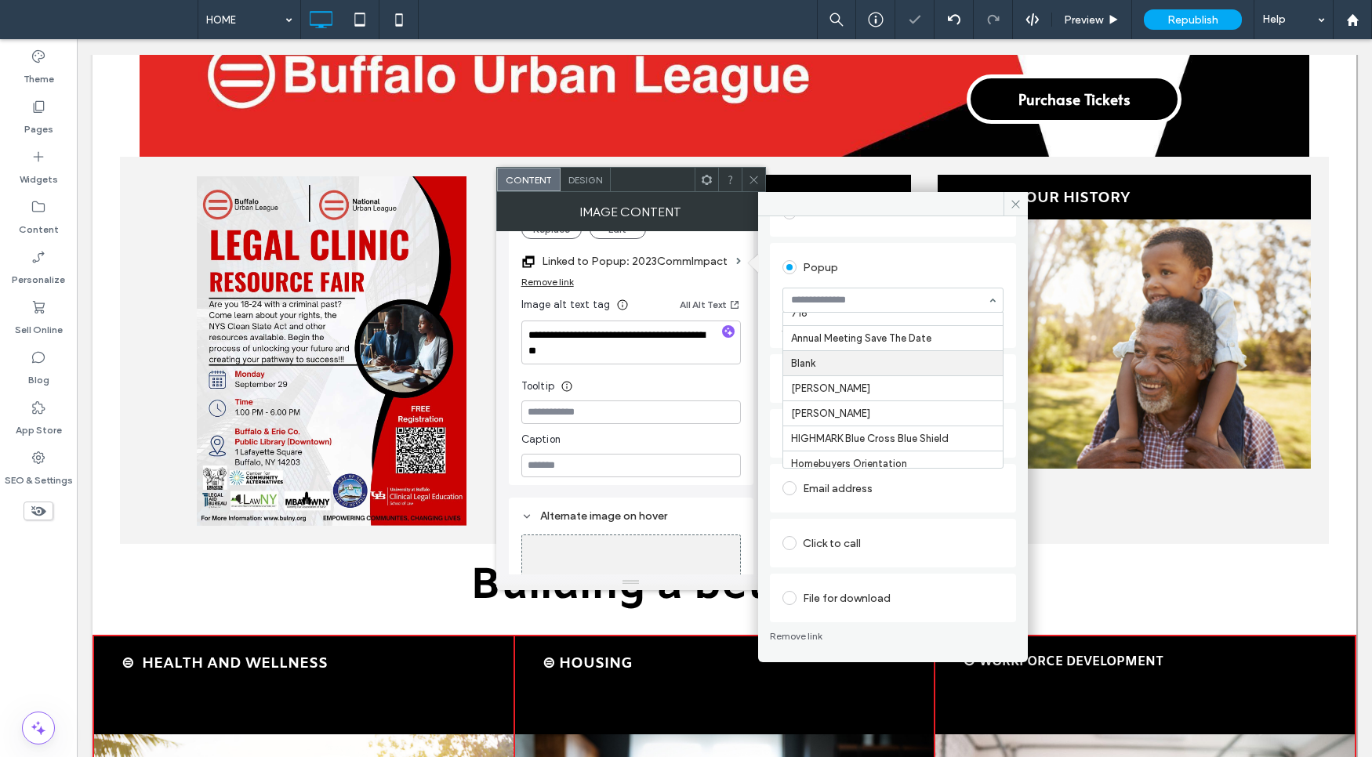
scroll to position [120, 0]
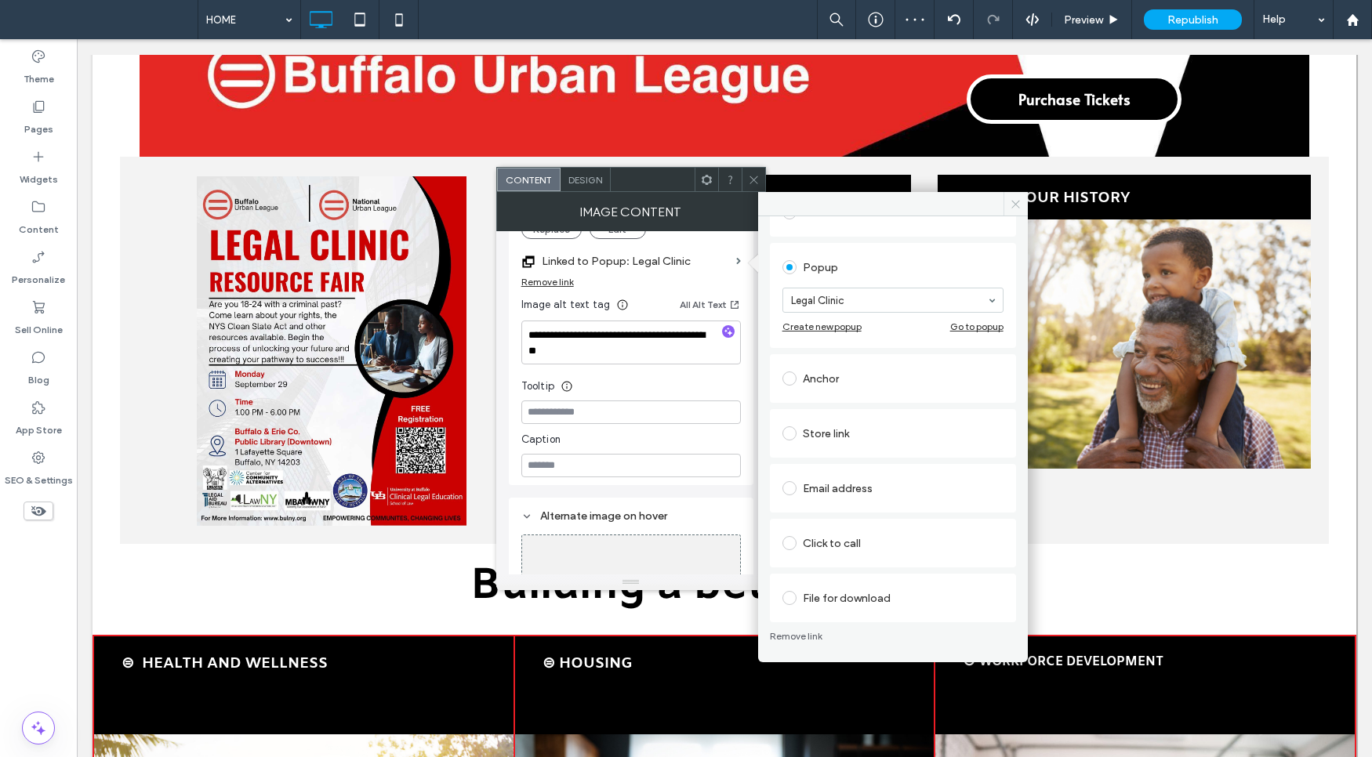
drag, startPoint x: 1021, startPoint y: 203, endPoint x: 709, endPoint y: 158, distance: 315.1
click at [1021, 203] on icon at bounding box center [1016, 204] width 12 height 12
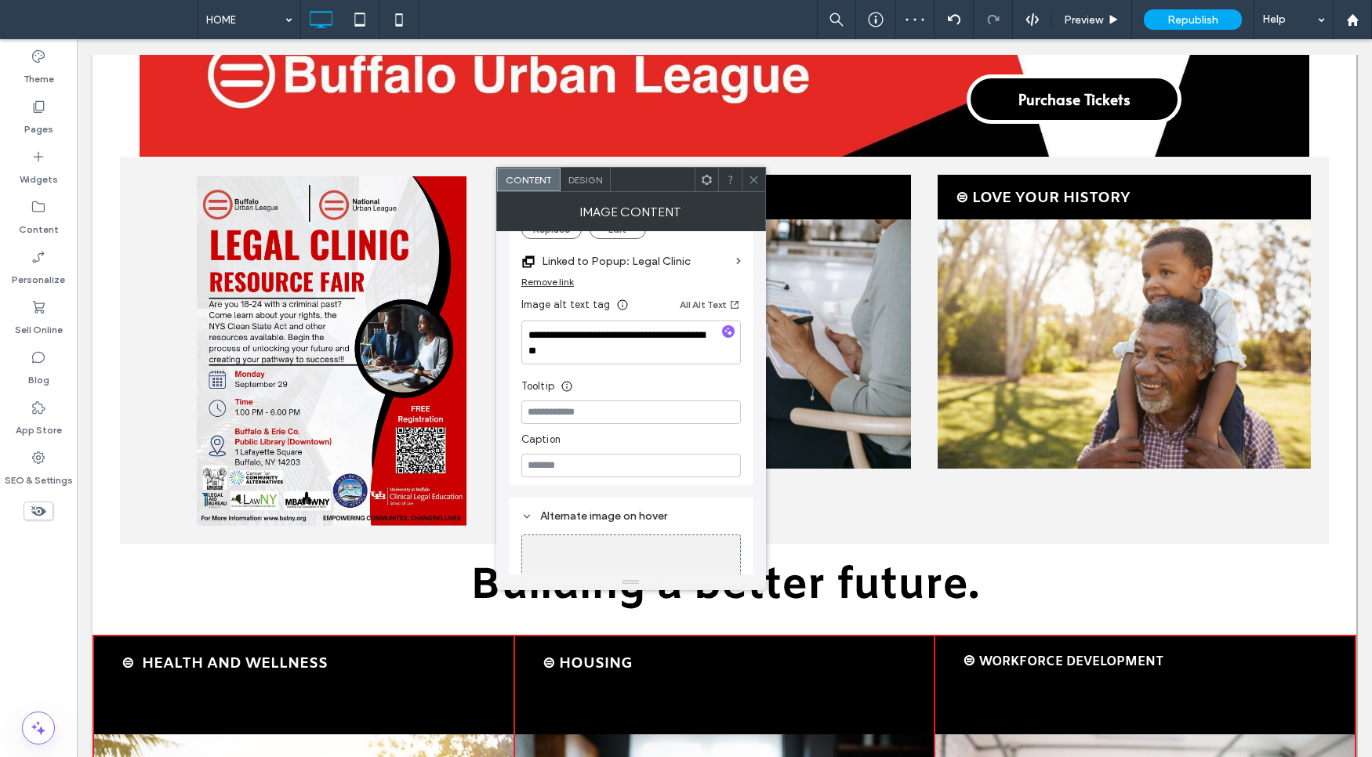
click at [752, 174] on icon at bounding box center [754, 180] width 12 height 12
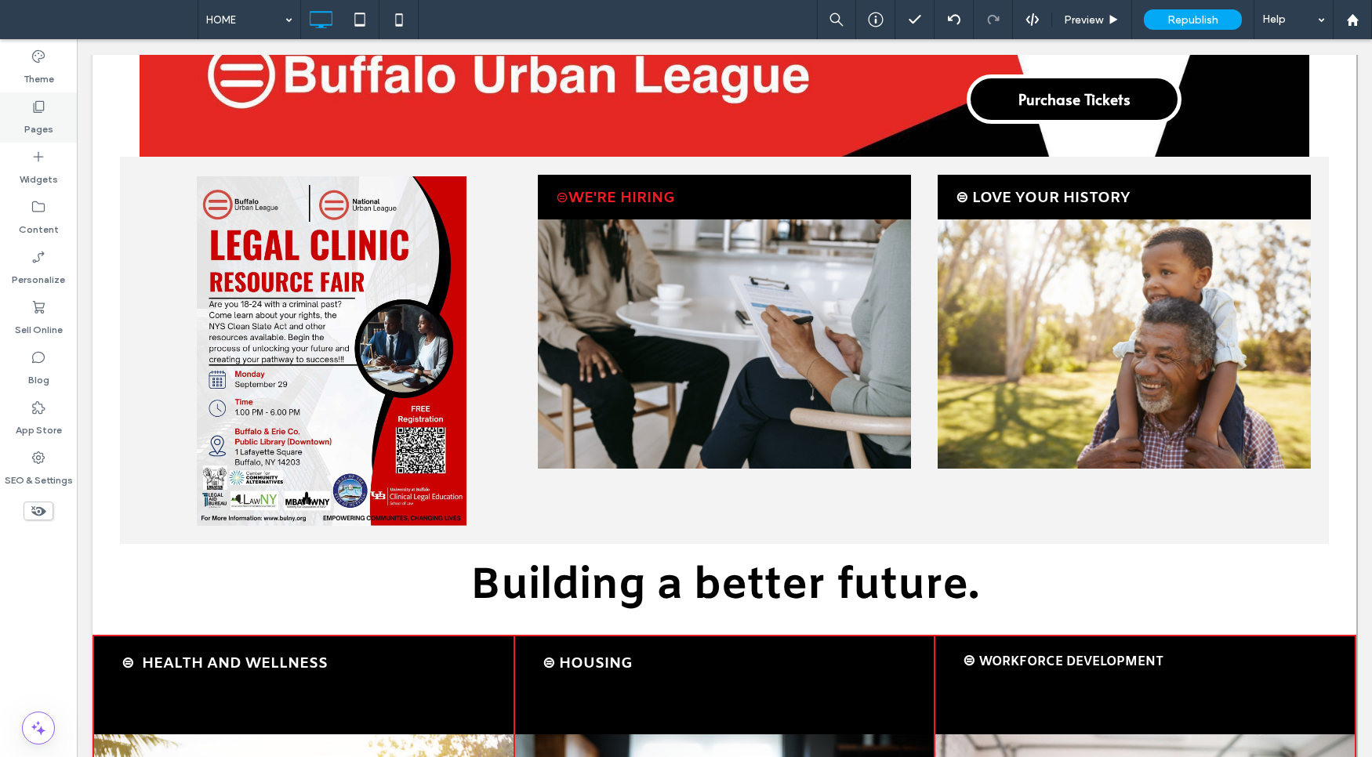
click at [45, 99] on icon at bounding box center [39, 107] width 16 height 16
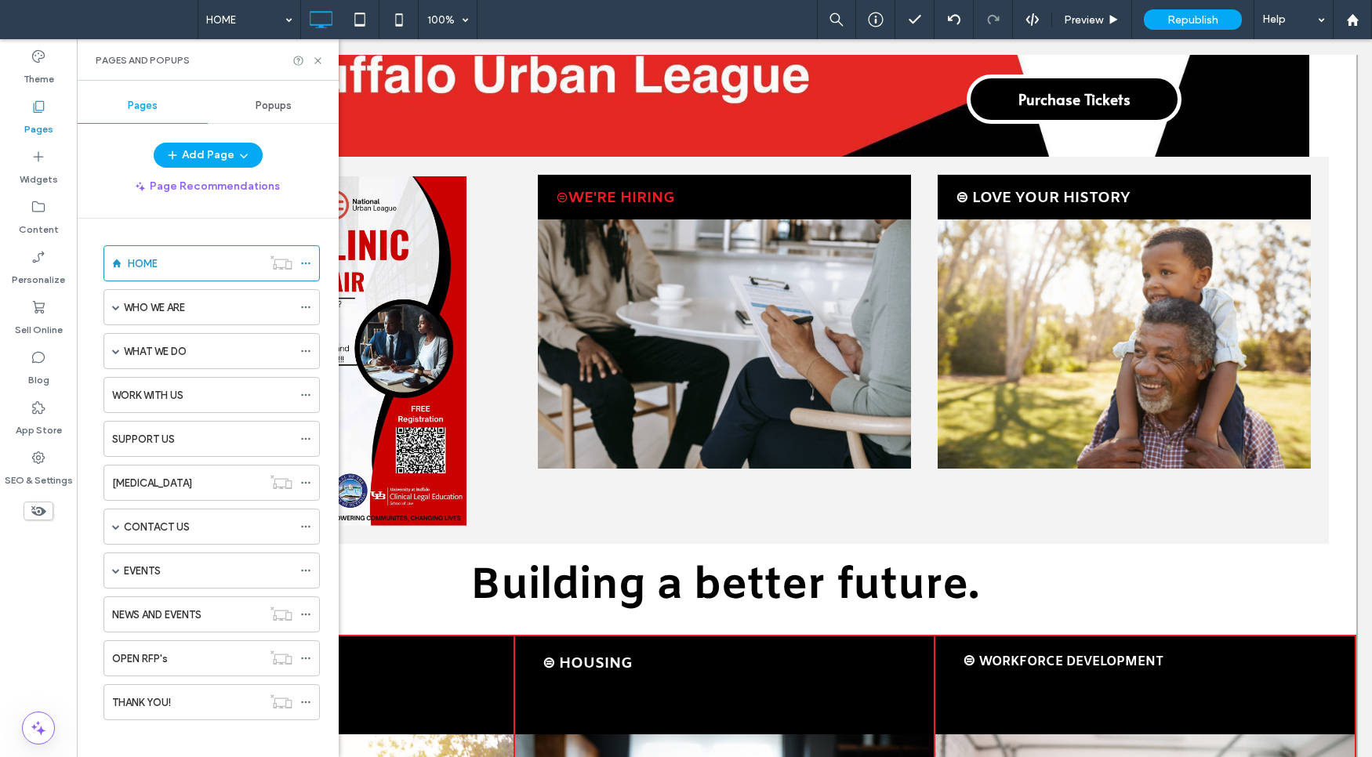
click at [275, 103] on span "Popups" at bounding box center [274, 106] width 36 height 13
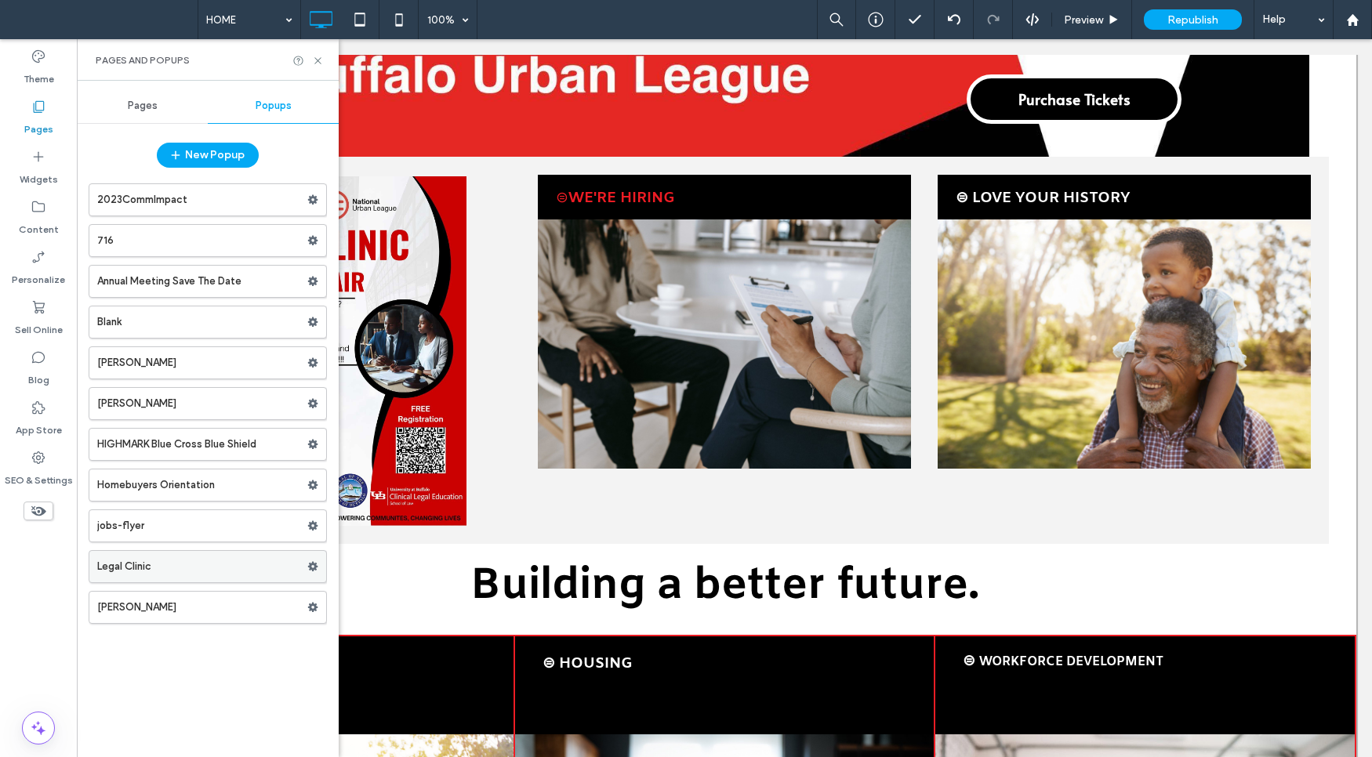
click at [180, 560] on label "Legal Clinic" at bounding box center [202, 566] width 210 height 31
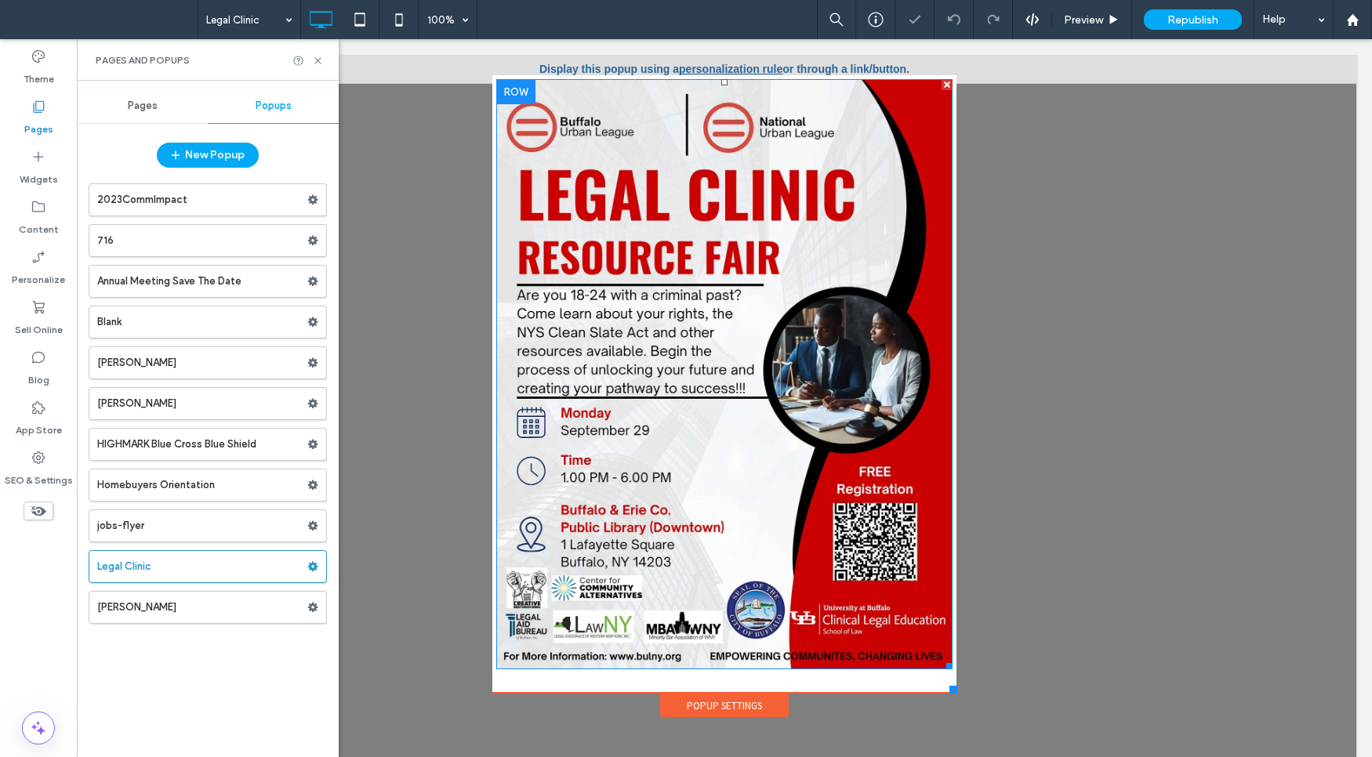
click at [645, 368] on img at bounding box center [724, 374] width 456 height 590
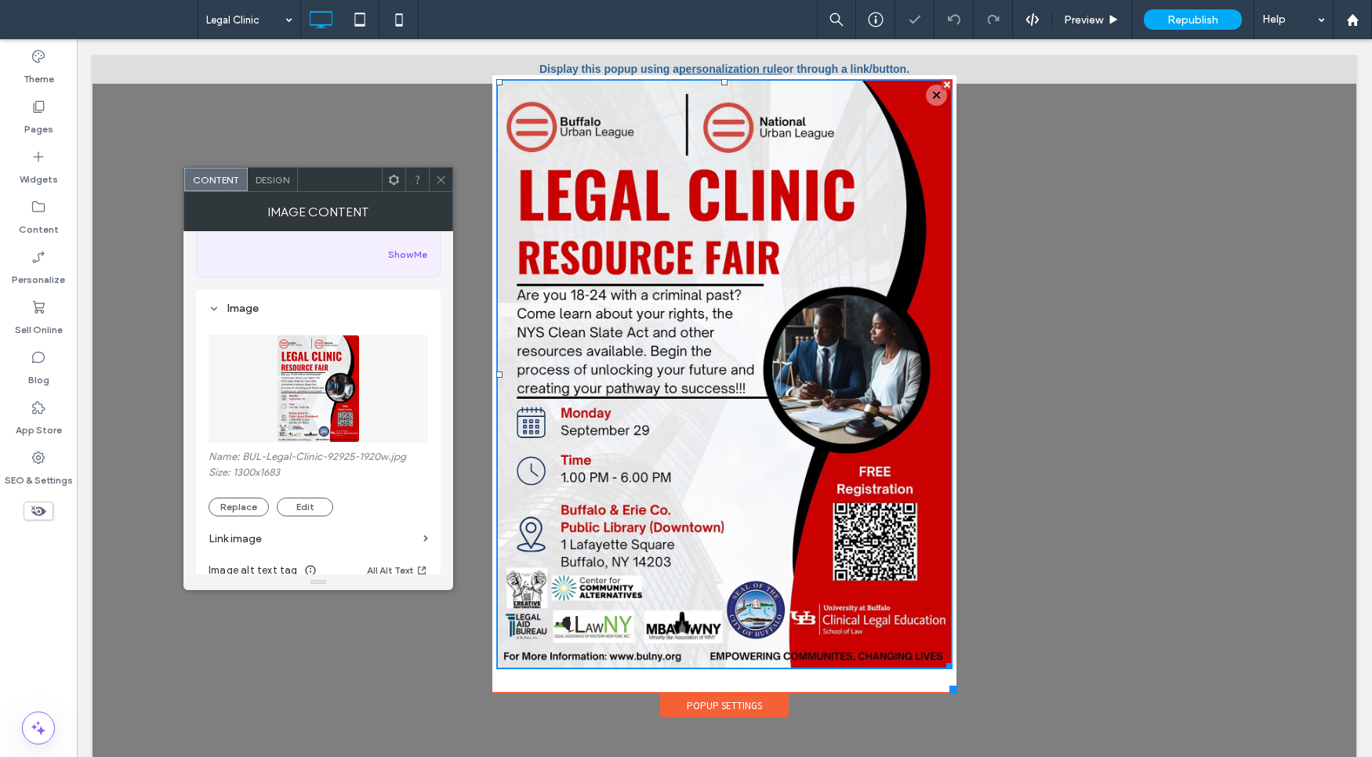
scroll to position [359, 0]
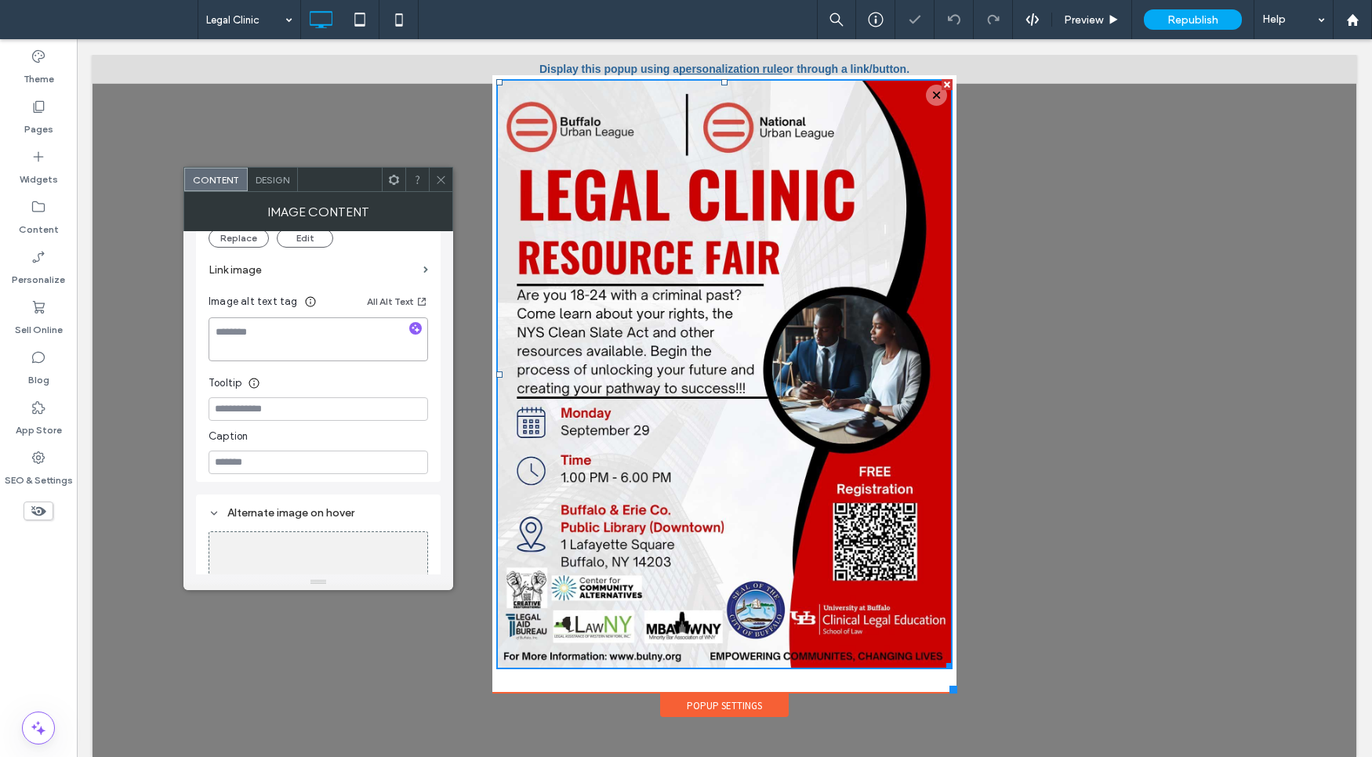
click at [264, 346] on textarea at bounding box center [317, 339] width 219 height 44
paste textarea "**********"
type textarea "**********"
click at [445, 179] on icon at bounding box center [441, 180] width 12 height 12
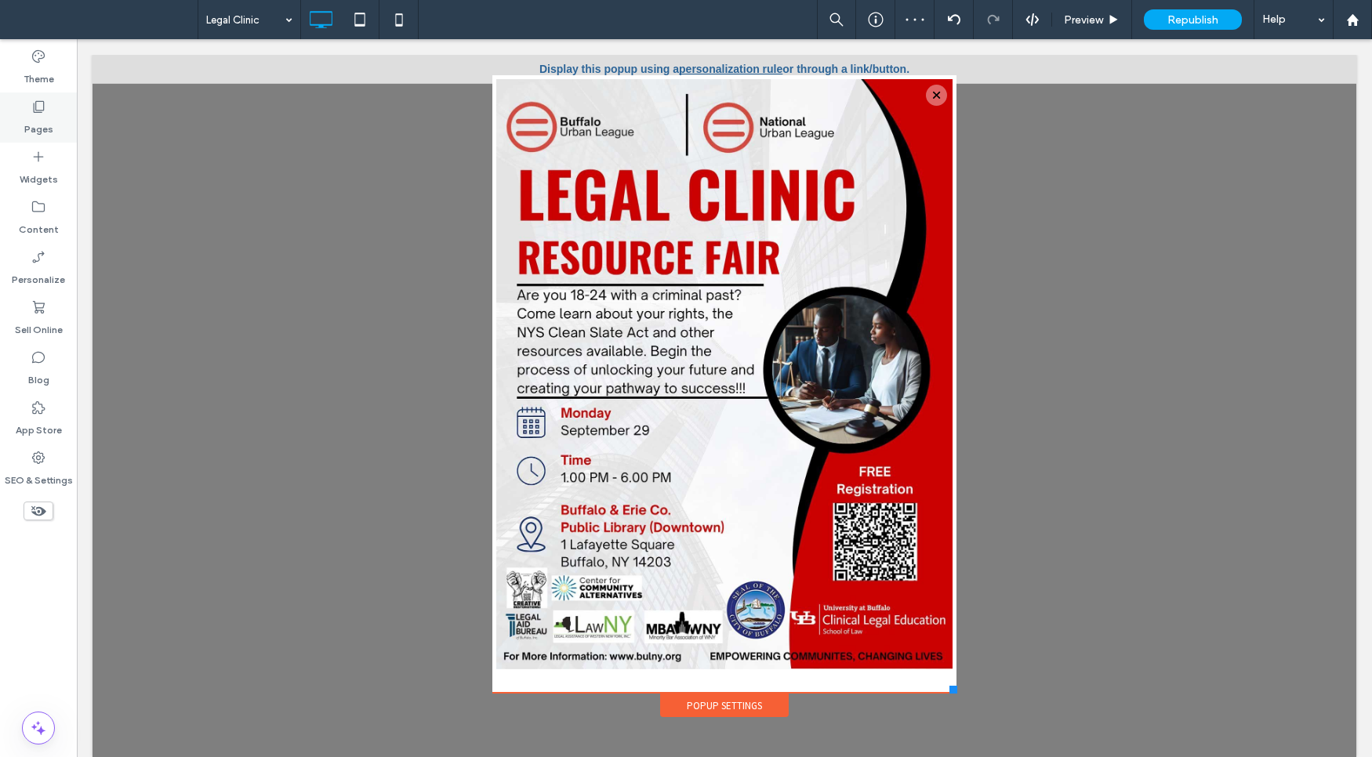
click at [32, 95] on div "Pages" at bounding box center [38, 117] width 77 height 50
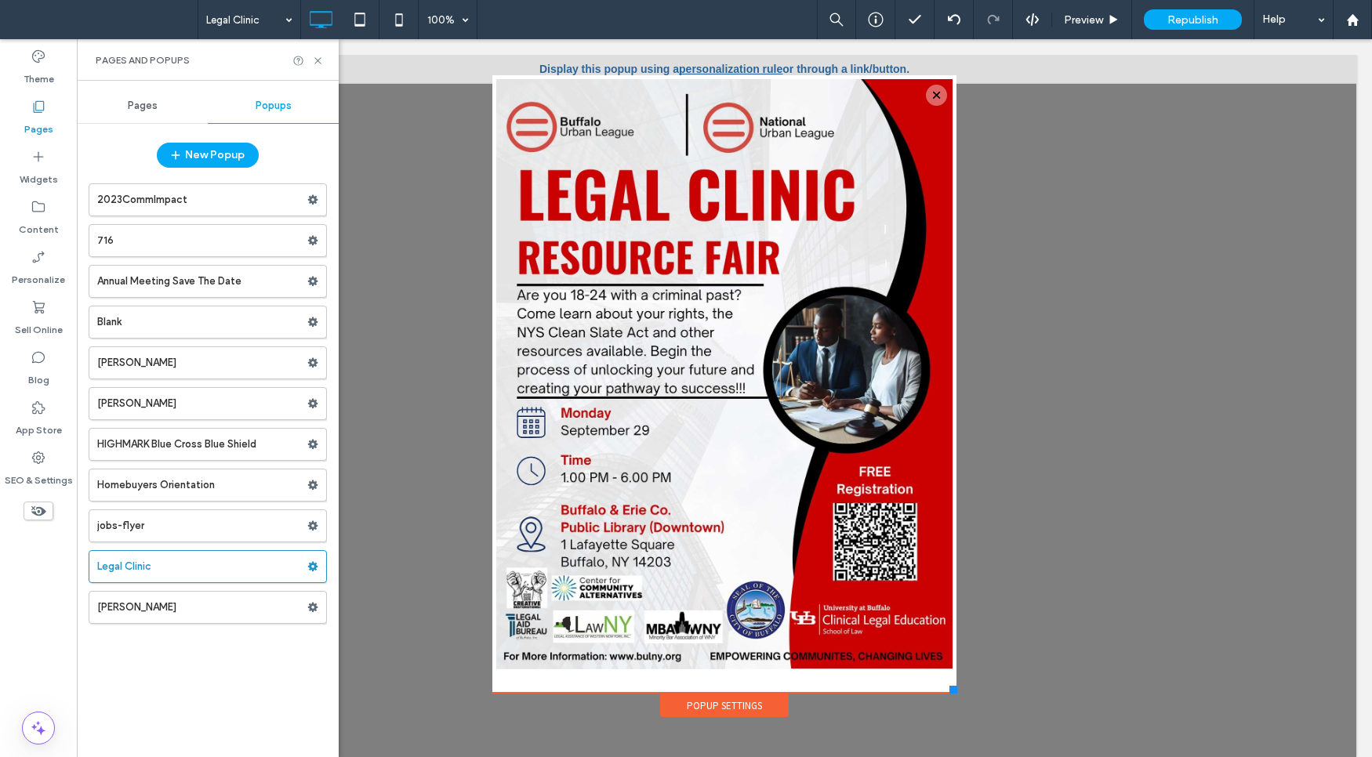
click at [154, 107] on span "Pages" at bounding box center [143, 106] width 30 height 13
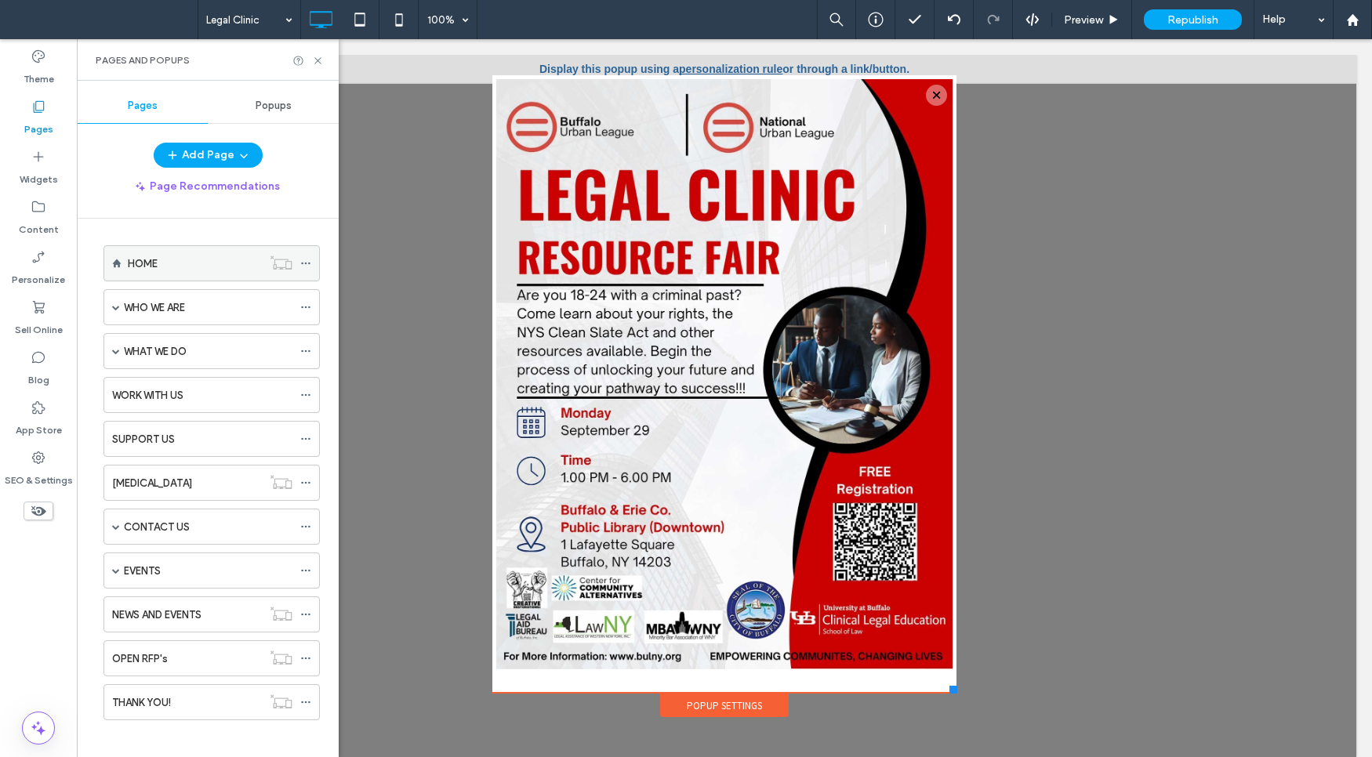
click at [166, 264] on div "HOME" at bounding box center [195, 264] width 134 height 16
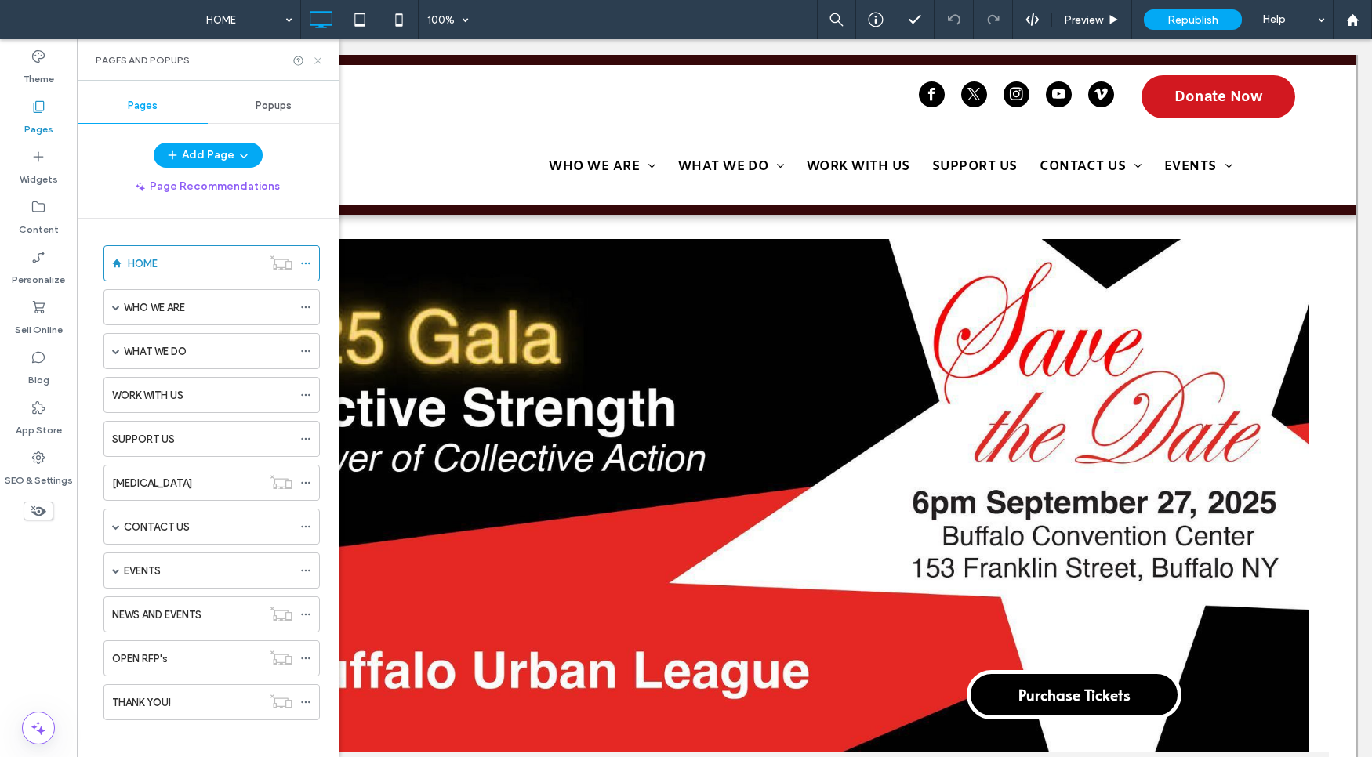
click at [321, 56] on icon at bounding box center [318, 61] width 12 height 12
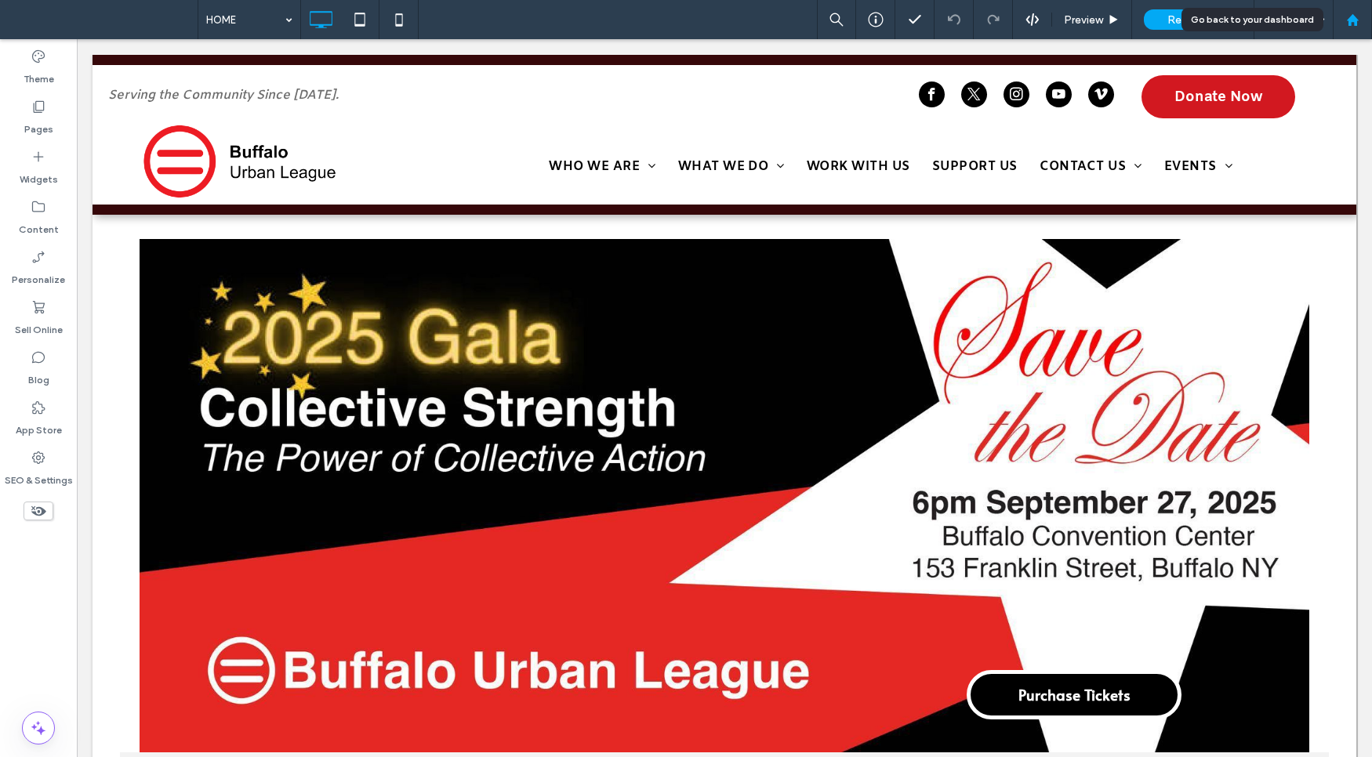
click at [1356, 15] on icon at bounding box center [1352, 19] width 13 height 13
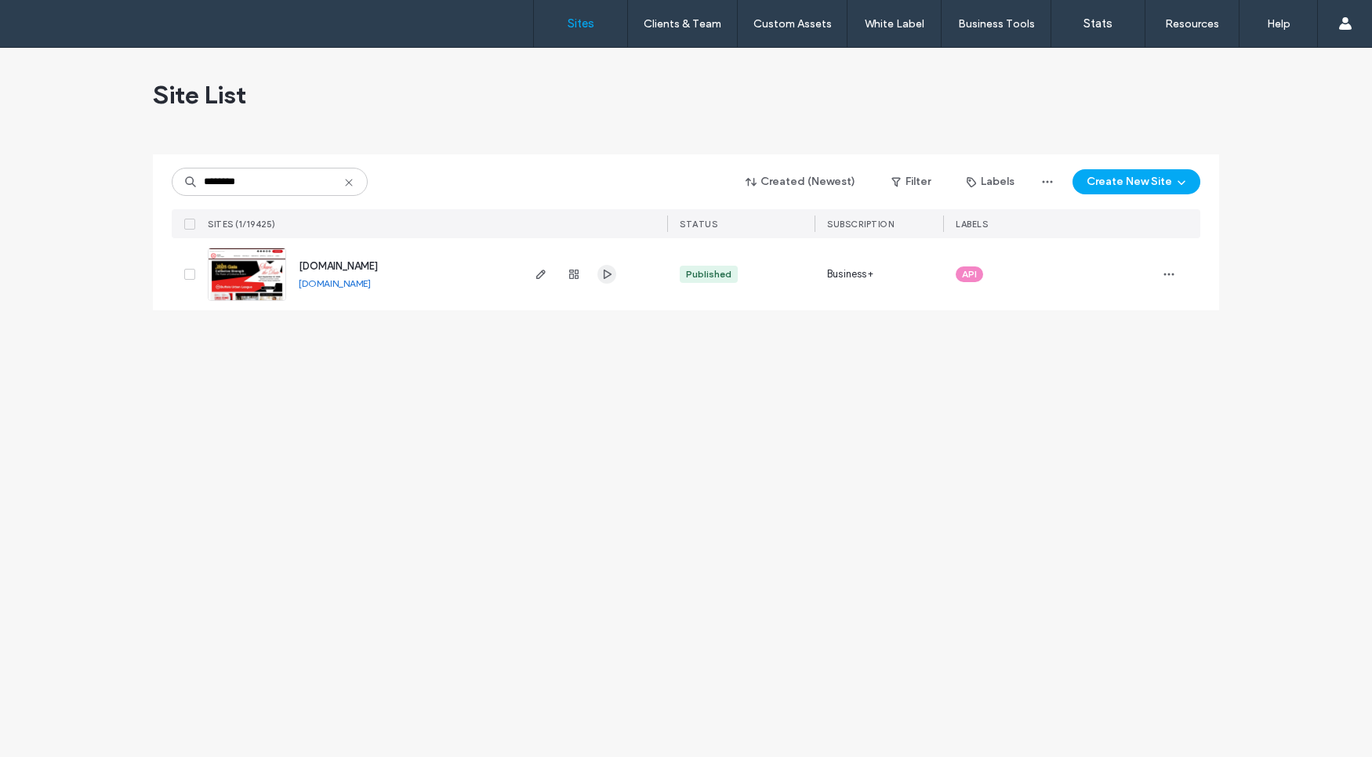
click at [604, 281] on span "button" at bounding box center [606, 274] width 19 height 19
click at [256, 274] on img at bounding box center [246, 301] width 77 height 107
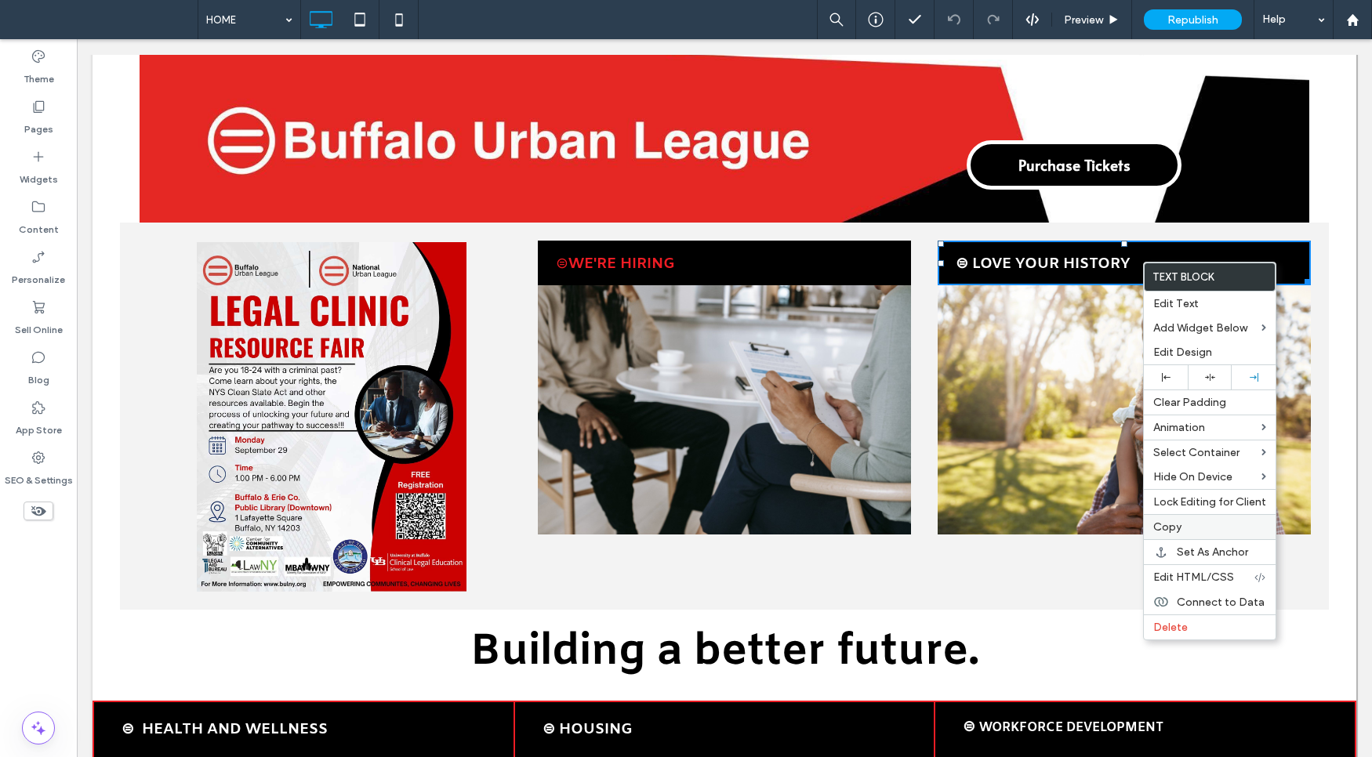
click at [1191, 528] on label "Copy" at bounding box center [1209, 526] width 113 height 13
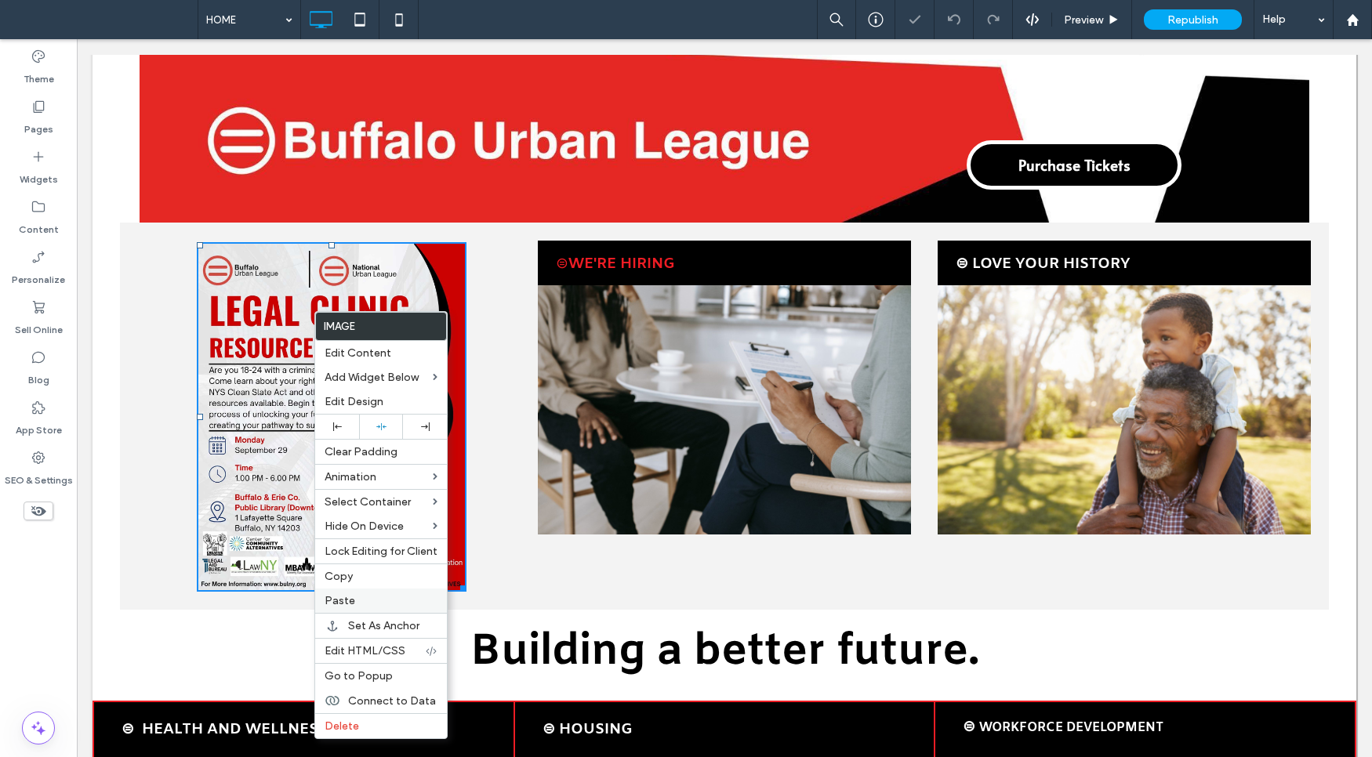
click at [404, 604] on label "Paste" at bounding box center [380, 600] width 113 height 13
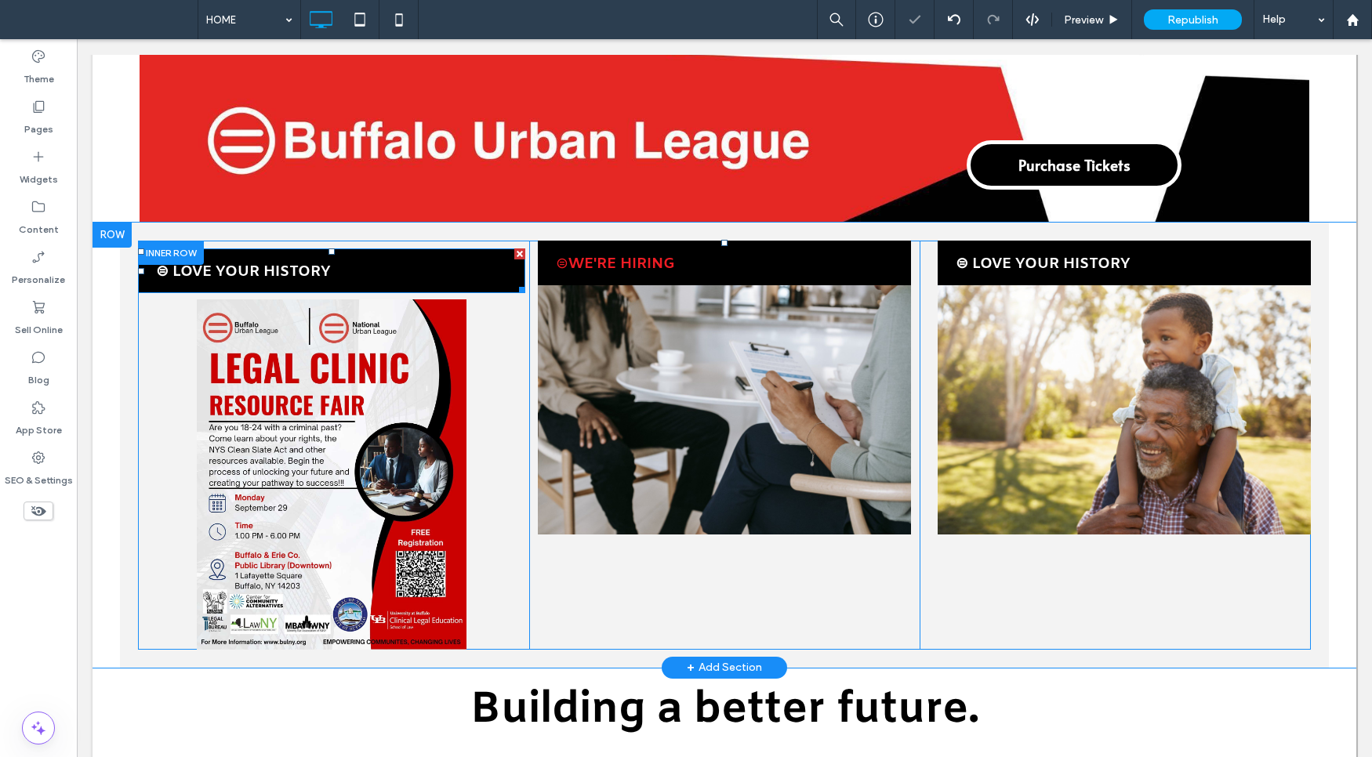
click at [314, 266] on link "LOVE YOUR HISTORY" at bounding box center [251, 272] width 158 height 20
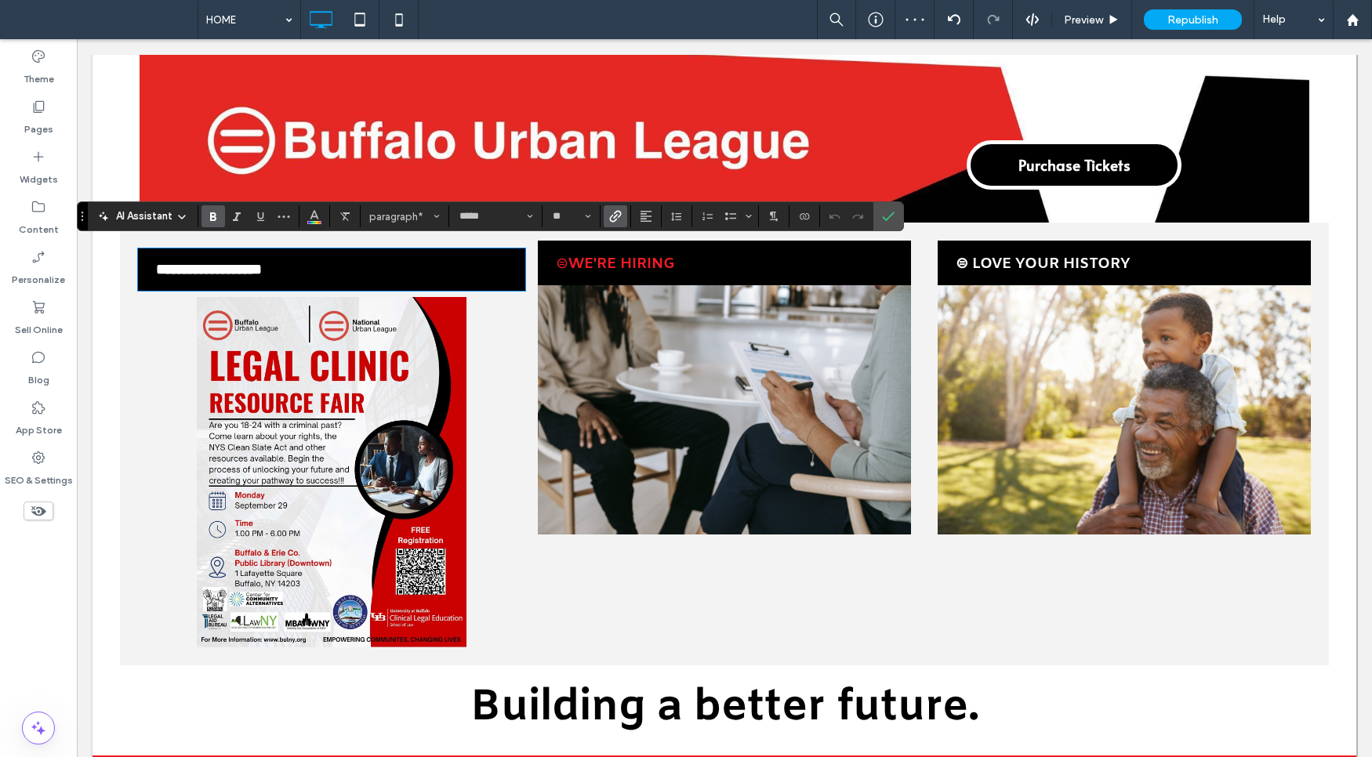
drag, startPoint x: 339, startPoint y: 264, endPoint x: 353, endPoint y: 263, distance: 13.4
click at [339, 263] on p "**********" at bounding box center [340, 270] width 369 height 23
drag, startPoint x: 356, startPoint y: 263, endPoint x: 183, endPoint y: 268, distance: 172.5
click at [183, 268] on p "**********" at bounding box center [340, 270] width 369 height 23
type input "*****"
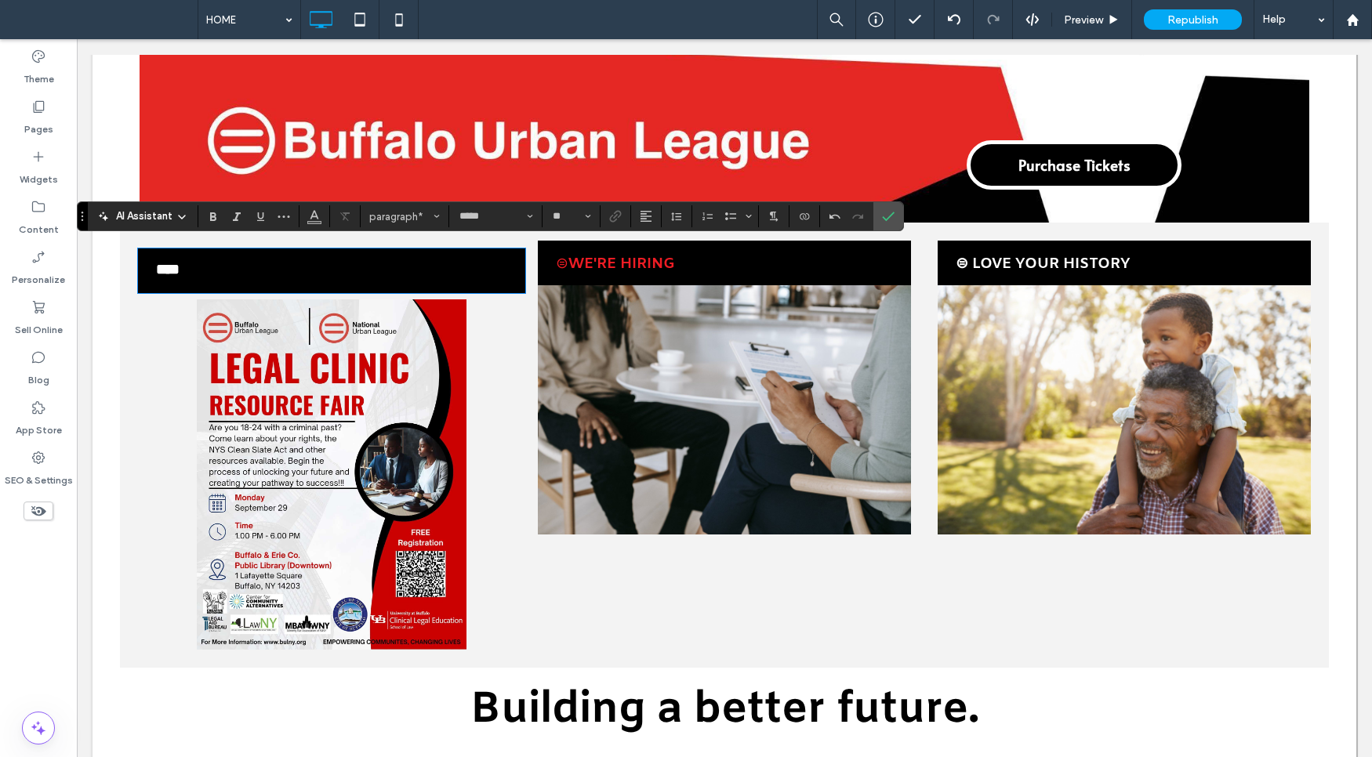
type input "**"
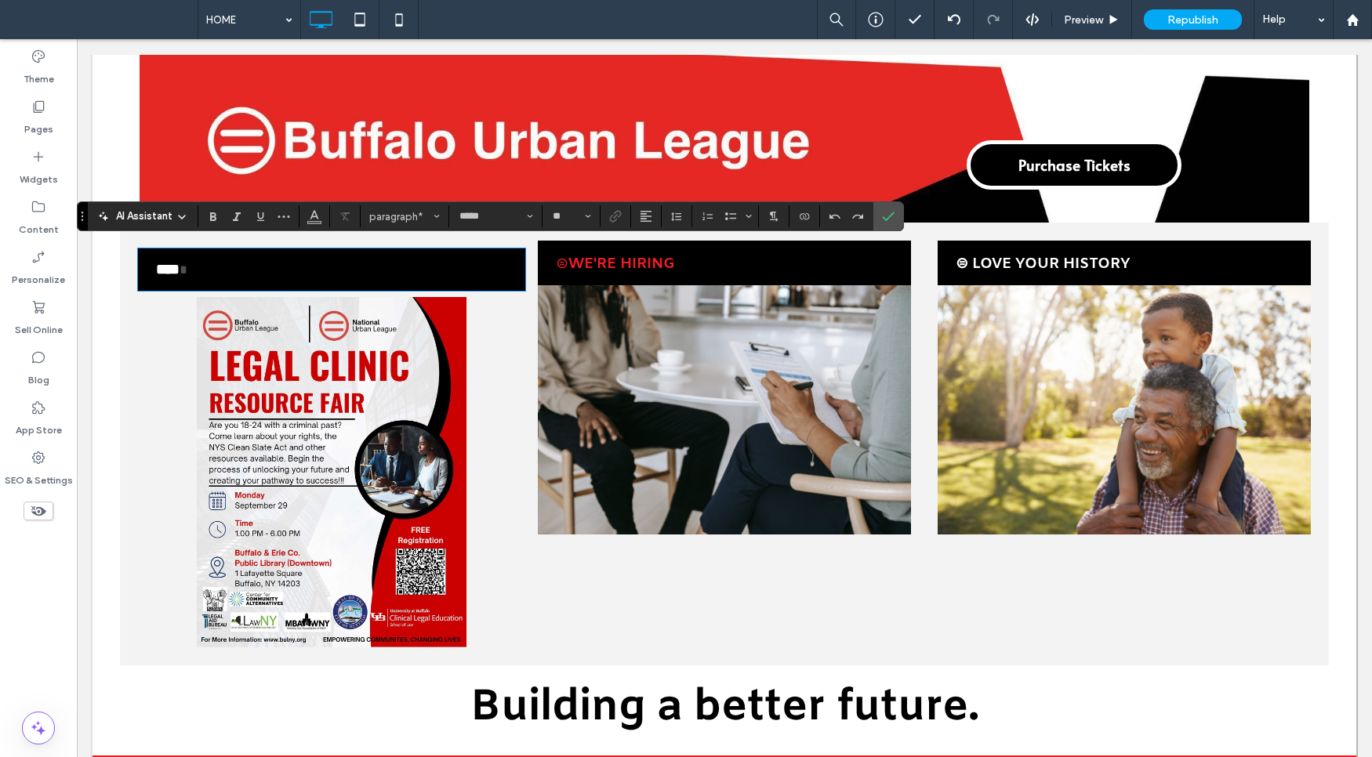
type input "*****"
type input "**"
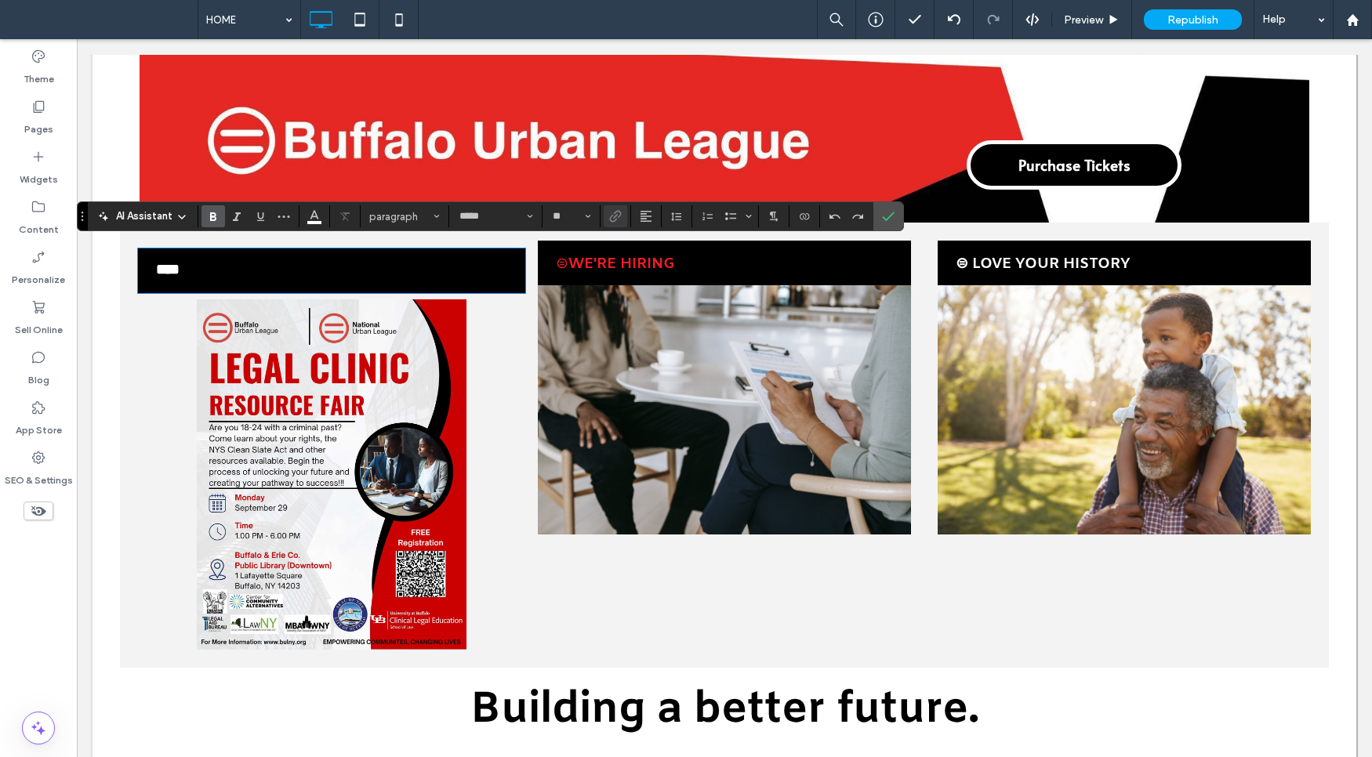
type input "*****"
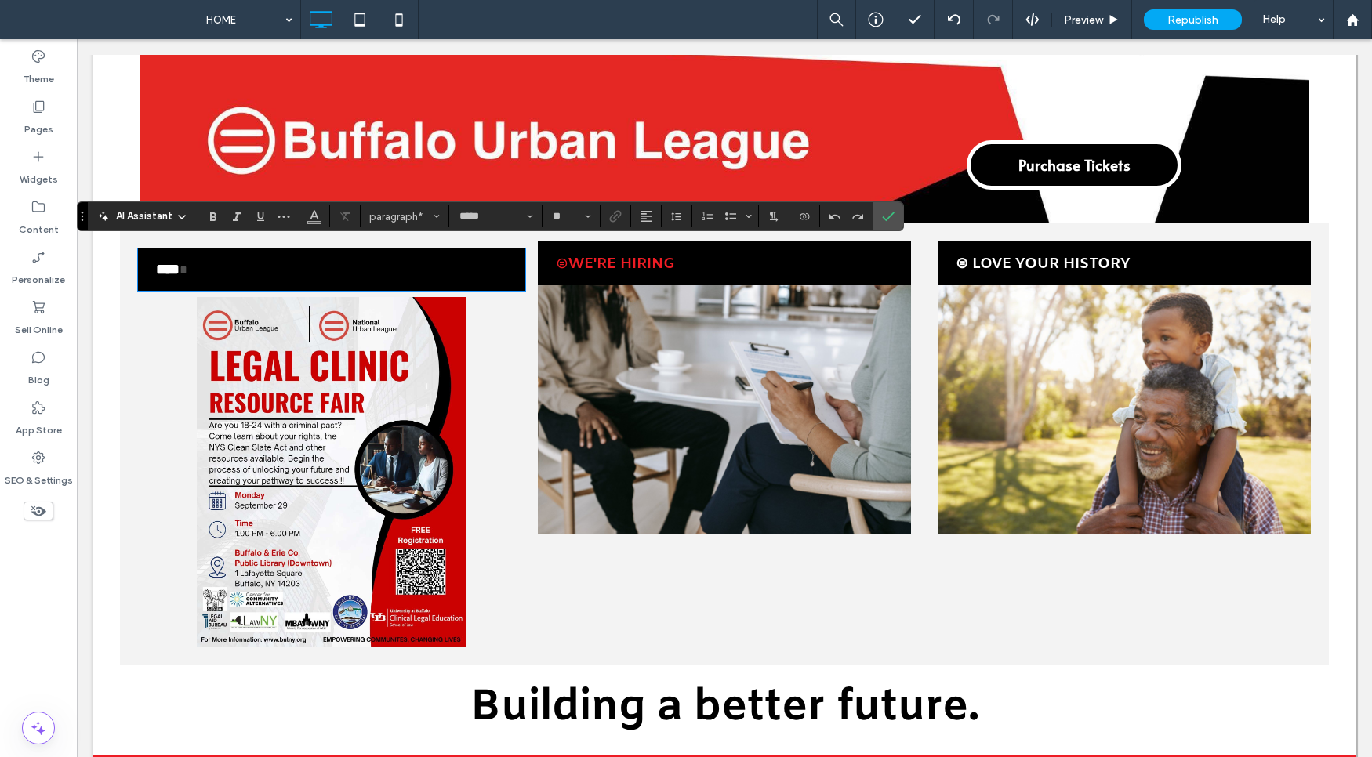
type input "**"
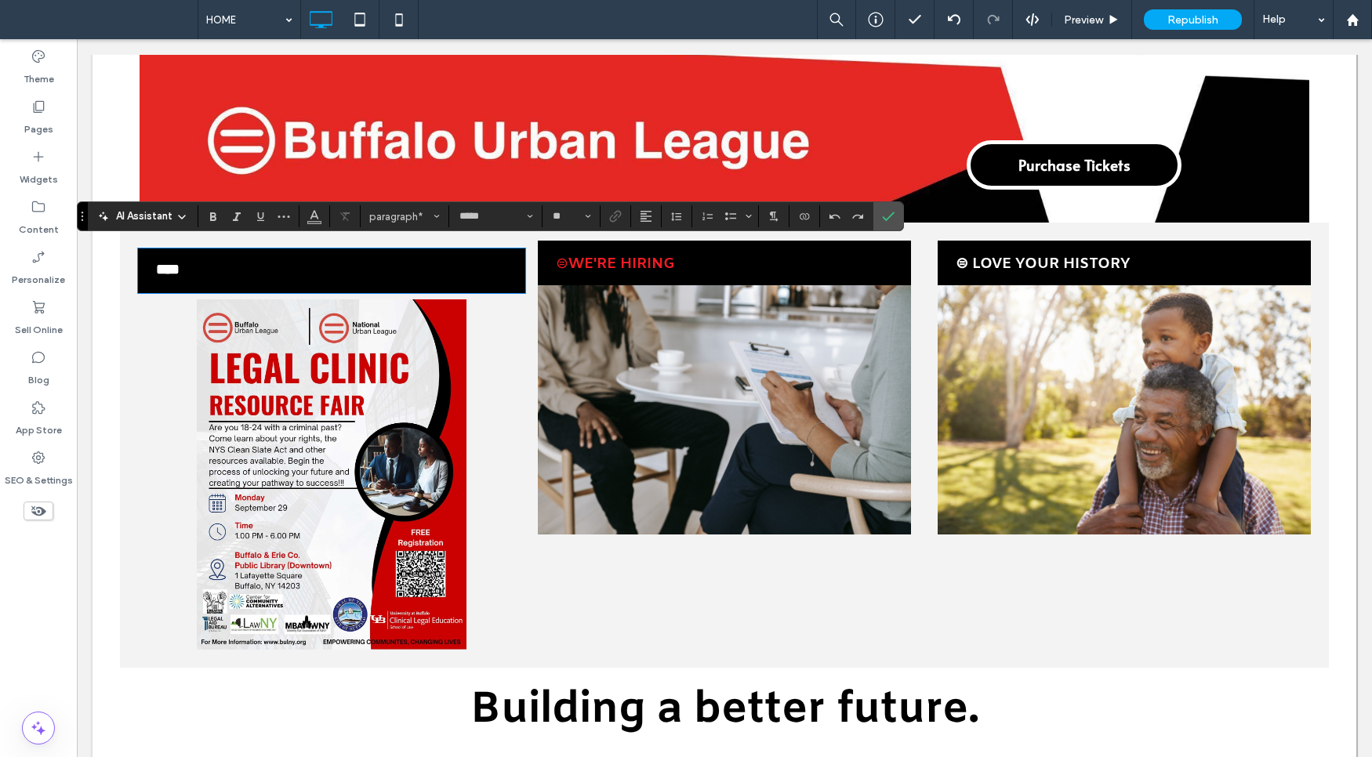
type input "*****"
click at [179, 262] on strong "**" at bounding box center [174, 269] width 12 height 15
click at [894, 214] on label "Confirm" at bounding box center [888, 216] width 24 height 28
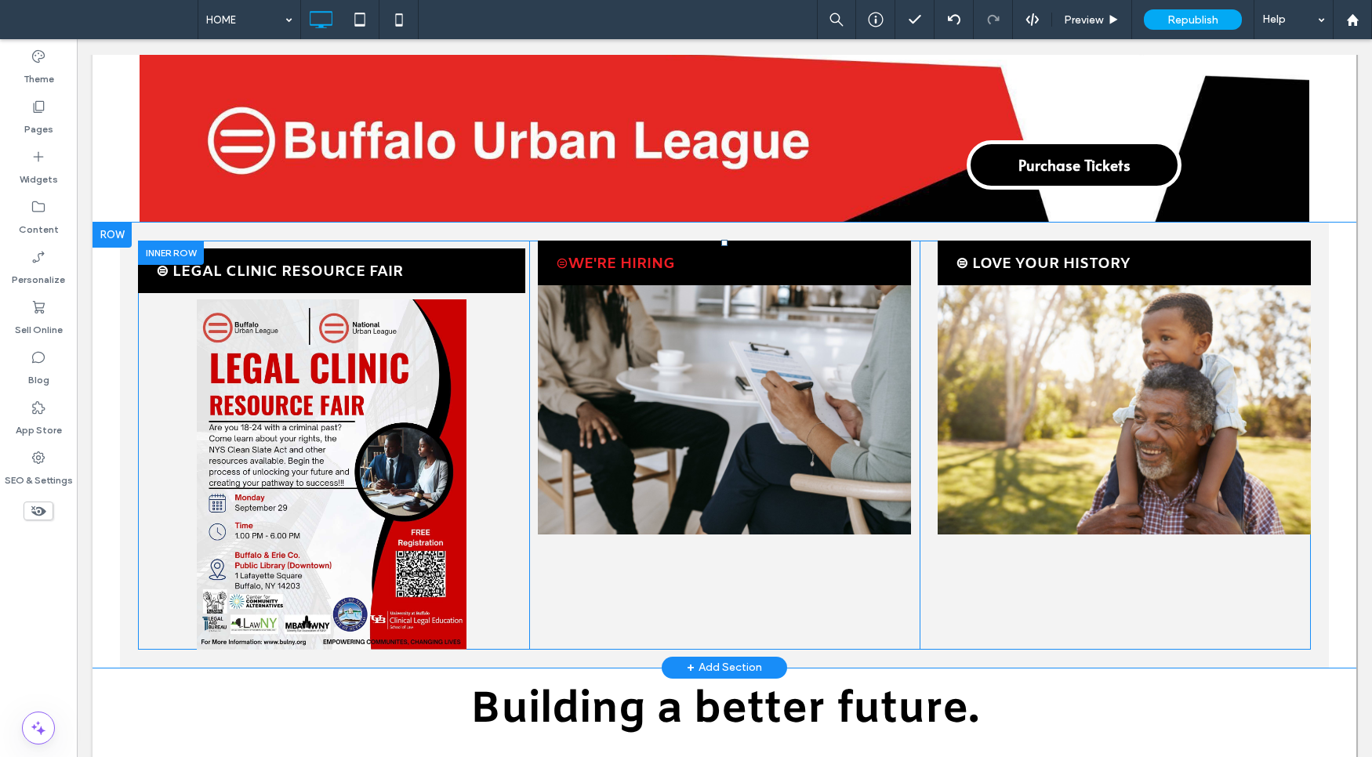
click at [475, 241] on div "⊜ B .U.R.C. ⊜ LEGAL CLINIC RESOURCE FAIR Click To Paste" at bounding box center [333, 445] width 391 height 409
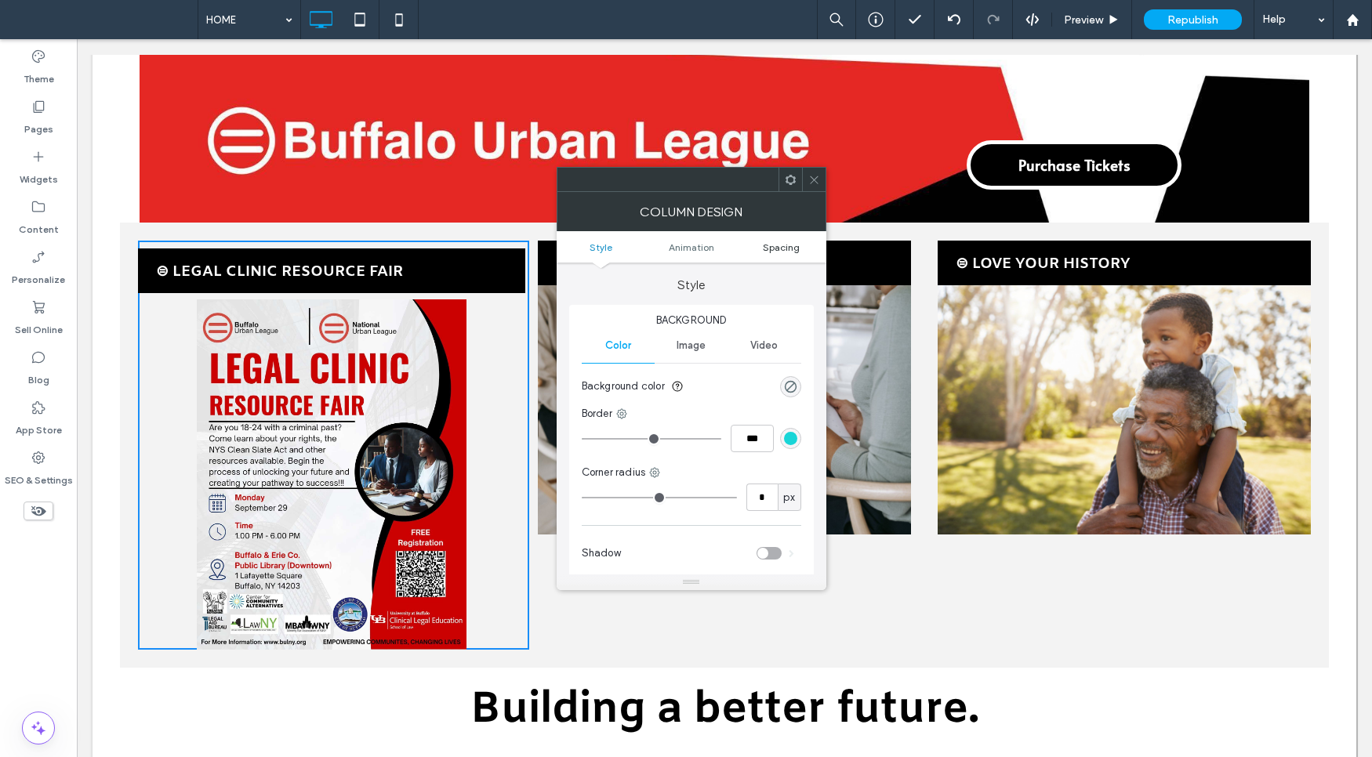
click at [775, 248] on span "Spacing" at bounding box center [781, 247] width 37 height 12
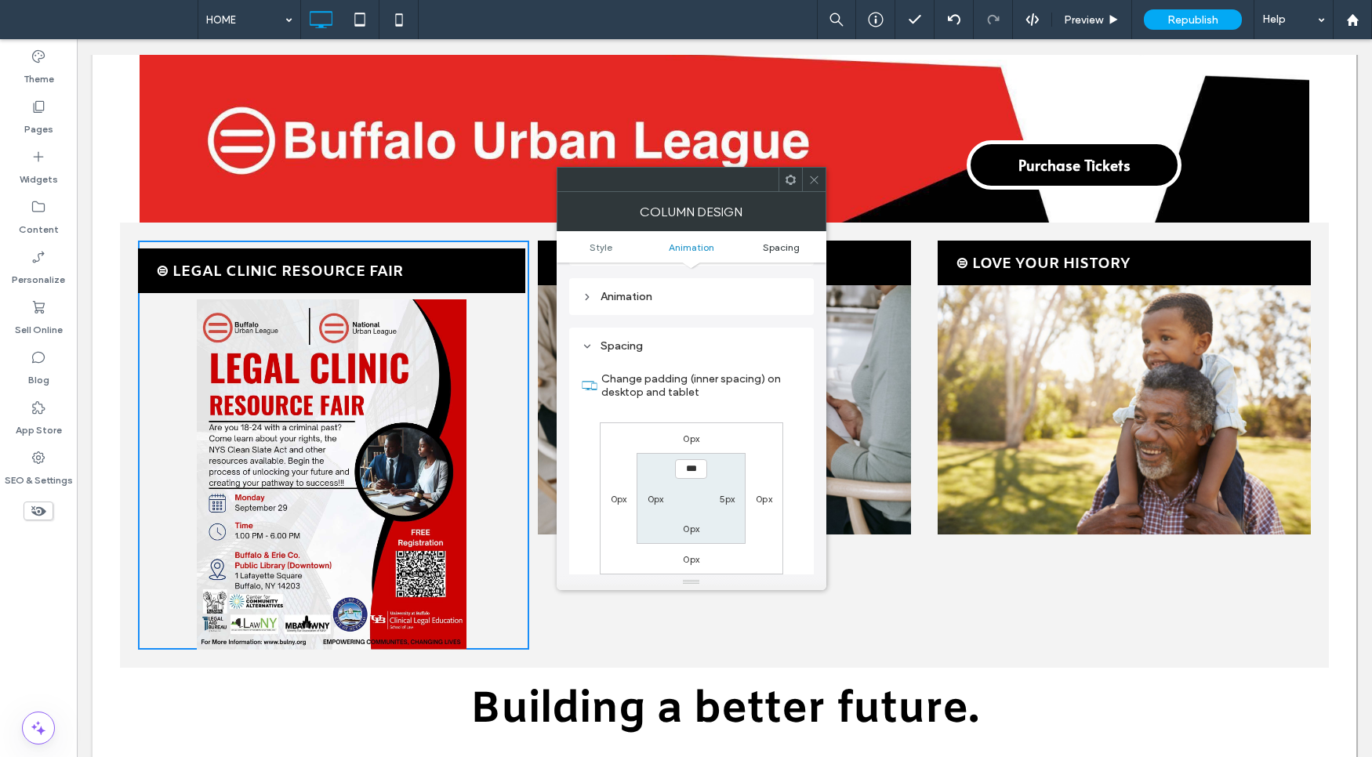
scroll to position [368, 0]
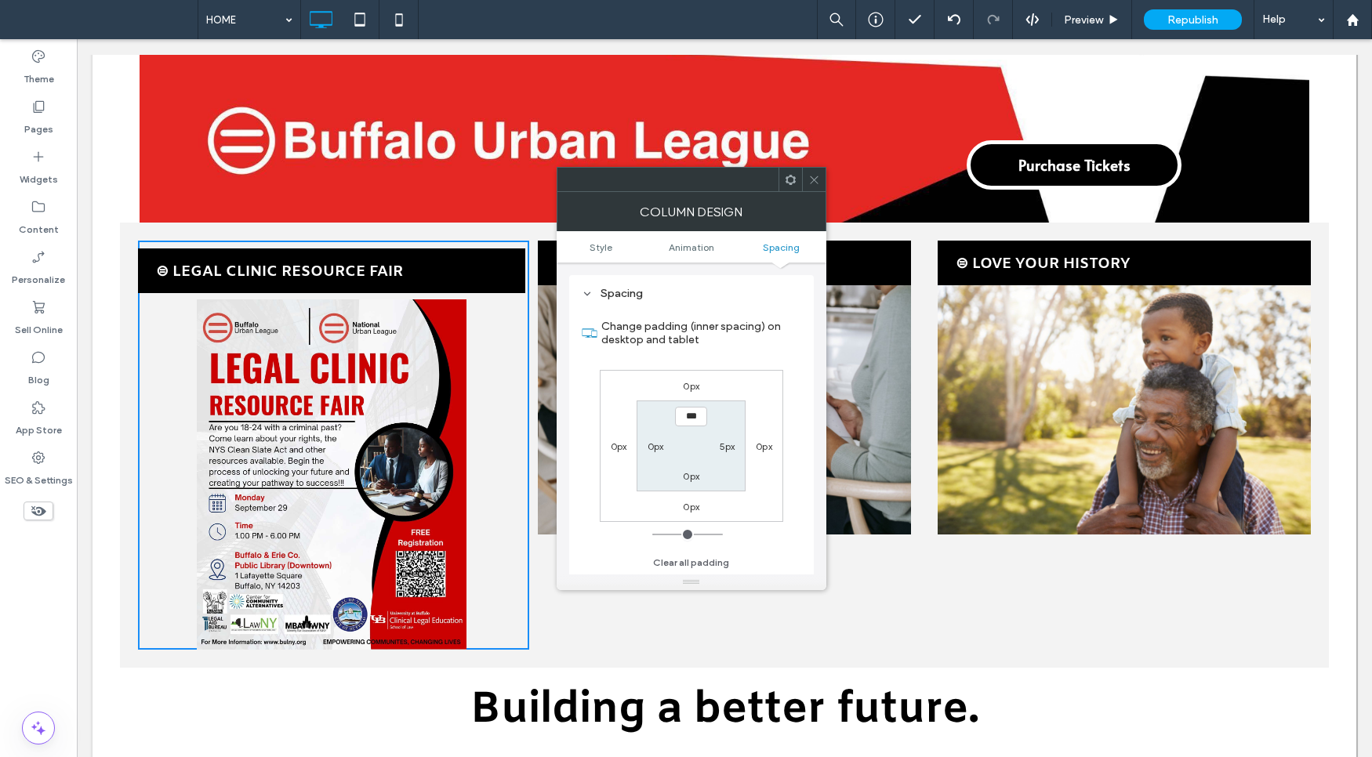
click at [816, 176] on icon at bounding box center [814, 180] width 12 height 12
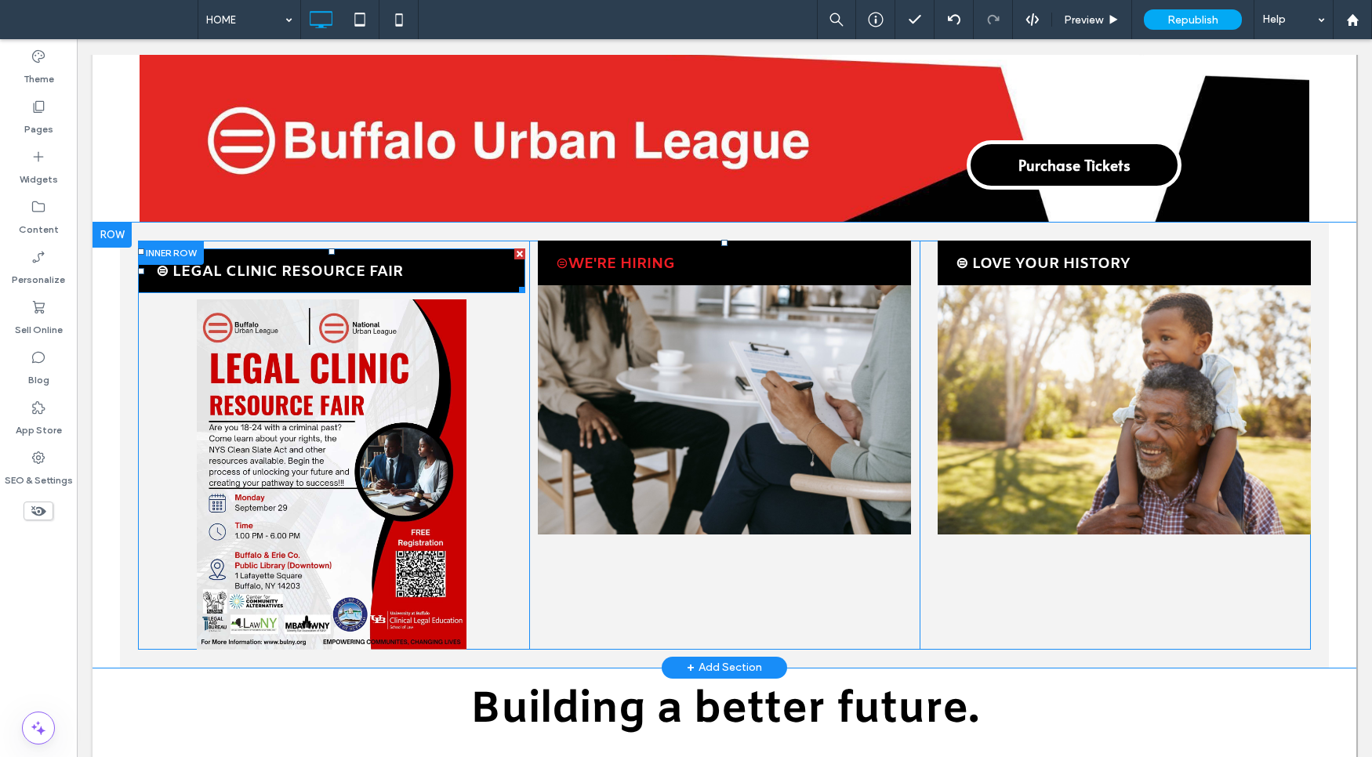
click at [232, 248] on div "⊜ LEGAL CLINIC RESOURCE FAIR" at bounding box center [331, 270] width 387 height 45
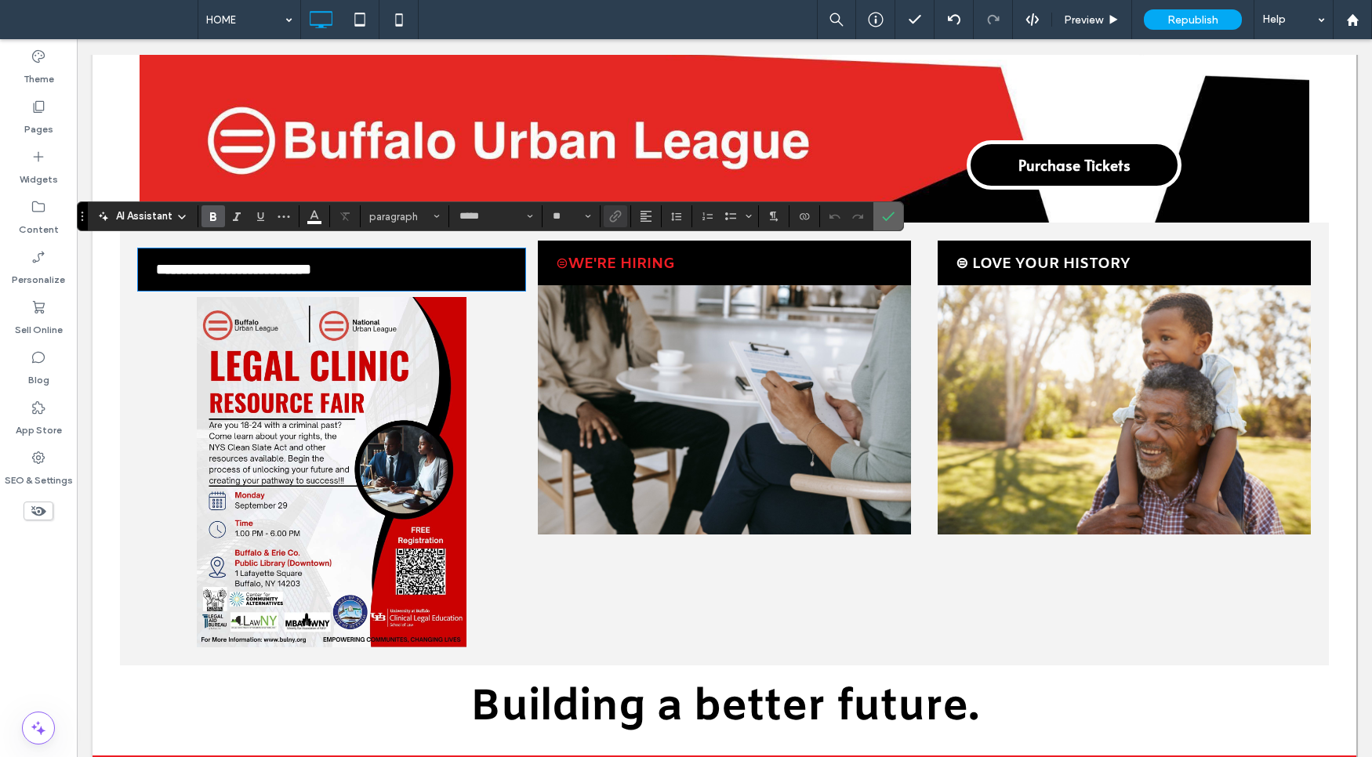
click at [886, 215] on icon "Confirm" at bounding box center [888, 216] width 13 height 13
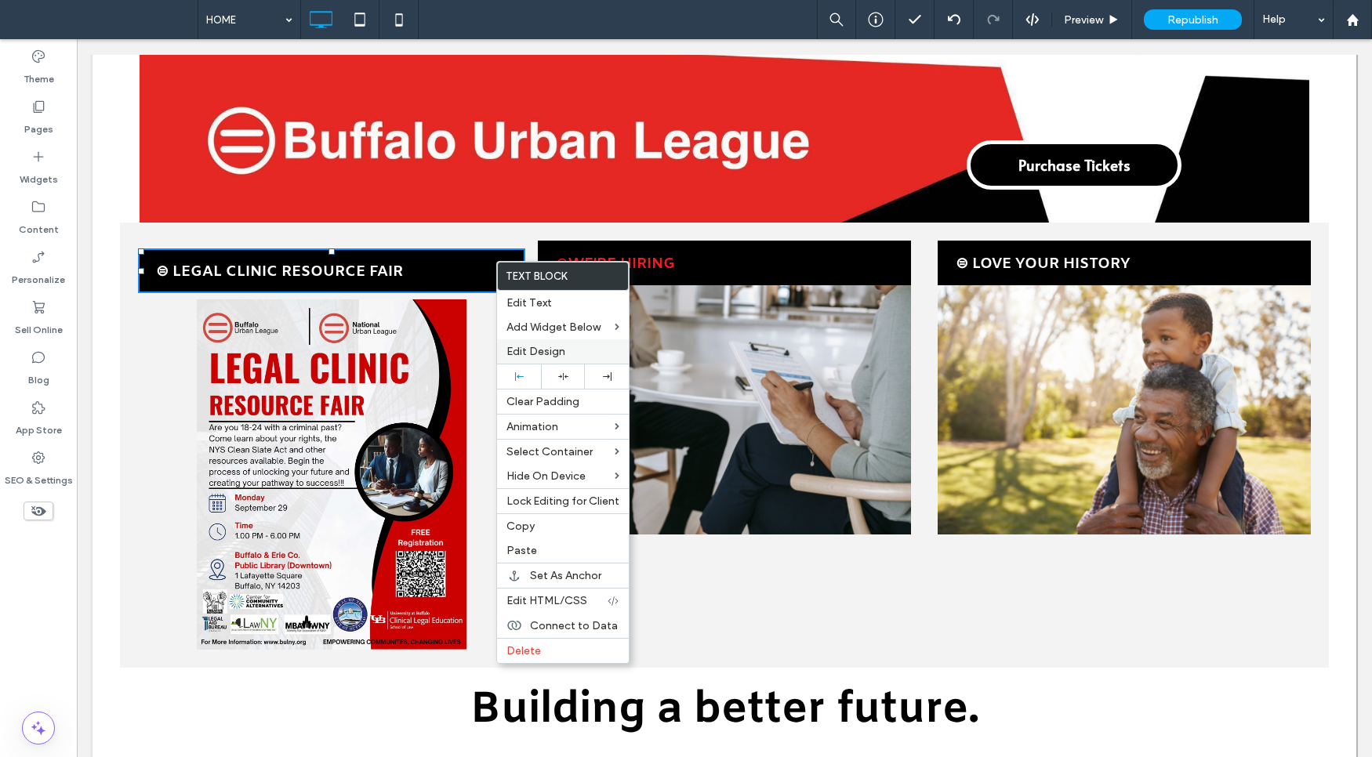
click at [566, 349] on label "Edit Design" at bounding box center [562, 351] width 113 height 13
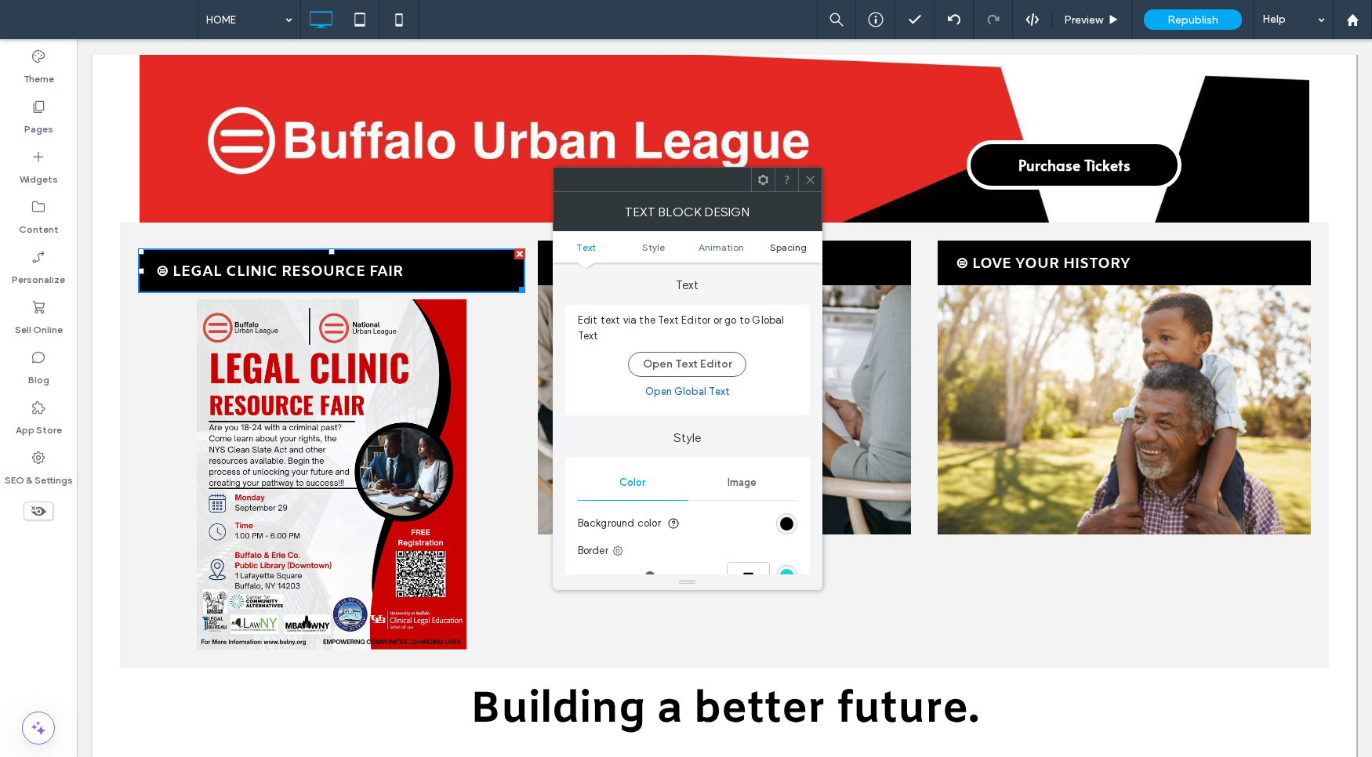
click at [792, 248] on span "Spacing" at bounding box center [788, 247] width 37 height 12
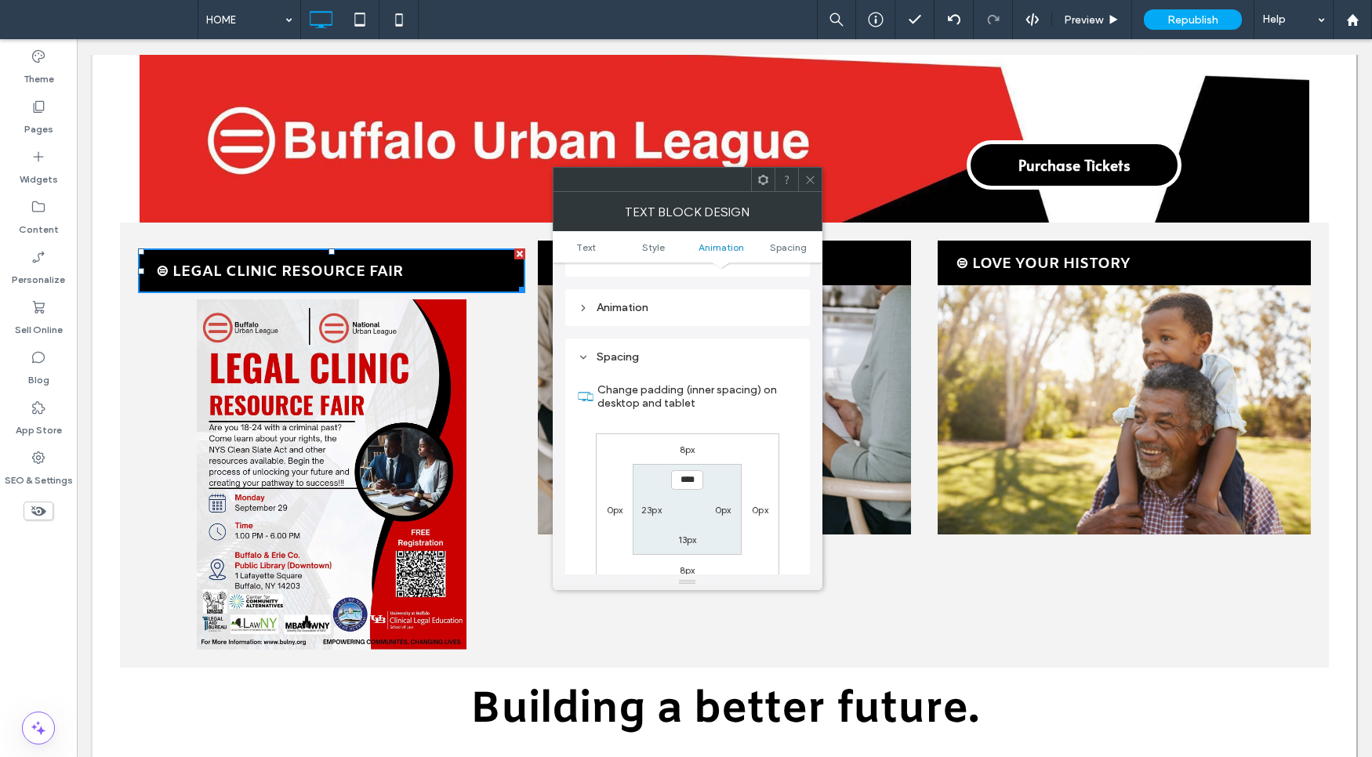
scroll to position [449, 0]
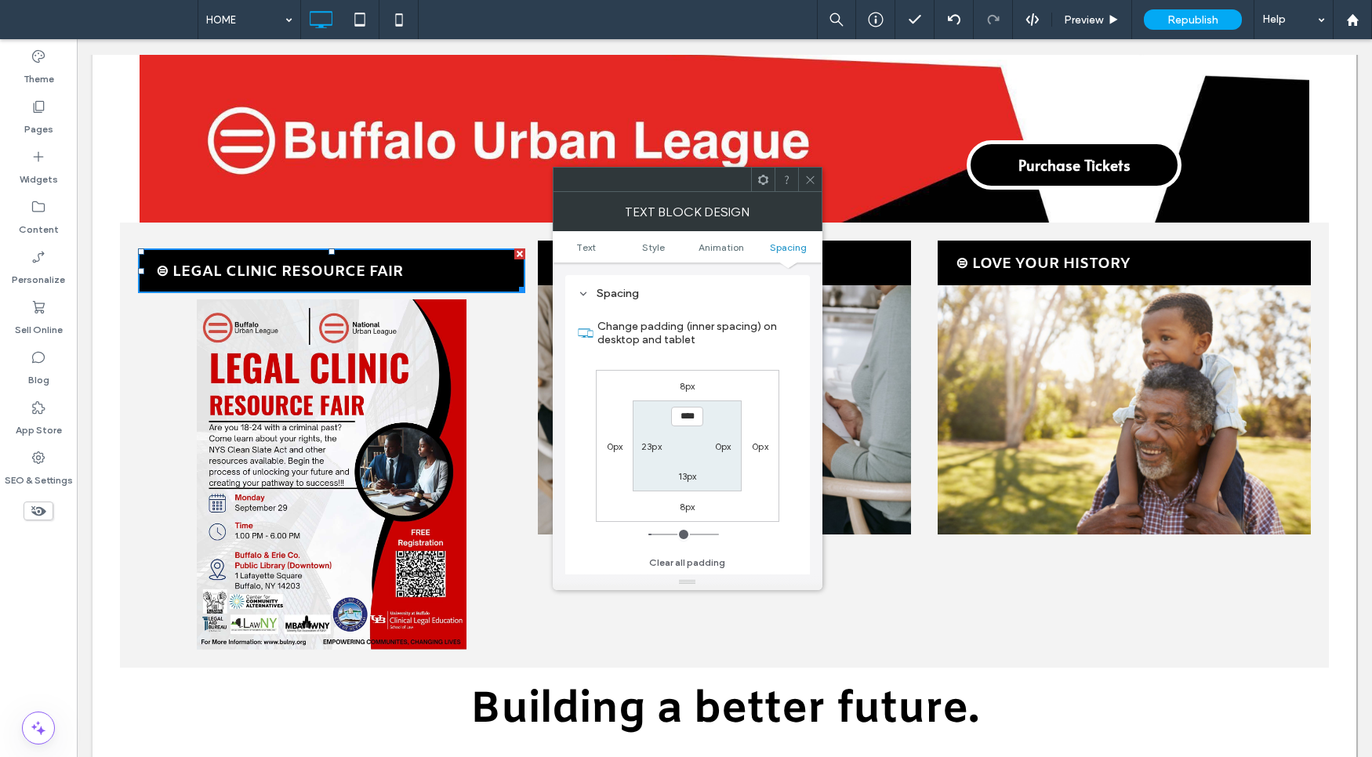
click at [684, 381] on label "8px" at bounding box center [688, 386] width 16 height 12
type input "*"
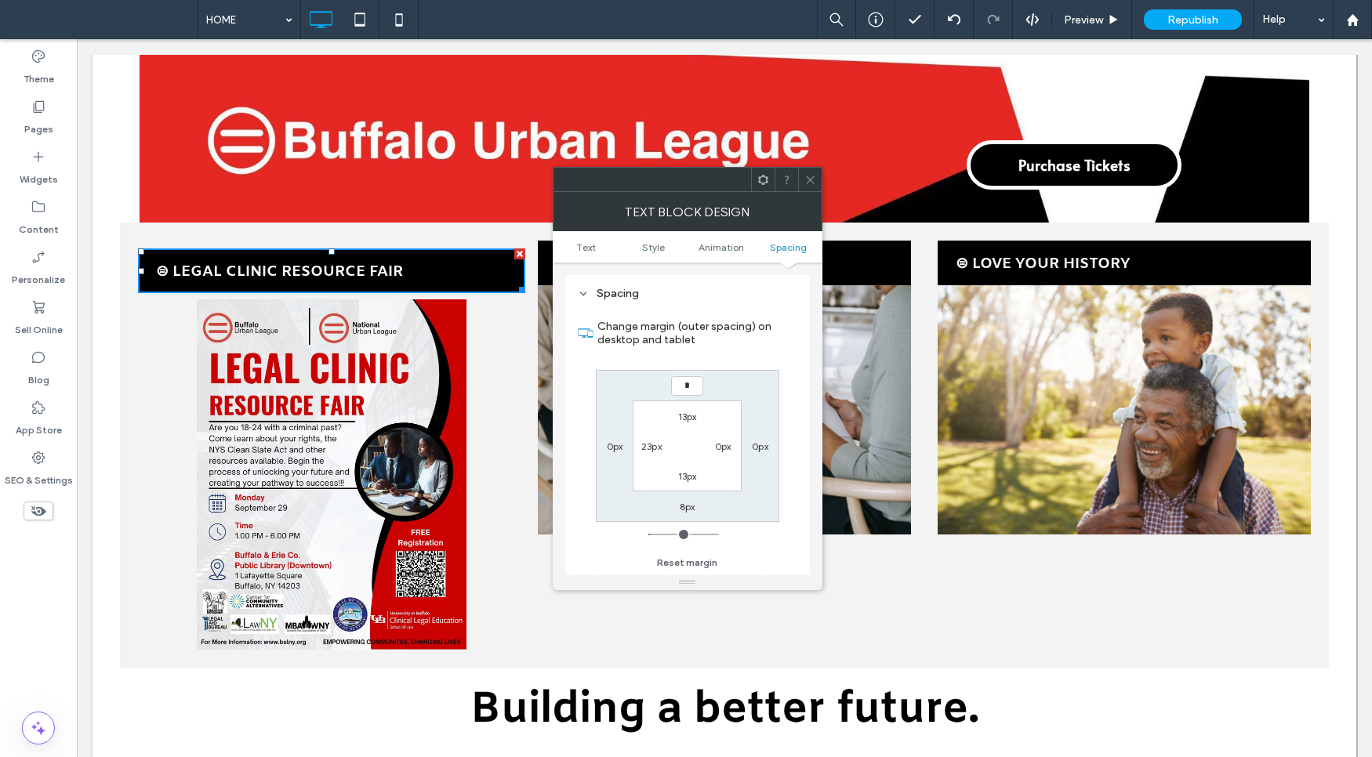
type input "*"
type input "***"
click at [724, 422] on section "13px 0px 13px 23px" at bounding box center [687, 446] width 109 height 90
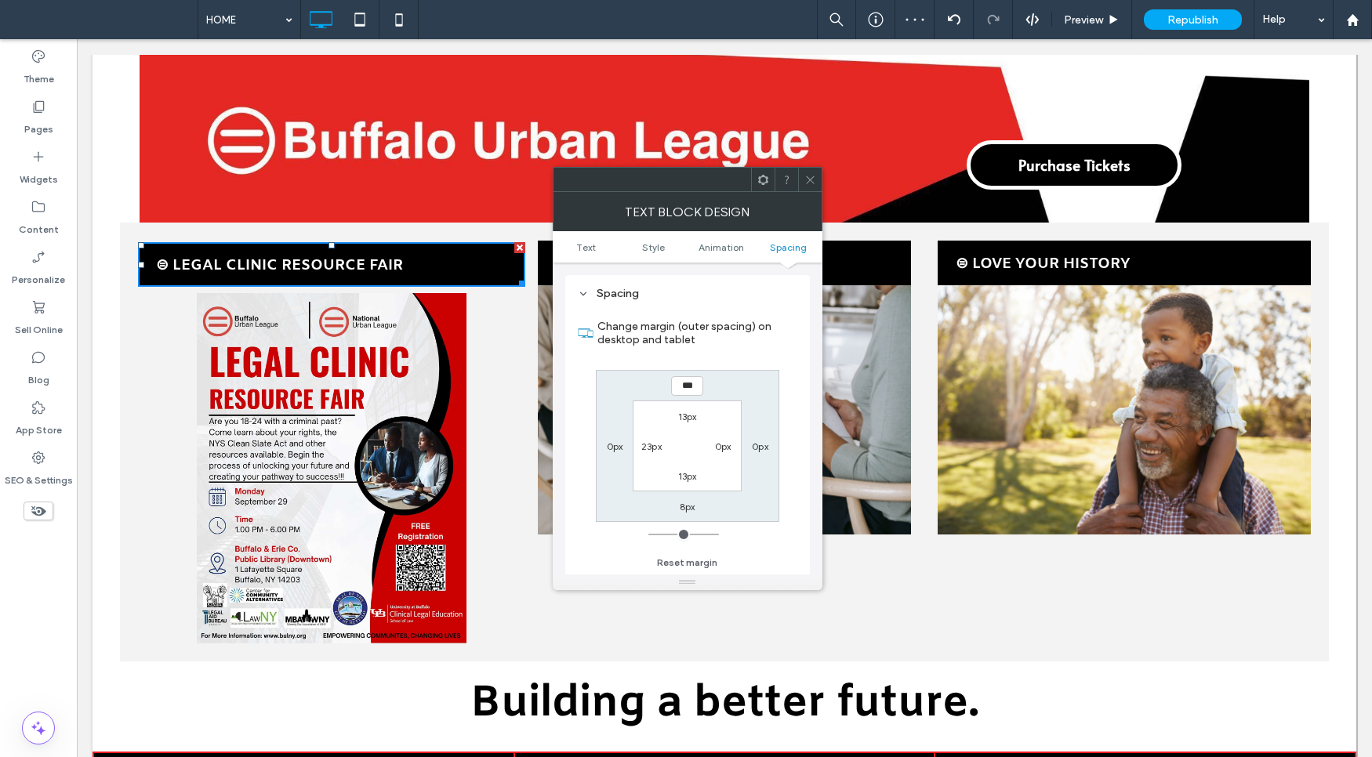
click at [680, 413] on label "13px" at bounding box center [687, 417] width 19 height 12
type input "**"
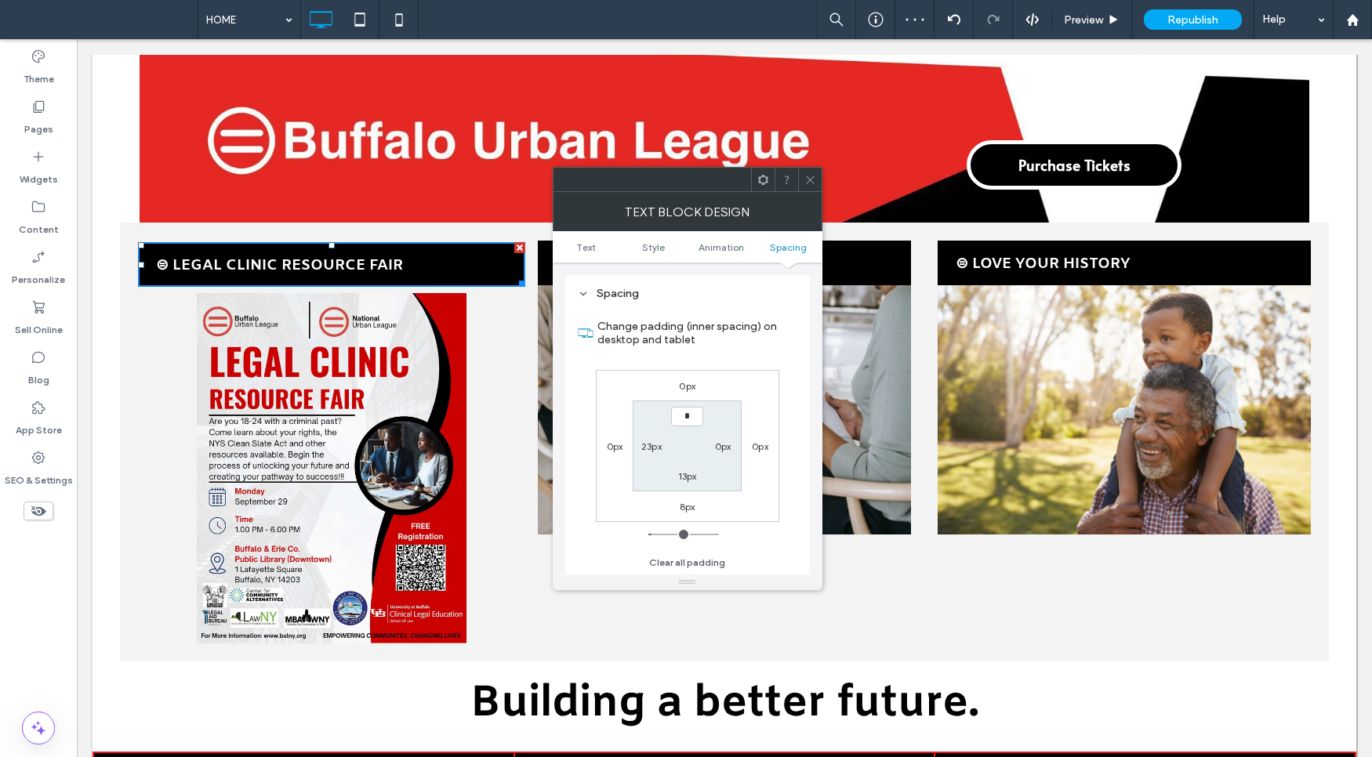
type input "*"
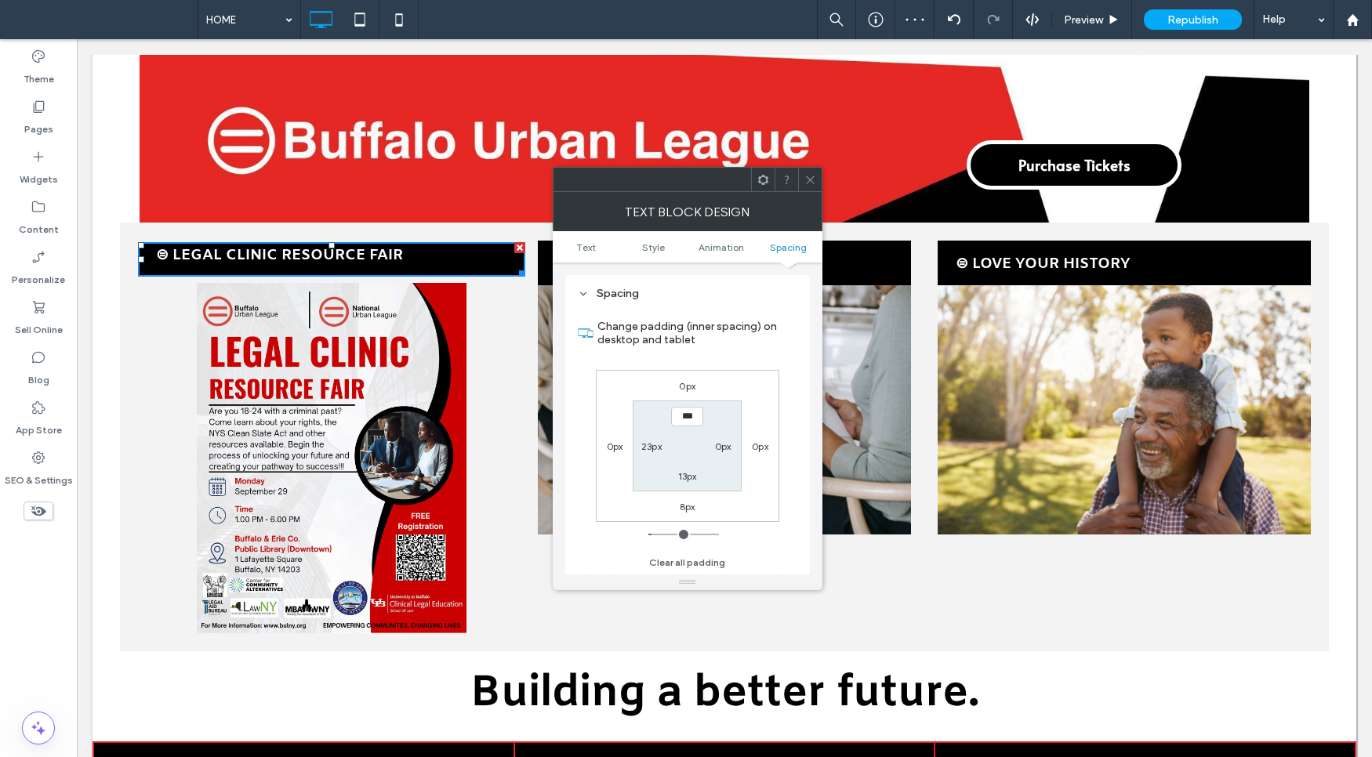
click at [731, 452] on div "0px" at bounding box center [723, 446] width 16 height 16
click at [679, 416] on input "***" at bounding box center [687, 417] width 32 height 20
type input "**"
type input "****"
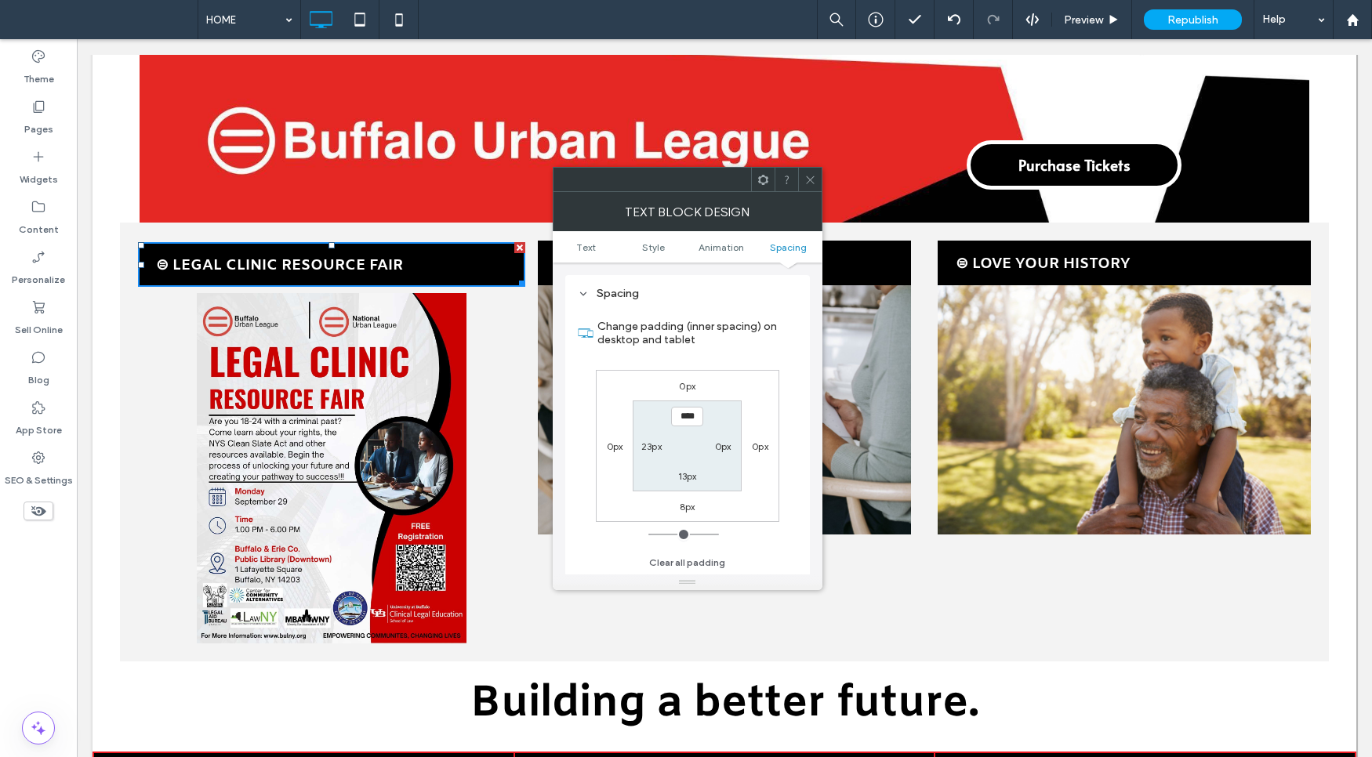
click at [745, 455] on div "0px 0px 8px 0px **** 0px 13px 23px" at bounding box center [687, 446] width 183 height 152
click at [813, 179] on icon at bounding box center [810, 180] width 12 height 12
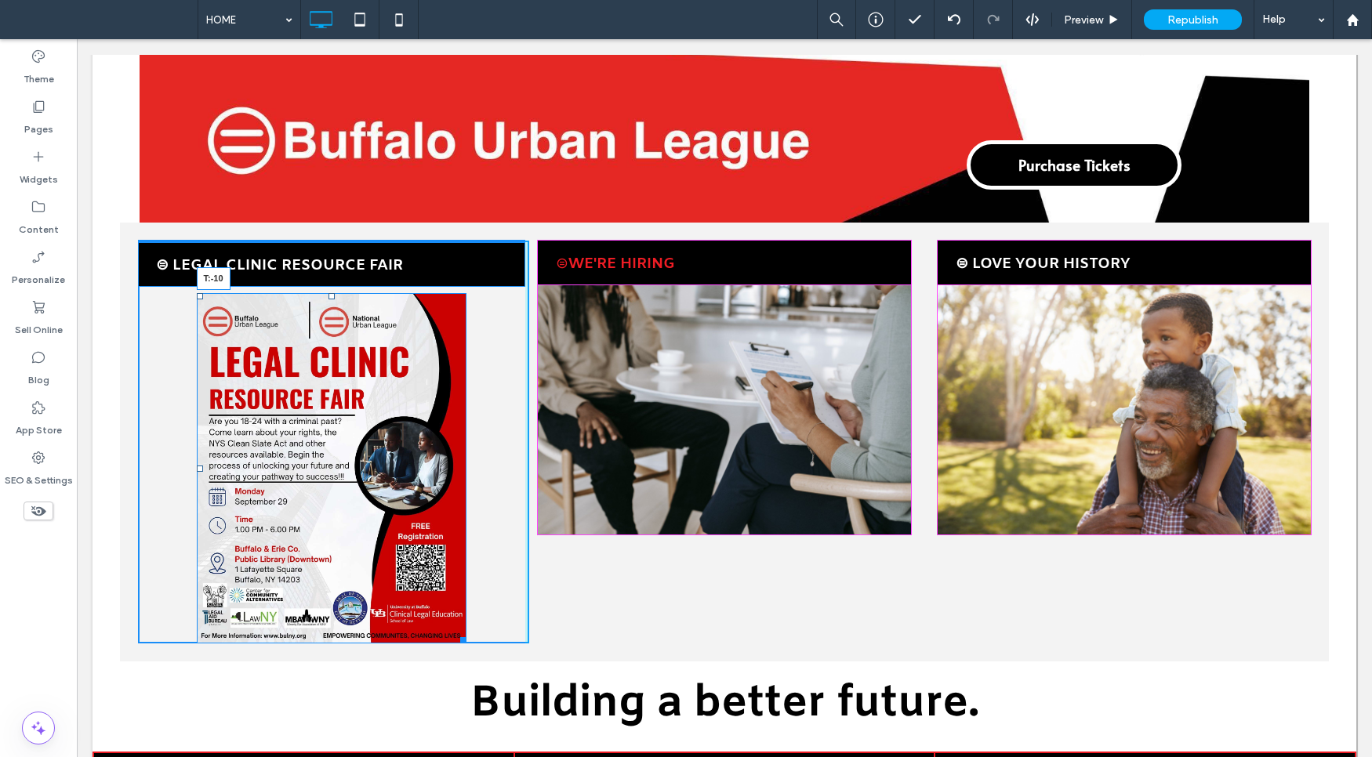
drag, startPoint x: 330, startPoint y: 292, endPoint x: 332, endPoint y: 280, distance: 11.9
click at [332, 293] on div at bounding box center [331, 296] width 6 height 6
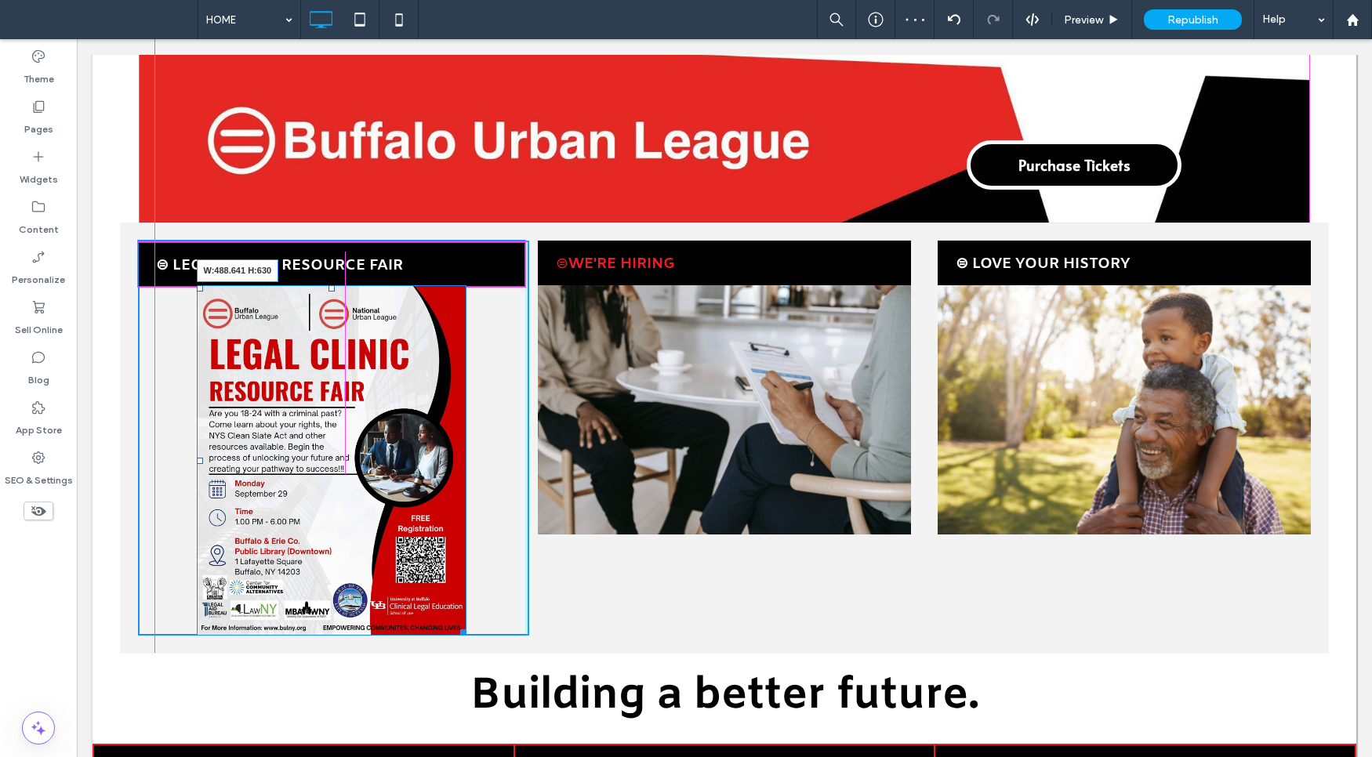
drag, startPoint x: 459, startPoint y: 624, endPoint x: 592, endPoint y: 665, distance: 138.6
click at [467, 631] on div "W:488.641 H:630" at bounding box center [332, 460] width 270 height 350
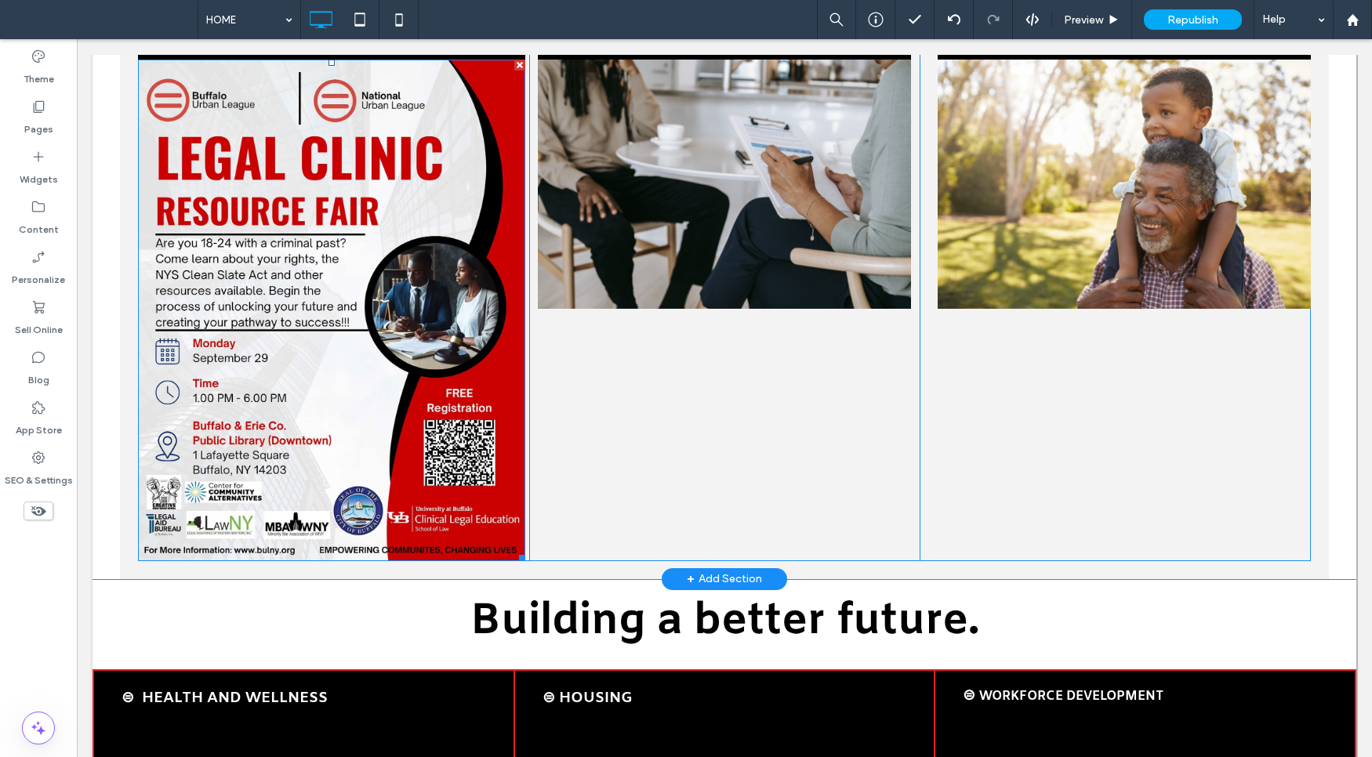
scroll to position [756, 0]
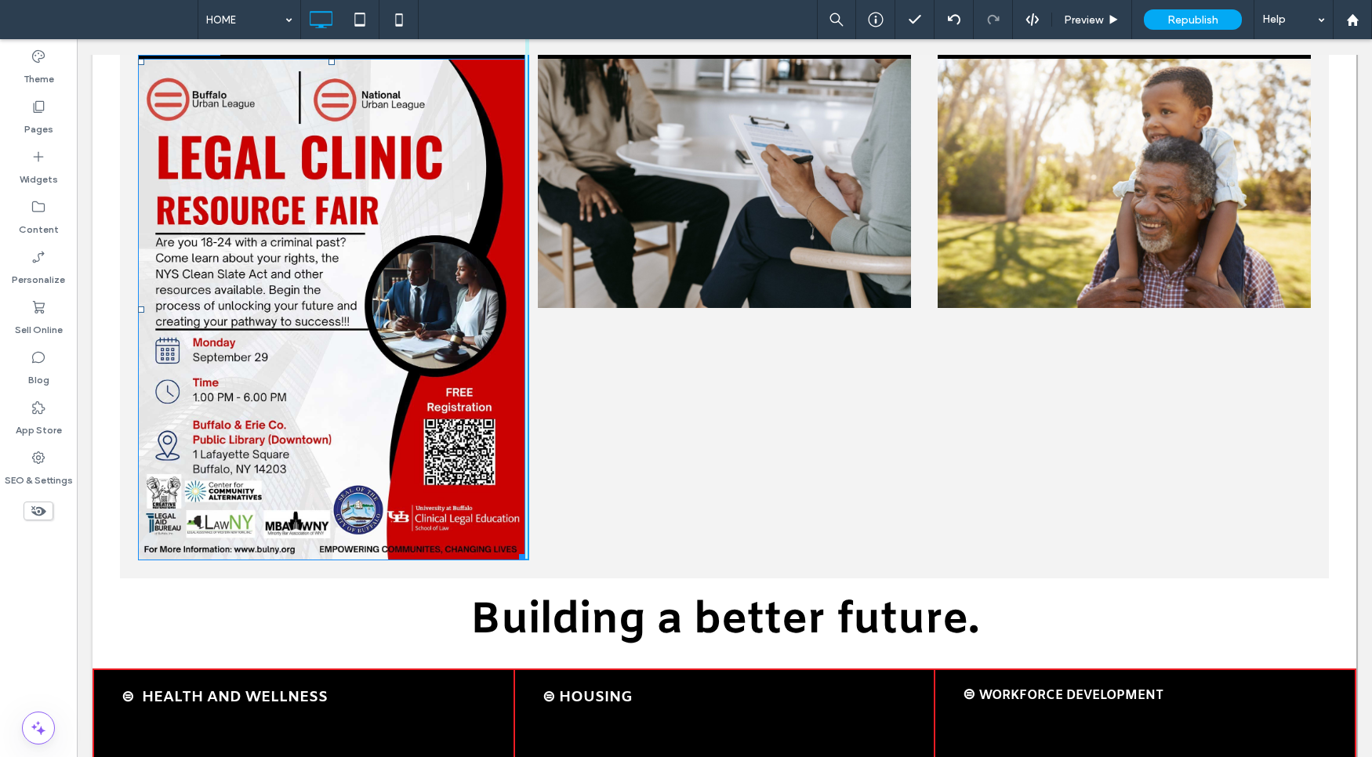
drag, startPoint x: 504, startPoint y: 511, endPoint x: 437, endPoint y: 412, distance: 119.6
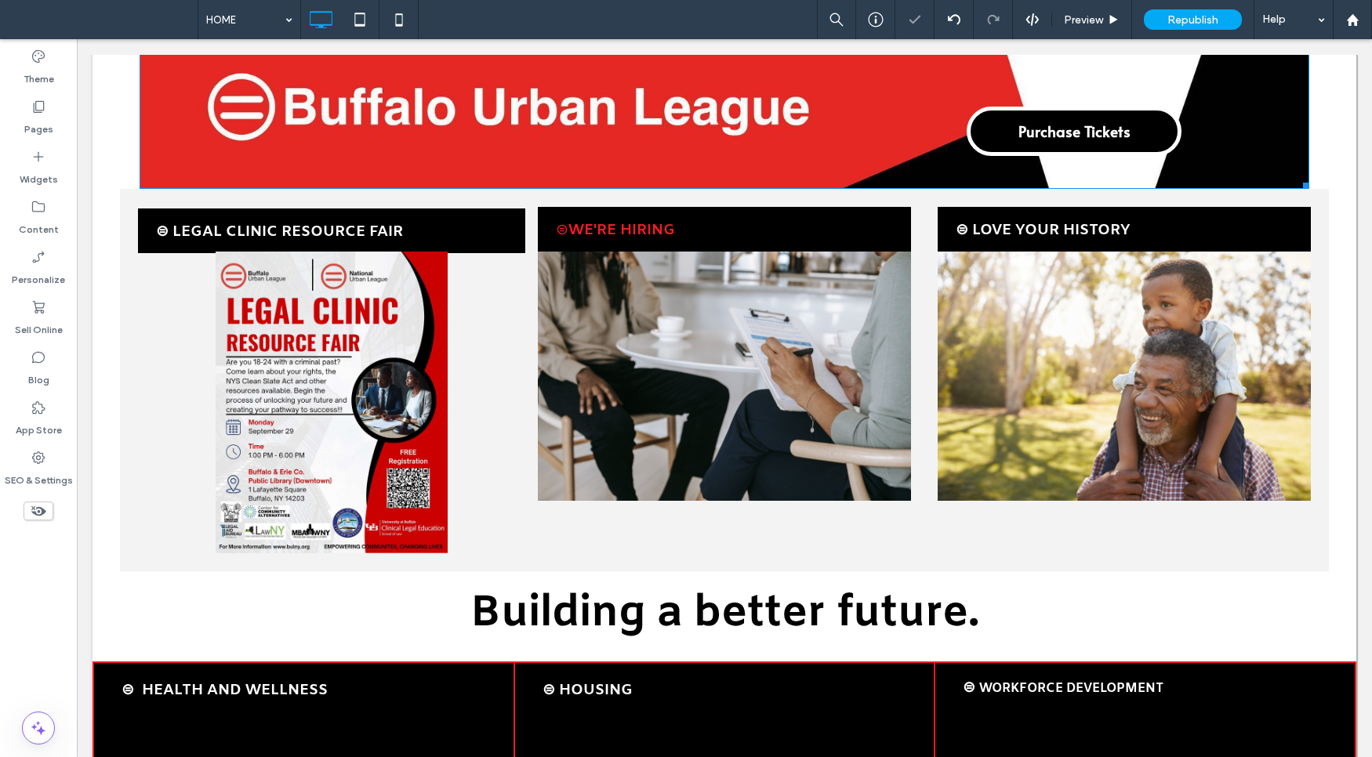
scroll to position [553, 0]
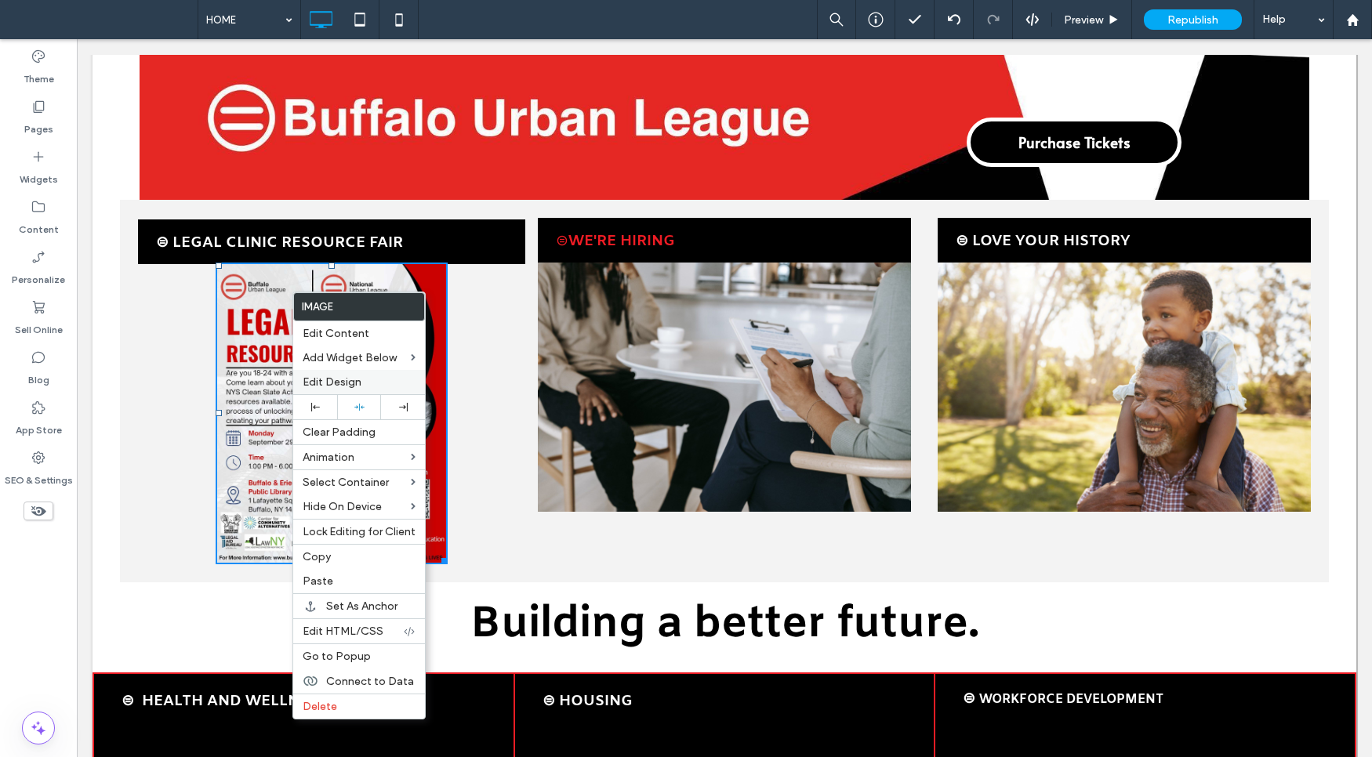
click at [361, 383] on span "Edit Design" at bounding box center [332, 381] width 59 height 13
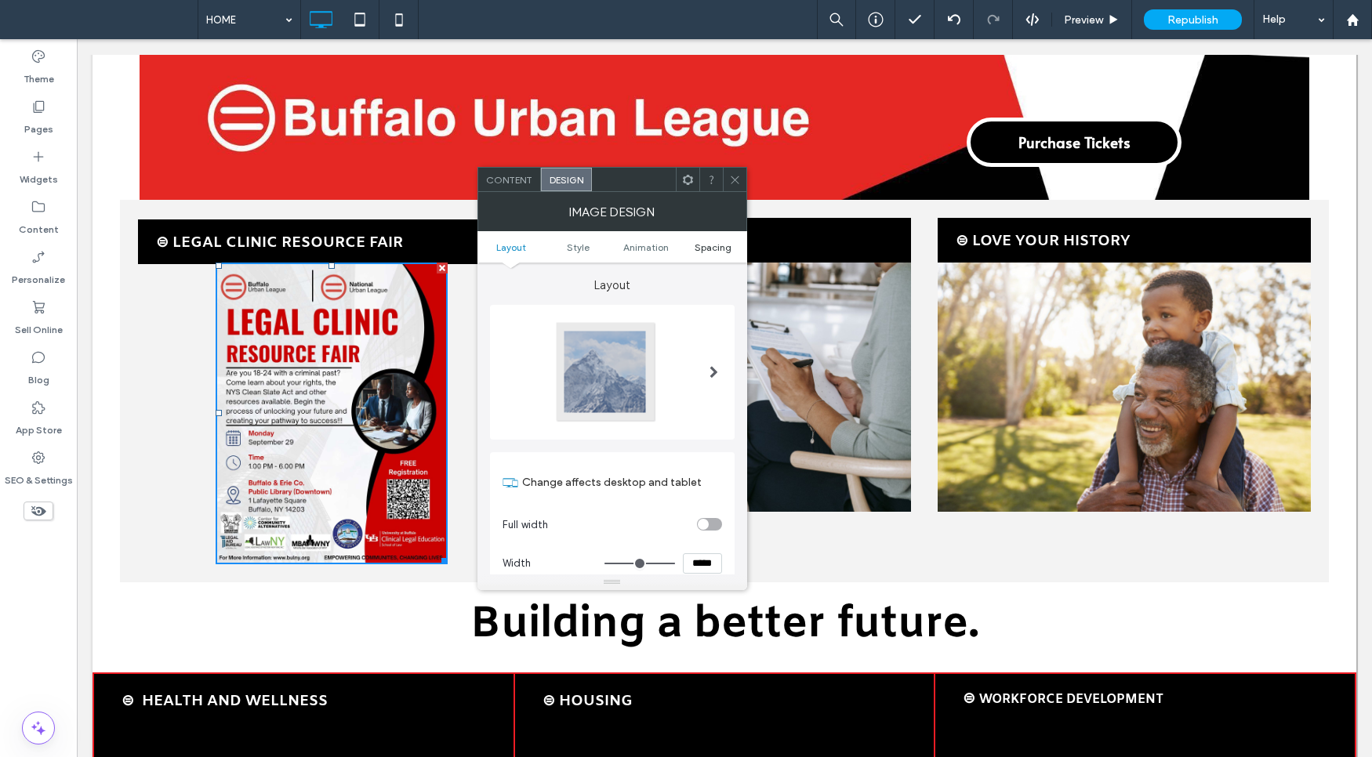
click at [711, 247] on span "Spacing" at bounding box center [712, 247] width 37 height 12
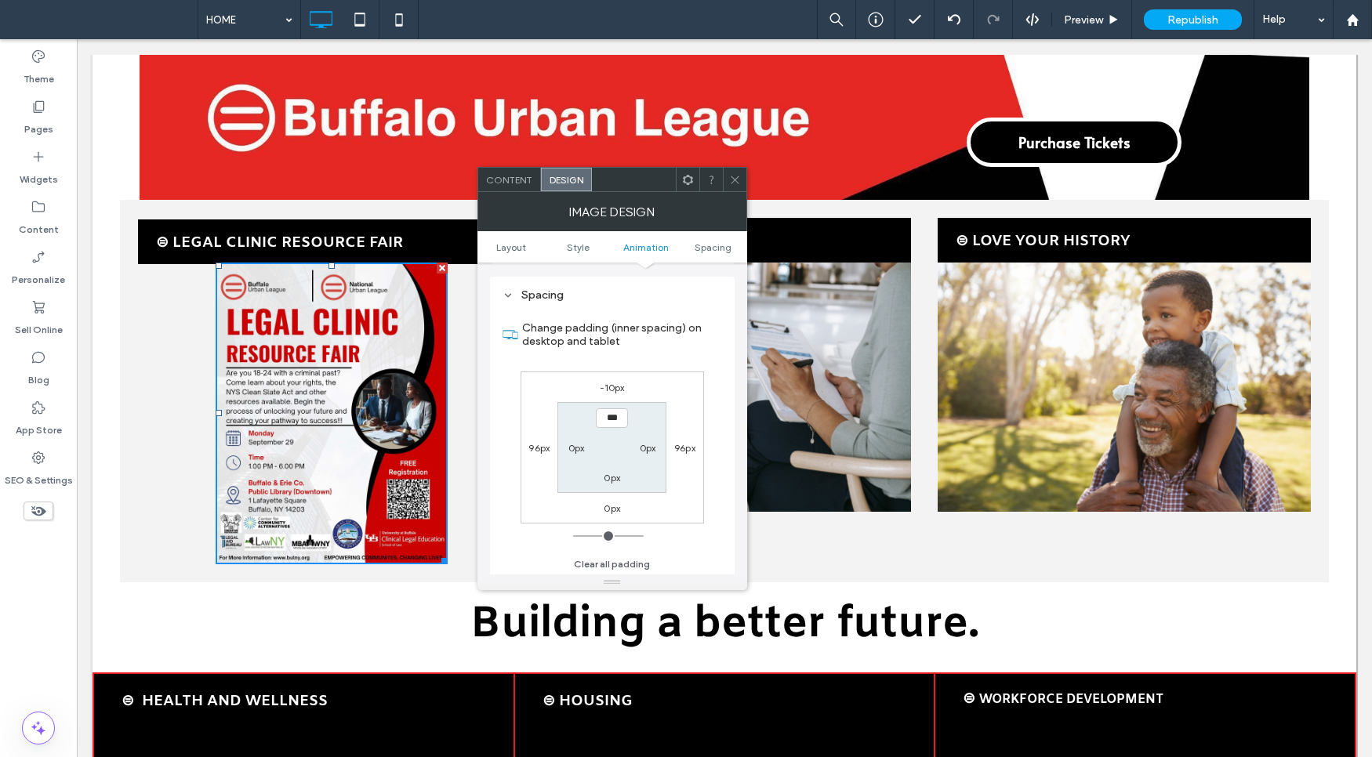
scroll to position [789, 0]
click at [615, 381] on label "-10px" at bounding box center [612, 386] width 25 height 12
type input "*"
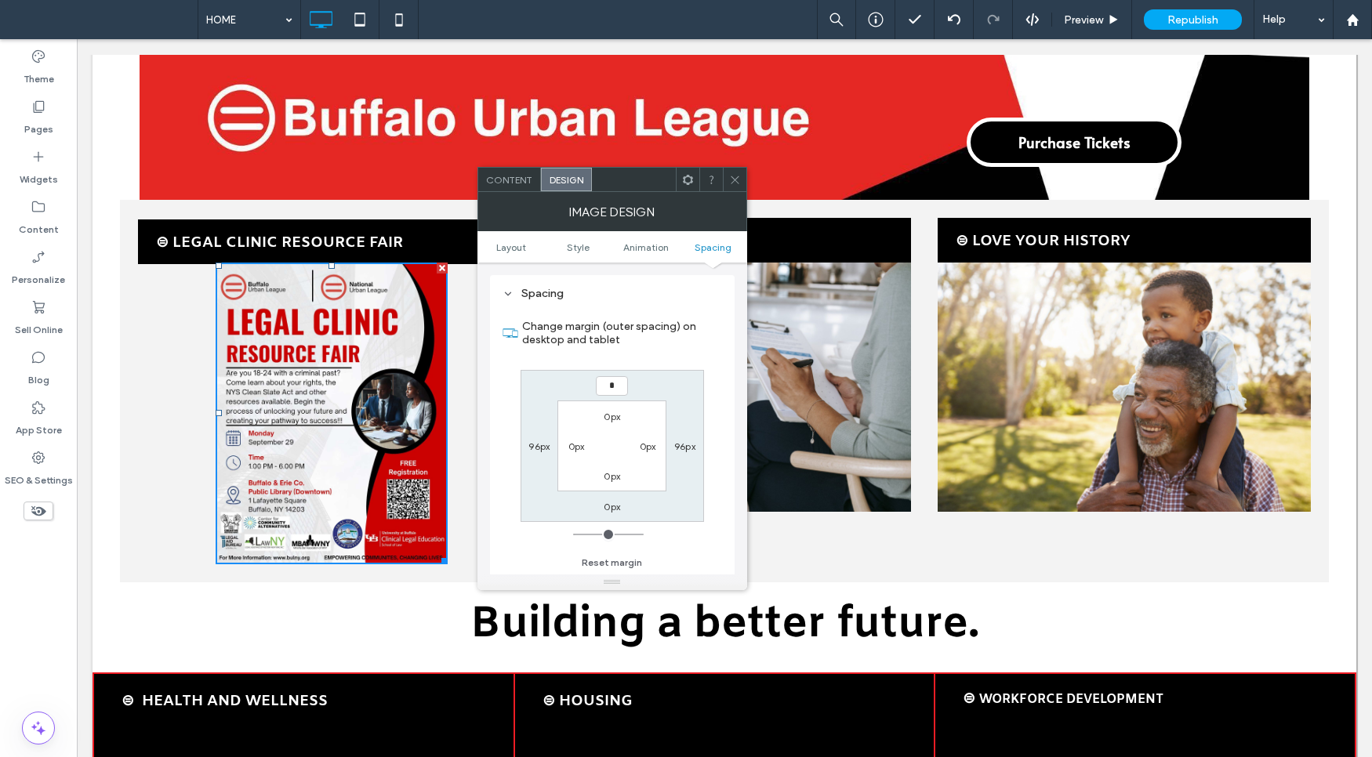
type input "*"
type input "***"
click at [613, 420] on label "0px" at bounding box center [612, 417] width 16 height 12
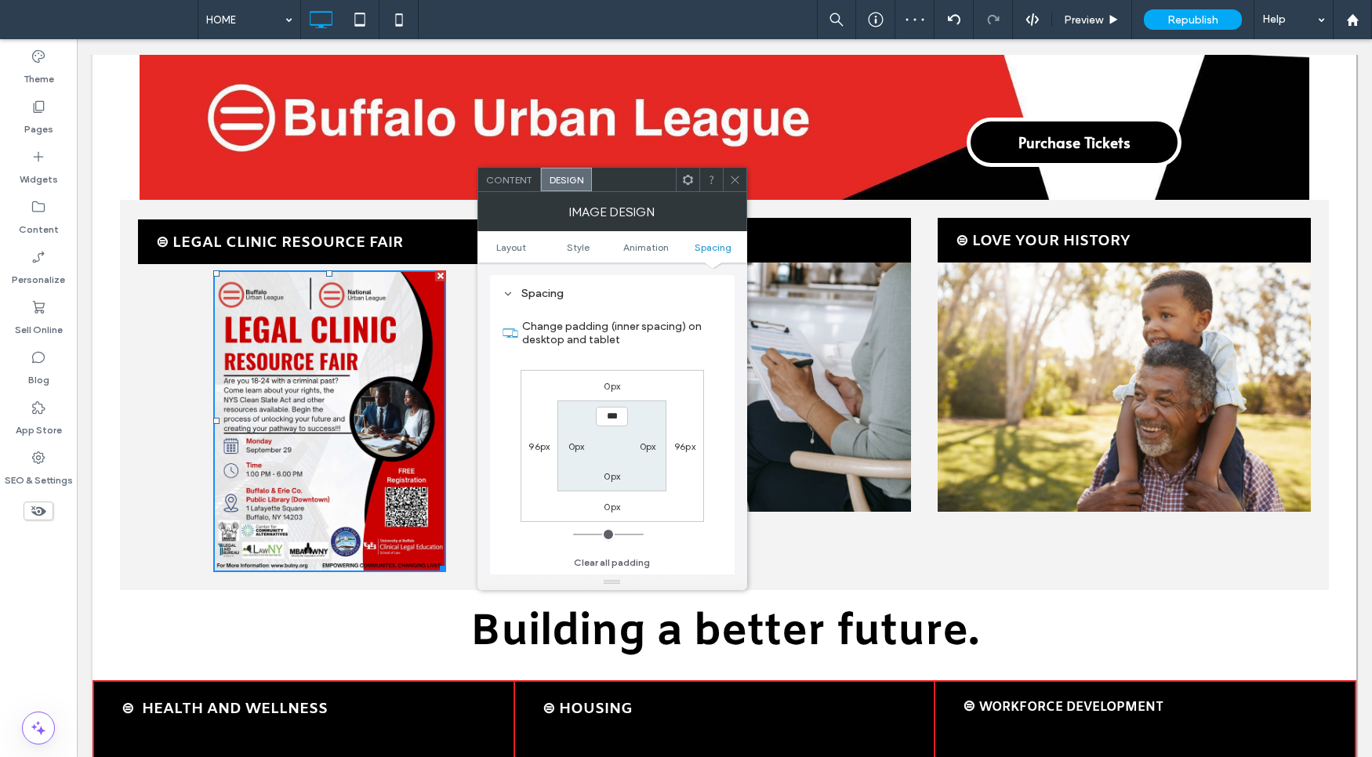
click at [740, 183] on icon at bounding box center [735, 180] width 12 height 12
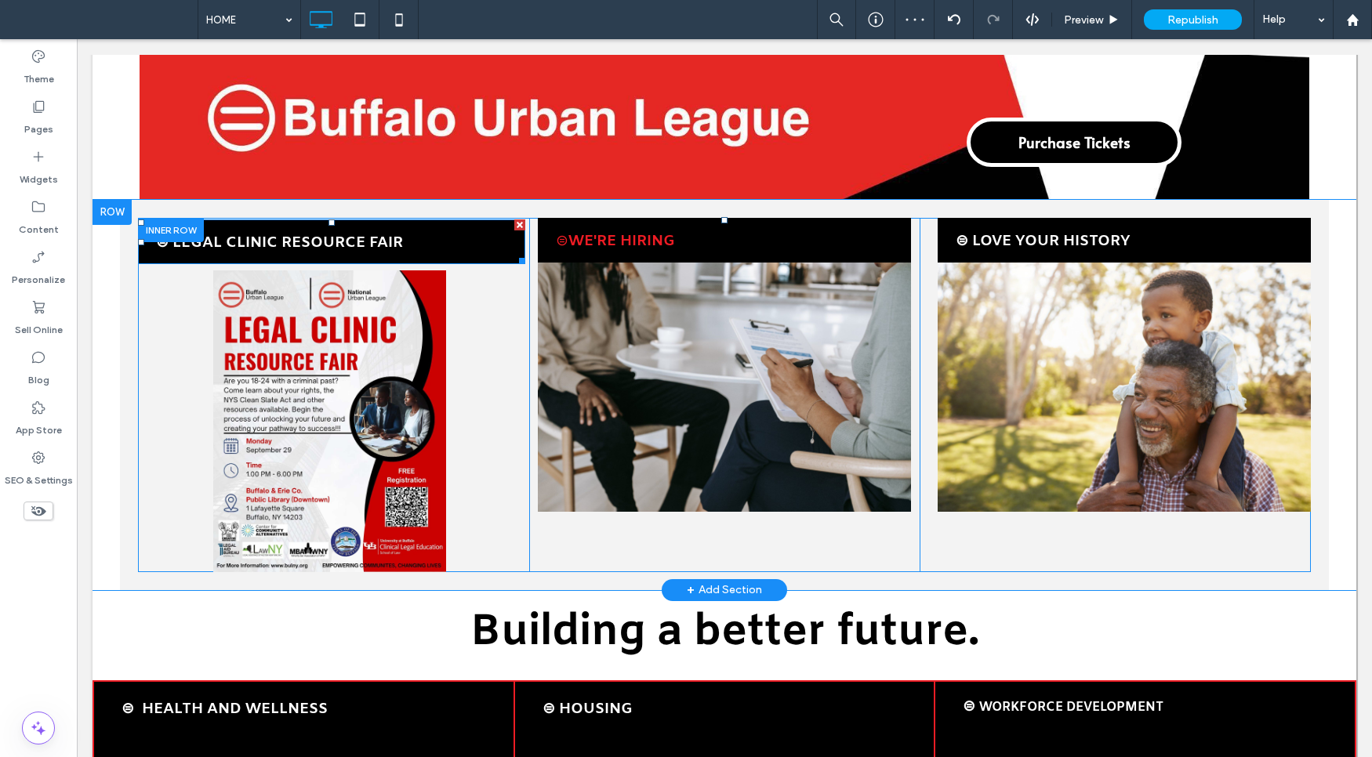
click at [463, 231] on p "⊜ LEGAL CLINIC RESOURCE FAIR" at bounding box center [340, 242] width 369 height 25
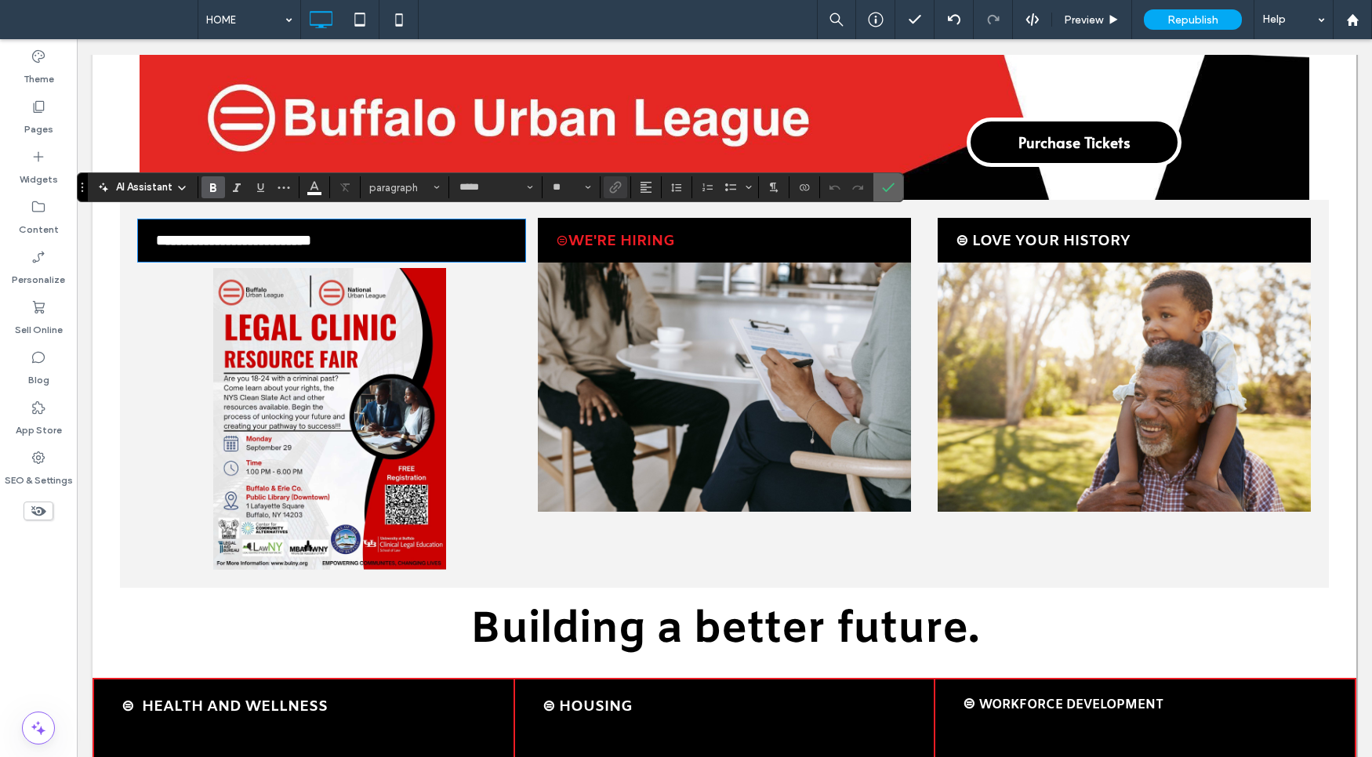
click at [890, 185] on icon "Confirm" at bounding box center [888, 187] width 13 height 13
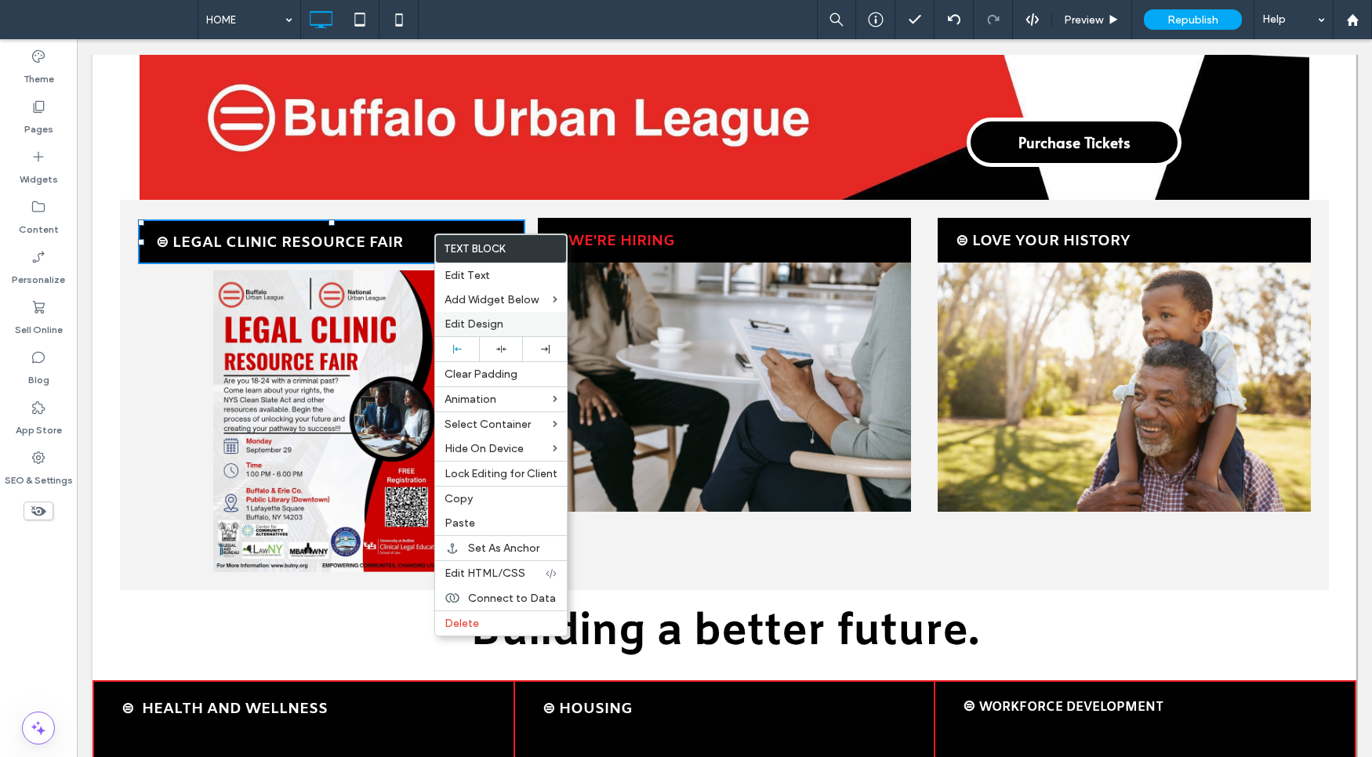
click at [524, 320] on label "Edit Design" at bounding box center [500, 323] width 113 height 13
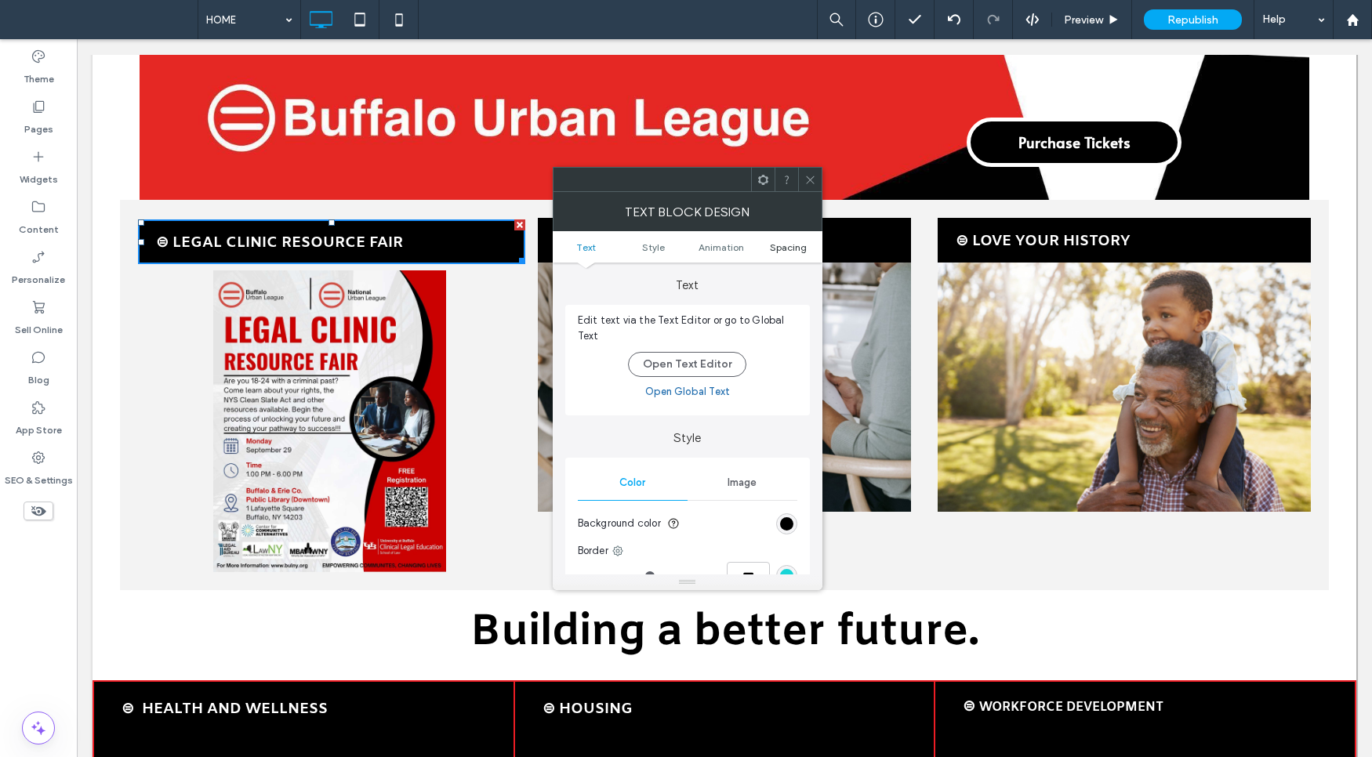
click at [785, 252] on span "Spacing" at bounding box center [788, 247] width 37 height 12
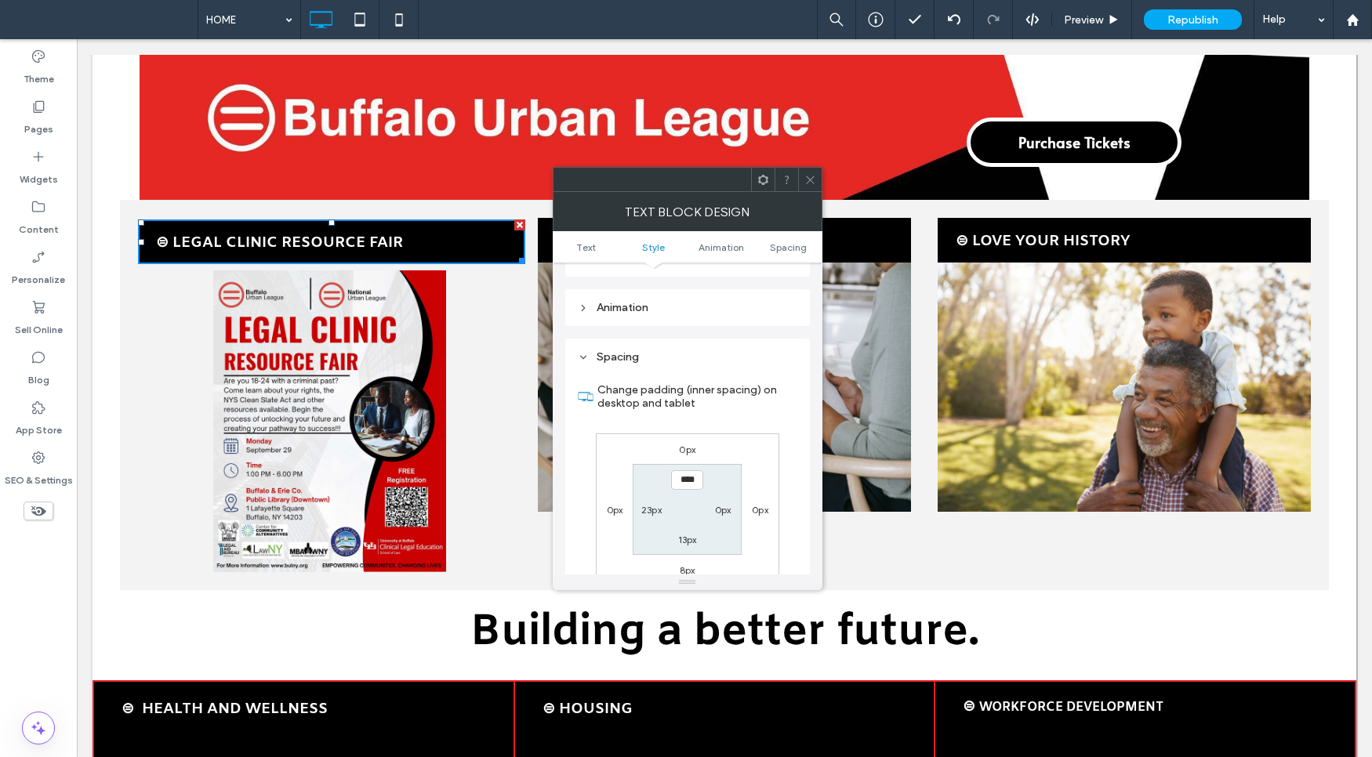
scroll to position [449, 0]
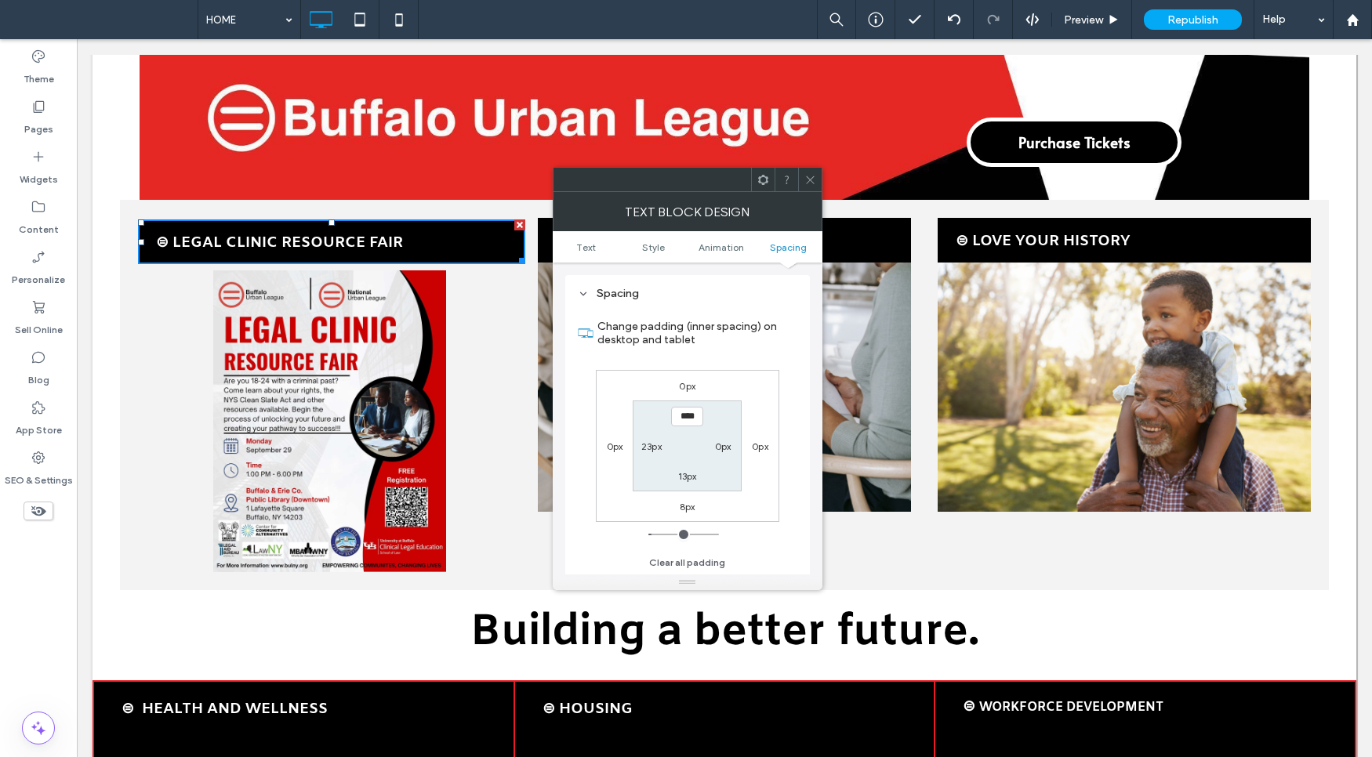
click at [694, 506] on label "8px" at bounding box center [688, 507] width 16 height 12
type input "*"
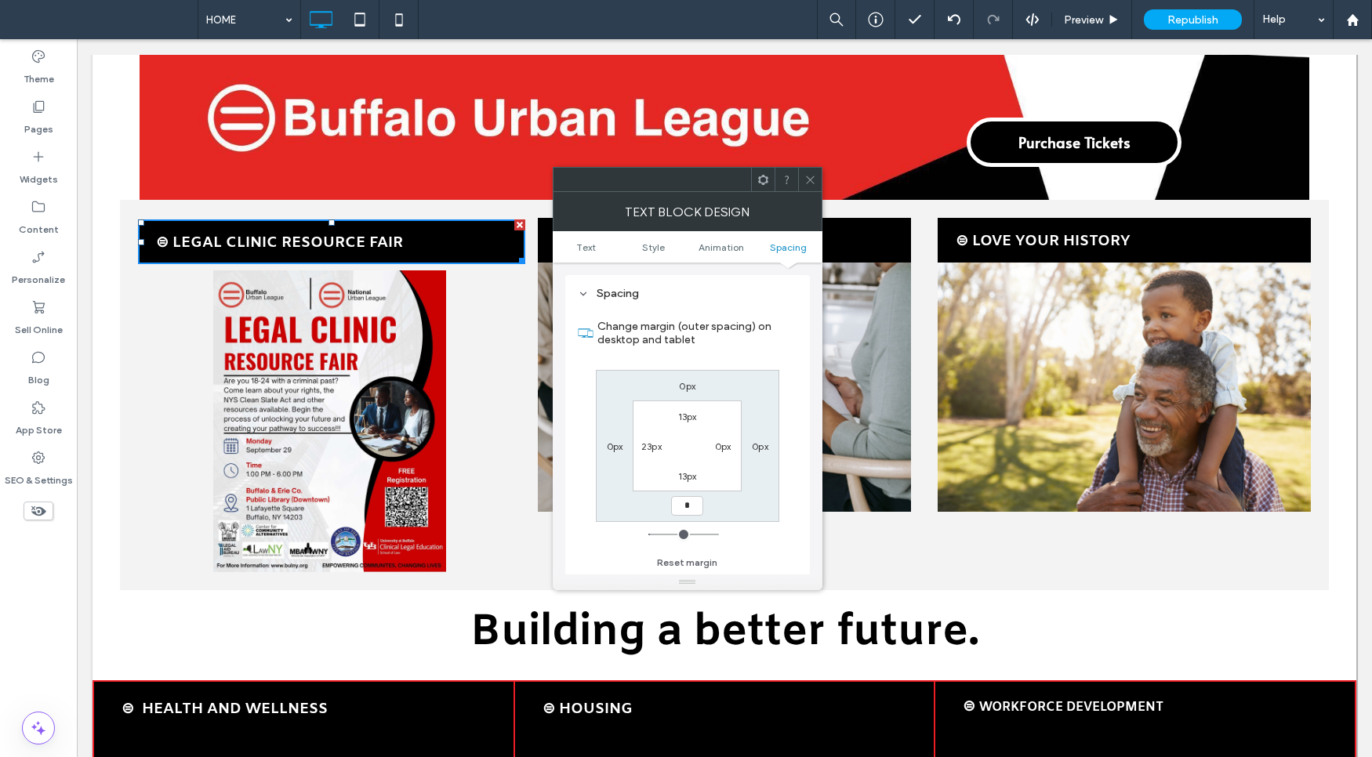
type input "*"
type input "***"
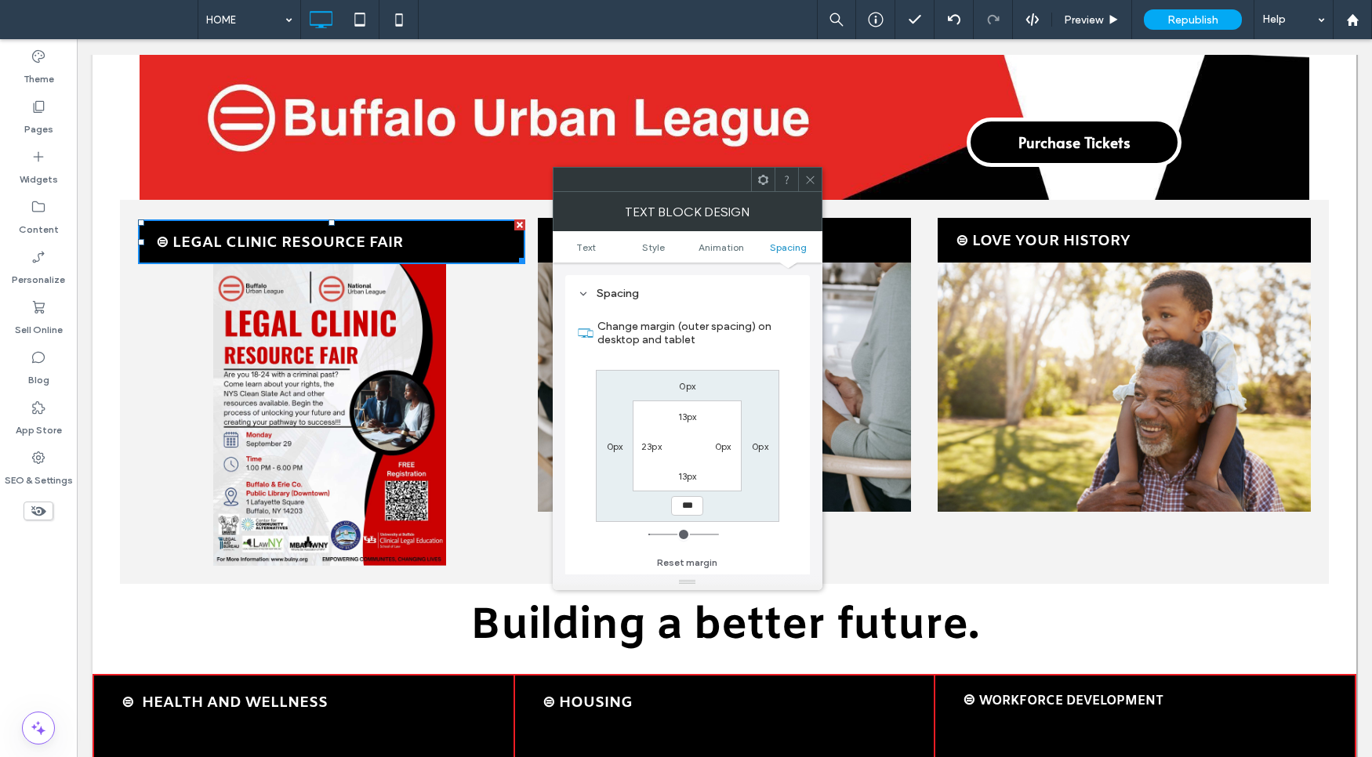
click at [697, 477] on div "13px" at bounding box center [687, 476] width 36 height 16
click at [813, 181] on icon at bounding box center [810, 180] width 12 height 12
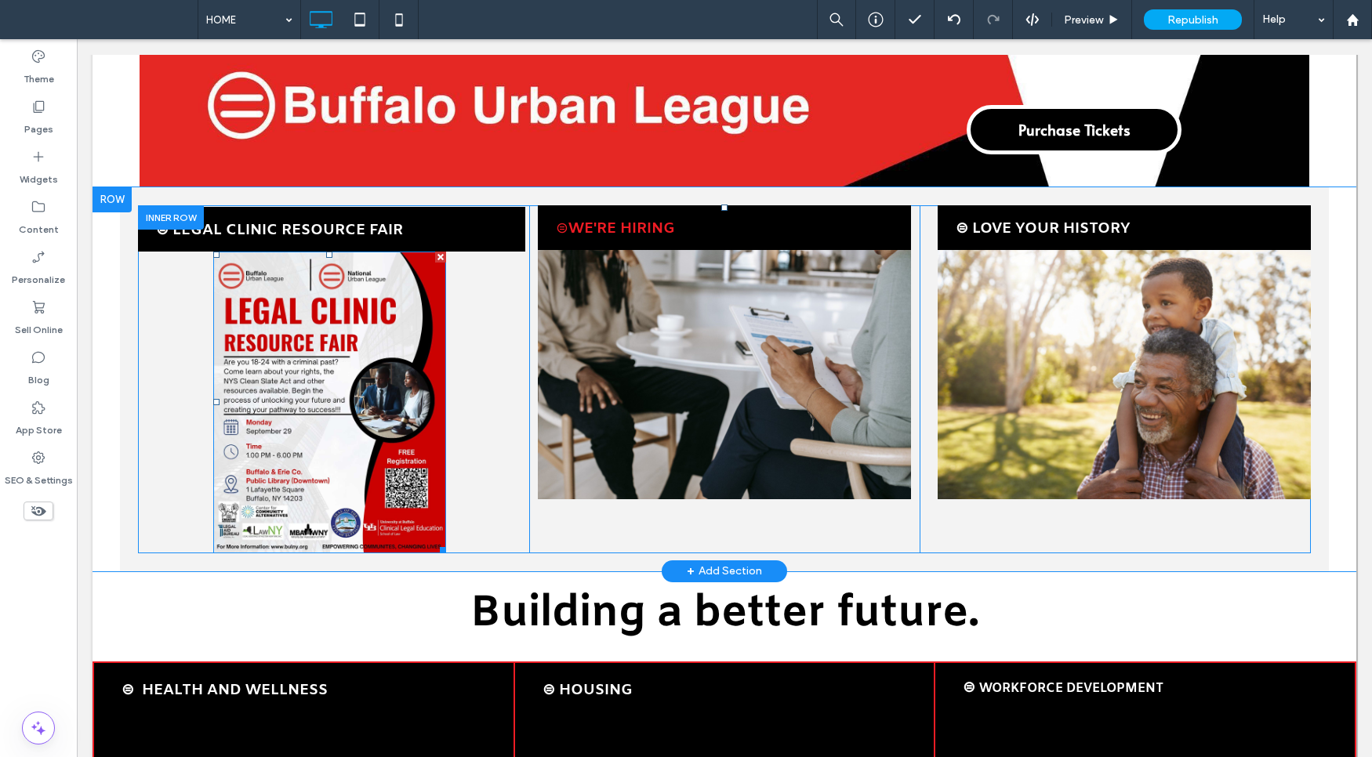
scroll to position [575, 0]
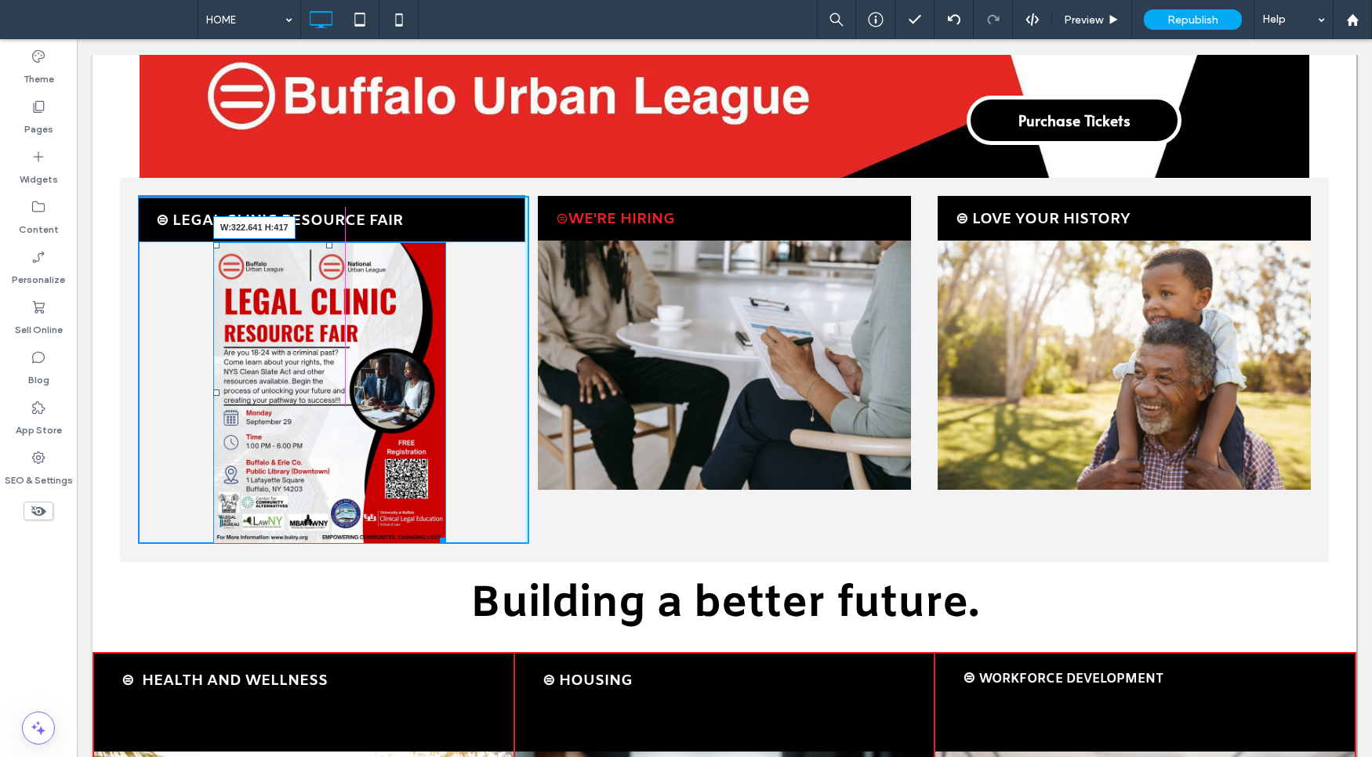
drag, startPoint x: 441, startPoint y: 532, endPoint x: 453, endPoint y: 539, distance: 13.7
click at [446, 539] on div "W:322.641 H:417" at bounding box center [329, 392] width 233 height 301
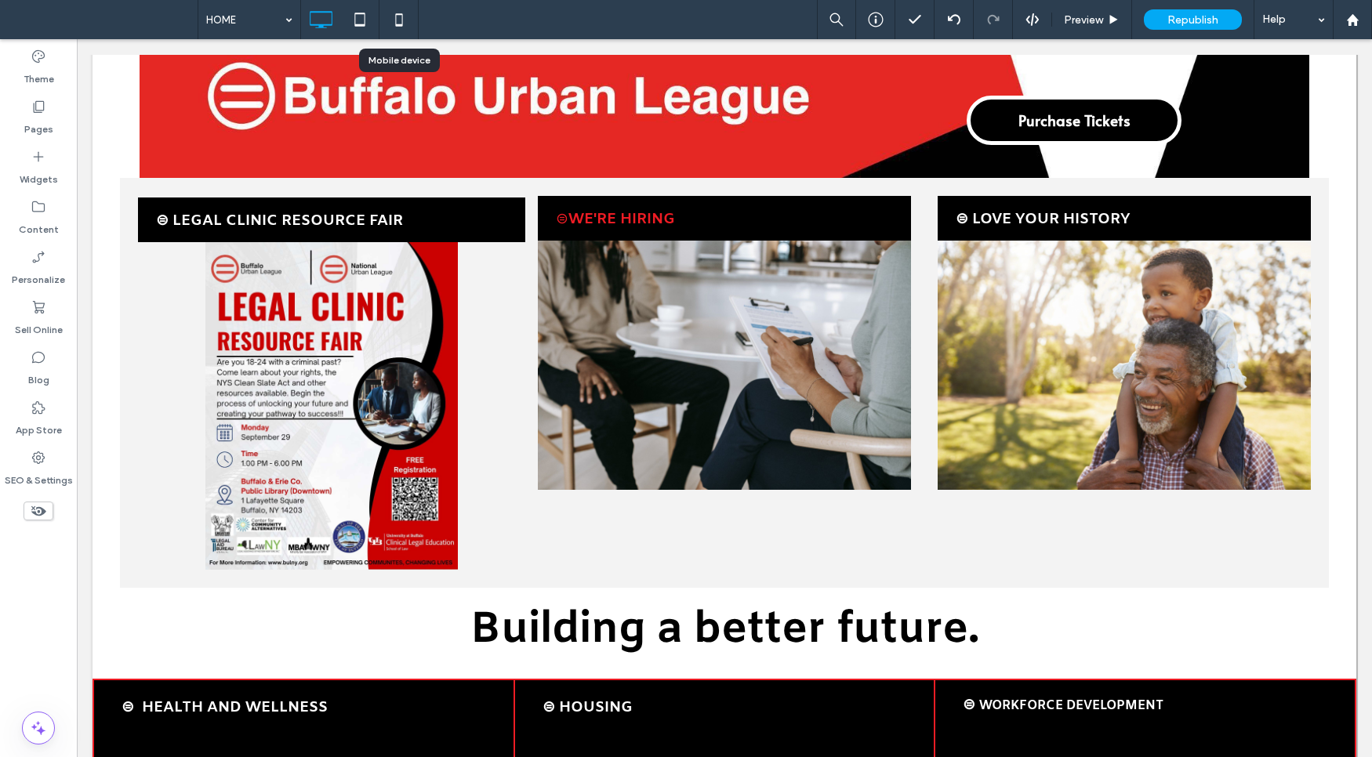
click at [401, 33] on icon at bounding box center [398, 19] width 31 height 31
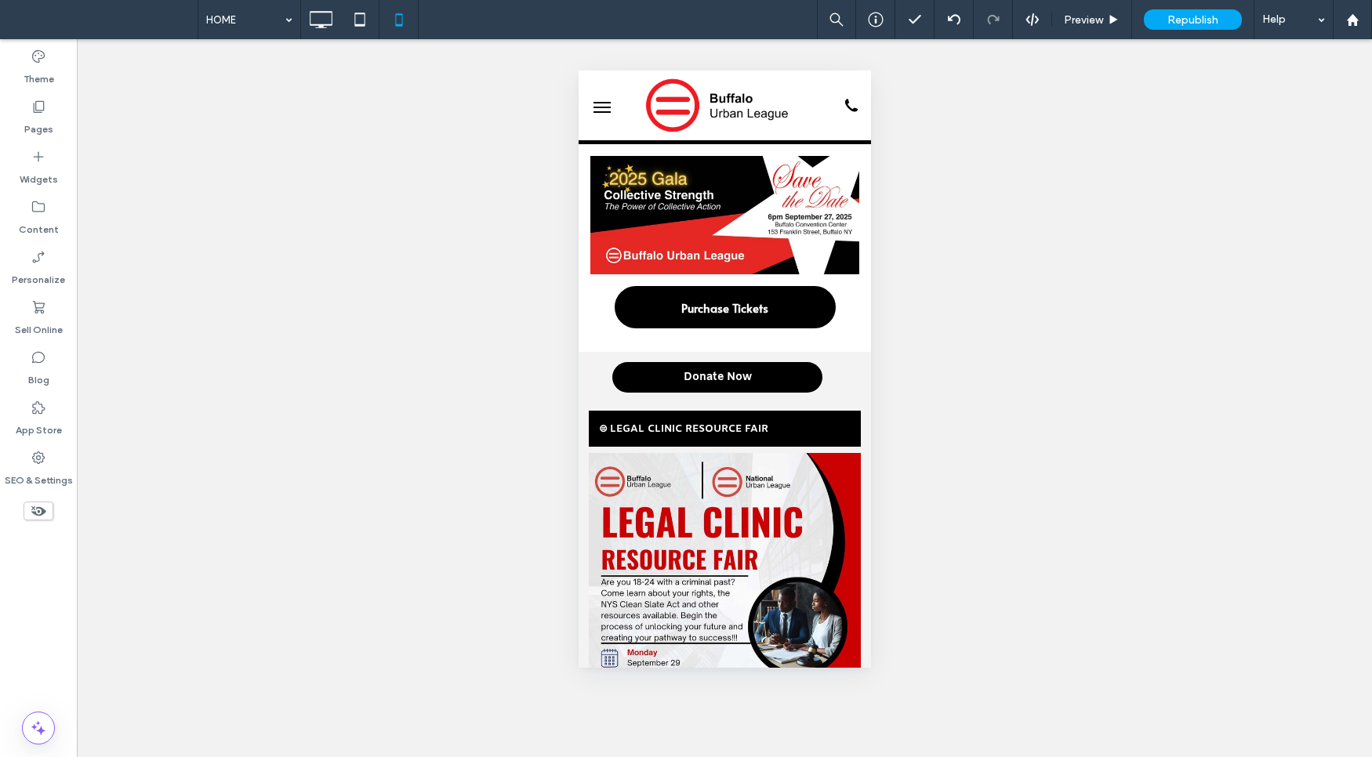
scroll to position [0, 0]
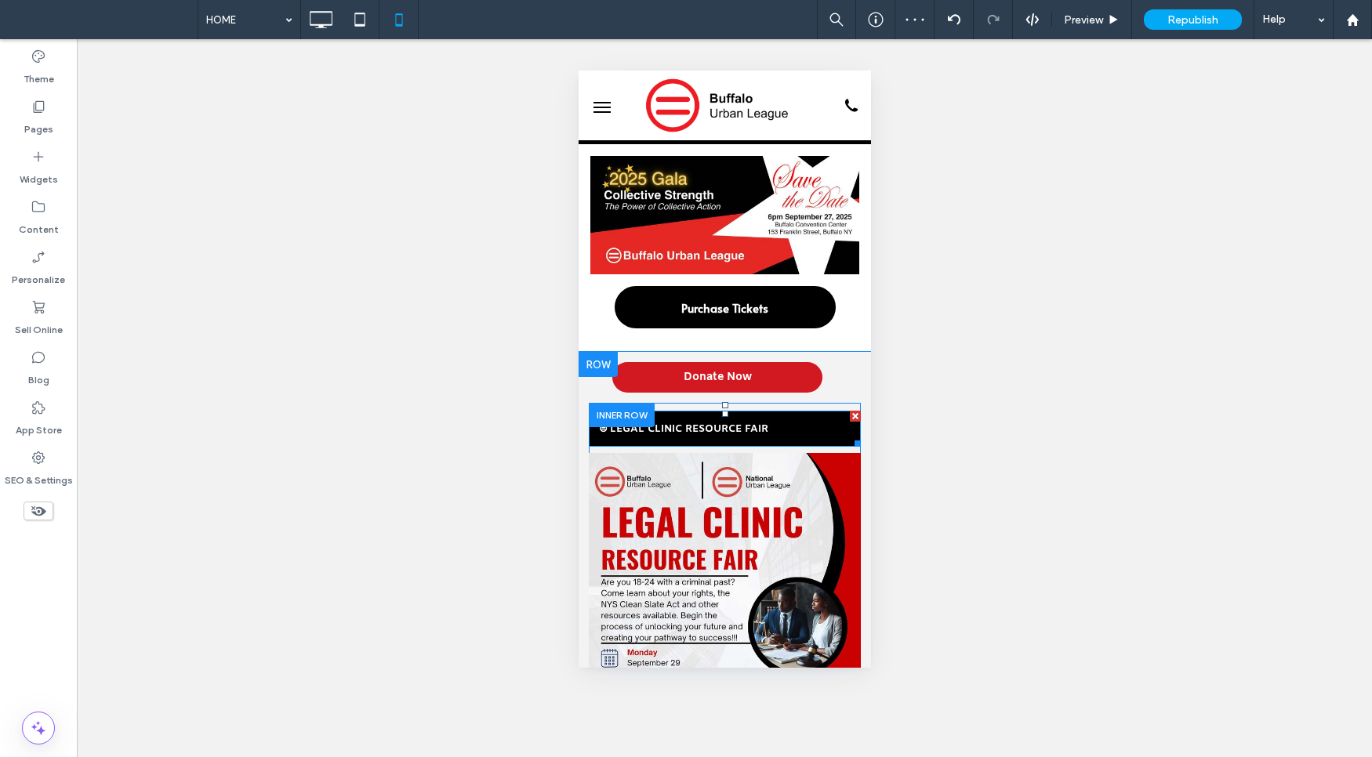
click at [657, 431] on p "⊜ LEGAL CLINIC RESOURCE FAIR" at bounding box center [724, 429] width 252 height 16
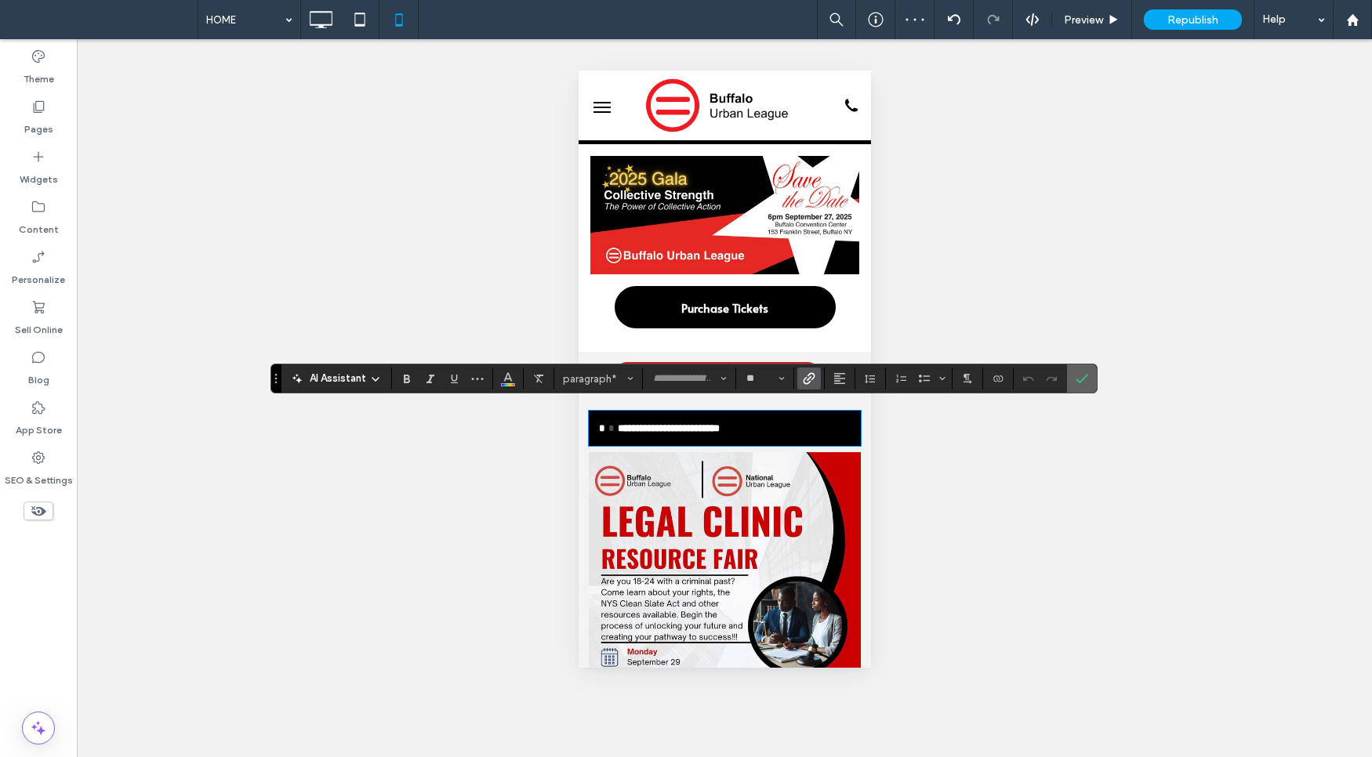
click at [1093, 379] on label "Confirm" at bounding box center [1082, 378] width 24 height 28
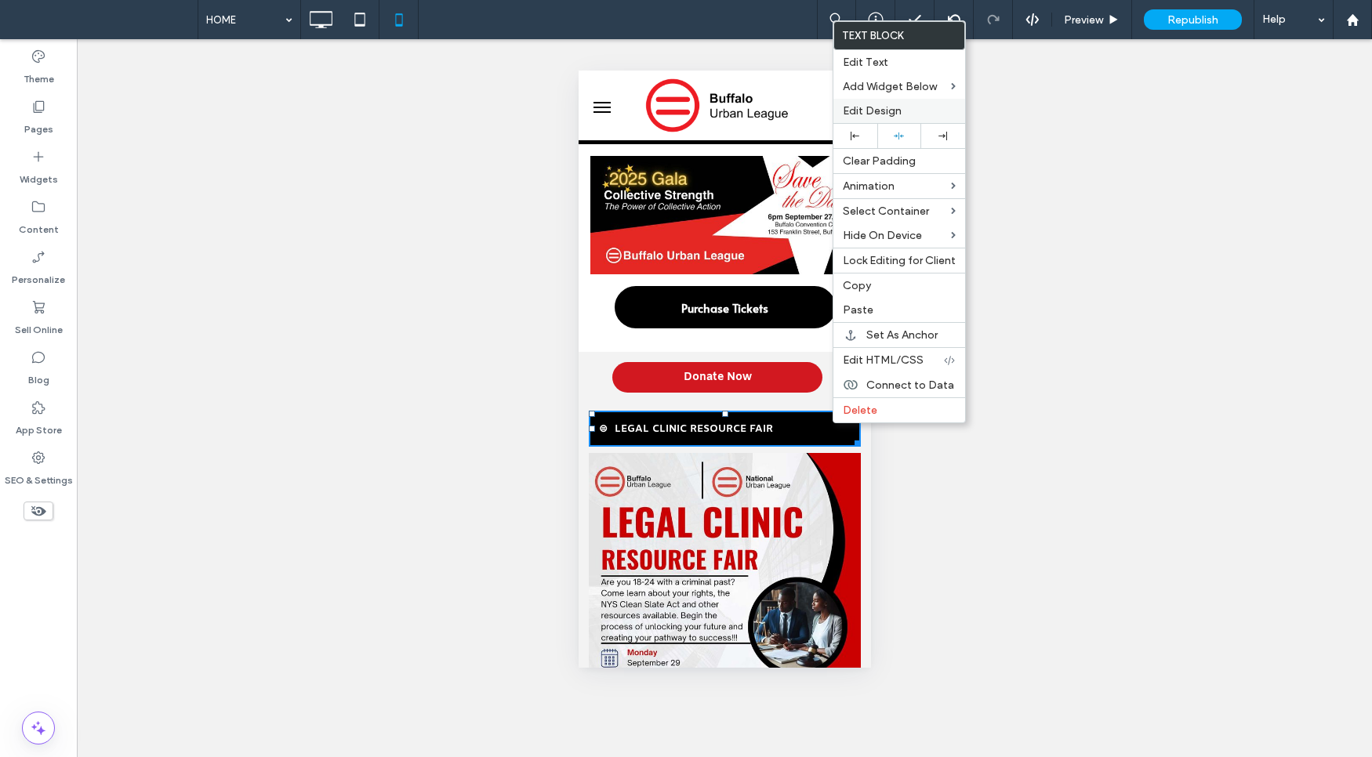
click at [882, 104] on span "Edit Design" at bounding box center [872, 110] width 59 height 13
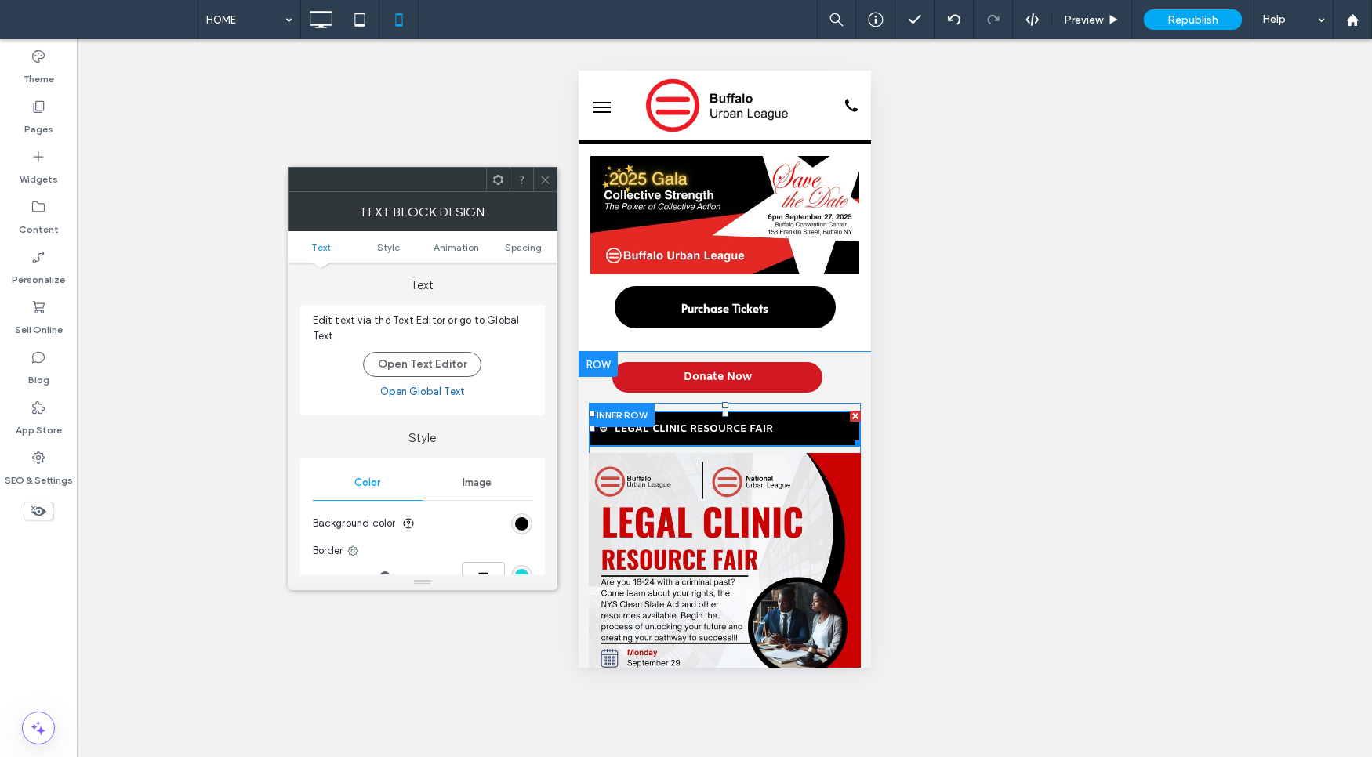
click at [525, 240] on ul "Text Style Animation Spacing" at bounding box center [423, 246] width 270 height 31
click at [525, 243] on span "Spacing" at bounding box center [523, 247] width 37 height 12
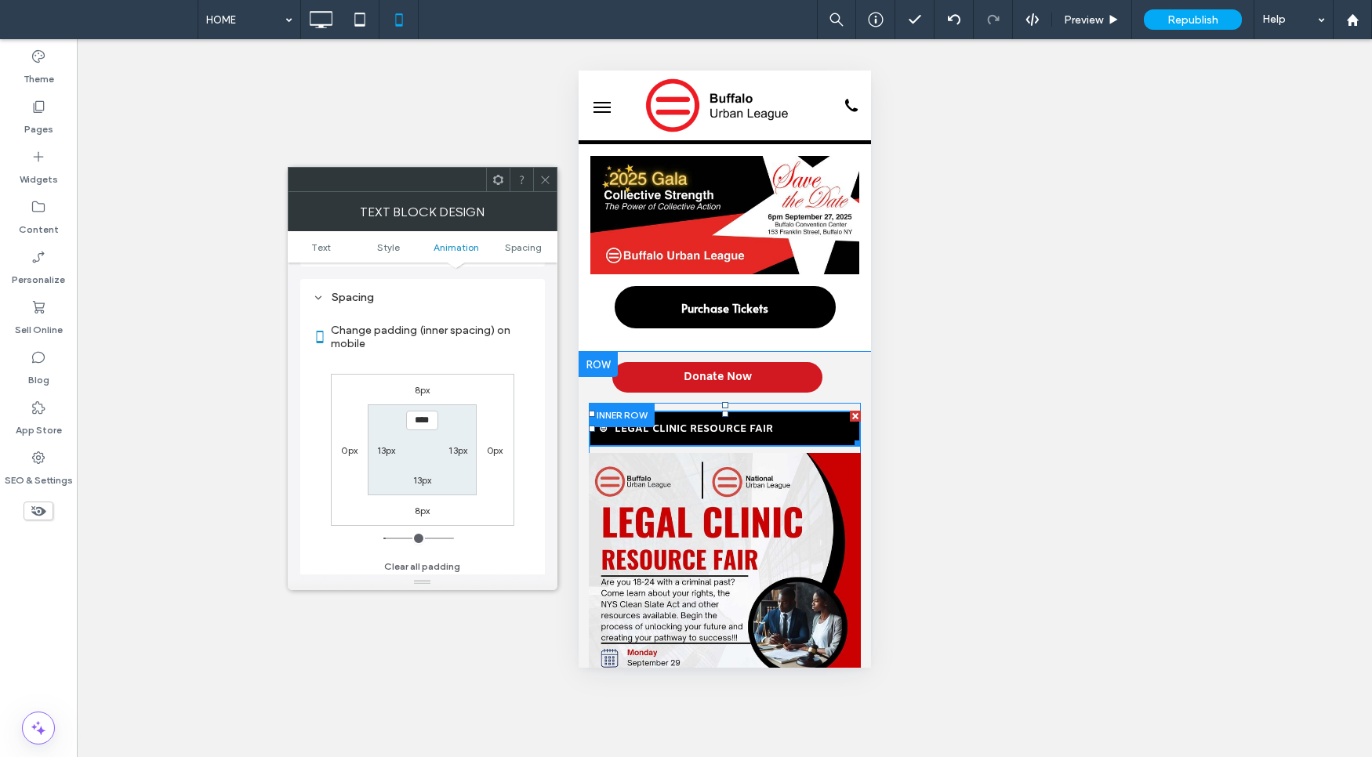
scroll to position [449, 0]
click at [424, 384] on label "8px" at bounding box center [423, 386] width 16 height 12
type input "*"
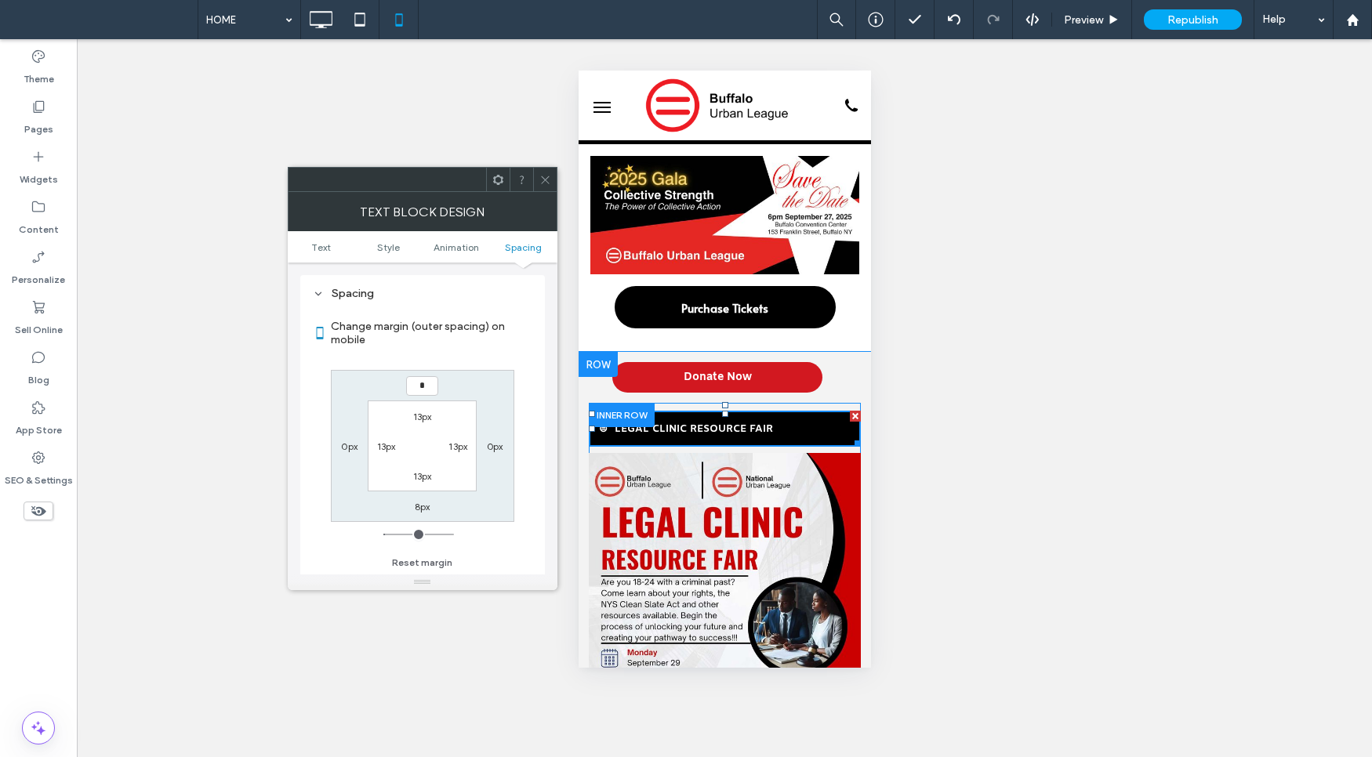
type input "*"
type input "***"
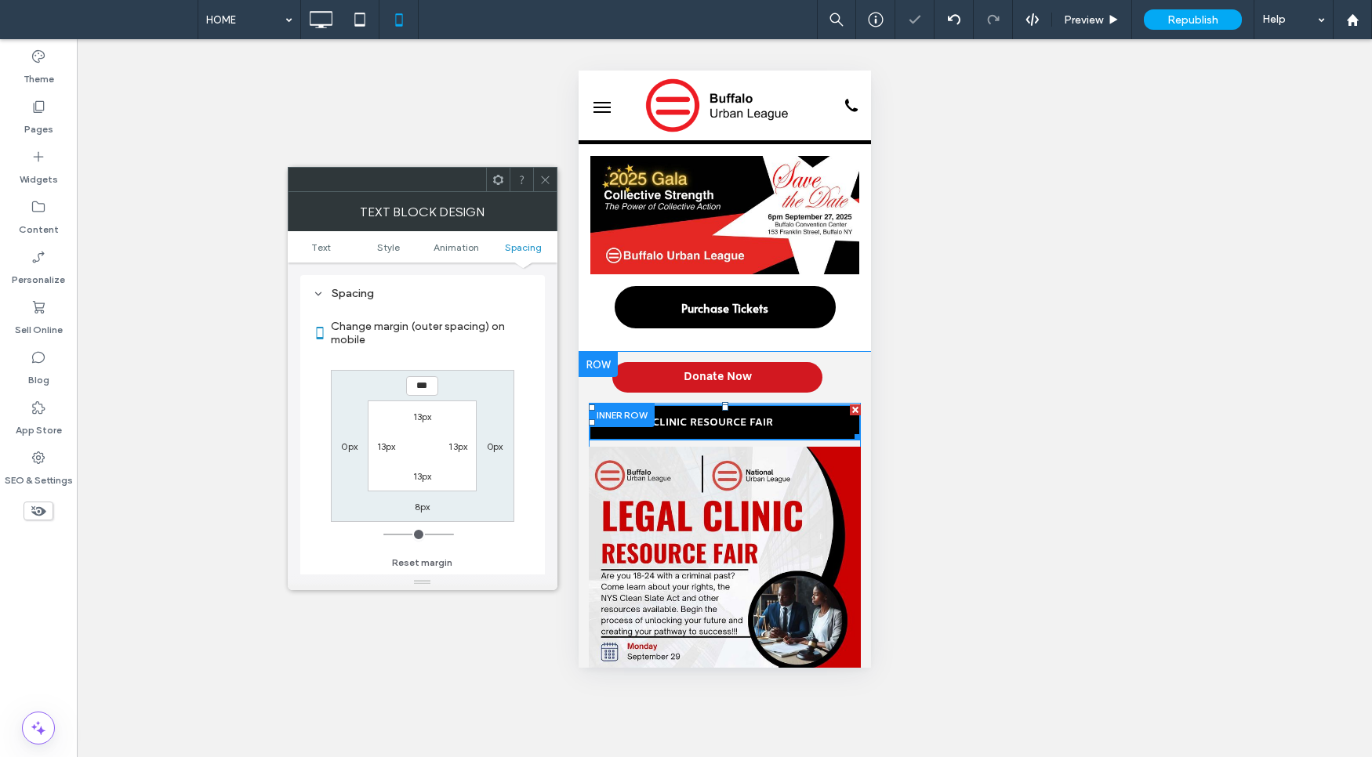
click at [419, 504] on label "8px" at bounding box center [423, 507] width 16 height 12
type input "*"
type input "***"
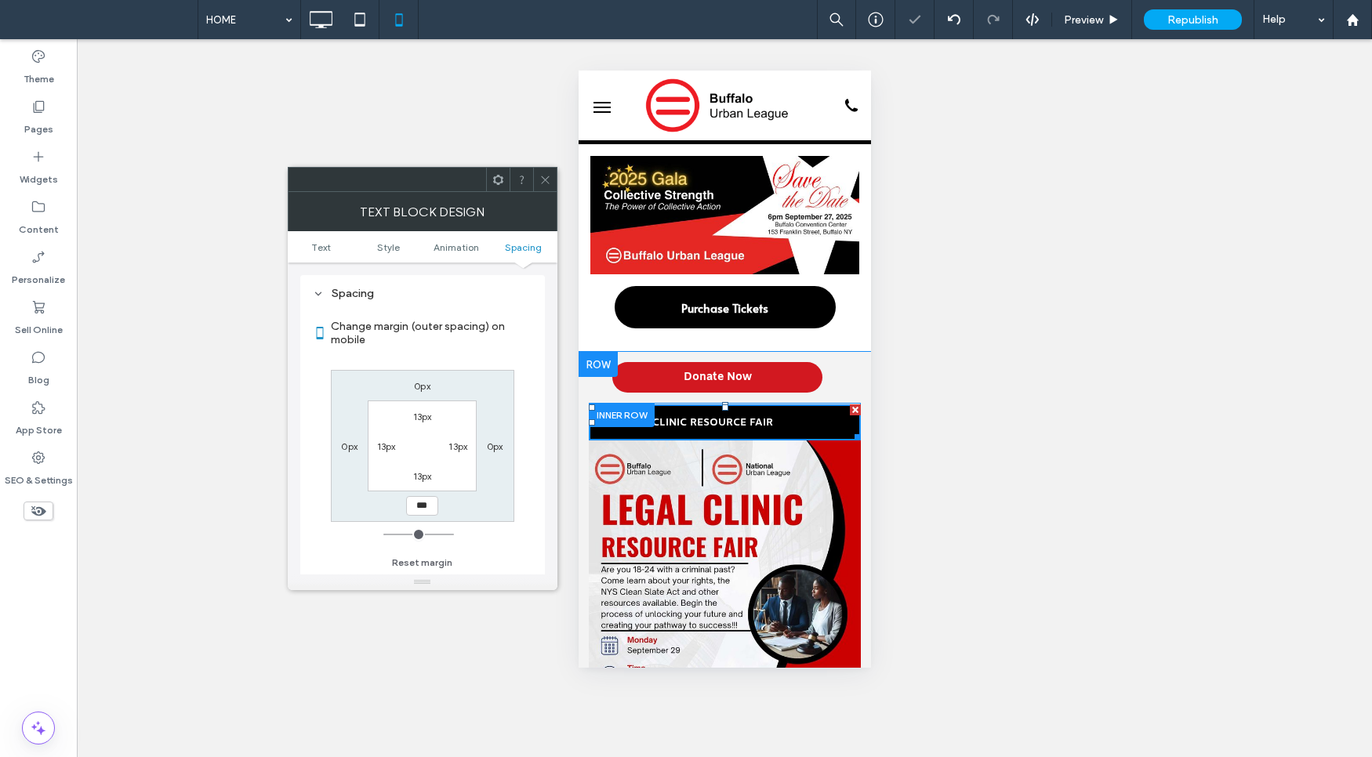
click at [491, 449] on label "0px" at bounding box center [495, 447] width 16 height 12
drag, startPoint x: 549, startPoint y: 193, endPoint x: 554, endPoint y: 200, distance: 8.5
click at [549, 192] on div "Text block Design" at bounding box center [423, 211] width 270 height 39
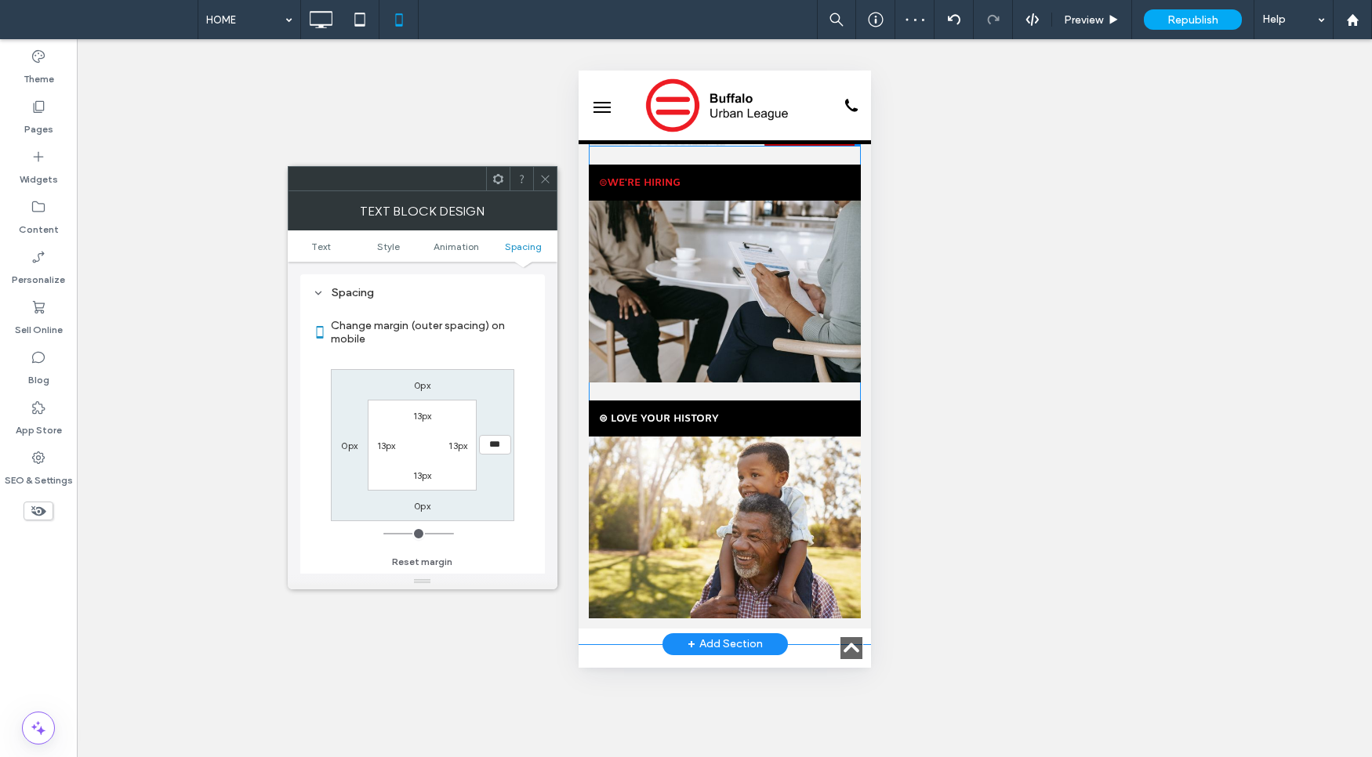
scroll to position [650, 0]
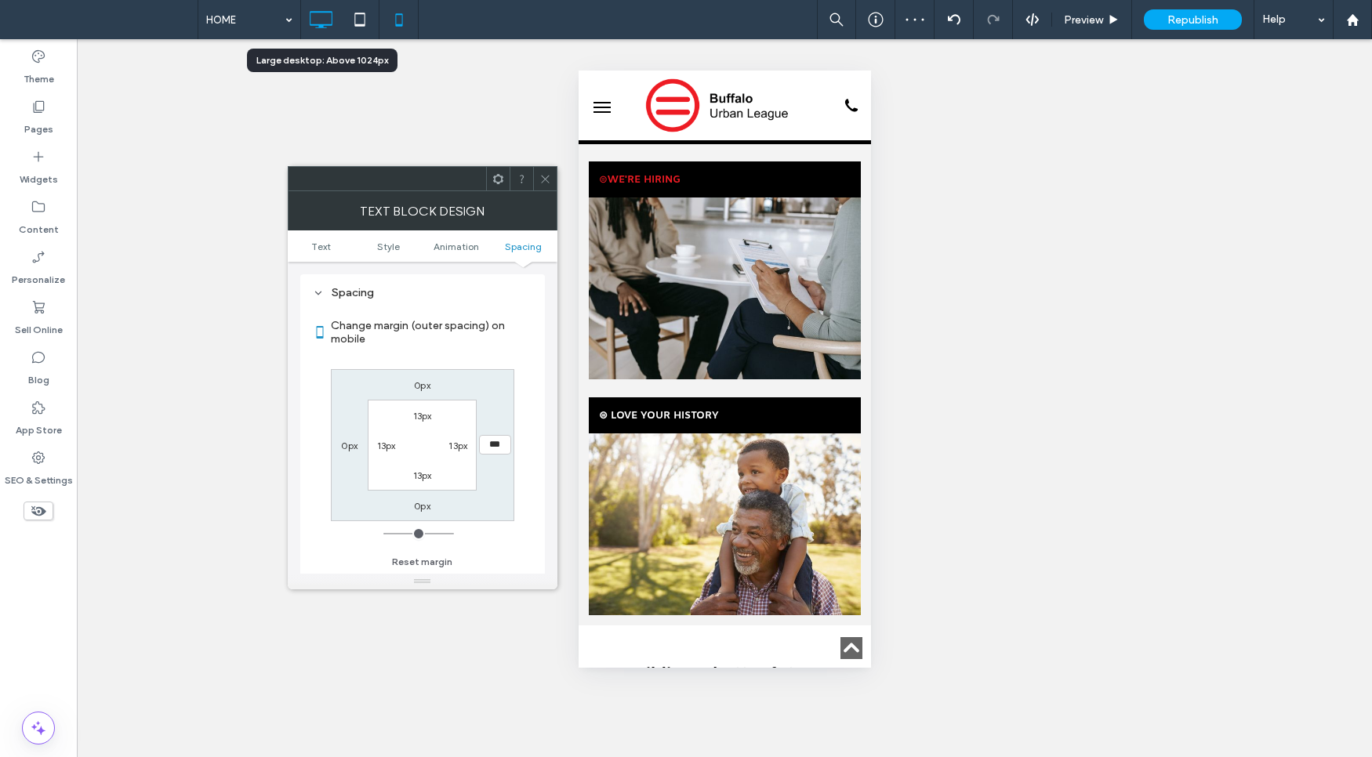
click at [328, 30] on icon at bounding box center [320, 19] width 31 height 31
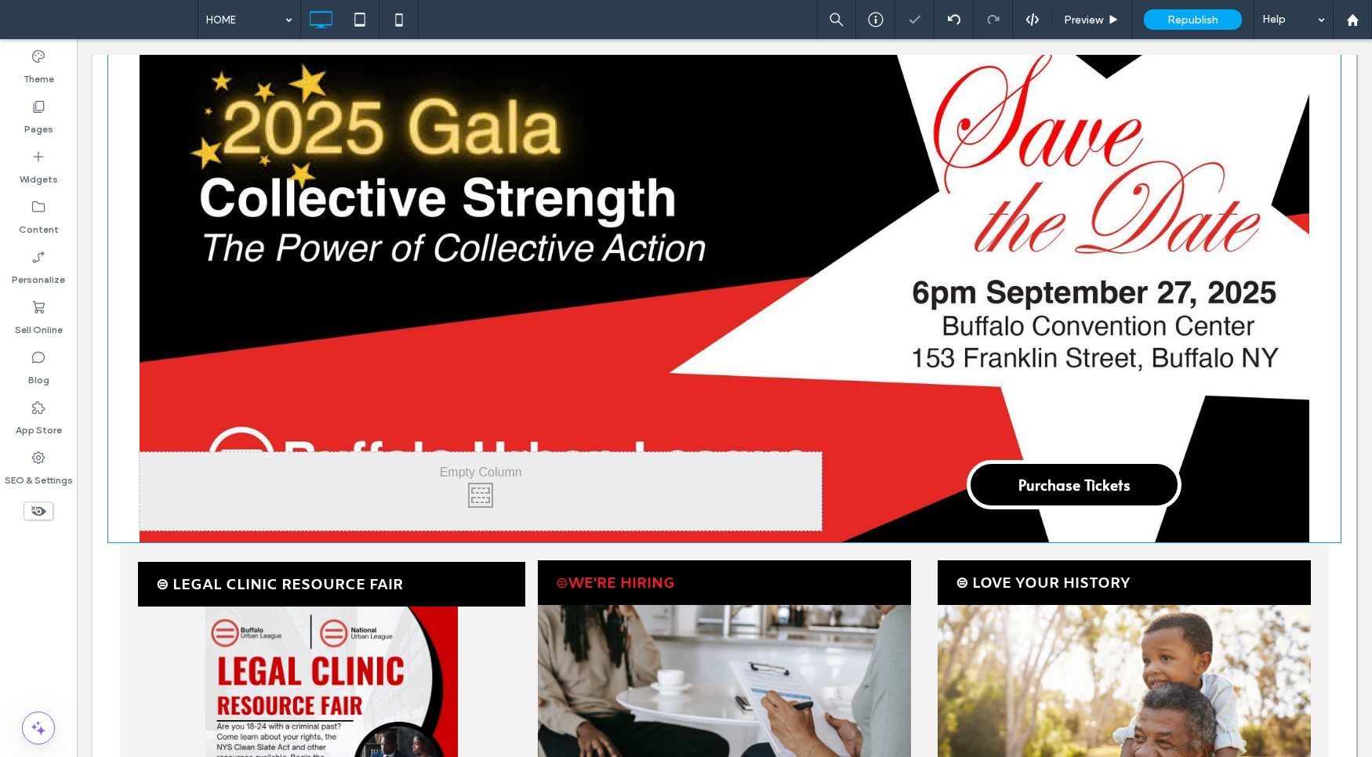
scroll to position [372, 0]
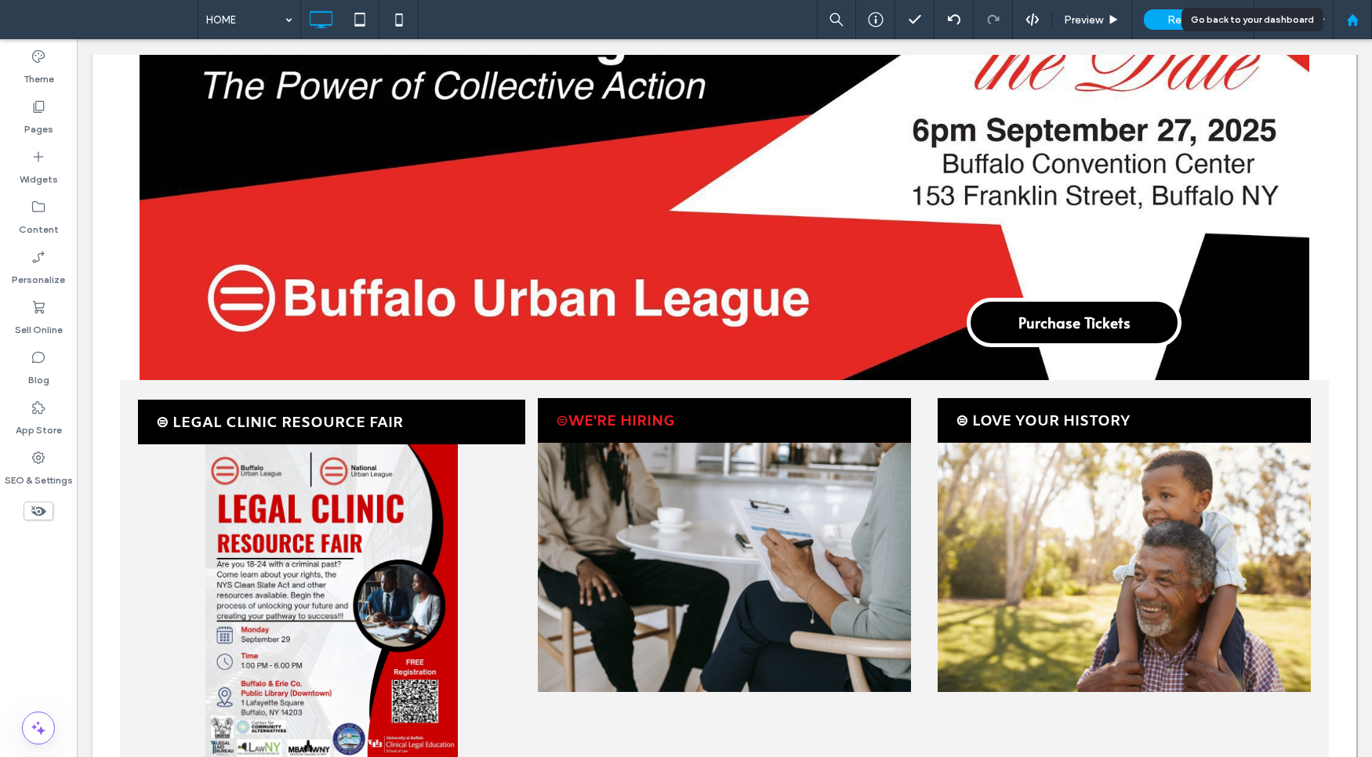
click at [1361, 17] on div at bounding box center [1352, 19] width 38 height 13
